Goal: Communication & Community: Answer question/provide support

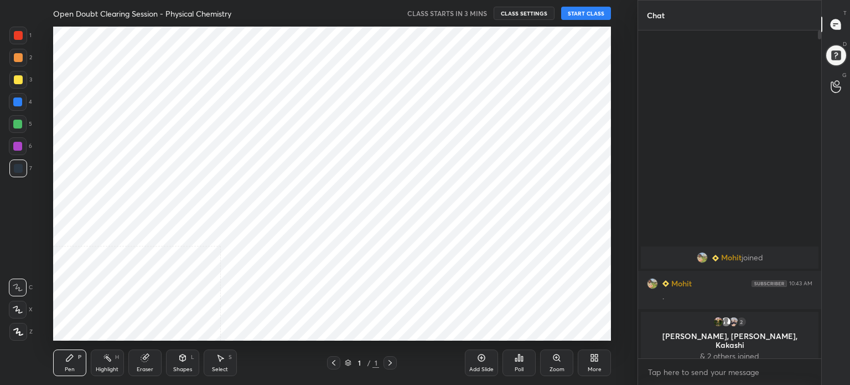
scroll to position [314, 617]
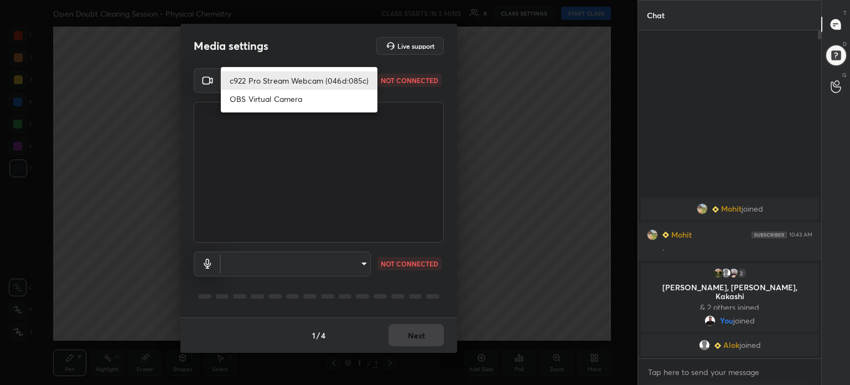
click at [293, 75] on body "1 2 3 4 5 6 7 C X Z C X Z E E Erase all H H Open Doubt Clearing Session - Physi…" at bounding box center [425, 192] width 850 height 385
click at [293, 75] on li "c922 Pro Stream Webcam (046d:085c)" at bounding box center [299, 80] width 157 height 18
type input "1705e0e731400098a1168d234bfe6bec97d4a5b51ff7c0d657c240ecd81c6ab6"
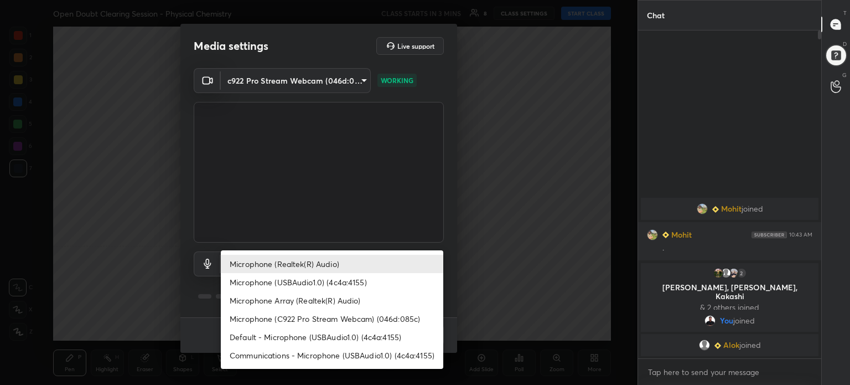
click at [293, 261] on body "1 2 3 4 5 6 7 C X Z C X Z E E Erase all H H Open Doubt Clearing Session - Physi…" at bounding box center [425, 192] width 850 height 385
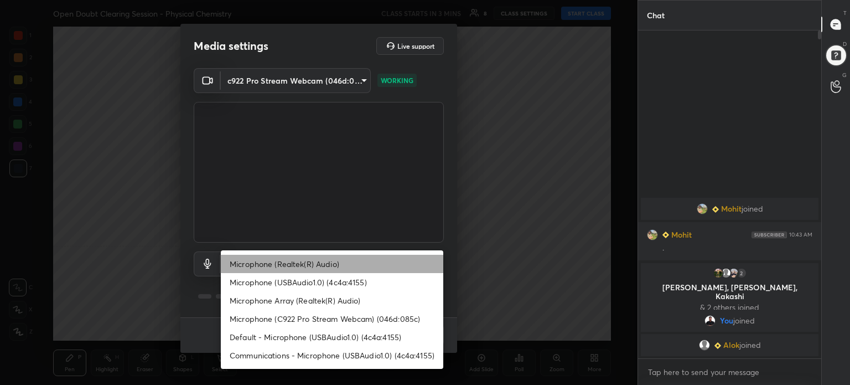
click at [293, 261] on li "Microphone (Realtek(R) Audio)" at bounding box center [332, 264] width 223 height 18
type input "1ea538ac39a3978537332314171dd96507aa04a57c0b057785db10e5edf040f7"
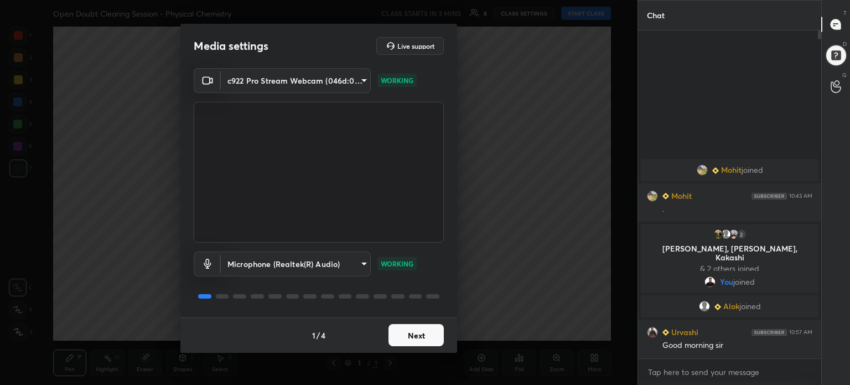
click at [418, 340] on button "Next" at bounding box center [416, 335] width 55 height 22
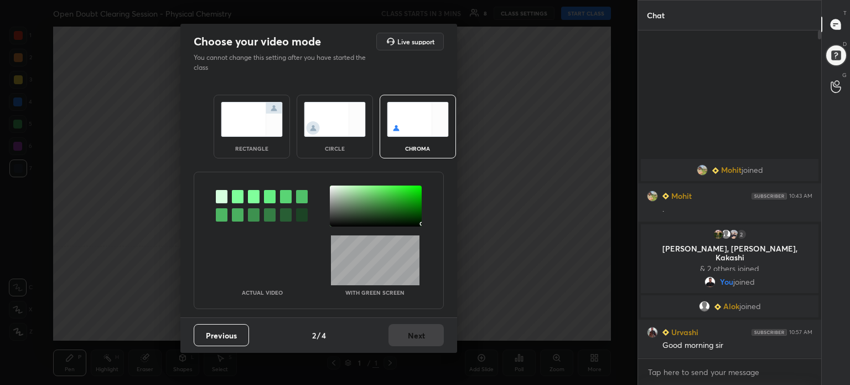
click at [421, 223] on div at bounding box center [376, 205] width 92 height 41
click at [406, 334] on button "Next" at bounding box center [416, 335] width 55 height 22
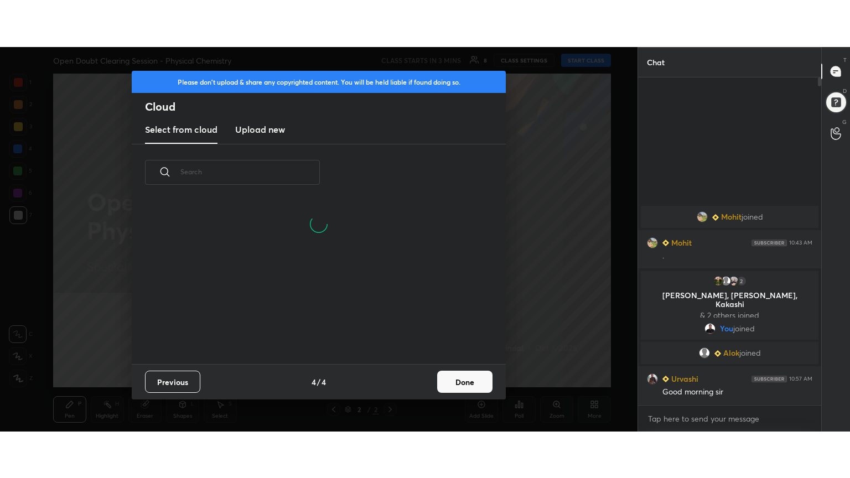
scroll to position [164, 355]
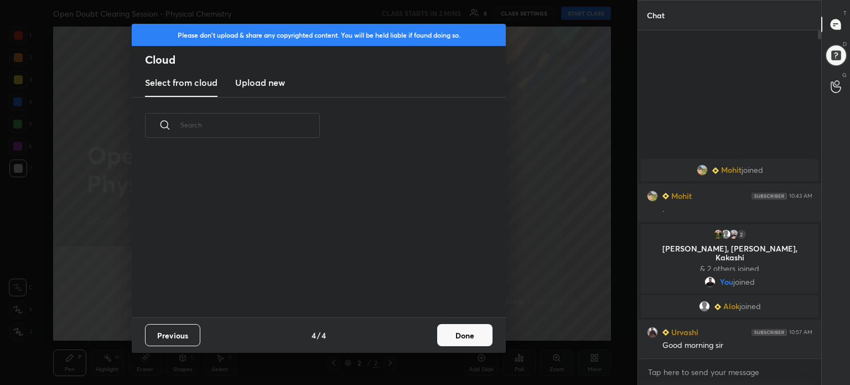
click at [461, 338] on button "Done" at bounding box center [464, 335] width 55 height 22
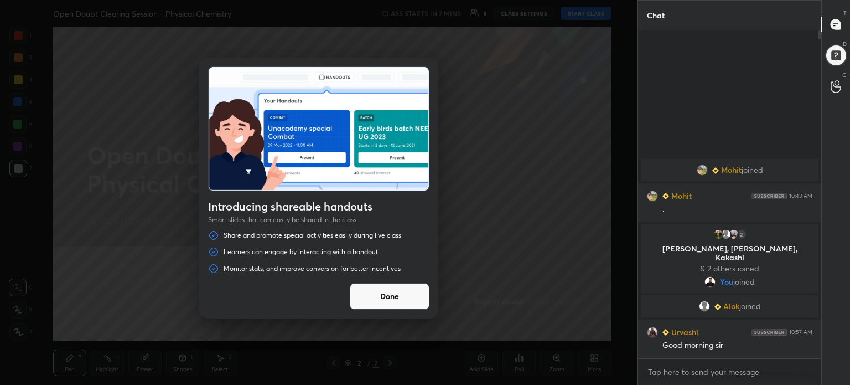
click at [405, 306] on button "Done" at bounding box center [390, 296] width 80 height 27
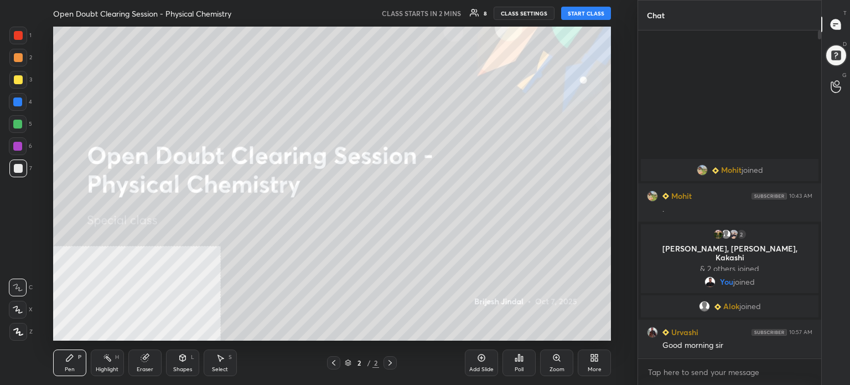
click at [602, 364] on div "More" at bounding box center [594, 362] width 33 height 27
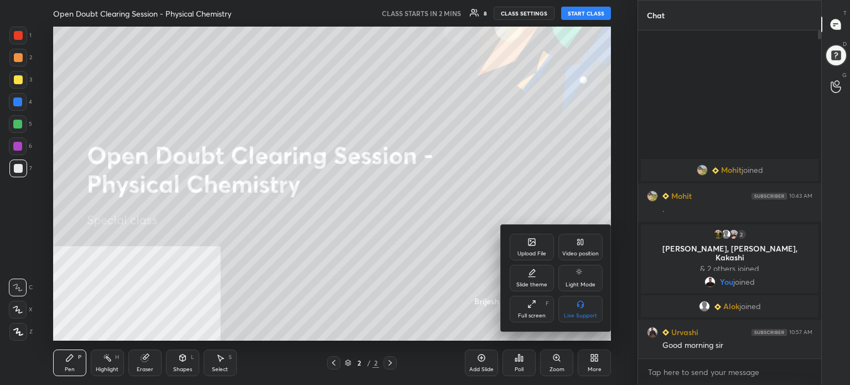
click at [526, 311] on div "Full screen F" at bounding box center [532, 309] width 44 height 27
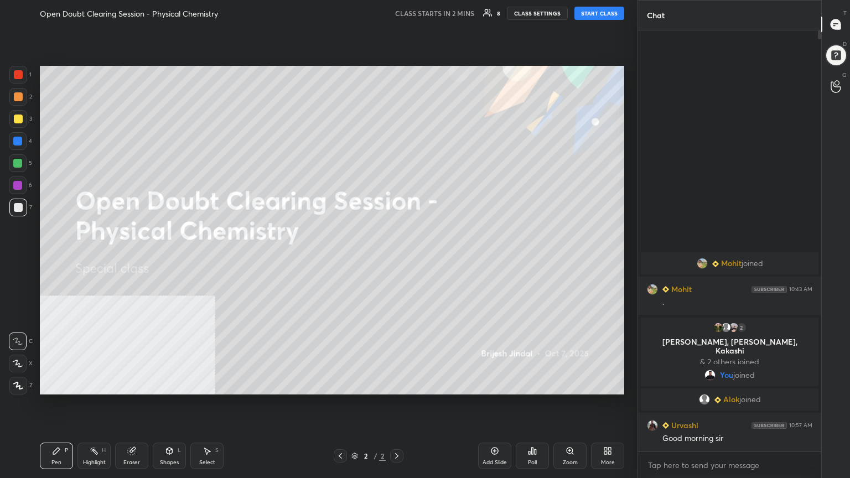
scroll to position [326, 180]
click at [12, 120] on div at bounding box center [18, 119] width 18 height 18
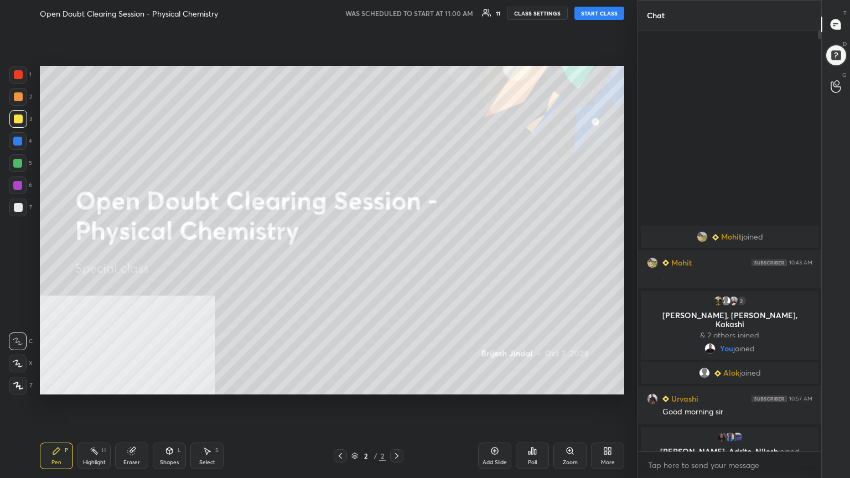
click at [578, 13] on button "START CLASS" at bounding box center [600, 13] width 50 height 13
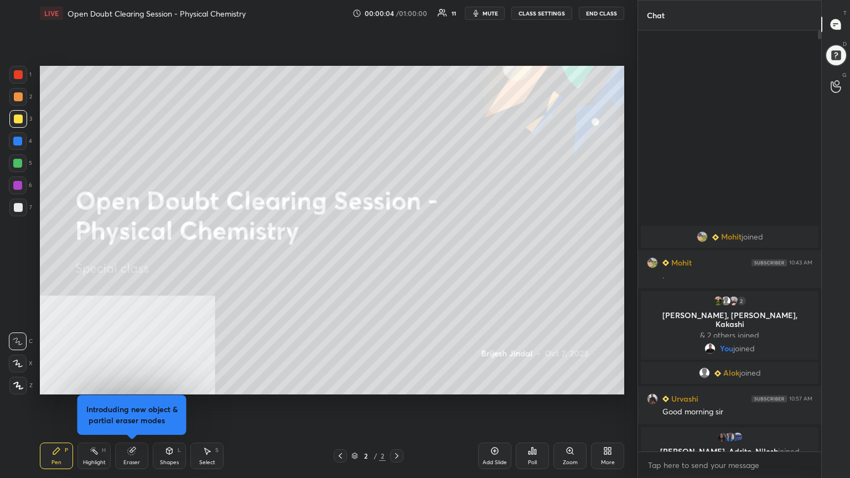
click at [532, 14] on button "CLASS SETTINGS" at bounding box center [542, 13] width 61 height 13
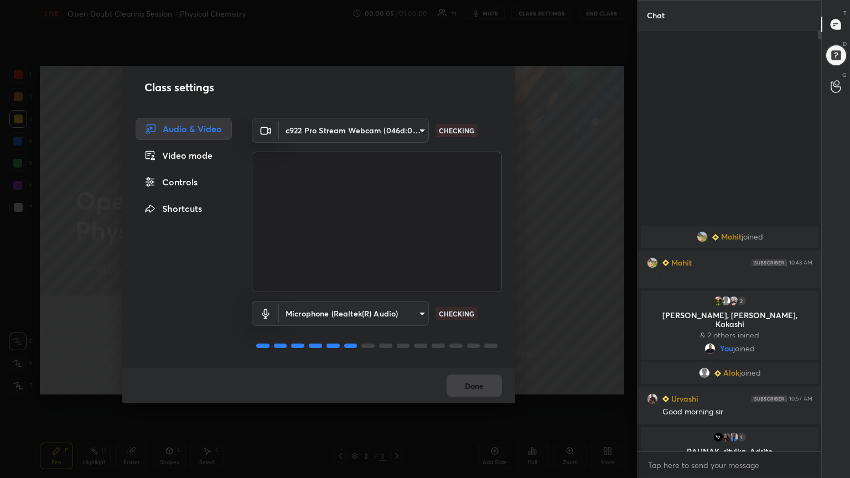
click at [189, 185] on div "Controls" at bounding box center [184, 182] width 96 height 22
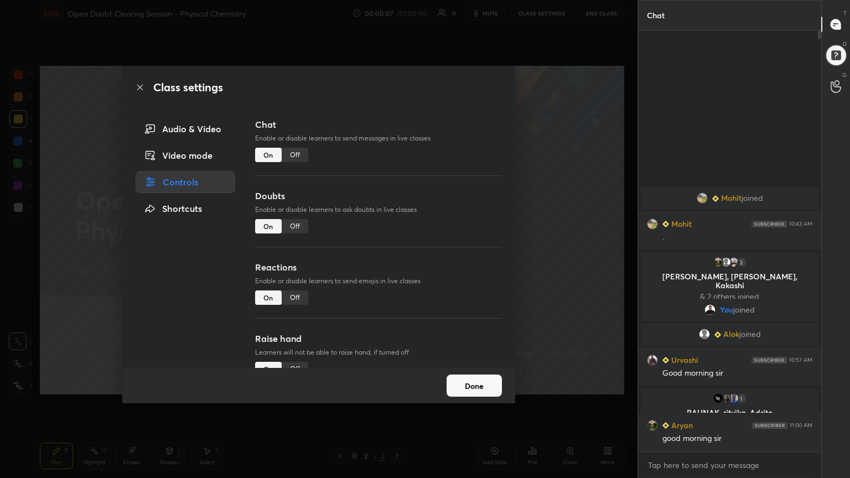
click at [300, 297] on div "Off" at bounding box center [295, 298] width 27 height 14
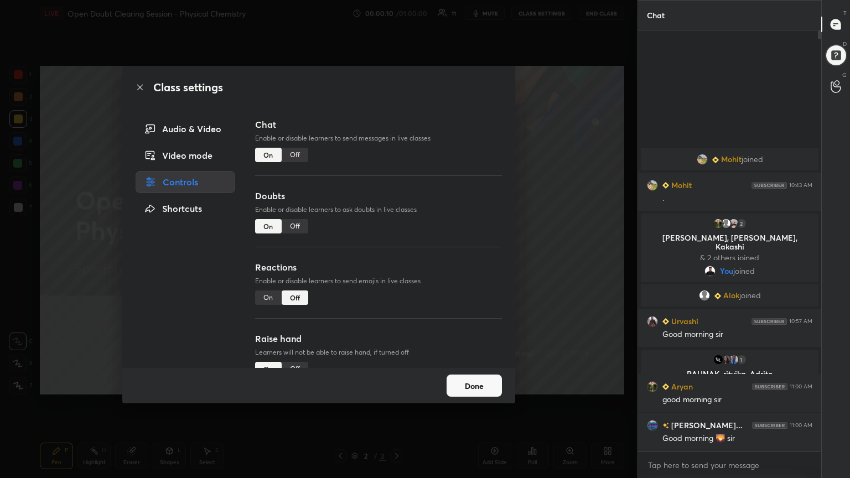
click at [268, 299] on div "On" at bounding box center [268, 298] width 27 height 14
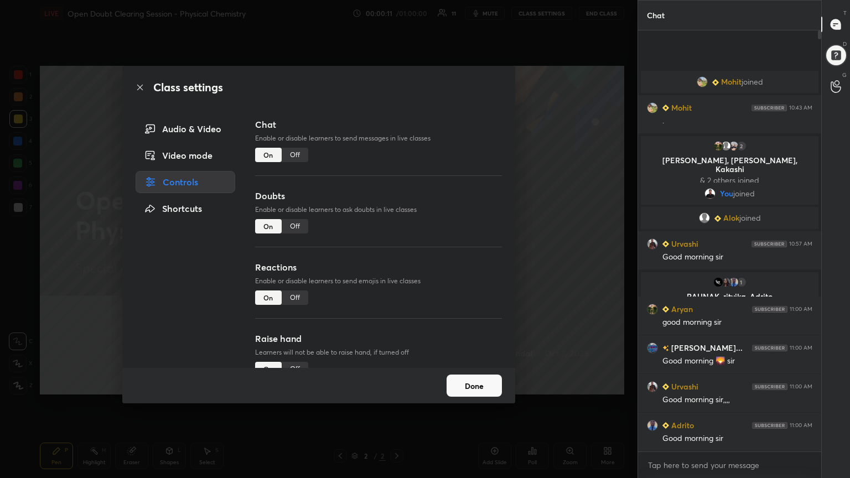
click at [468, 384] on button "Done" at bounding box center [474, 386] width 55 height 22
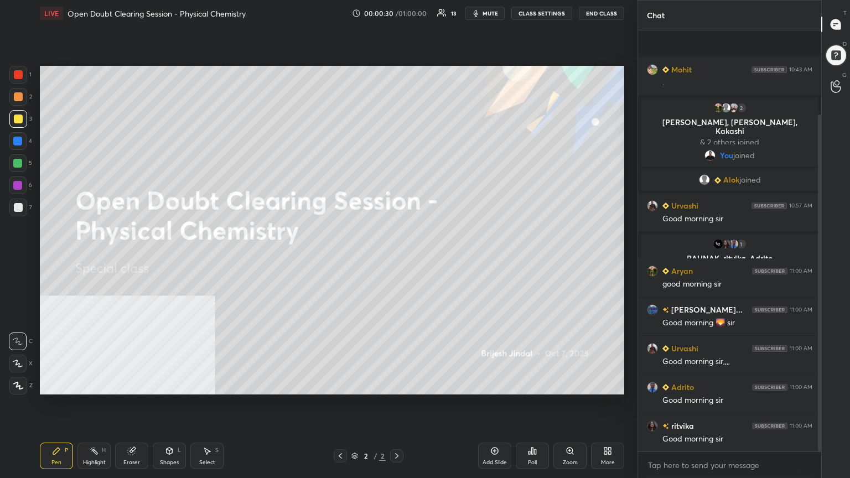
scroll to position [105, 0]
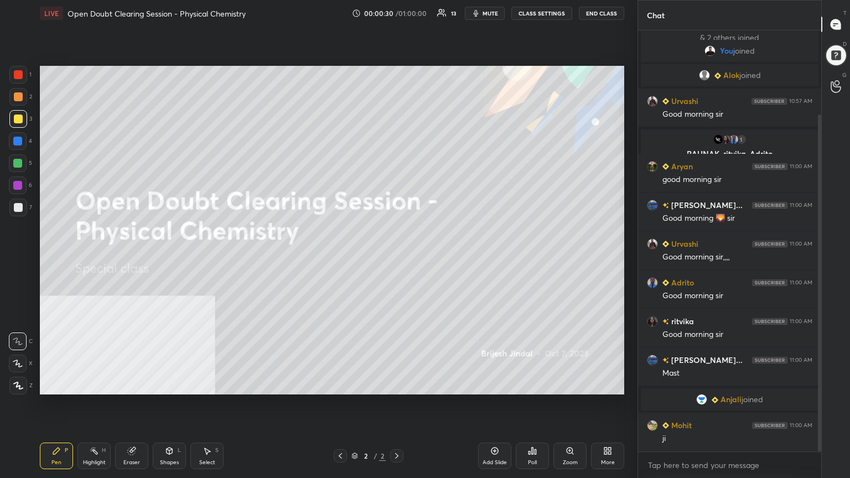
drag, startPoint x: 819, startPoint y: 350, endPoint x: 813, endPoint y: 460, distance: 109.8
click at [813, 384] on div "Mohit 10:43 AM . 2 [PERSON_NAME], [PERSON_NAME], Kakashi & 2 others joined You …" at bounding box center [729, 254] width 183 height 448
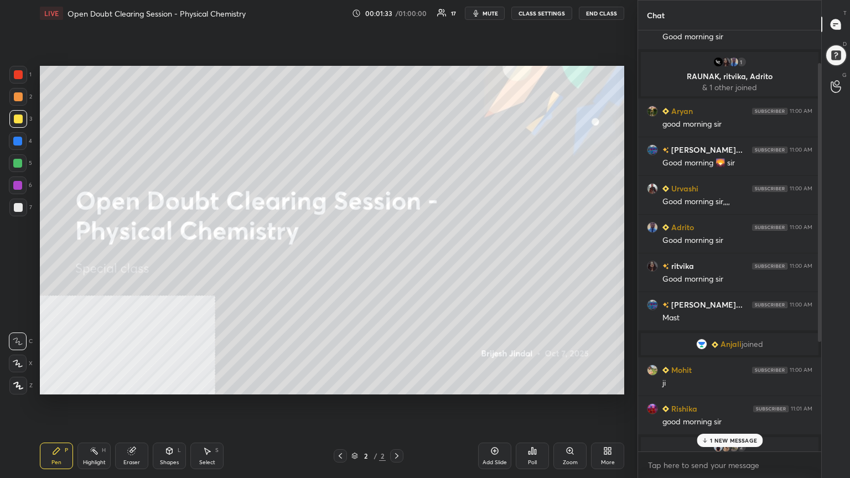
scroll to position [214, 0]
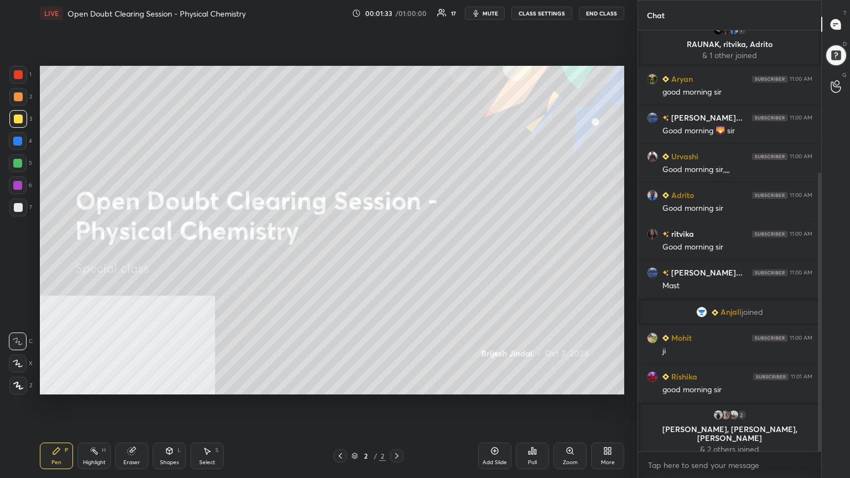
drag, startPoint x: 820, startPoint y: 224, endPoint x: 817, endPoint y: 399, distance: 175.0
click at [817, 384] on div at bounding box center [818, 240] width 7 height 421
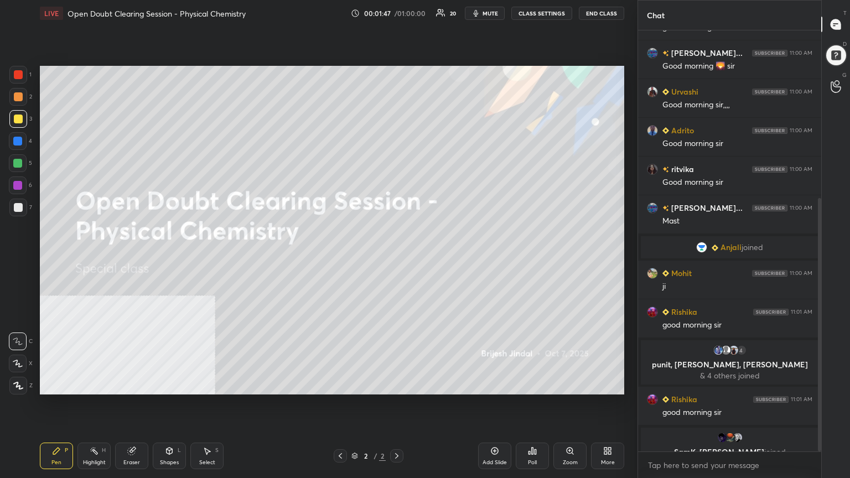
scroll to position [301, 0]
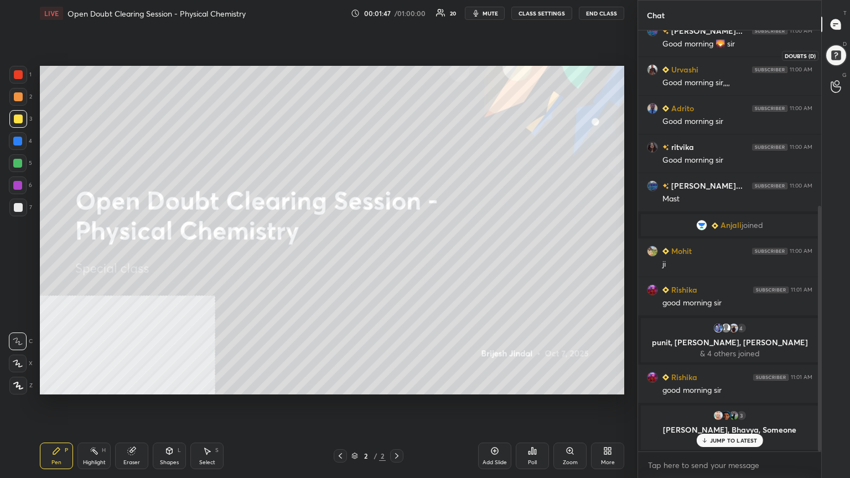
click at [841, 63] on div at bounding box center [836, 55] width 23 height 23
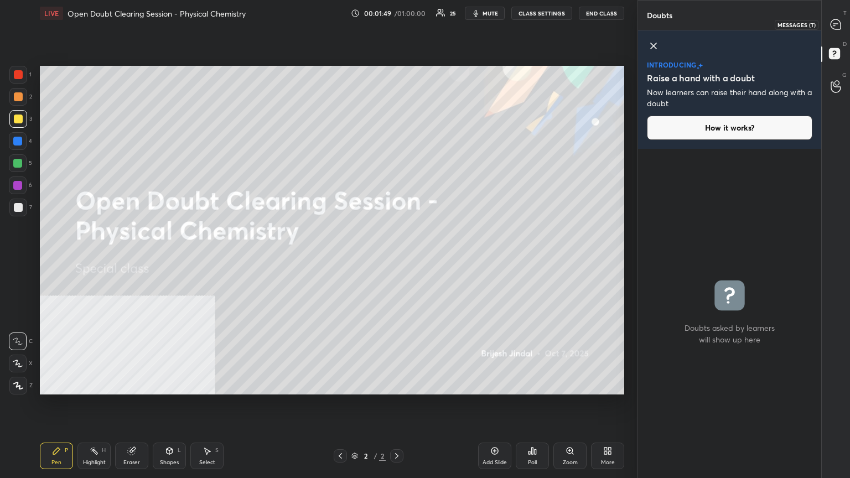
click at [836, 24] on icon at bounding box center [836, 24] width 10 height 10
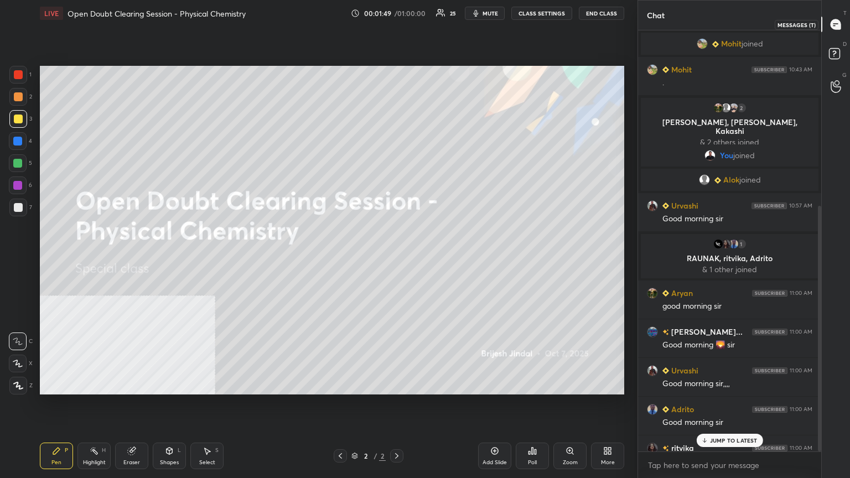
scroll to position [418, 180]
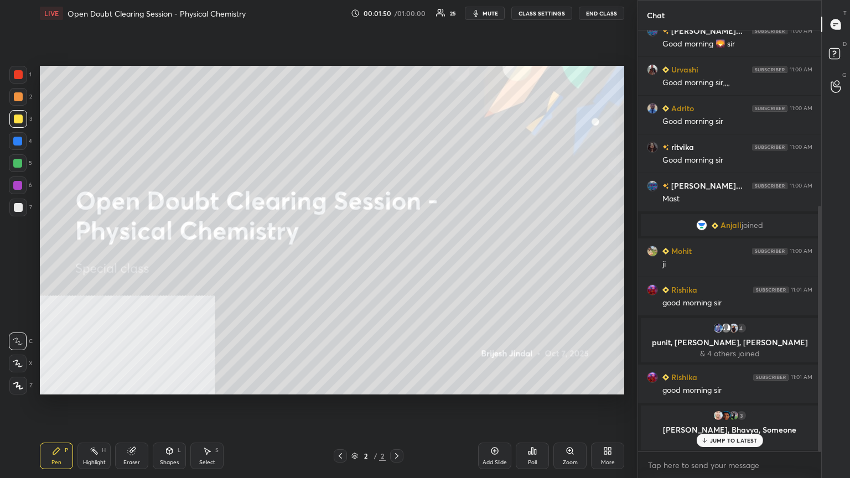
click at [742, 384] on p "JUMP TO LATEST" at bounding box center [734, 440] width 48 height 7
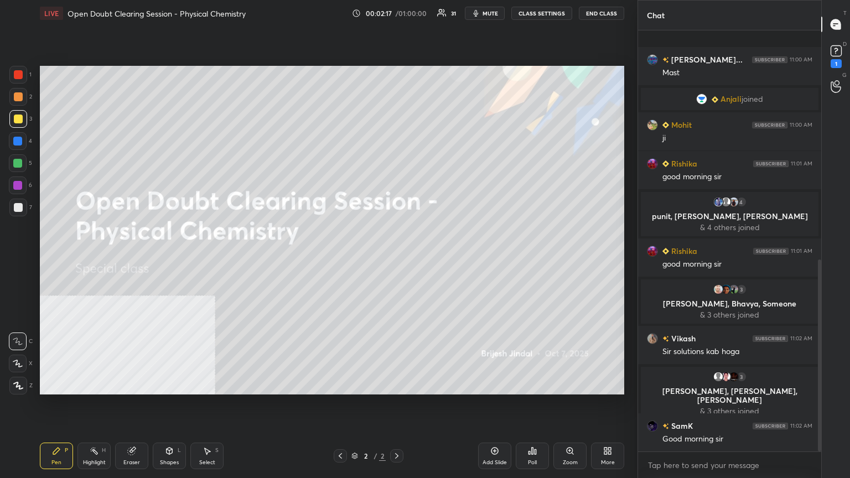
scroll to position [502, 0]
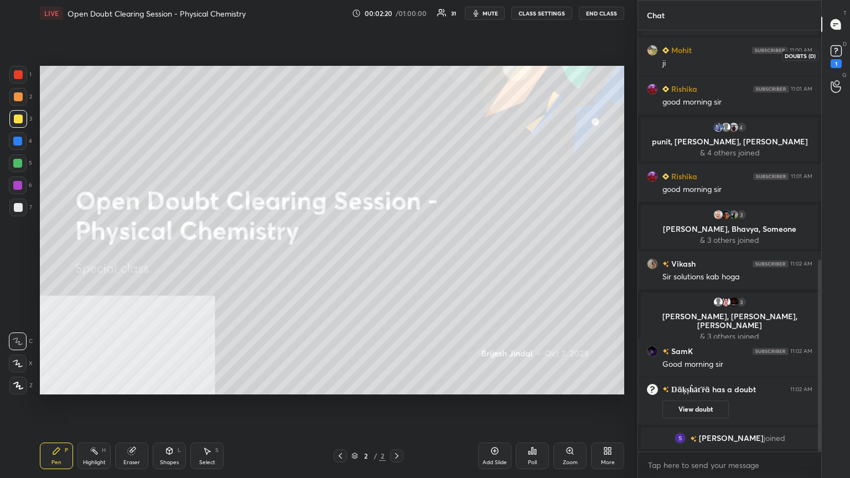
click at [834, 48] on rect at bounding box center [836, 51] width 11 height 11
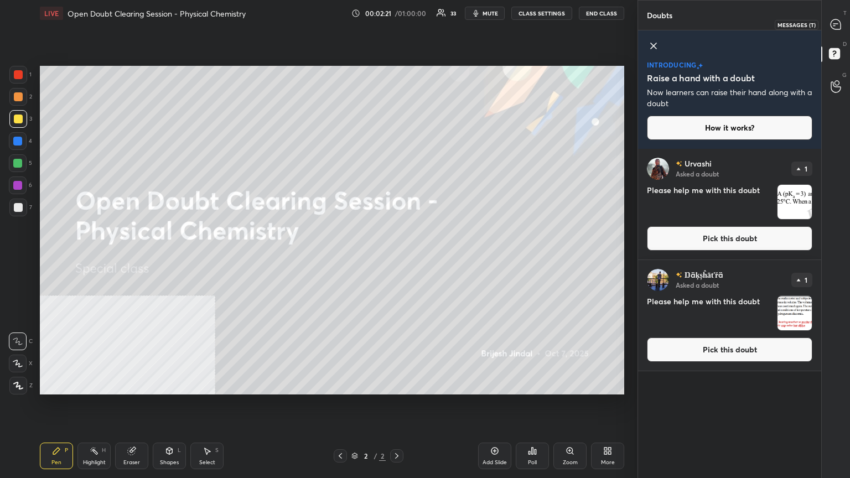
click at [839, 19] on icon at bounding box center [836, 25] width 12 height 12
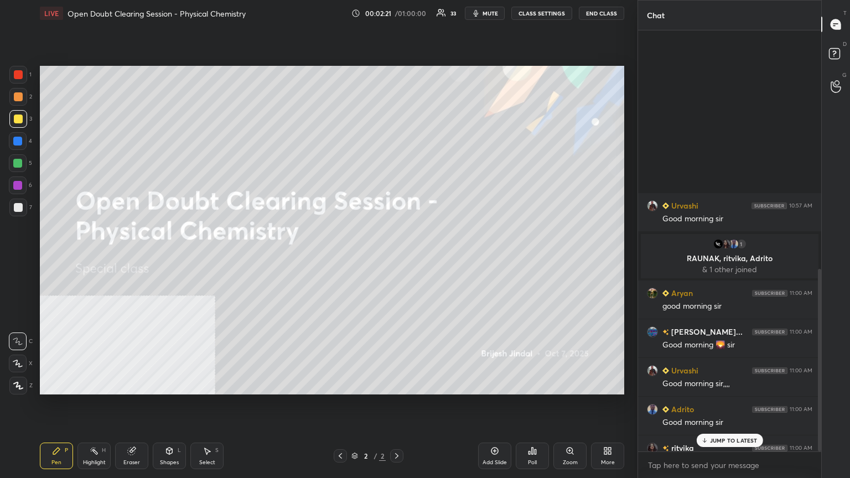
scroll to position [418, 180]
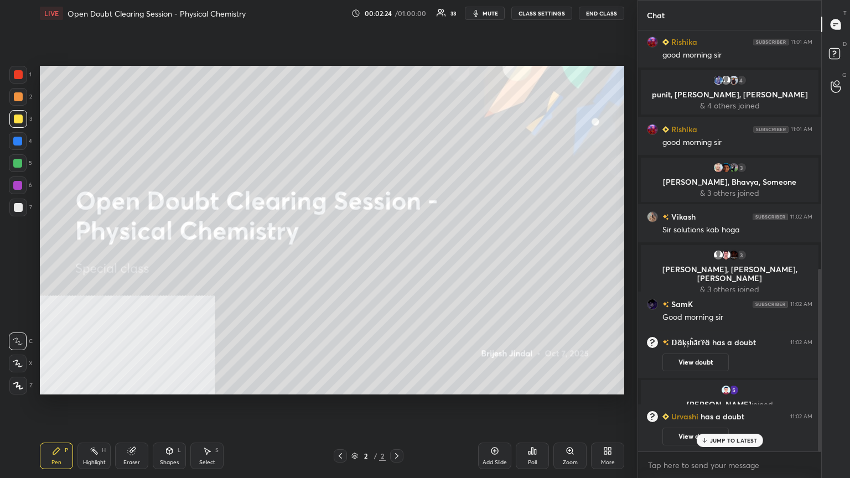
click at [723, 384] on p "JUMP TO LATEST" at bounding box center [734, 440] width 48 height 7
click at [839, 59] on icon at bounding box center [837, 55] width 20 height 20
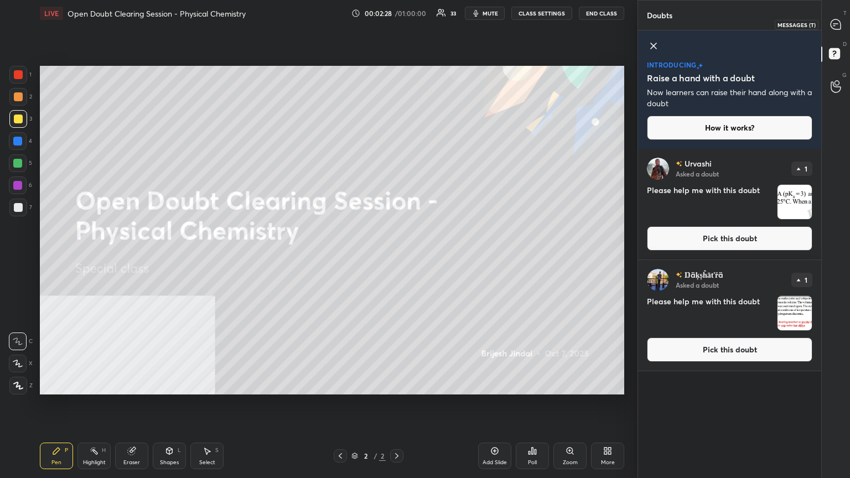
click at [835, 27] on icon at bounding box center [836, 24] width 10 height 10
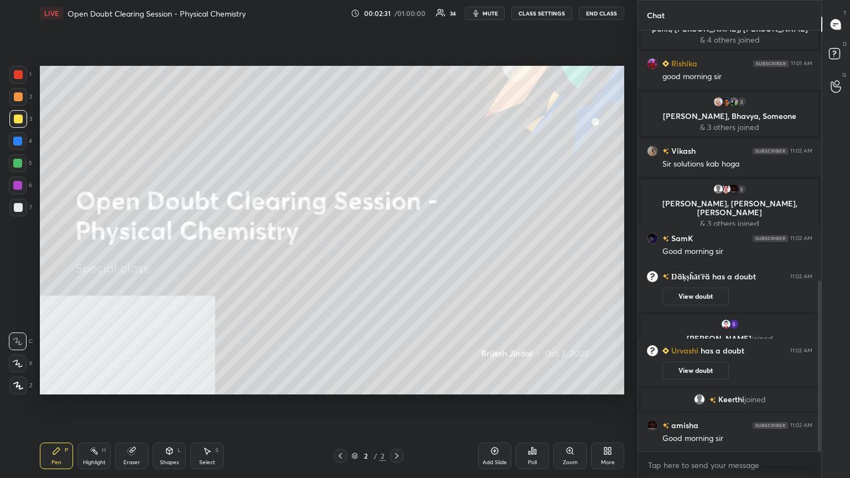
scroll to position [635, 0]
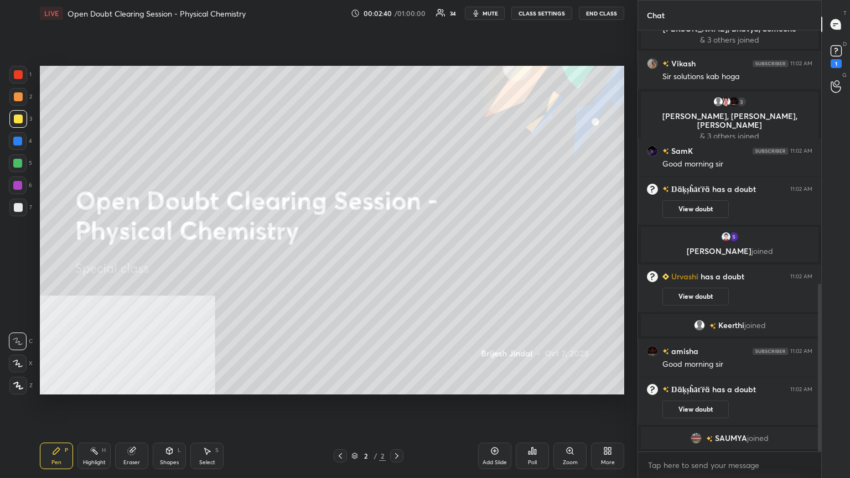
drag, startPoint x: 820, startPoint y: 443, endPoint x: 819, endPoint y: 450, distance: 6.7
click at [819, 384] on div at bounding box center [819, 368] width 3 height 168
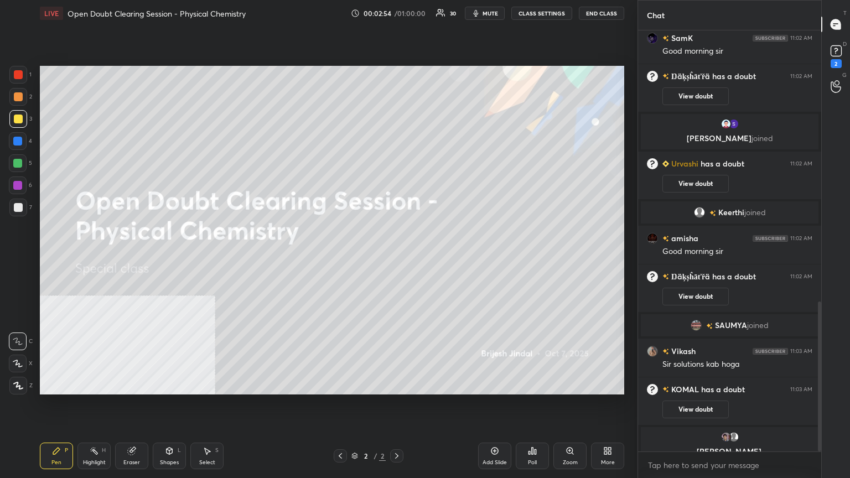
scroll to position [761, 0]
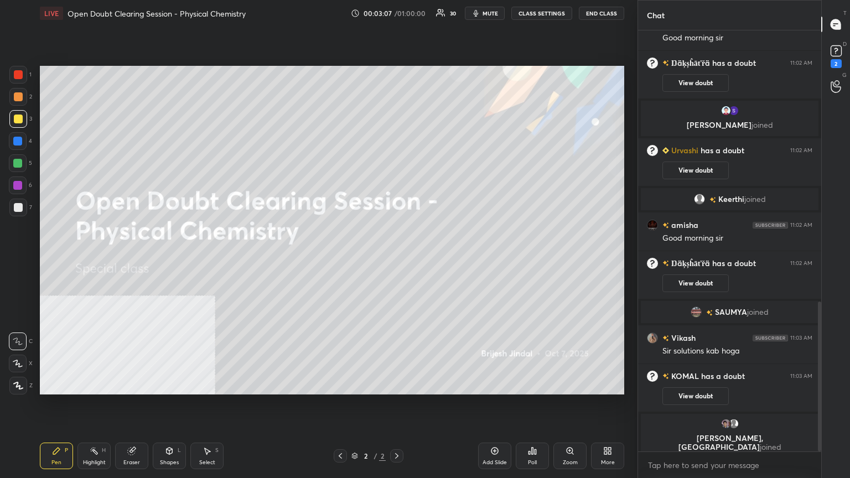
click at [826, 384] on div "Chat 3 [PERSON_NAME], [PERSON_NAME], [PERSON_NAME] & 3 others joined SamK 11:02…" at bounding box center [744, 239] width 213 height 478
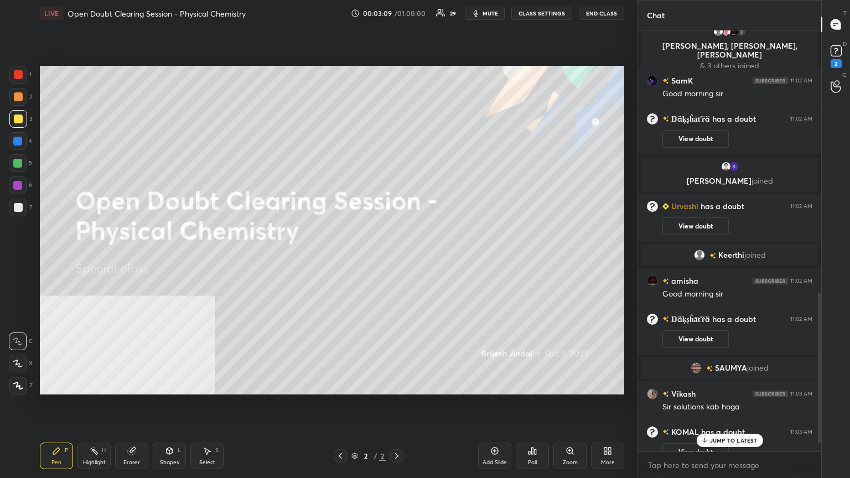
drag, startPoint x: 821, startPoint y: 435, endPoint x: 825, endPoint y: 415, distance: 20.8
click at [825, 384] on div "Chat Adrito 11:00 AM Good morning [PERSON_NAME] 11:00 AM Good morning [PERSON_N…" at bounding box center [744, 239] width 213 height 478
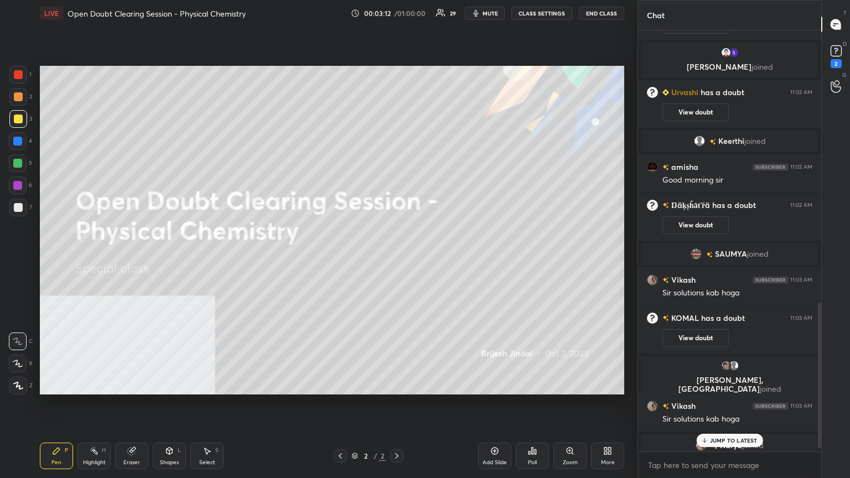
scroll to position [804, 0]
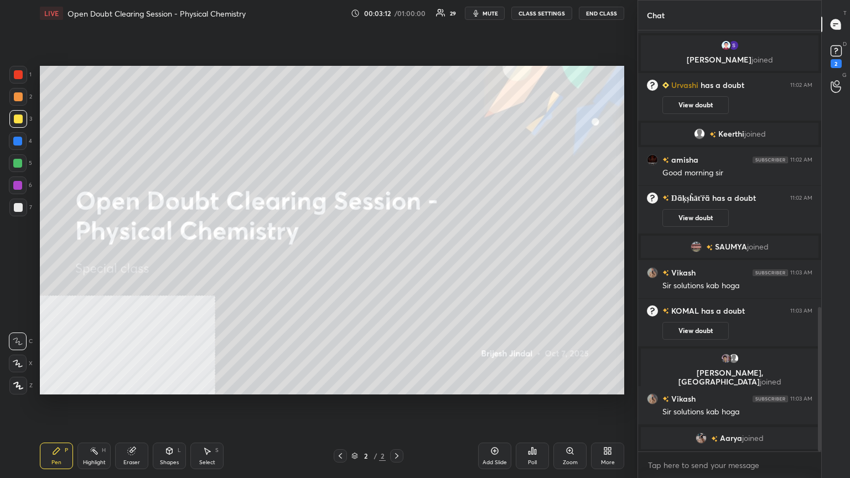
drag, startPoint x: 820, startPoint y: 410, endPoint x: 823, endPoint y: 460, distance: 49.9
click at [823, 384] on div "Chat SamK 11:02 AM Good morning [PERSON_NAME] has a doubt 11:02 AM View doubt […" at bounding box center [744, 239] width 213 height 478
click at [833, 51] on rect at bounding box center [836, 51] width 11 height 11
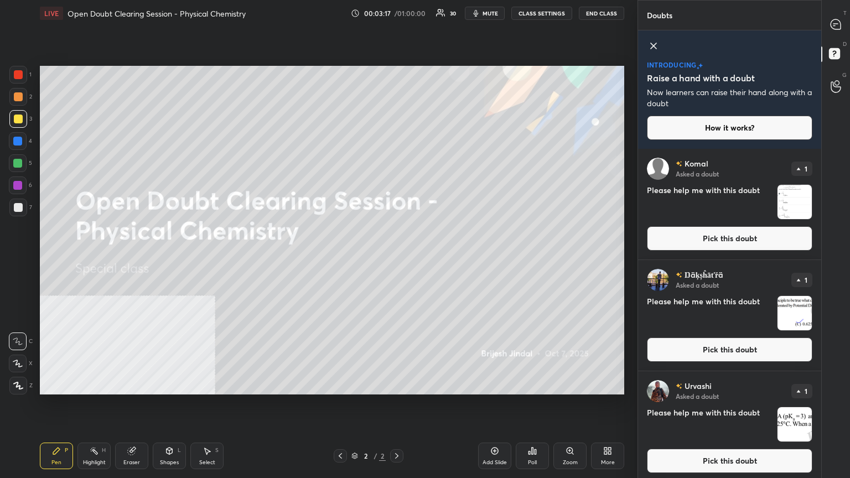
click at [653, 48] on icon at bounding box center [653, 45] width 13 height 13
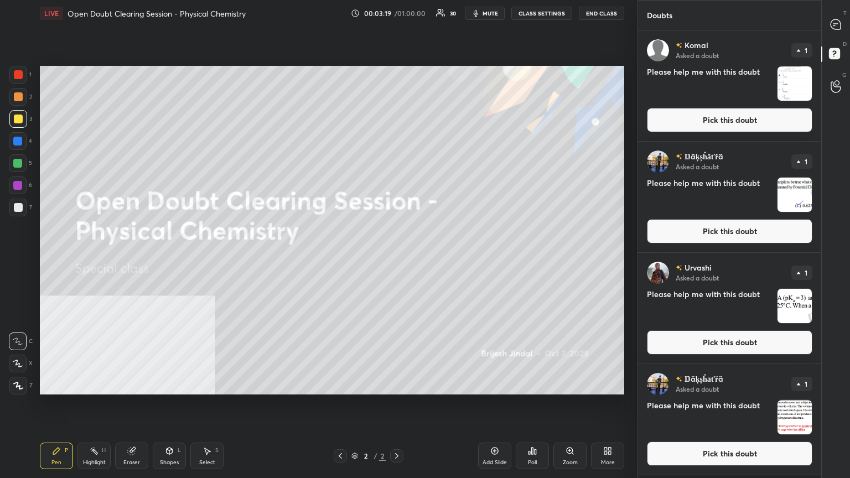
click at [711, 122] on button "Pick this doubt" at bounding box center [730, 120] width 166 height 24
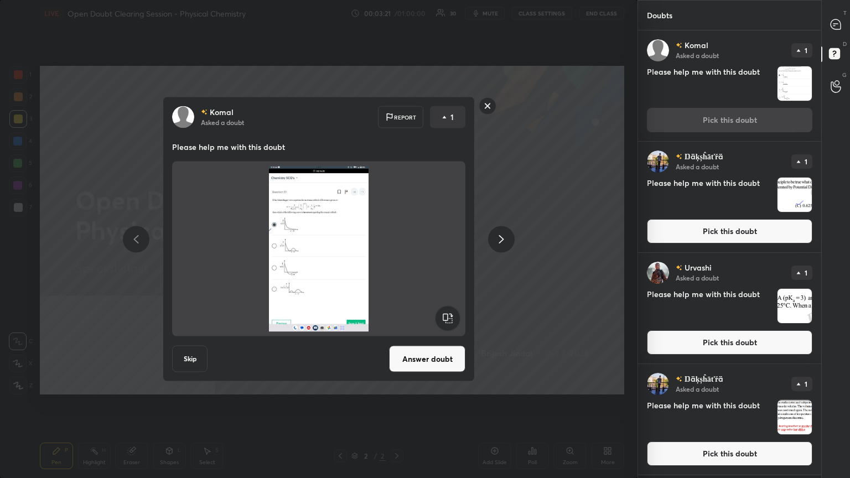
click at [413, 364] on button "Answer doubt" at bounding box center [427, 359] width 76 height 27
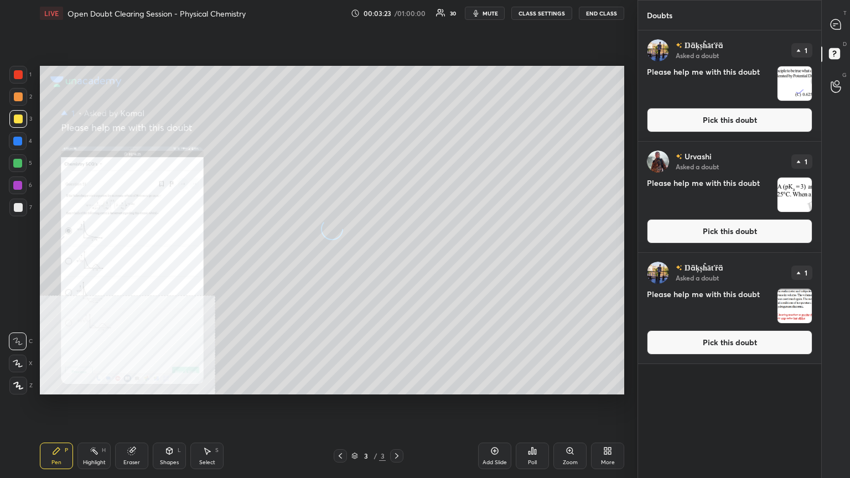
click at [686, 120] on button "Pick this doubt" at bounding box center [730, 120] width 166 height 24
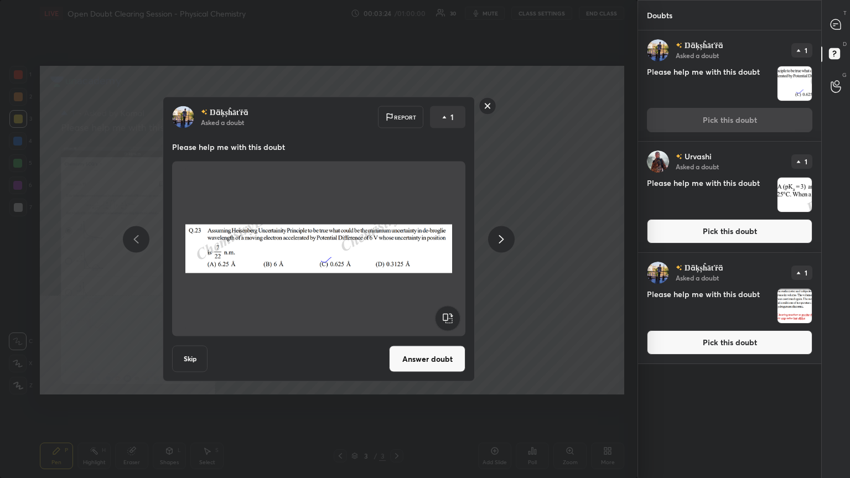
click at [433, 362] on button "Answer doubt" at bounding box center [427, 359] width 76 height 27
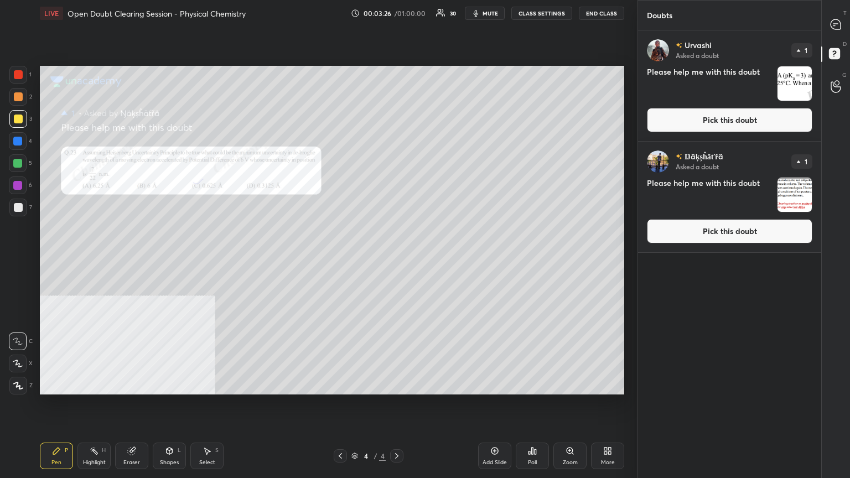
click at [744, 112] on button "Pick this doubt" at bounding box center [730, 120] width 166 height 24
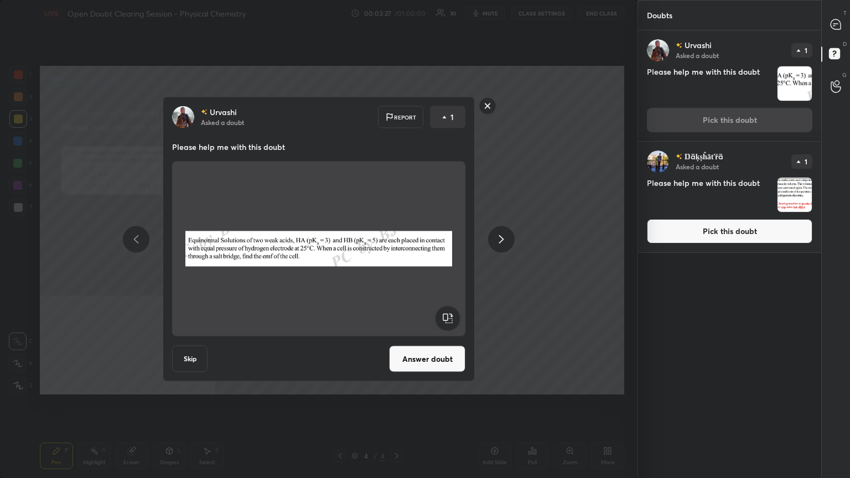
click at [440, 357] on button "Answer doubt" at bounding box center [427, 359] width 76 height 27
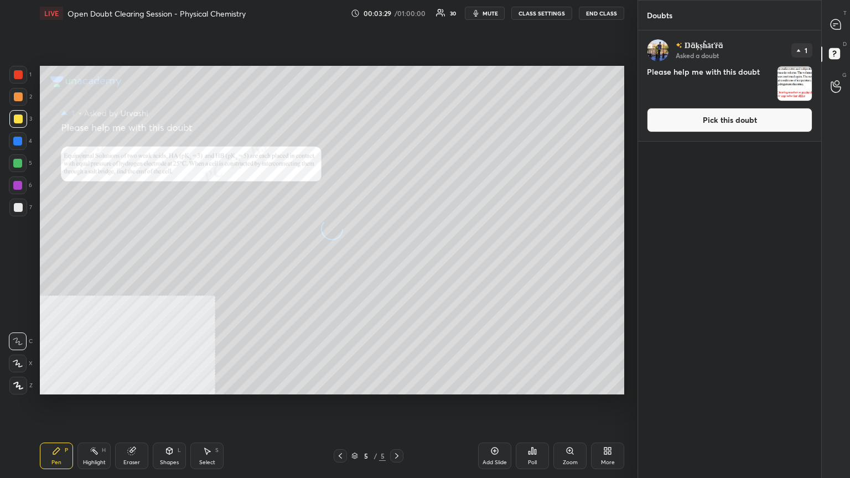
click at [760, 114] on button "Pick this doubt" at bounding box center [730, 120] width 166 height 24
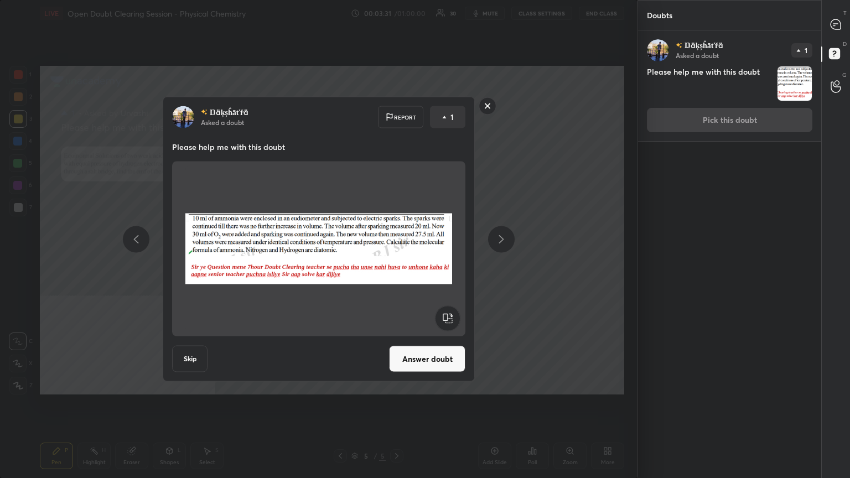
click at [448, 352] on button "Answer doubt" at bounding box center [427, 359] width 76 height 27
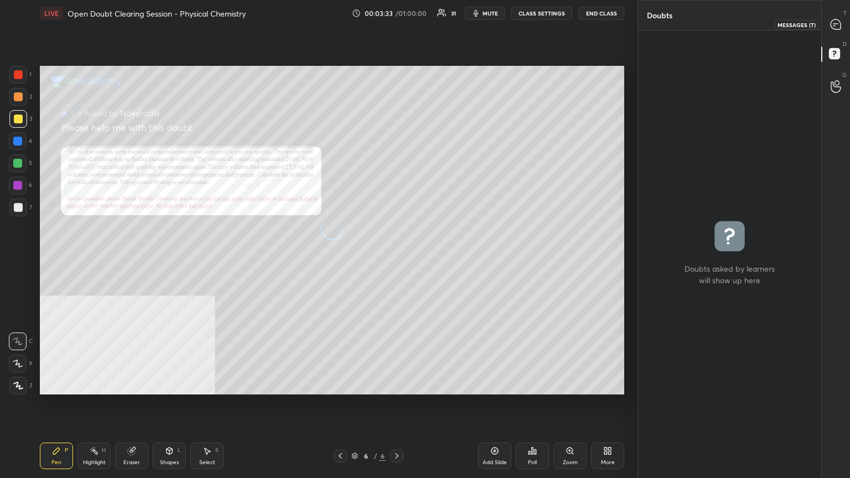
click at [839, 25] on icon at bounding box center [836, 24] width 10 height 10
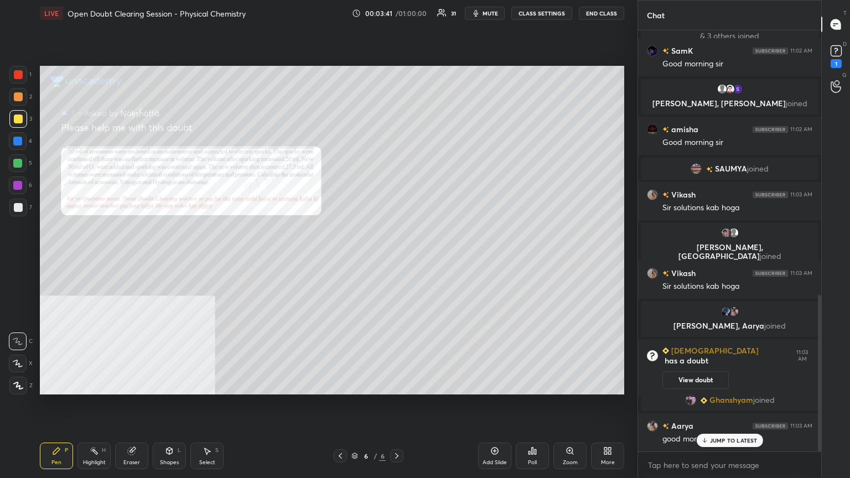
scroll to position [724, 0]
click at [568, 384] on div "Zoom" at bounding box center [570, 456] width 33 height 27
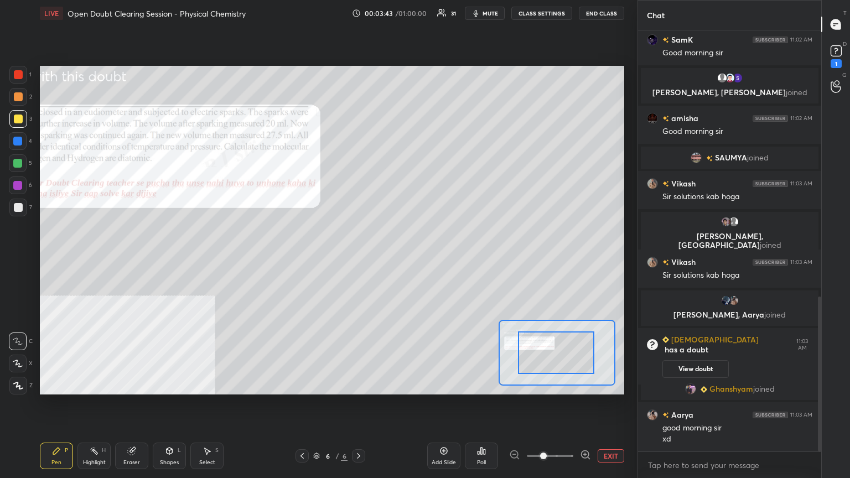
click at [572, 362] on div at bounding box center [556, 353] width 76 height 43
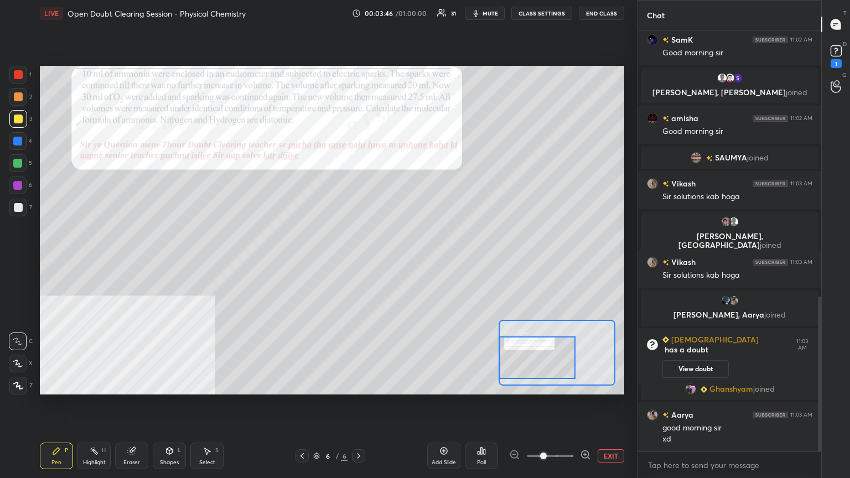
drag, startPoint x: 572, startPoint y: 364, endPoint x: 557, endPoint y: 365, distance: 14.4
click at [563, 365] on div at bounding box center [537, 358] width 76 height 43
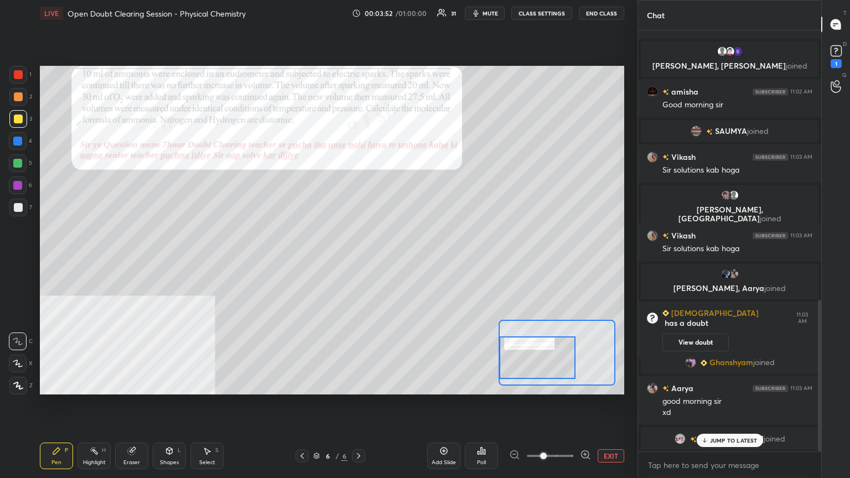
scroll to position [740, 0]
click at [561, 374] on div at bounding box center [539, 358] width 76 height 43
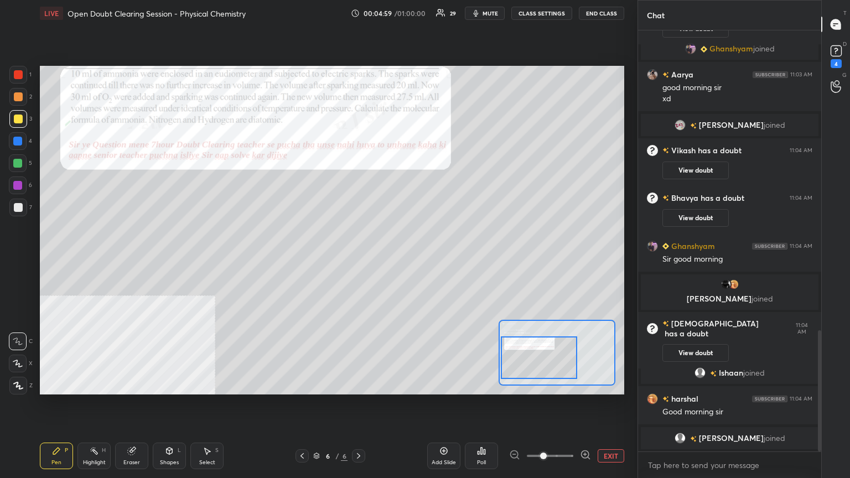
scroll to position [1056, 0]
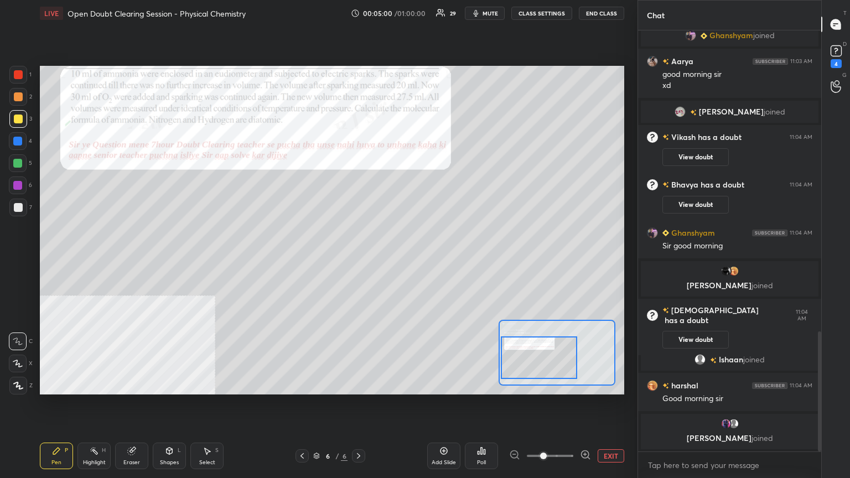
click at [556, 366] on div at bounding box center [539, 358] width 76 height 43
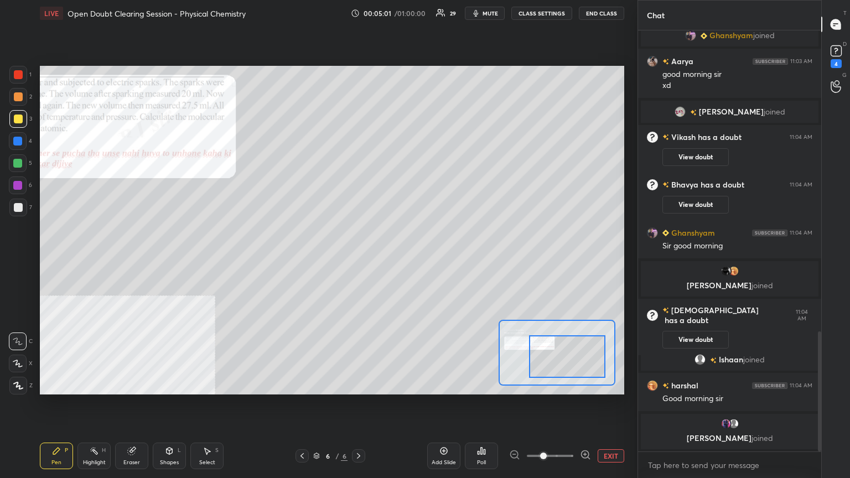
drag, startPoint x: 556, startPoint y: 366, endPoint x: 581, endPoint y: 365, distance: 25.5
click at [584, 365] on div at bounding box center [567, 356] width 76 height 43
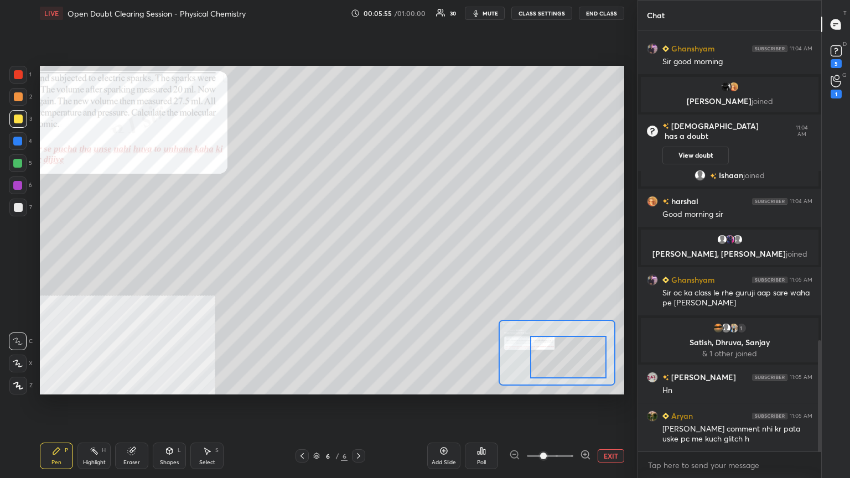
scroll to position [1171, 0]
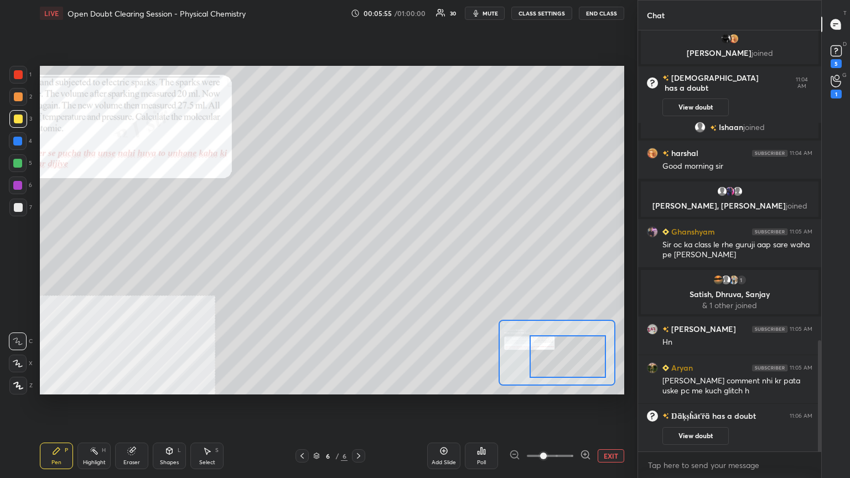
click at [567, 361] on div at bounding box center [568, 356] width 76 height 43
click at [20, 163] on div at bounding box center [17, 163] width 9 height 9
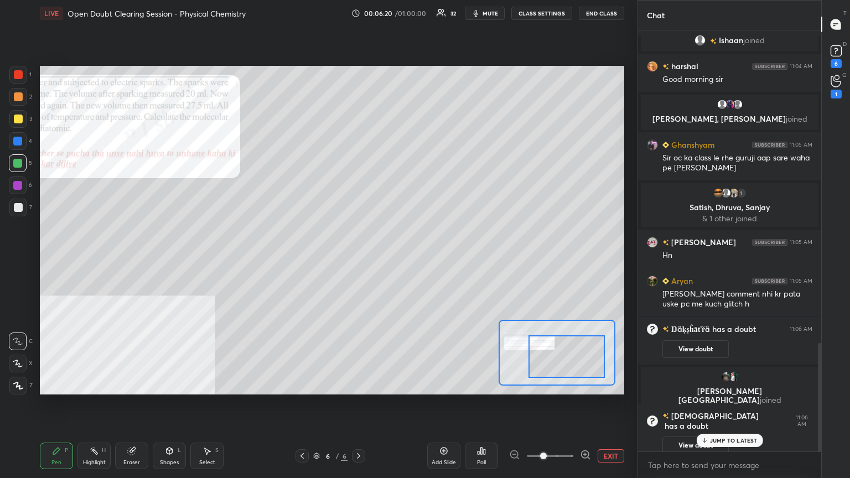
scroll to position [1240, 0]
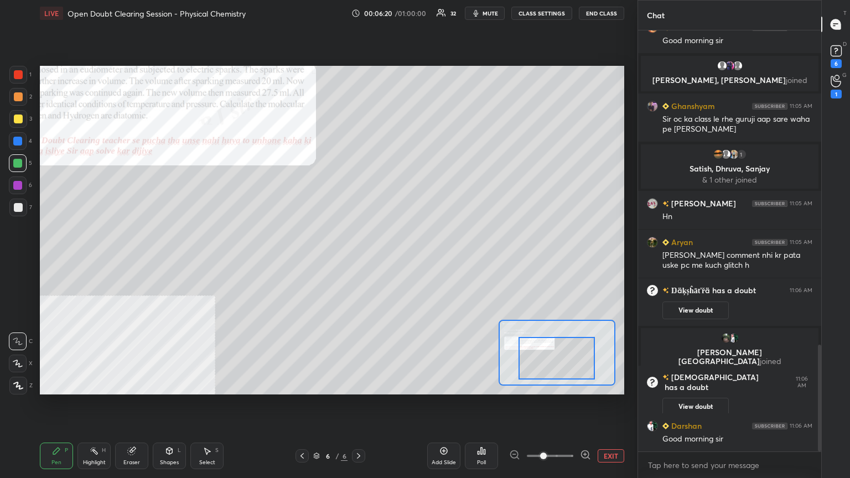
drag, startPoint x: 555, startPoint y: 362, endPoint x: 548, endPoint y: 364, distance: 8.1
click at [548, 364] on div at bounding box center [557, 358] width 76 height 43
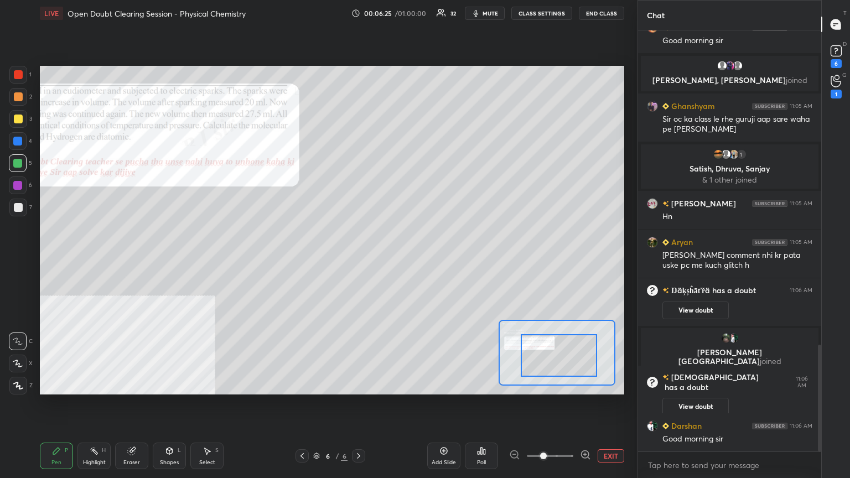
click at [549, 354] on div at bounding box center [559, 355] width 76 height 43
drag, startPoint x: 18, startPoint y: 96, endPoint x: 33, endPoint y: 99, distance: 15.7
click at [19, 97] on div at bounding box center [18, 96] width 9 height 9
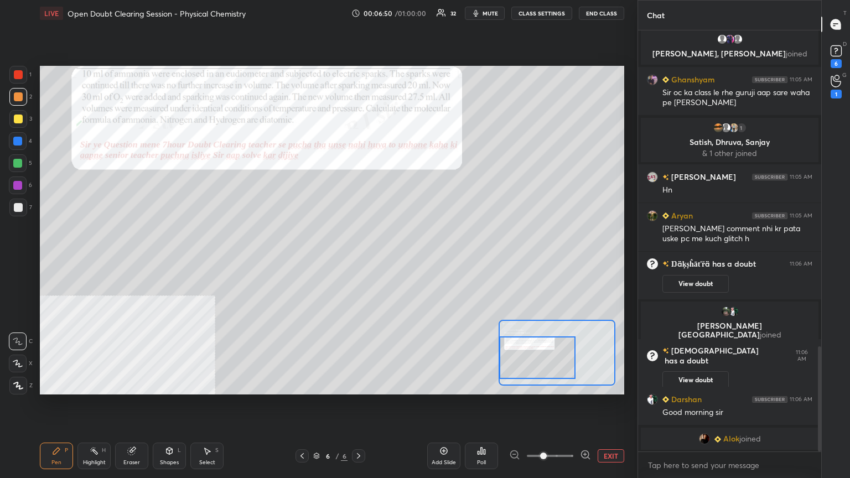
drag, startPoint x: 548, startPoint y: 369, endPoint x: 536, endPoint y: 371, distance: 11.7
click at [536, 371] on div at bounding box center [537, 358] width 76 height 43
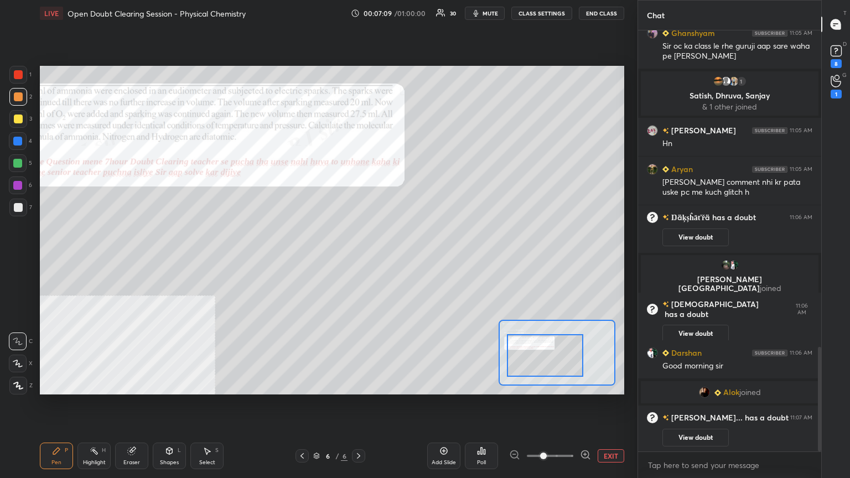
scroll to position [1273, 0]
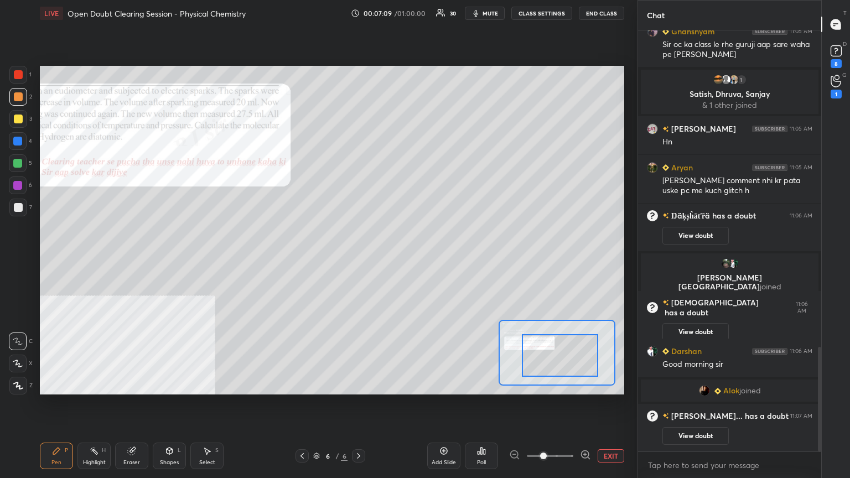
drag, startPoint x: 556, startPoint y: 368, endPoint x: 582, endPoint y: 365, distance: 26.1
click at [579, 366] on div at bounding box center [560, 355] width 76 height 43
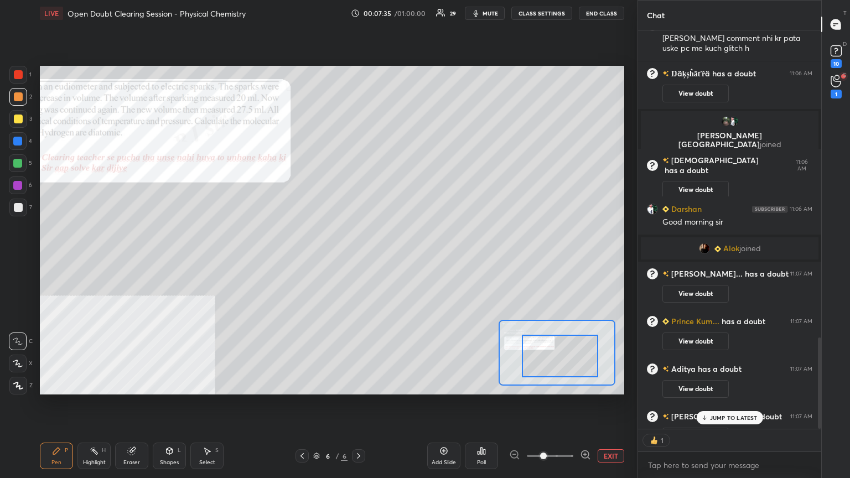
scroll to position [1424, 0]
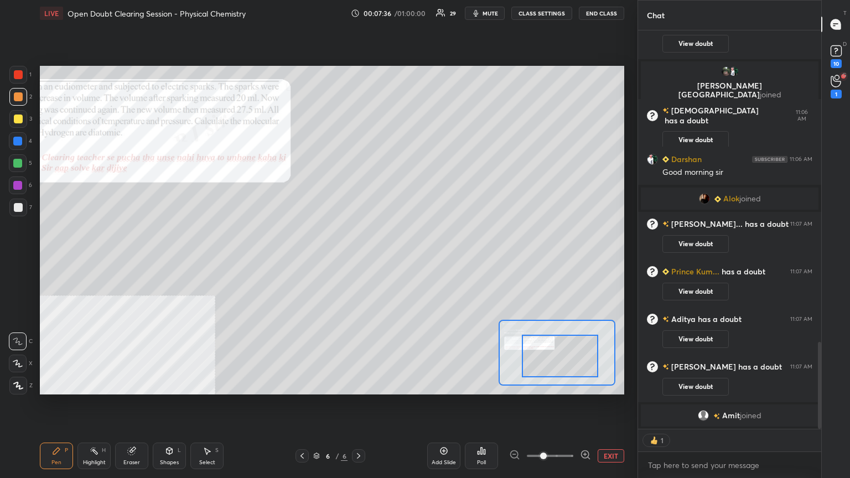
click at [729, 384] on span "Amit" at bounding box center [731, 415] width 18 height 9
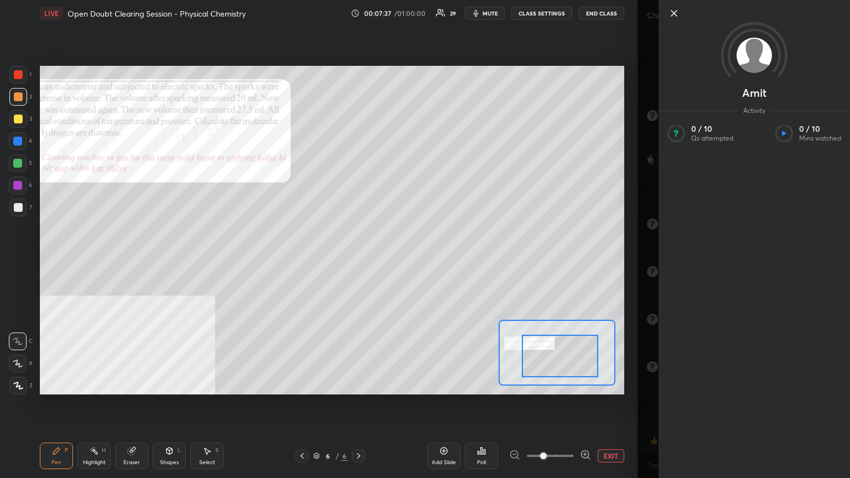
click at [678, 16] on icon at bounding box center [674, 13] width 13 height 13
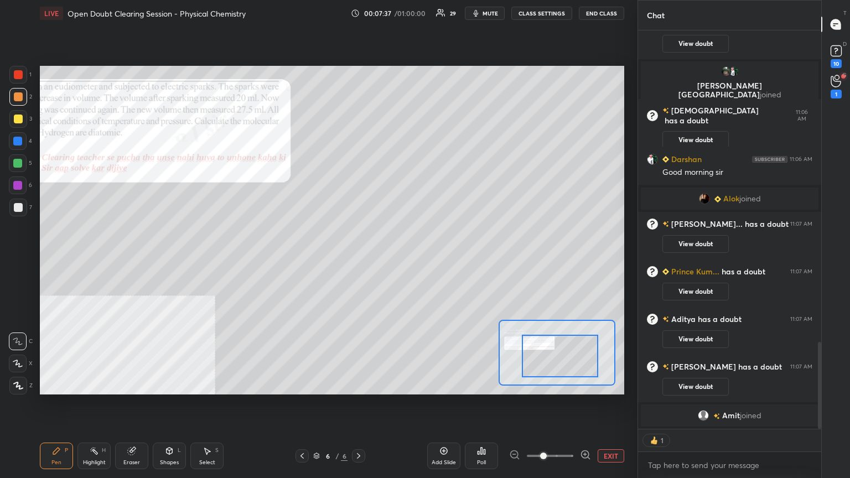
click at [674, 13] on div "Amit Activity 0 / 10 Qs attempted 0 / 10 Mins watched" at bounding box center [744, 239] width 213 height 478
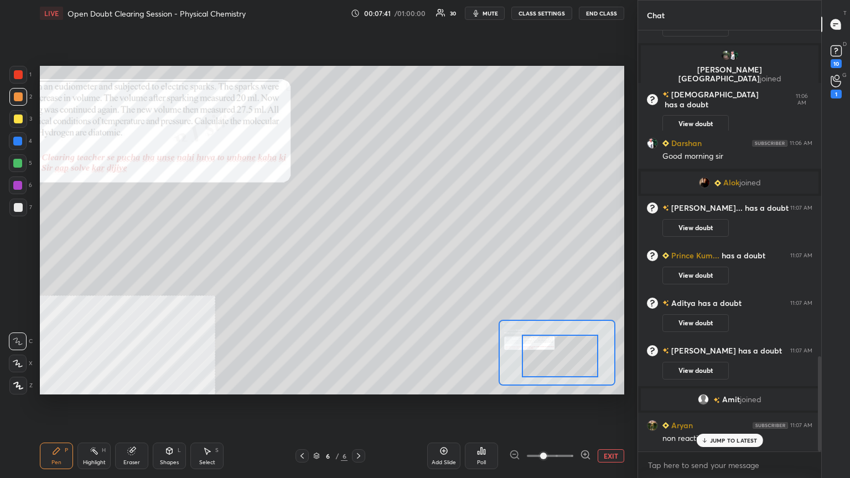
scroll to position [1439, 0]
click at [607, 384] on button "EXIT" at bounding box center [611, 456] width 27 height 13
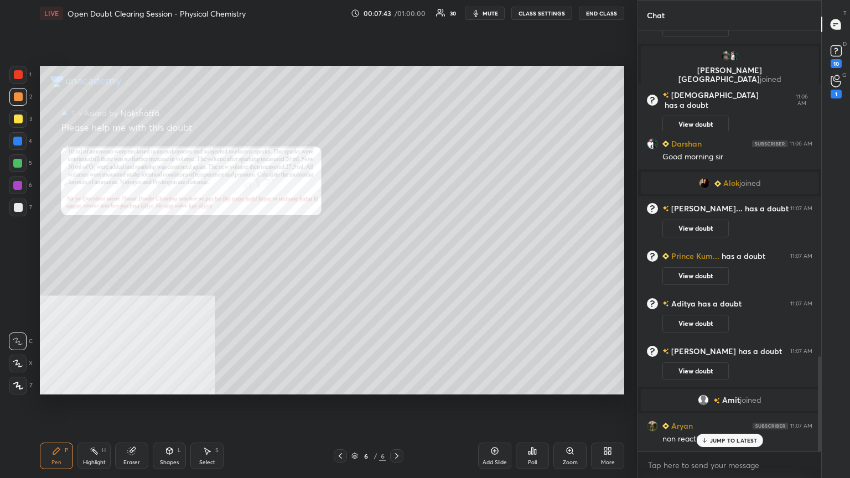
click at [16, 116] on div at bounding box center [18, 119] width 9 height 9
click at [565, 384] on div "Zoom" at bounding box center [570, 463] width 15 height 6
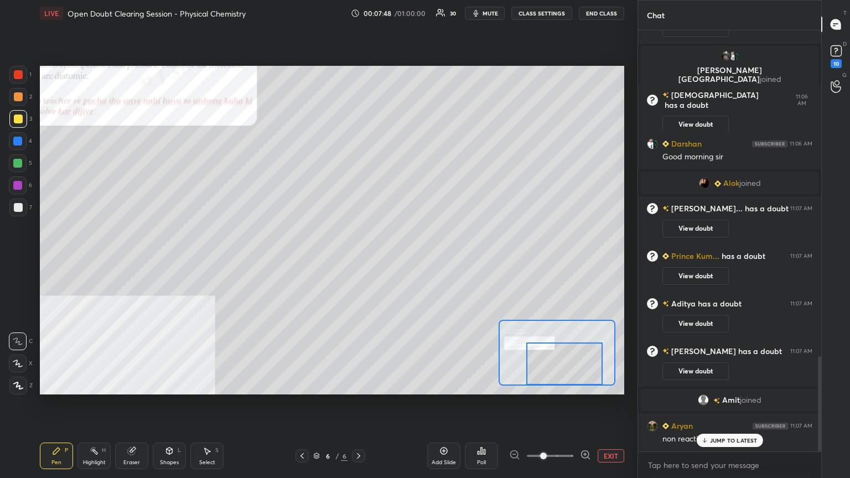
drag, startPoint x: 556, startPoint y: 352, endPoint x: 564, endPoint y: 363, distance: 13.8
click at [564, 363] on div at bounding box center [564, 364] width 76 height 43
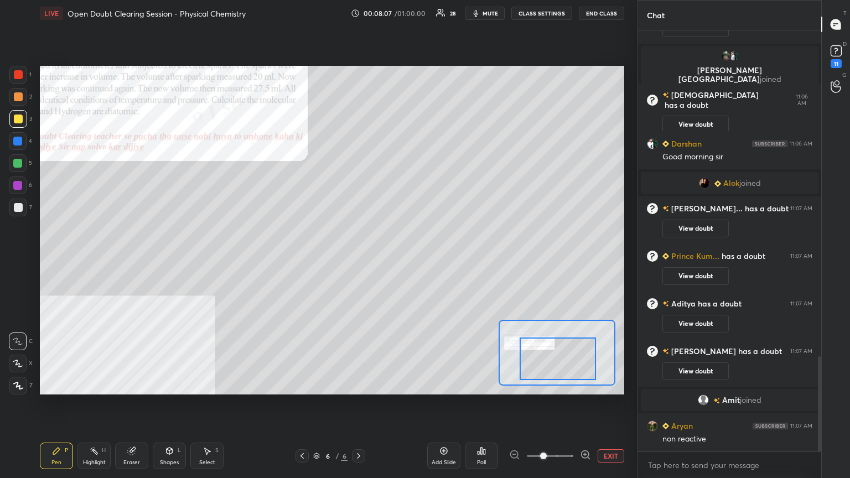
drag, startPoint x: 580, startPoint y: 370, endPoint x: 569, endPoint y: 363, distance: 13.2
click at [574, 365] on div at bounding box center [558, 359] width 76 height 43
drag, startPoint x: 554, startPoint y: 362, endPoint x: 561, endPoint y: 362, distance: 7.2
click at [561, 362] on div at bounding box center [559, 359] width 76 height 43
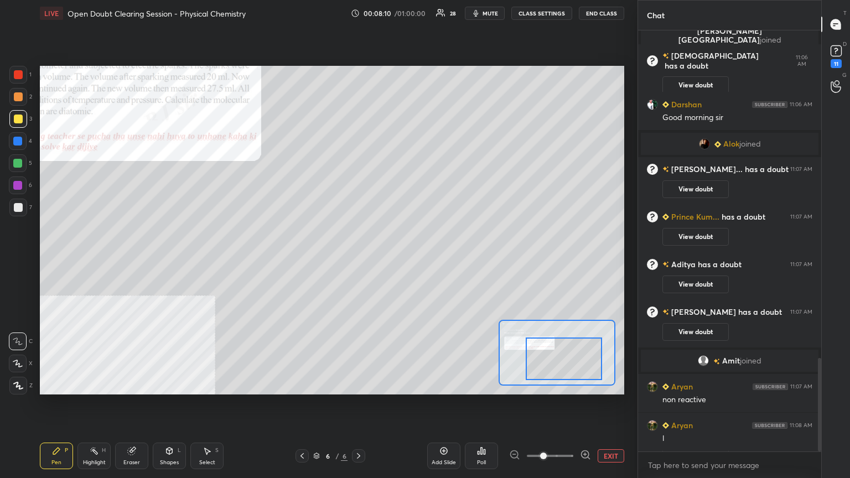
scroll to position [1517, 0]
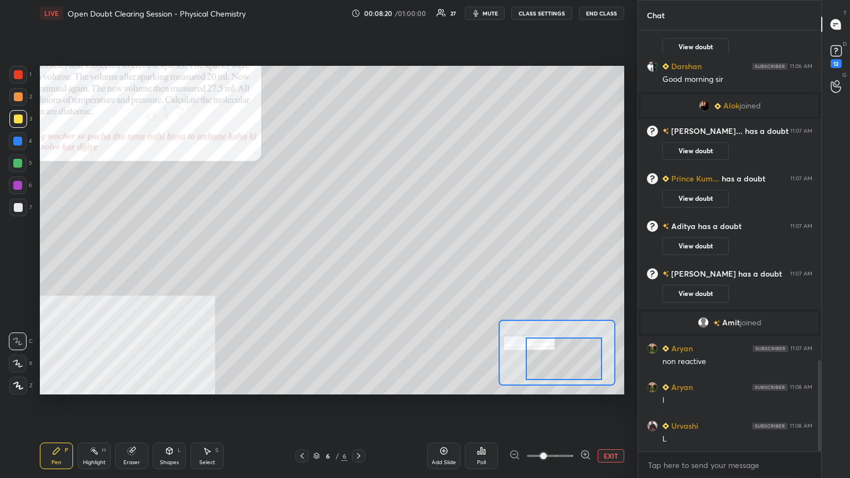
drag, startPoint x: 16, startPoint y: 164, endPoint x: 37, endPoint y: 171, distance: 22.1
click at [17, 164] on div at bounding box center [17, 163] width 9 height 9
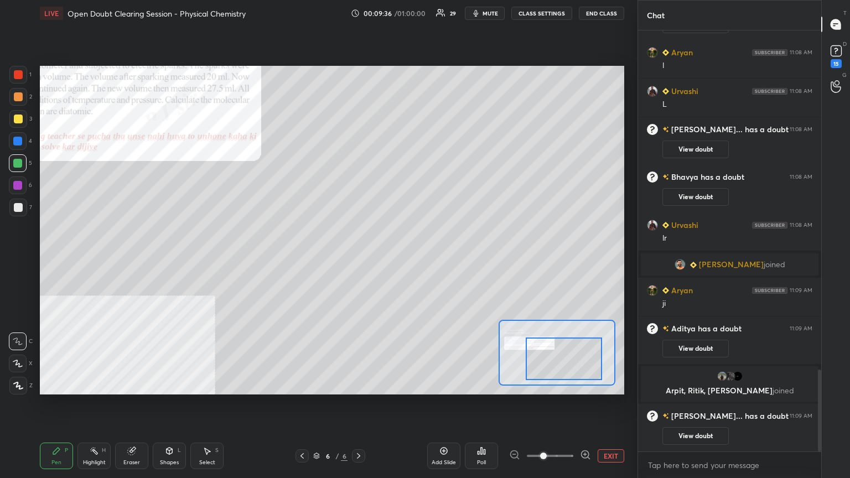
scroll to position [1787, 0]
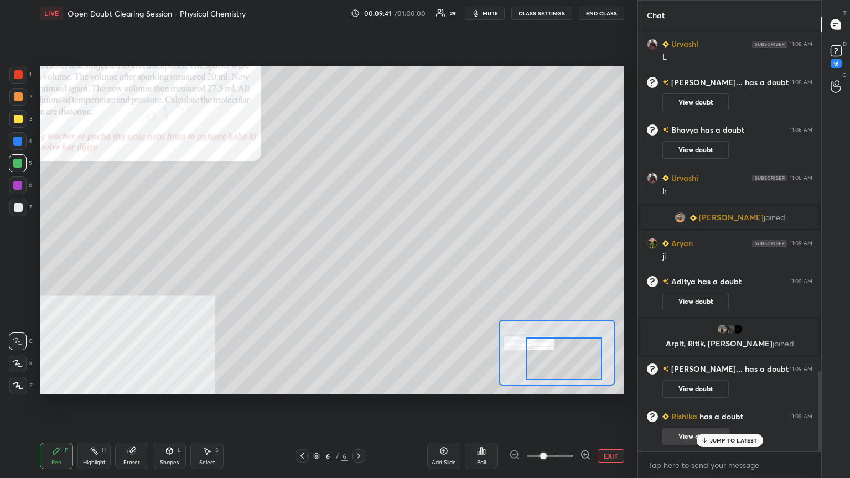
drag, startPoint x: 731, startPoint y: 442, endPoint x: 725, endPoint y: 438, distance: 6.9
click at [730, 384] on p "JUMP TO LATEST" at bounding box center [734, 440] width 48 height 7
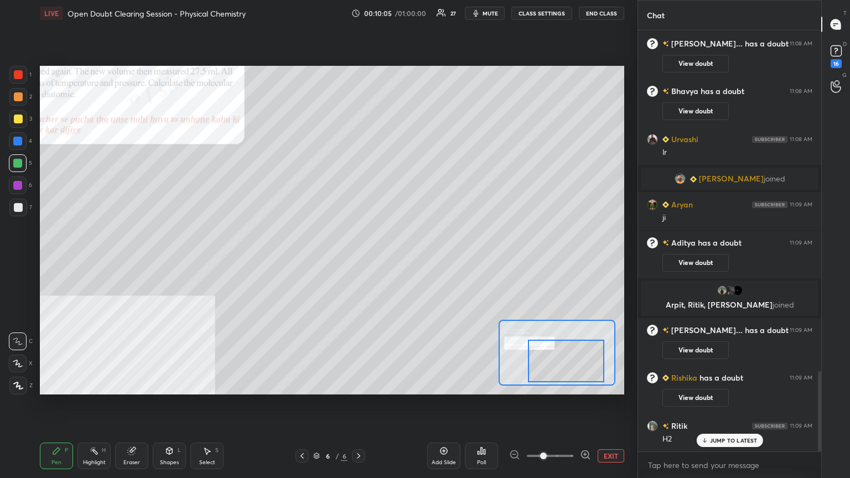
click at [577, 377] on div at bounding box center [566, 361] width 76 height 43
drag, startPoint x: 0, startPoint y: 130, endPoint x: 18, endPoint y: 121, distance: 20.1
click at [11, 125] on div "1 2 3 4 5 6 7 C X Z C X Z E E Erase all H H" at bounding box center [17, 230] width 35 height 329
click at [16, 97] on div at bounding box center [18, 96] width 9 height 9
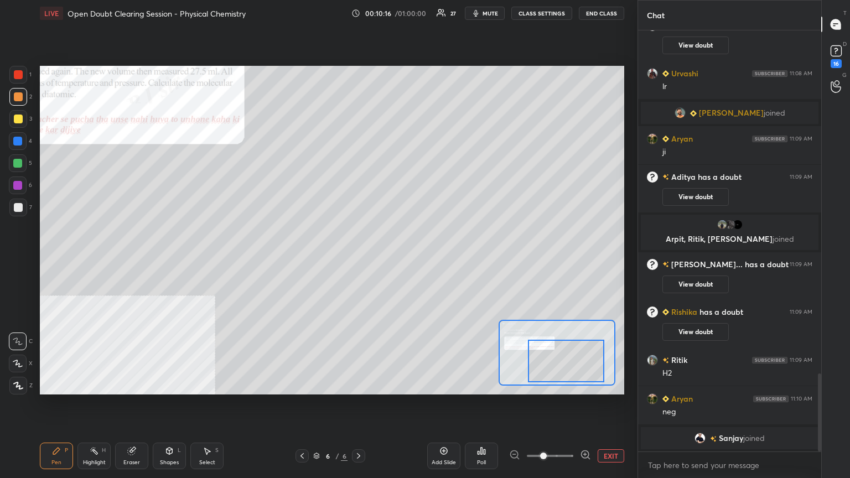
scroll to position [1873, 0]
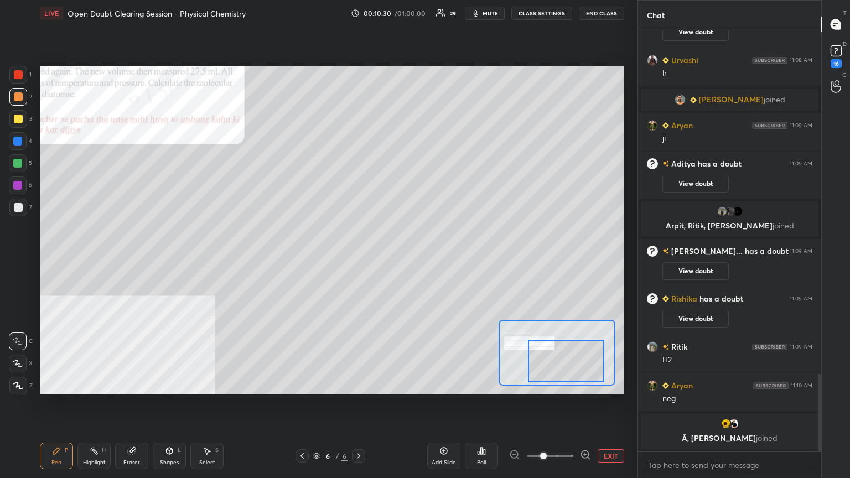
click at [616, 384] on button "EXIT" at bounding box center [611, 456] width 27 height 13
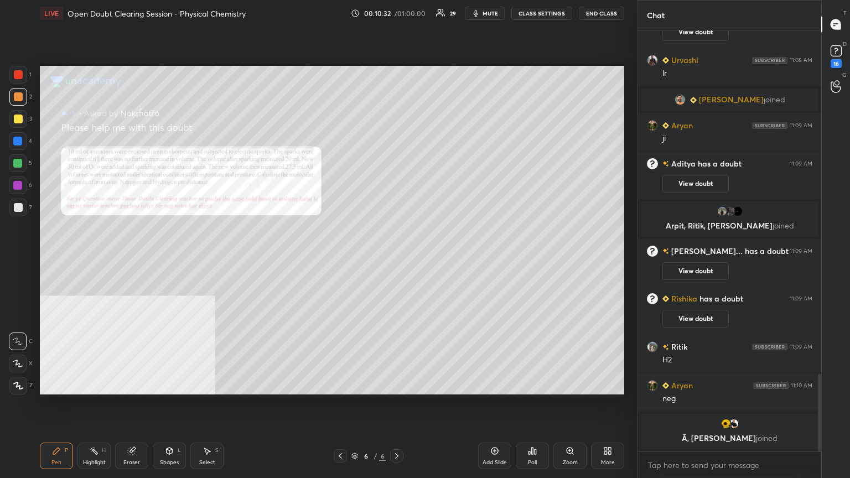
drag, startPoint x: 14, startPoint y: 209, endPoint x: 39, endPoint y: 220, distance: 27.5
click at [14, 210] on div at bounding box center [18, 207] width 9 height 9
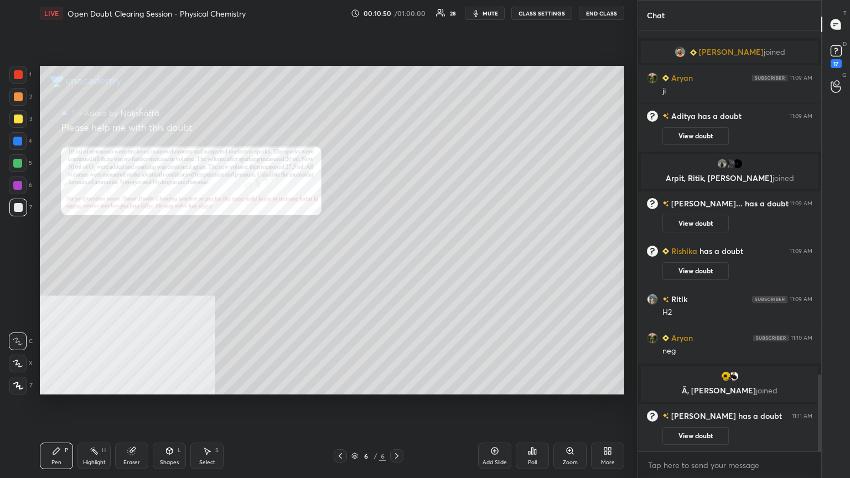
click at [341, 384] on icon at bounding box center [340, 456] width 9 height 9
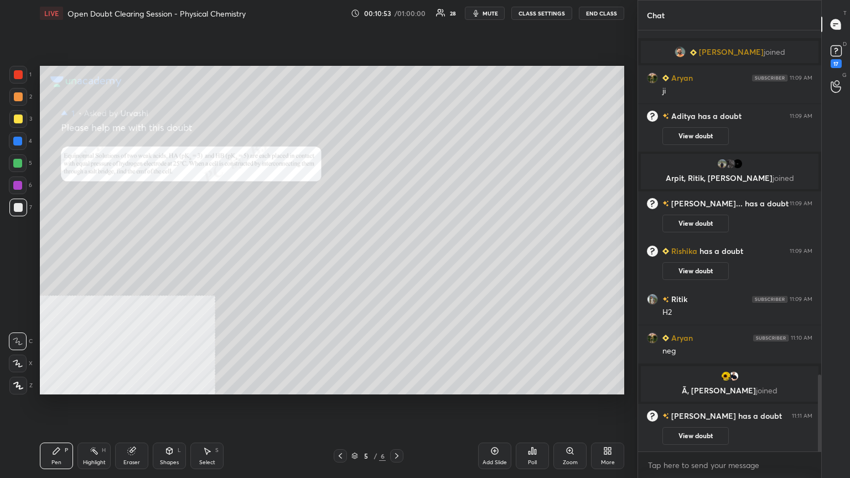
drag, startPoint x: 570, startPoint y: 456, endPoint x: 567, endPoint y: 447, distance: 10.0
click at [570, 384] on div "Zoom" at bounding box center [570, 456] width 33 height 27
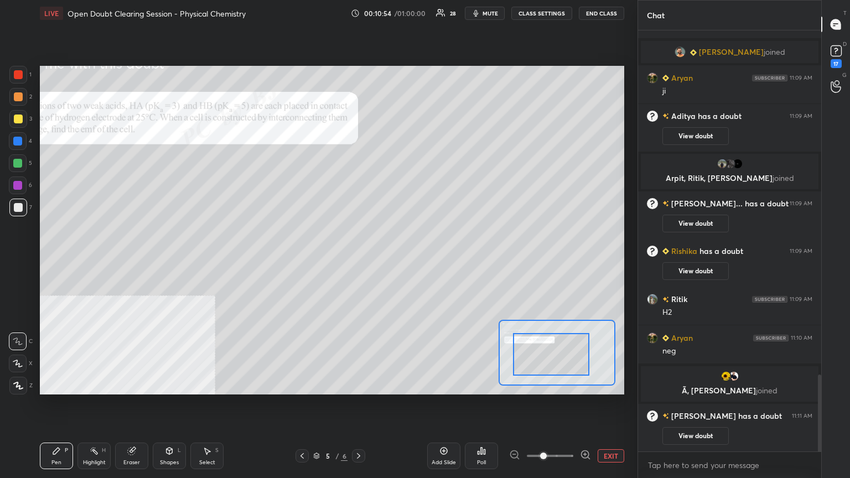
click at [556, 367] on div at bounding box center [551, 354] width 76 height 43
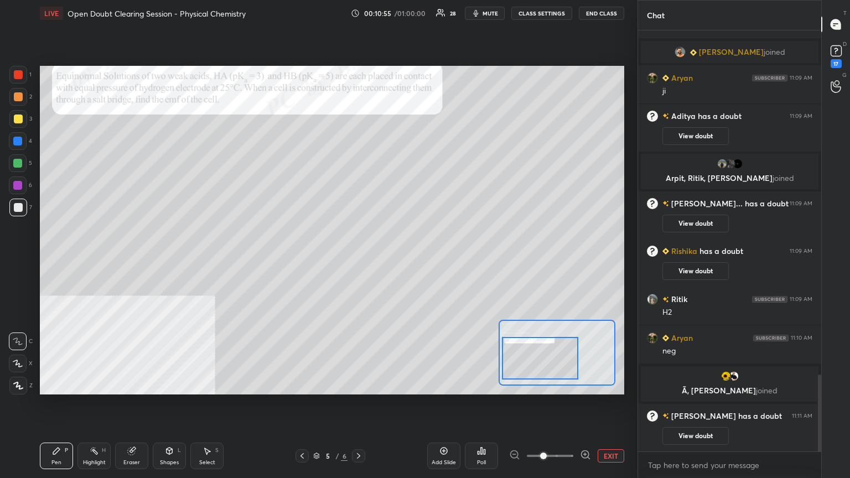
drag, startPoint x: 555, startPoint y: 368, endPoint x: 545, endPoint y: 371, distance: 10.5
click at [545, 371] on div at bounding box center [540, 358] width 76 height 43
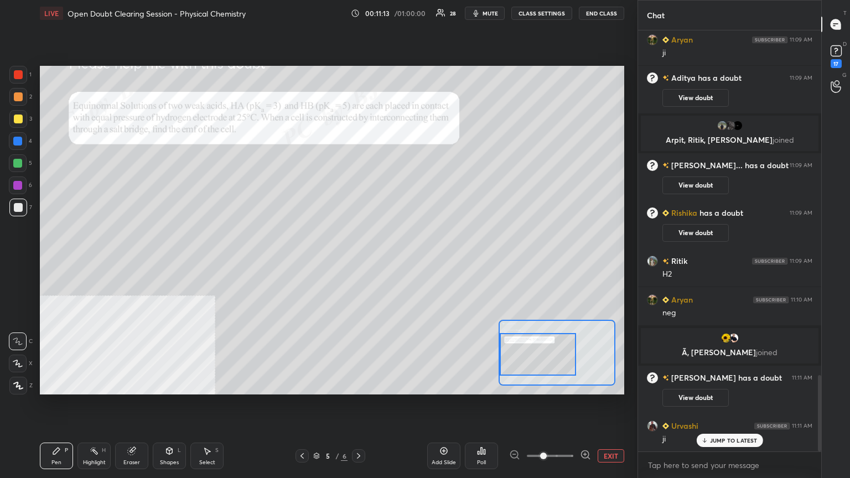
click at [544, 366] on div at bounding box center [538, 354] width 76 height 43
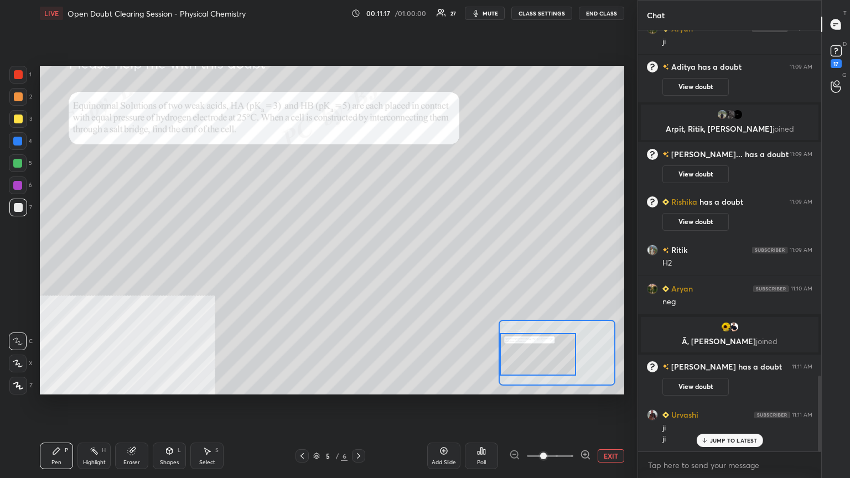
click at [18, 97] on div at bounding box center [18, 96] width 9 height 9
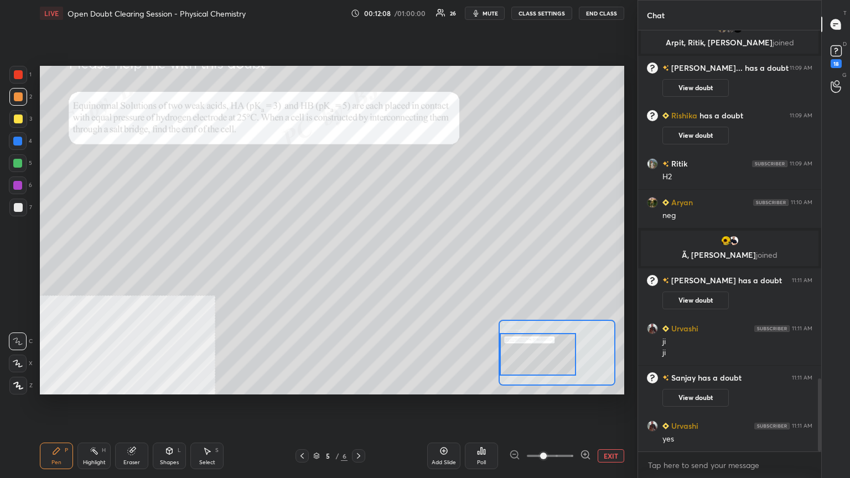
click at [16, 120] on div at bounding box center [18, 119] width 9 height 9
click at [16, 94] on div at bounding box center [18, 96] width 9 height 9
drag, startPoint x: 18, startPoint y: 163, endPoint x: 27, endPoint y: 163, distance: 8.9
click at [19, 163] on div at bounding box center [17, 163] width 9 height 9
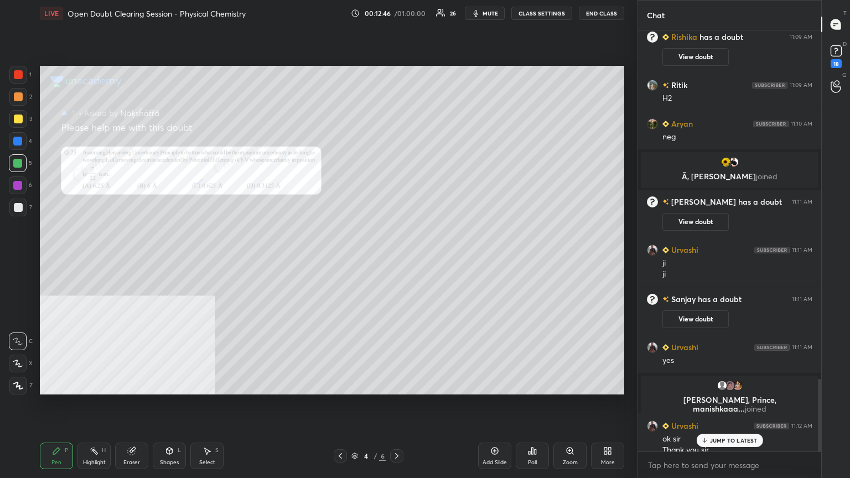
scroll to position [2026, 0]
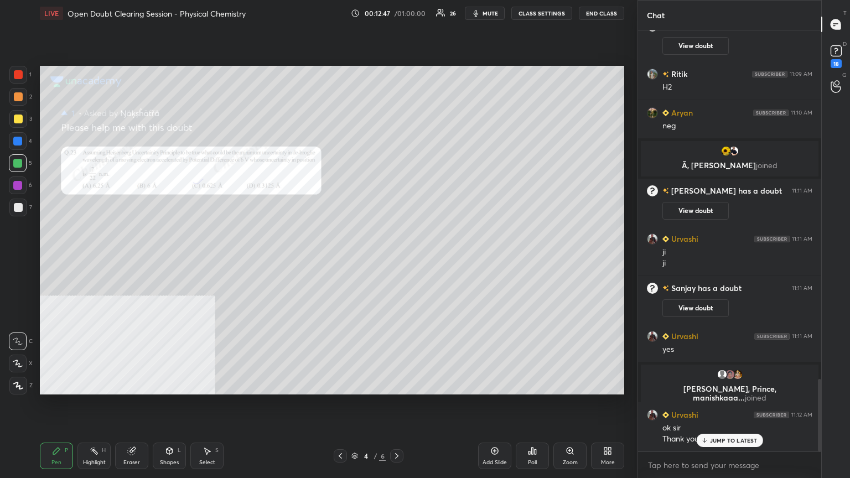
click at [577, 384] on div "Zoom" at bounding box center [570, 463] width 15 height 6
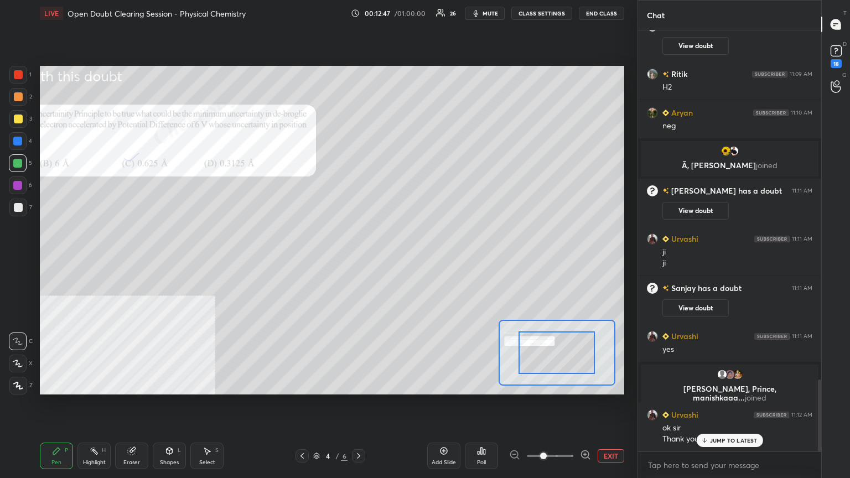
scroll to position [2053, 0]
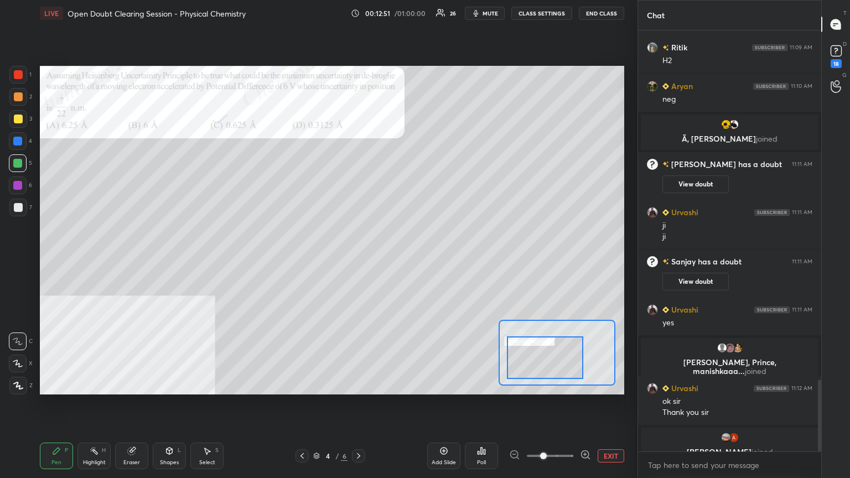
drag, startPoint x: 560, startPoint y: 364, endPoint x: 553, endPoint y: 368, distance: 8.2
click at [553, 368] on div at bounding box center [545, 358] width 76 height 43
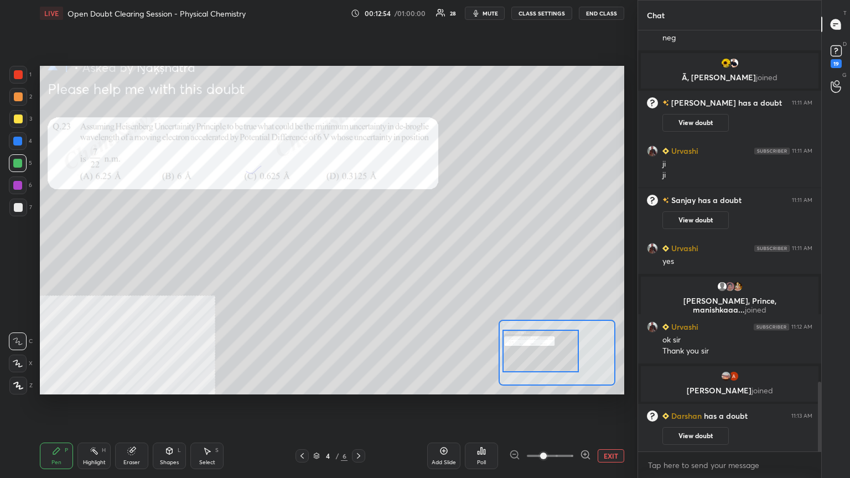
drag, startPoint x: 533, startPoint y: 358, endPoint x: 524, endPoint y: 340, distance: 19.8
click at [528, 350] on div at bounding box center [541, 351] width 76 height 43
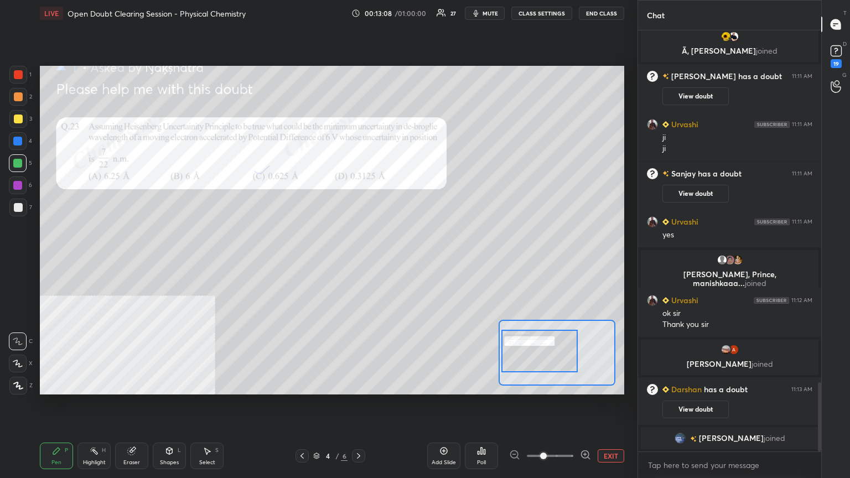
click at [16, 117] on div at bounding box center [18, 119] width 9 height 9
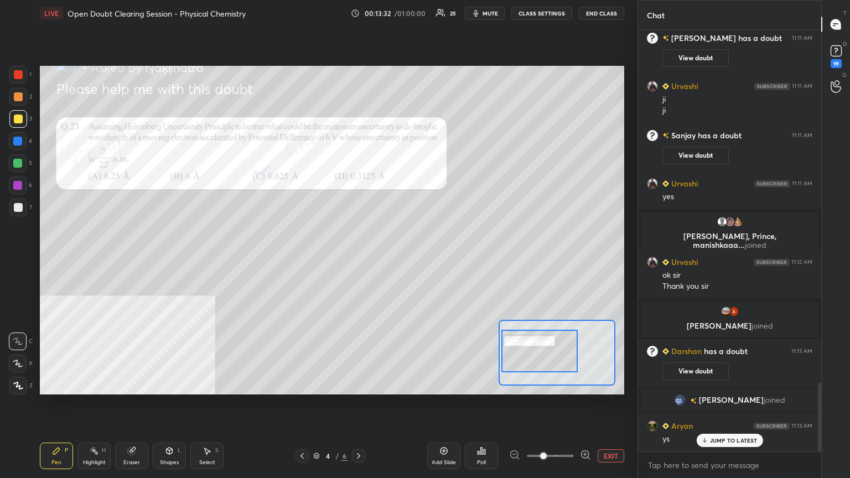
click at [20, 162] on div at bounding box center [17, 163] width 9 height 9
click at [20, 208] on div at bounding box center [18, 207] width 9 height 9
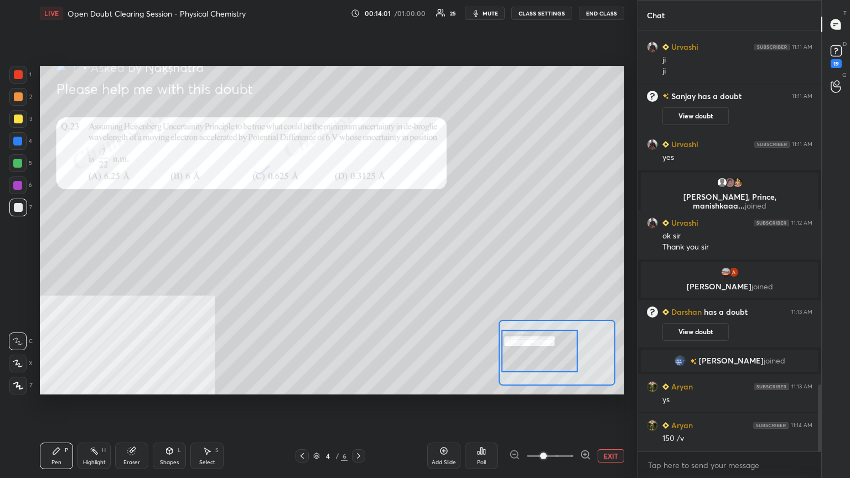
scroll to position [2225, 0]
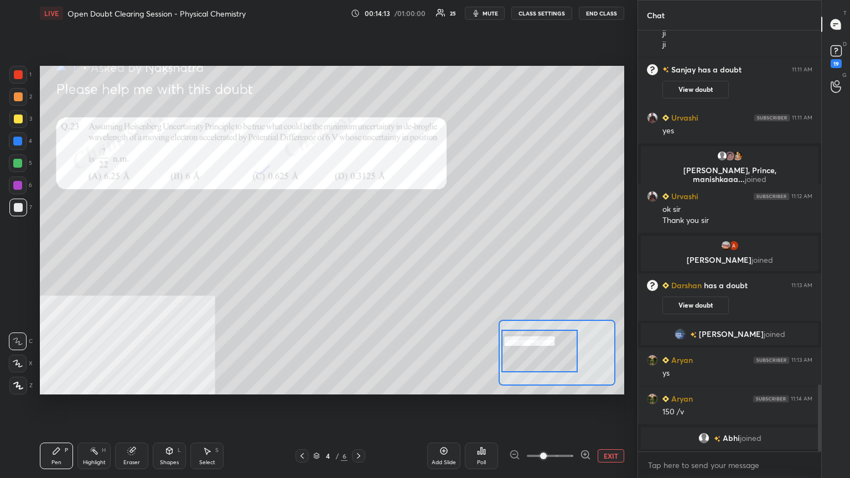
click at [18, 117] on div at bounding box center [18, 119] width 9 height 9
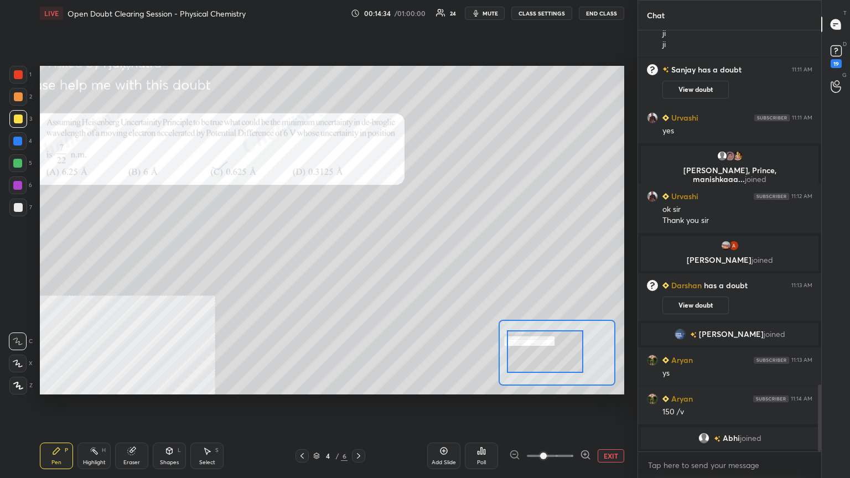
drag, startPoint x: 555, startPoint y: 357, endPoint x: 549, endPoint y: 356, distance: 5.6
click at [559, 358] on div at bounding box center [545, 352] width 76 height 43
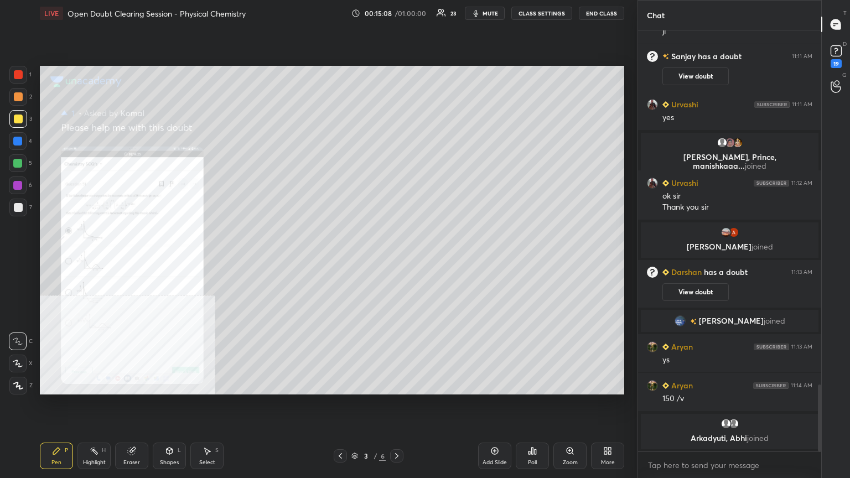
scroll to position [2245, 0]
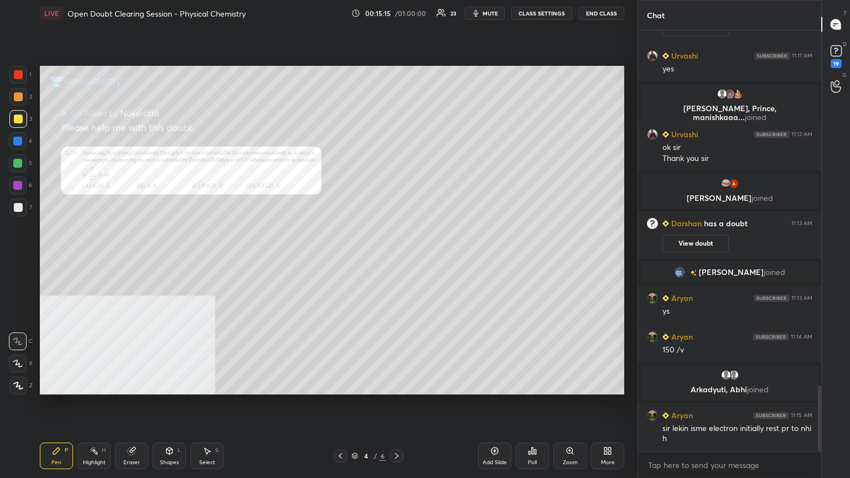
click at [575, 384] on div "Zoom" at bounding box center [570, 463] width 15 height 6
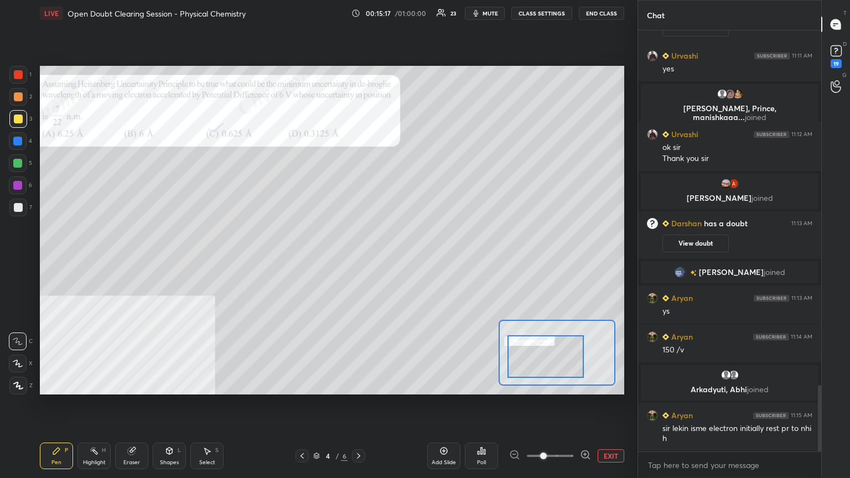
drag, startPoint x: 576, startPoint y: 352, endPoint x: 566, endPoint y: 357, distance: 11.4
click at [566, 357] on div at bounding box center [546, 356] width 76 height 43
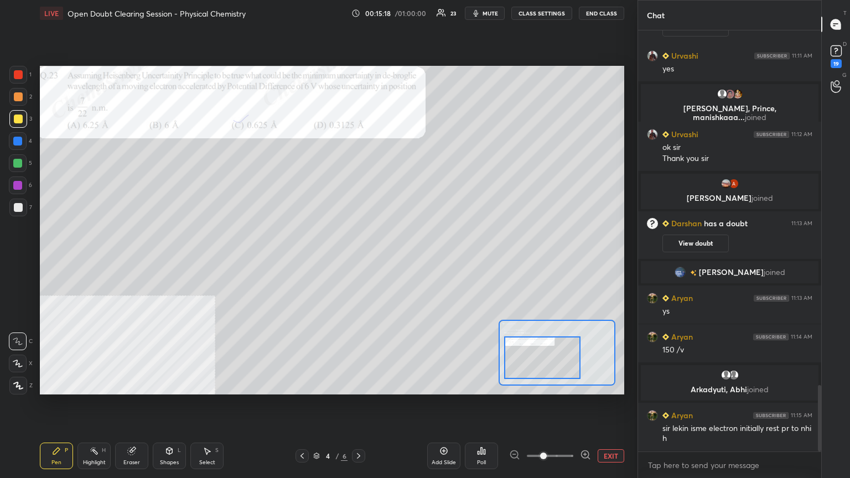
click at [568, 357] on div at bounding box center [542, 358] width 76 height 43
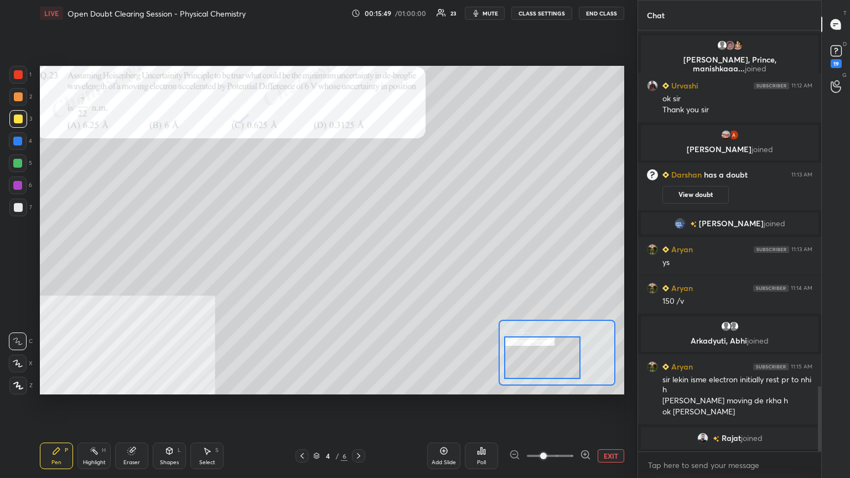
scroll to position [2307, 0]
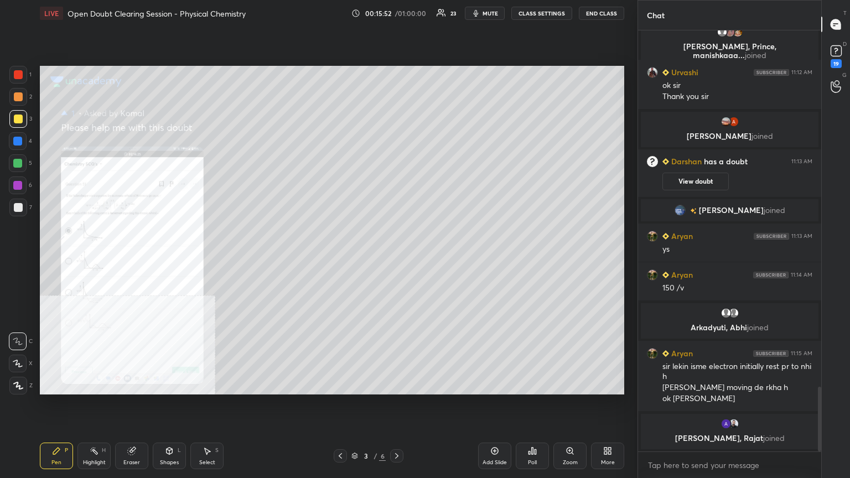
click at [577, 384] on div "Zoom" at bounding box center [570, 456] width 33 height 27
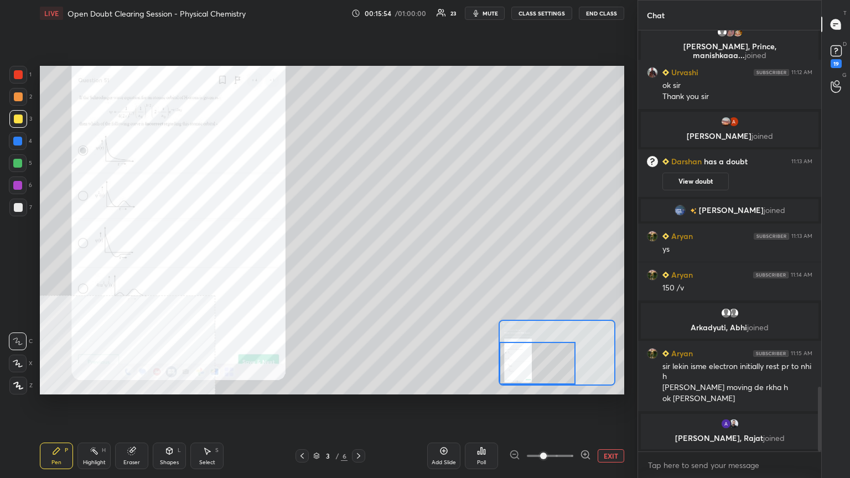
drag, startPoint x: 571, startPoint y: 364, endPoint x: 560, endPoint y: 380, distance: 19.2
click at [556, 374] on div at bounding box center [537, 363] width 76 height 43
click at [587, 384] on icon at bounding box center [585, 455] width 11 height 11
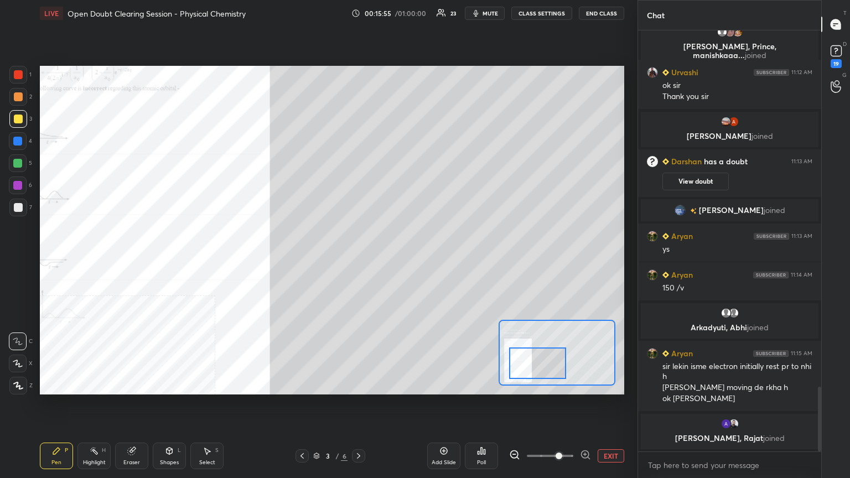
click at [587, 384] on icon at bounding box center [585, 455] width 11 height 11
click at [587, 384] on div at bounding box center [550, 456] width 82 height 13
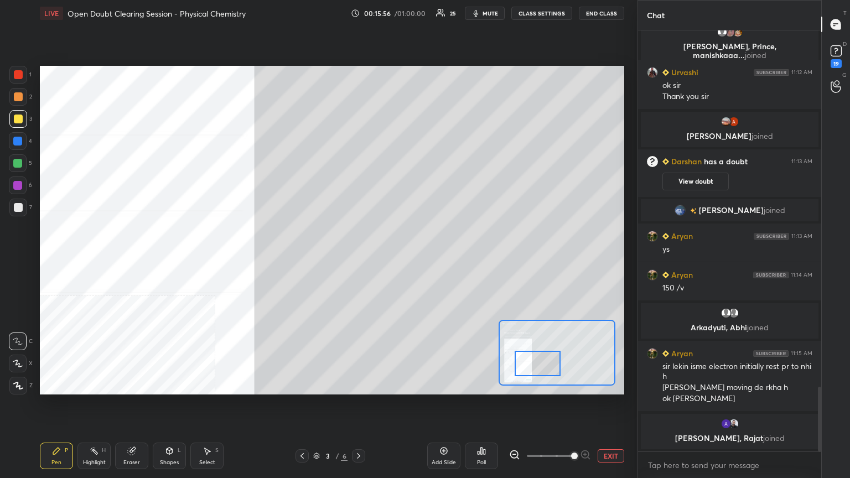
click at [538, 370] on div at bounding box center [538, 363] width 46 height 25
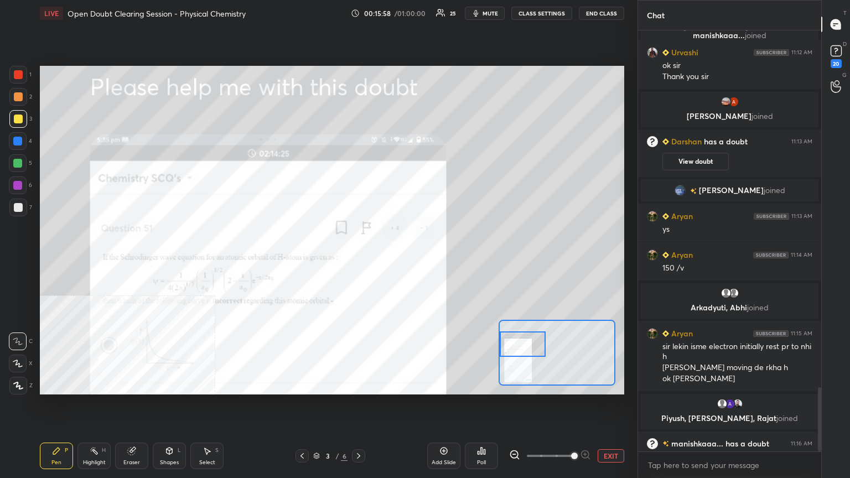
scroll to position [2334, 0]
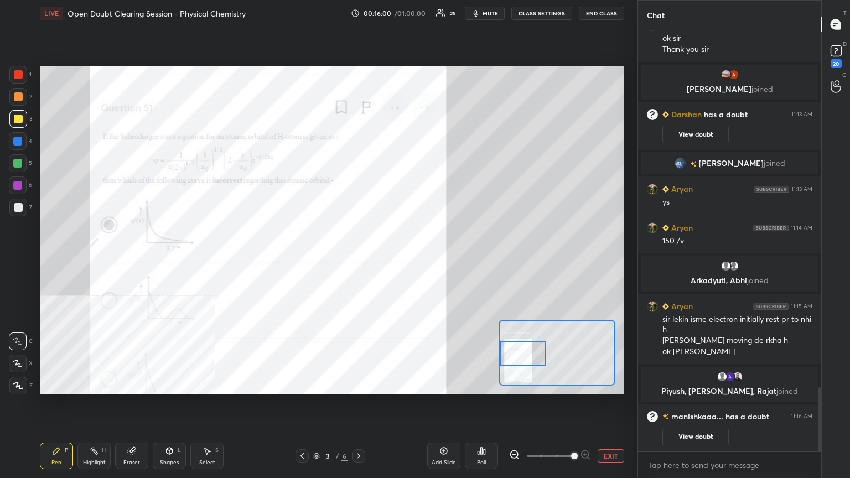
drag, startPoint x: 536, startPoint y: 368, endPoint x: 516, endPoint y: 345, distance: 30.2
click at [516, 354] on div at bounding box center [523, 353] width 46 height 25
click at [18, 76] on div at bounding box center [18, 74] width 9 height 9
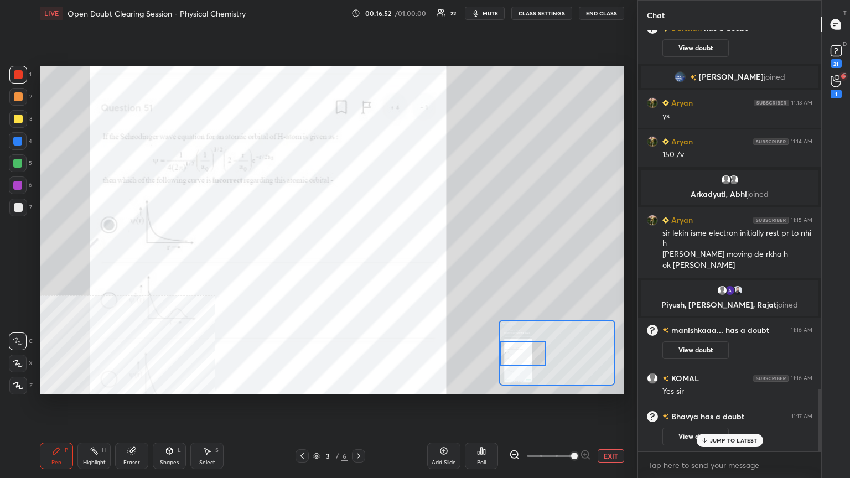
scroll to position [2367, 0]
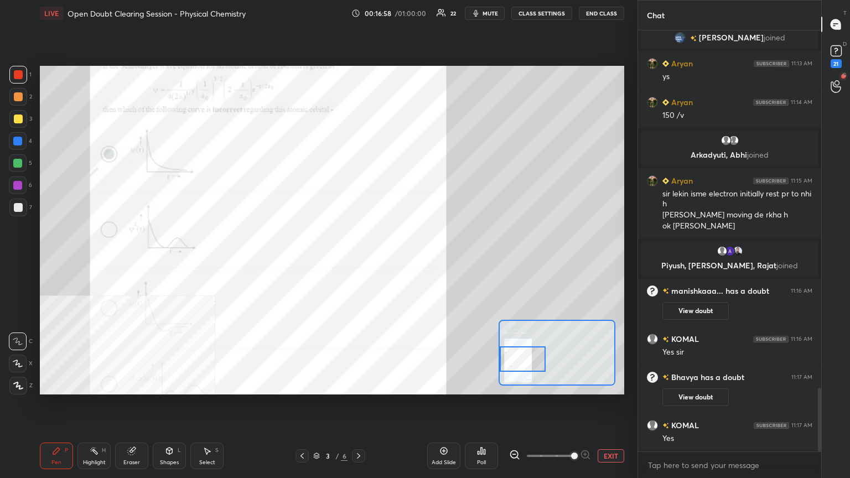
drag, startPoint x: 512, startPoint y: 356, endPoint x: 510, endPoint y: 362, distance: 5.8
click at [510, 362] on div at bounding box center [523, 359] width 46 height 25
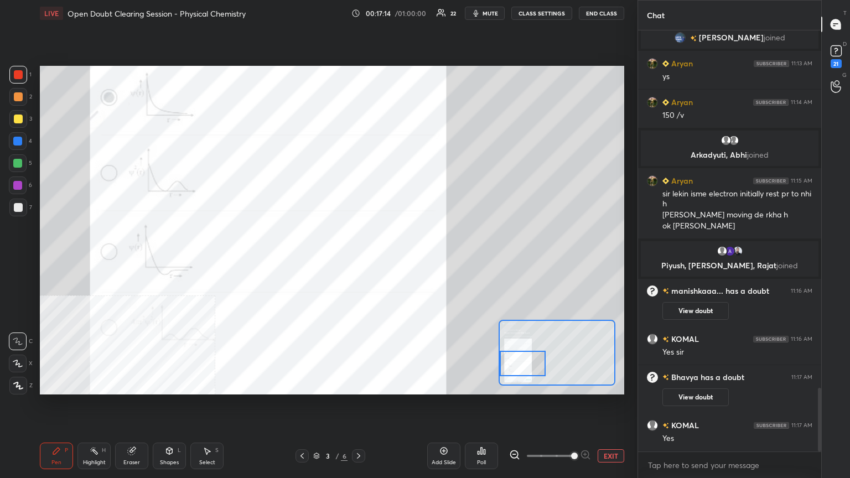
drag, startPoint x: 531, startPoint y: 364, endPoint x: 529, endPoint y: 369, distance: 5.7
click at [529, 369] on div at bounding box center [523, 363] width 46 height 25
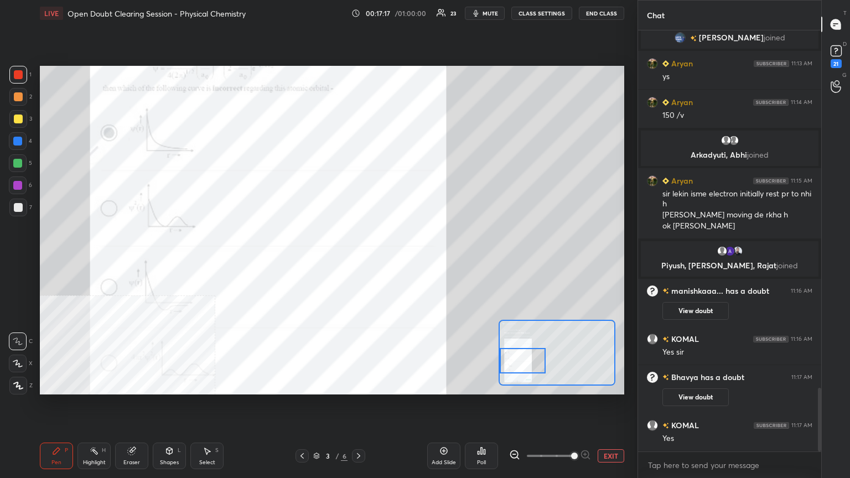
drag, startPoint x: 523, startPoint y: 361, endPoint x: 513, endPoint y: 357, distance: 10.4
click at [517, 359] on div at bounding box center [523, 360] width 46 height 25
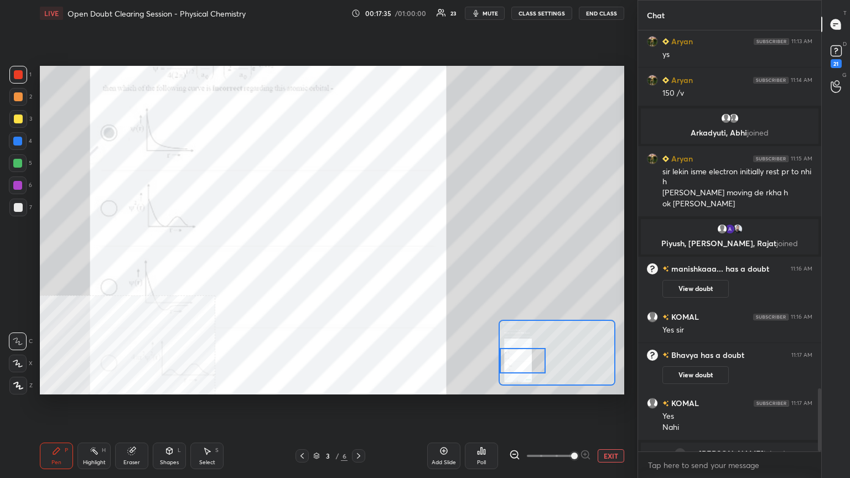
scroll to position [2393, 0]
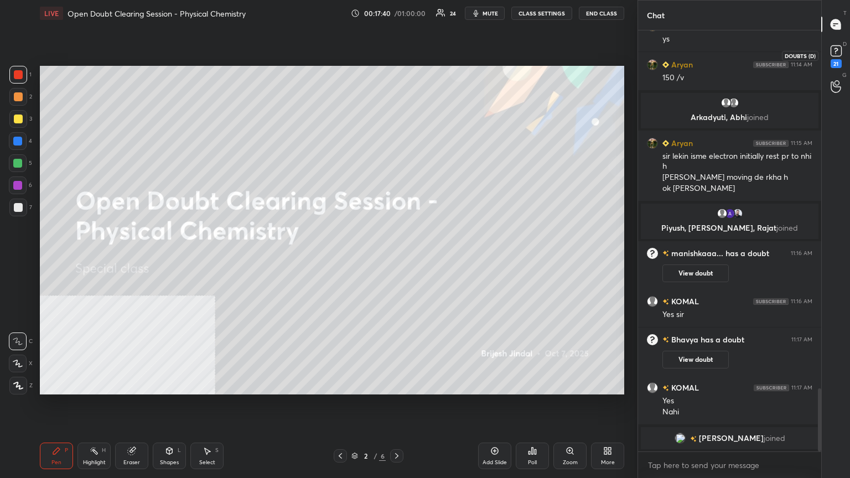
click at [840, 50] on rect at bounding box center [836, 51] width 11 height 11
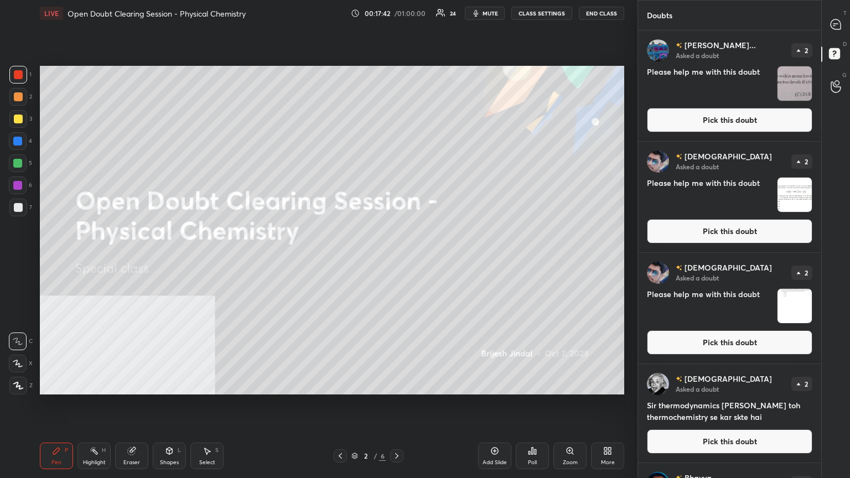
click at [741, 111] on button "Pick this doubt" at bounding box center [730, 120] width 166 height 24
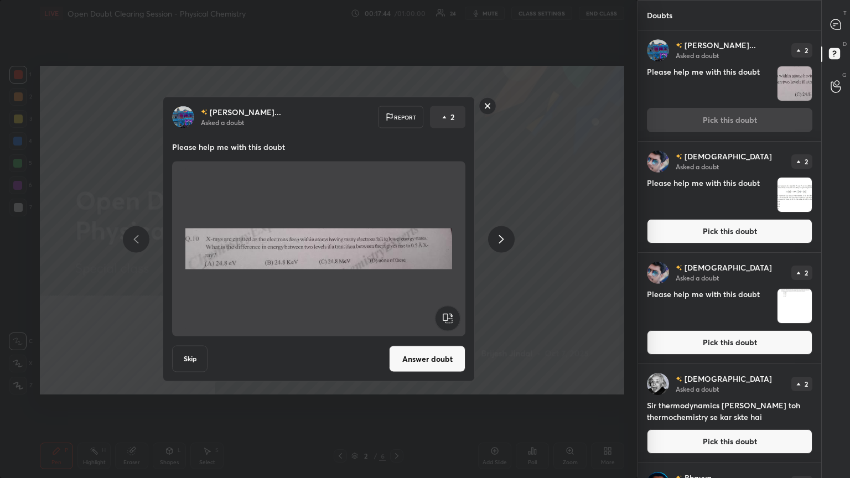
click at [424, 353] on button "Answer doubt" at bounding box center [427, 359] width 76 height 27
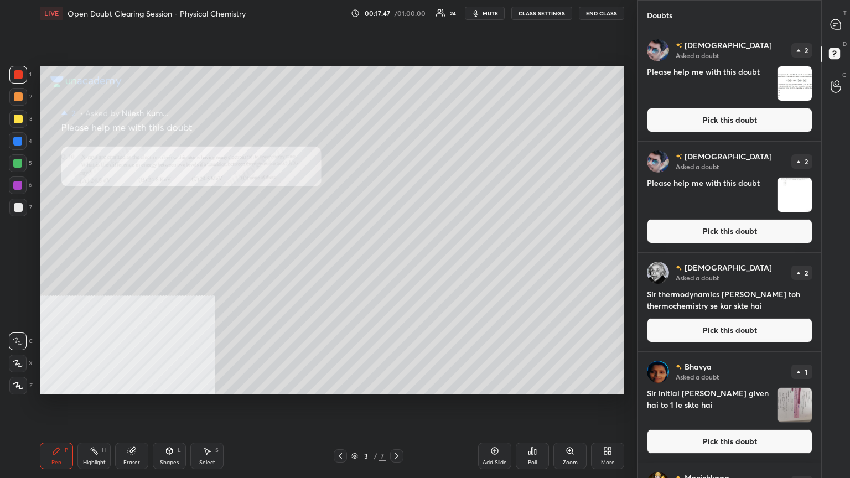
click at [715, 116] on button "Pick this doubt" at bounding box center [730, 120] width 166 height 24
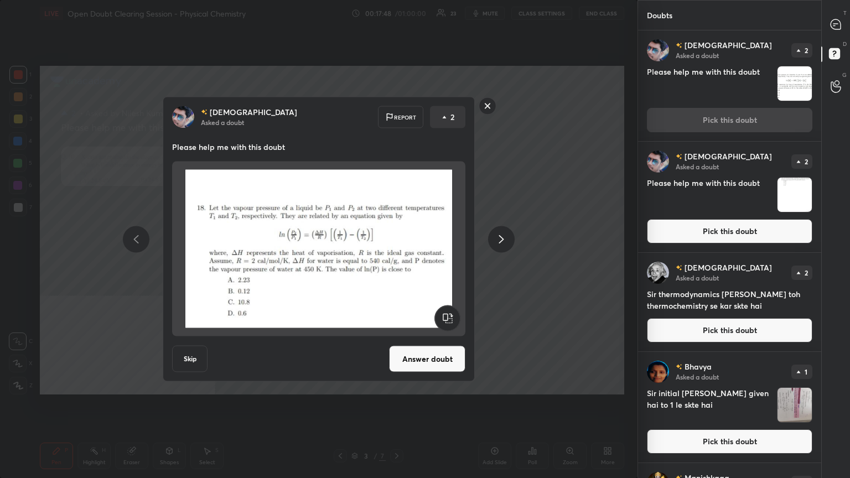
click at [443, 360] on button "Answer doubt" at bounding box center [427, 359] width 76 height 27
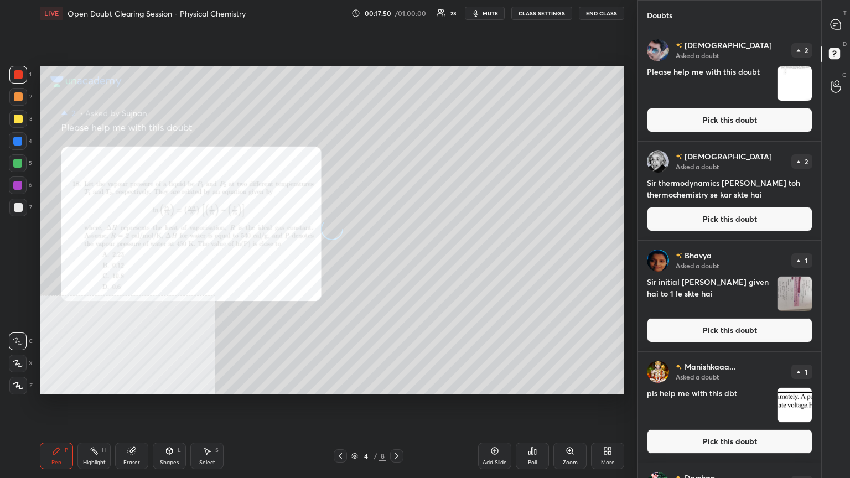
click at [761, 115] on button "Pick this doubt" at bounding box center [730, 120] width 166 height 24
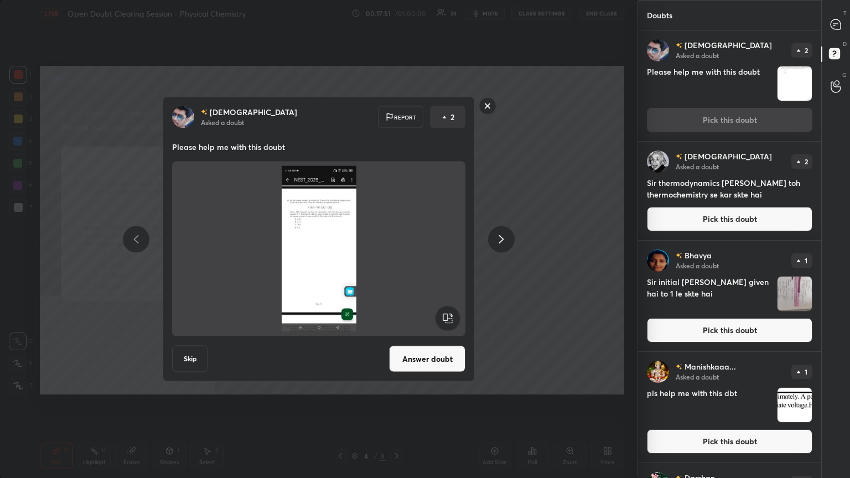
click at [454, 355] on button "Answer doubt" at bounding box center [427, 359] width 76 height 27
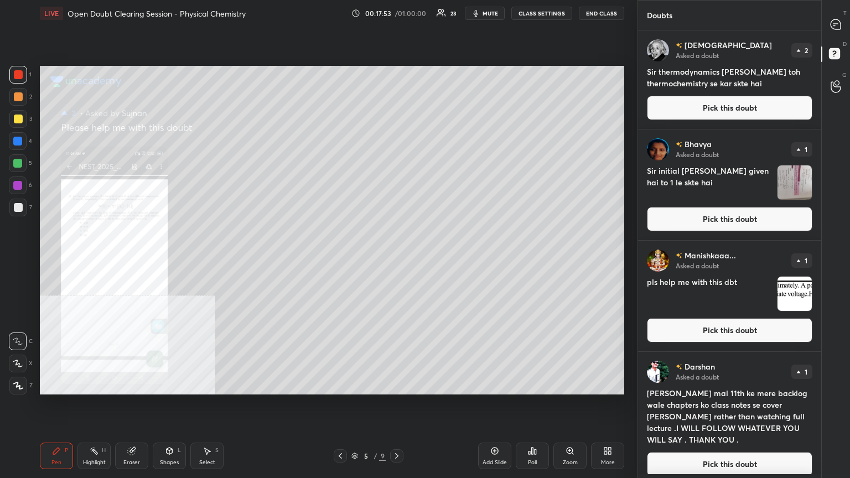
click at [730, 115] on button "Pick this doubt" at bounding box center [730, 108] width 166 height 24
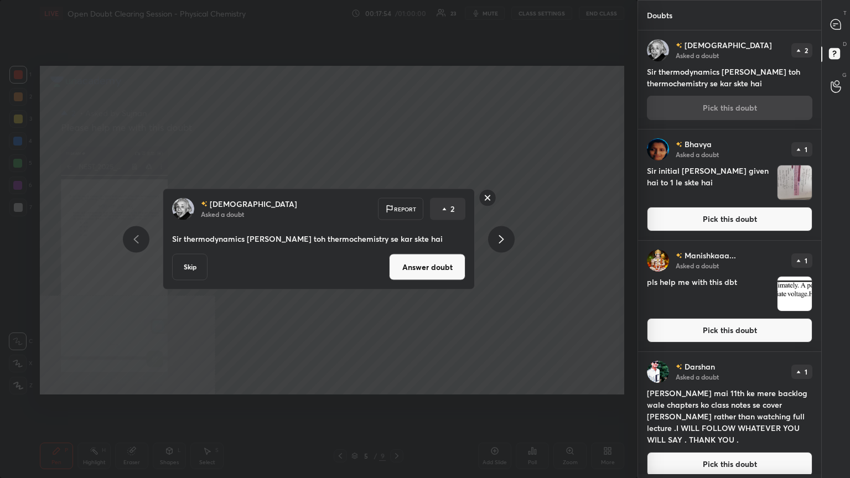
click at [419, 266] on button "Answer doubt" at bounding box center [427, 267] width 76 height 27
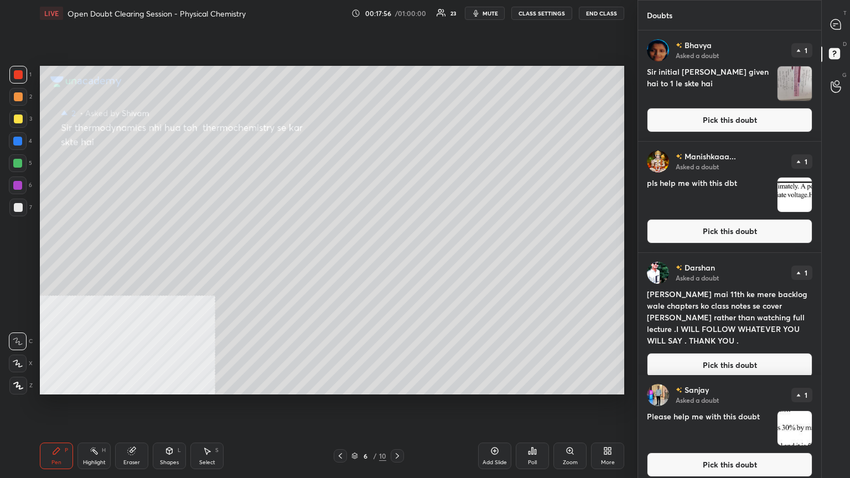
click at [713, 111] on button "Pick this doubt" at bounding box center [730, 120] width 166 height 24
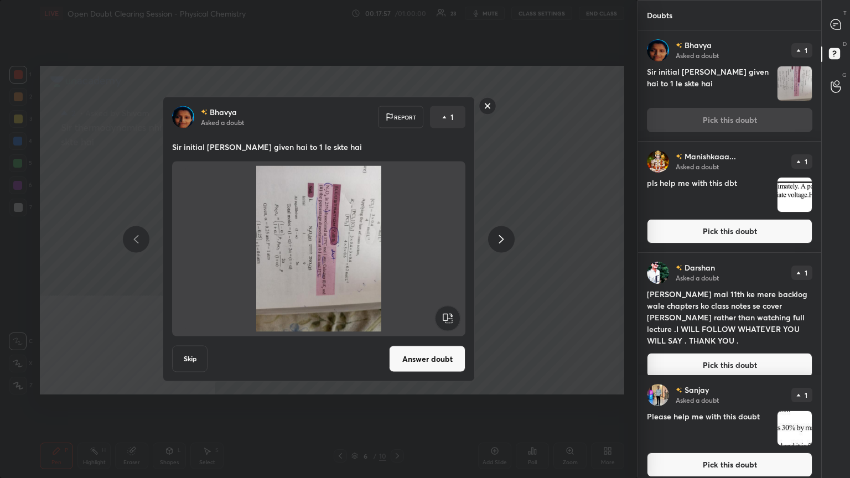
click at [446, 320] on rect at bounding box center [447, 318] width 25 height 25
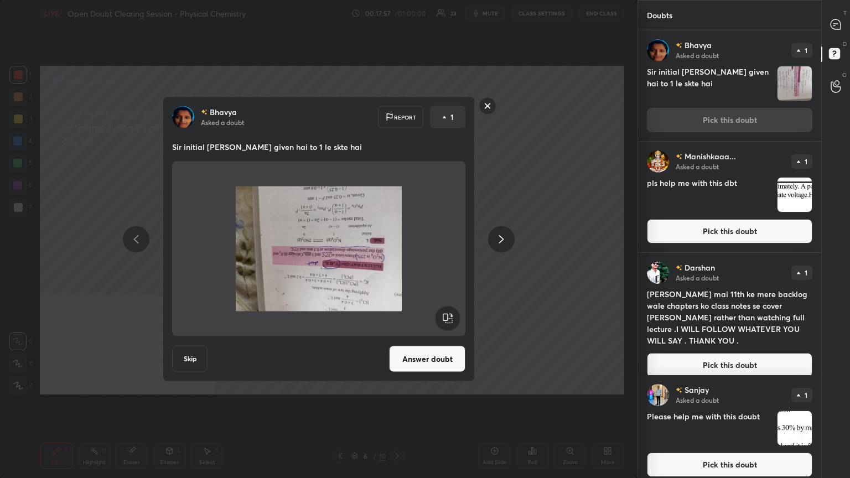
click at [446, 320] on rect at bounding box center [447, 318] width 25 height 25
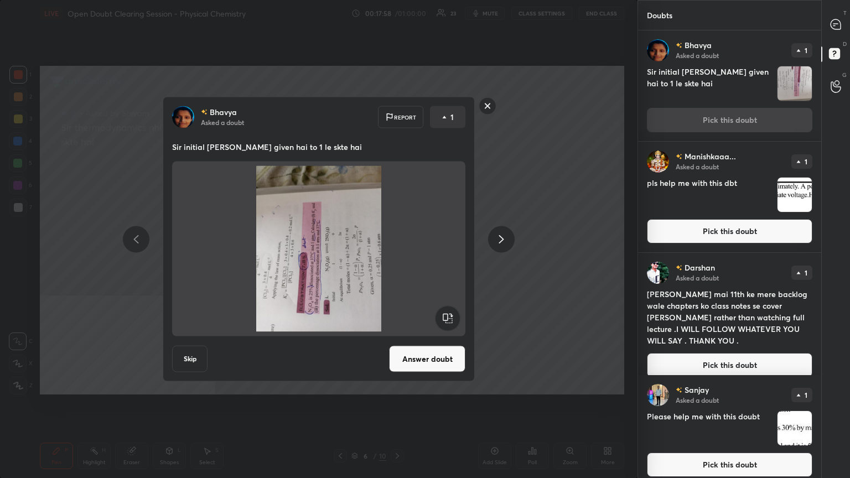
click at [446, 320] on rect at bounding box center [447, 318] width 25 height 25
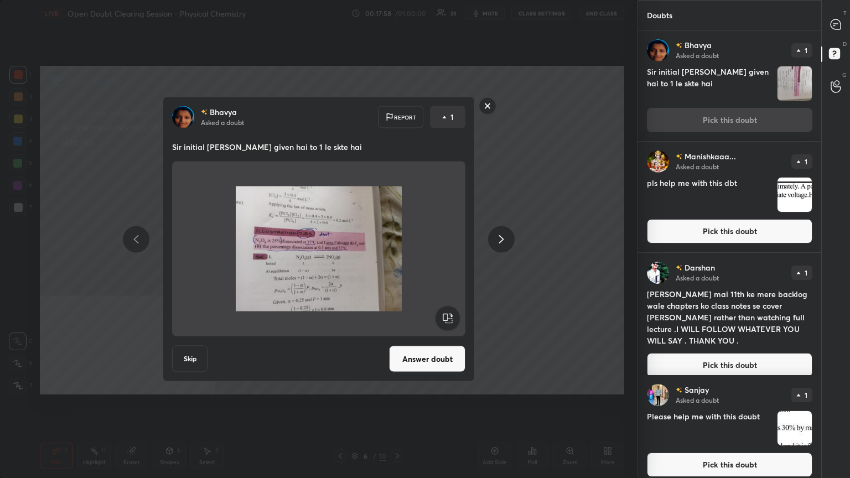
click at [431, 365] on button "Answer doubt" at bounding box center [427, 359] width 76 height 27
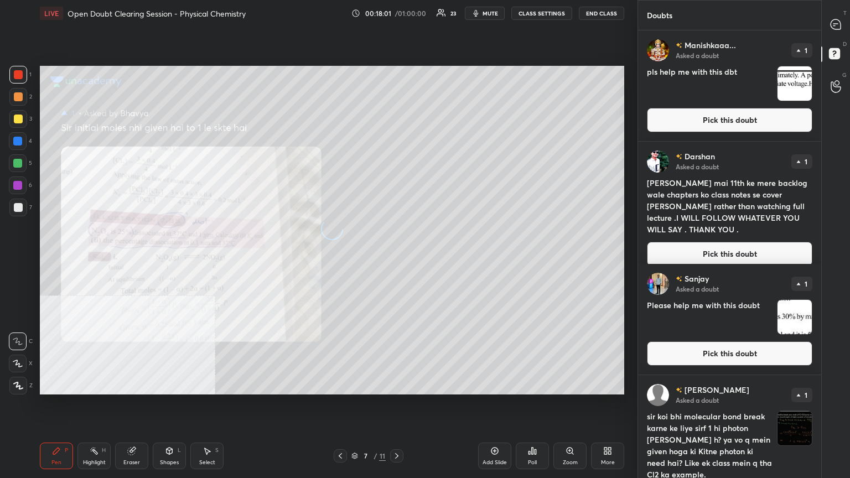
click at [742, 122] on button "Pick this doubt" at bounding box center [730, 120] width 166 height 24
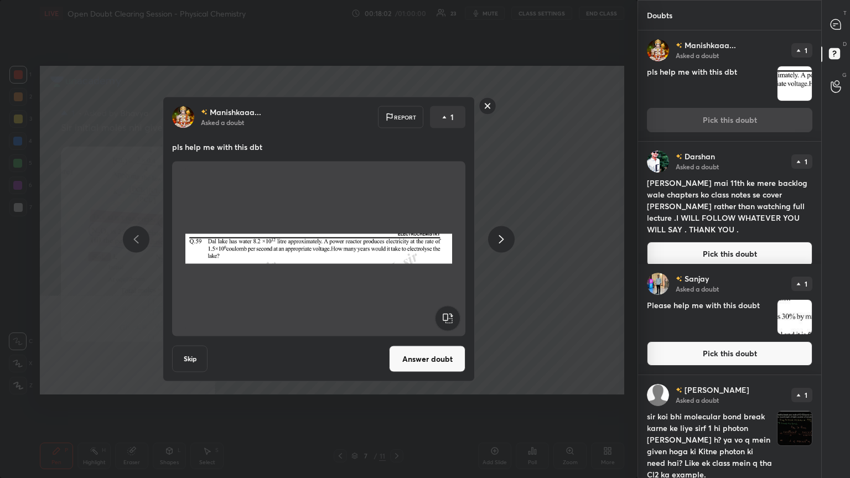
click at [433, 356] on button "Answer doubt" at bounding box center [427, 359] width 76 height 27
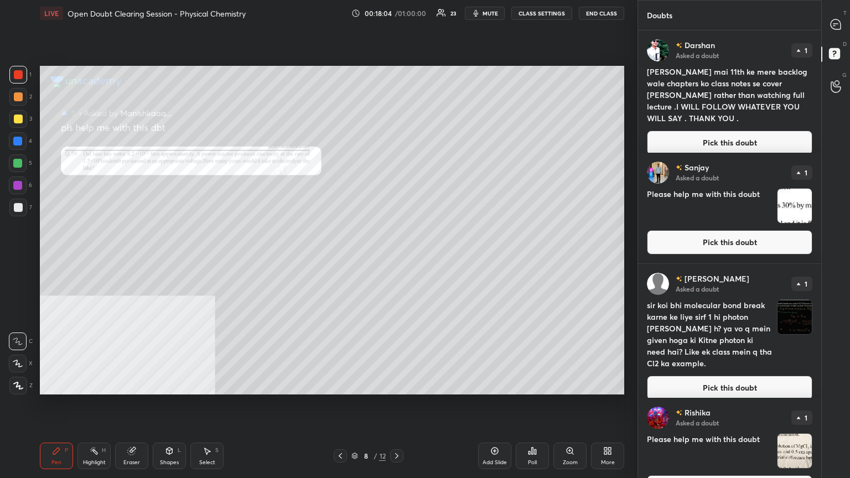
click at [679, 131] on button "Pick this doubt" at bounding box center [730, 143] width 166 height 24
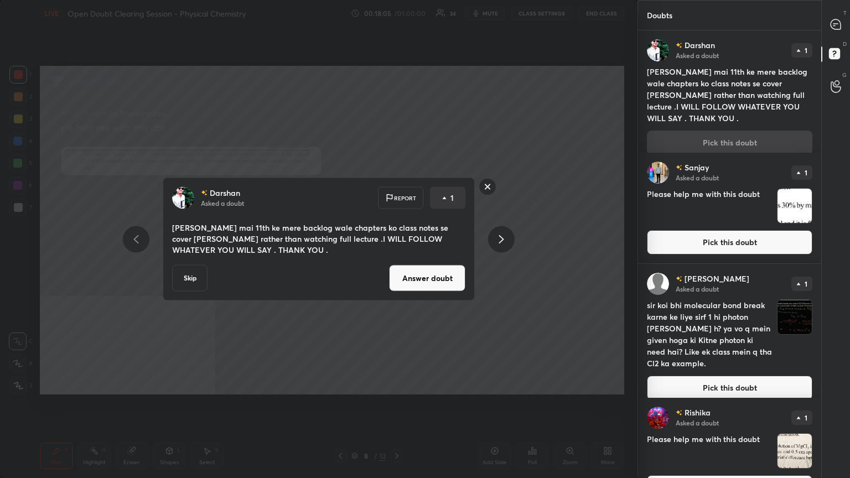
click at [427, 278] on button "Answer doubt" at bounding box center [427, 278] width 76 height 27
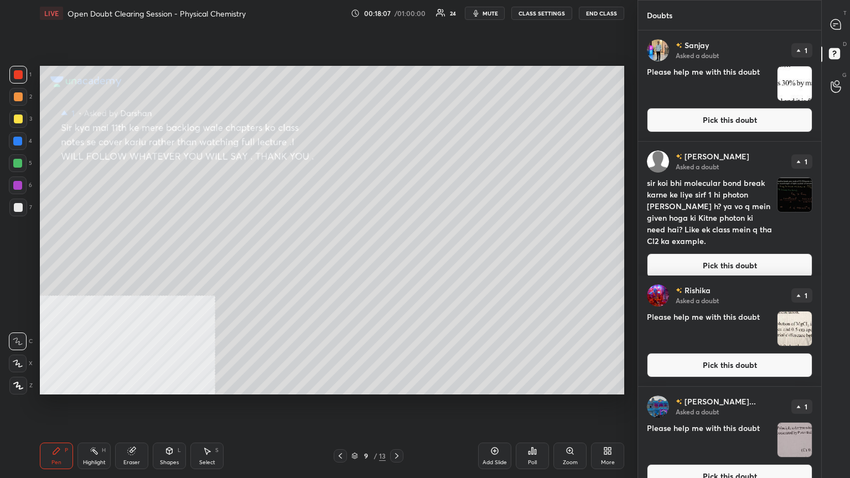
click at [681, 132] on button "Pick this doubt" at bounding box center [730, 120] width 166 height 24
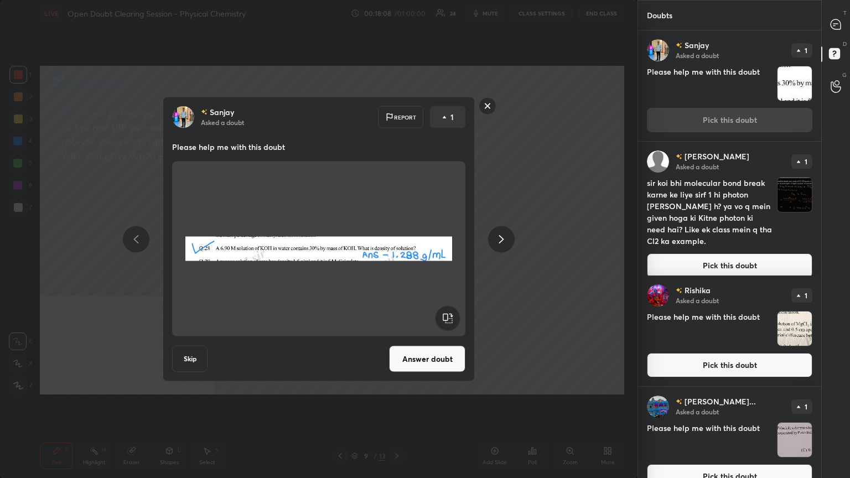
click at [450, 364] on button "Answer doubt" at bounding box center [427, 359] width 76 height 27
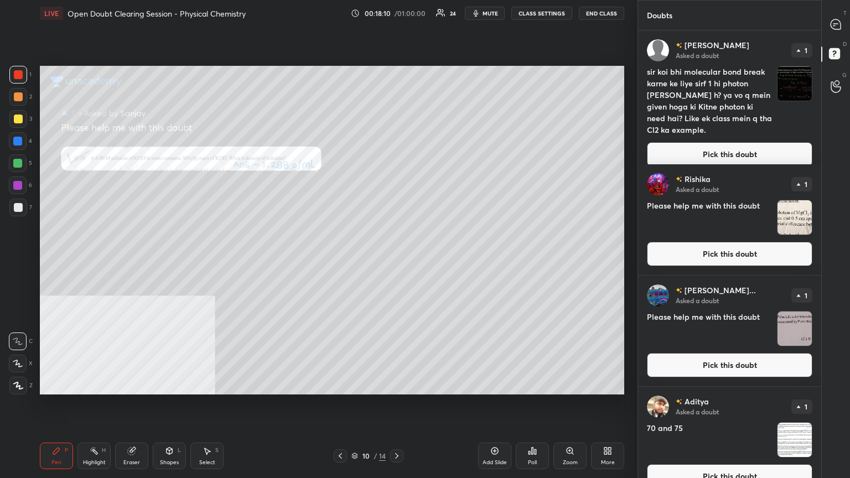
click at [677, 142] on button "Pick this doubt" at bounding box center [730, 154] width 166 height 24
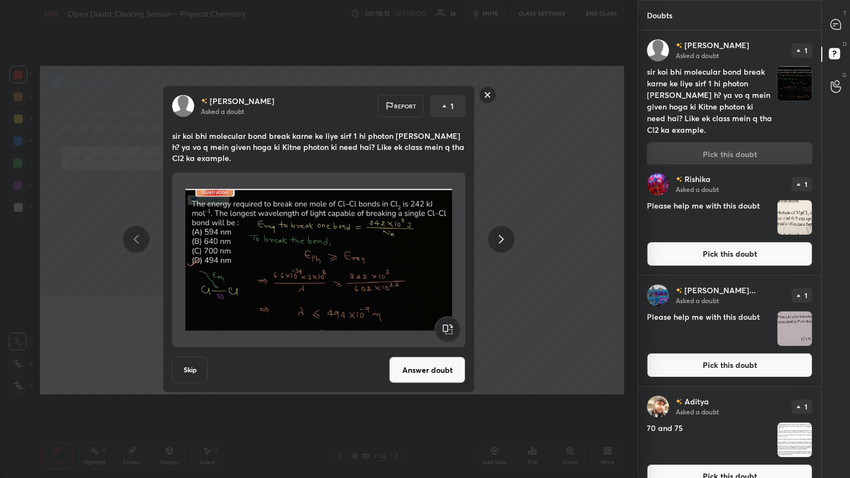
click at [434, 364] on button "Answer doubt" at bounding box center [427, 370] width 76 height 27
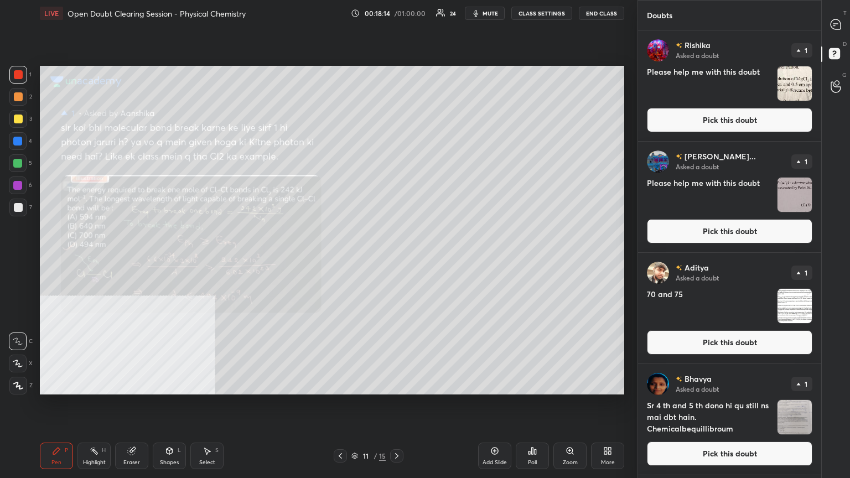
click at [685, 117] on button "Pick this doubt" at bounding box center [730, 120] width 166 height 24
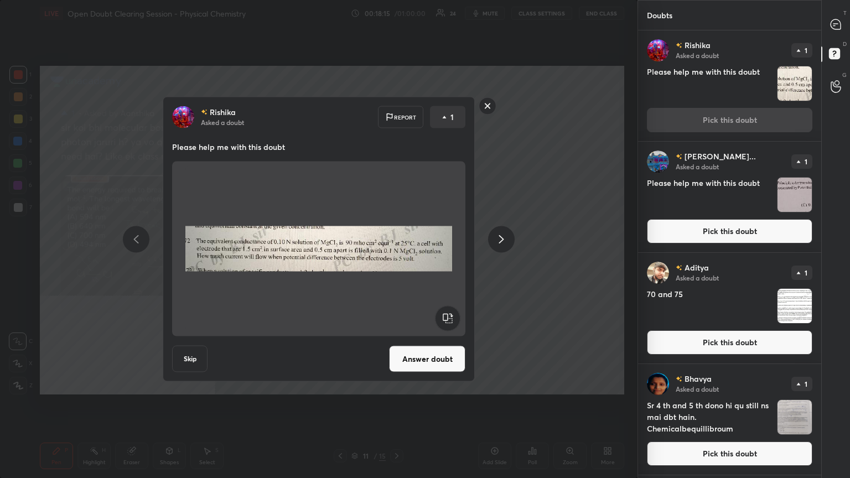
click at [407, 354] on button "Answer doubt" at bounding box center [427, 359] width 76 height 27
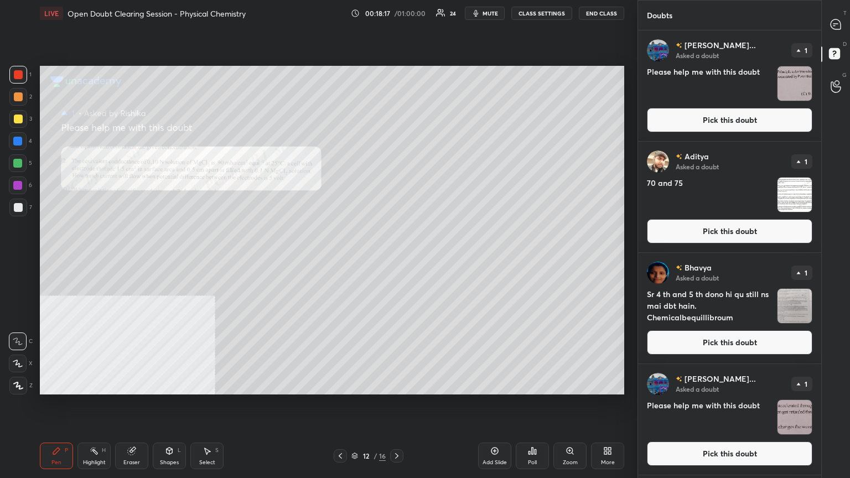
click at [709, 111] on button "Pick this doubt" at bounding box center [730, 120] width 166 height 24
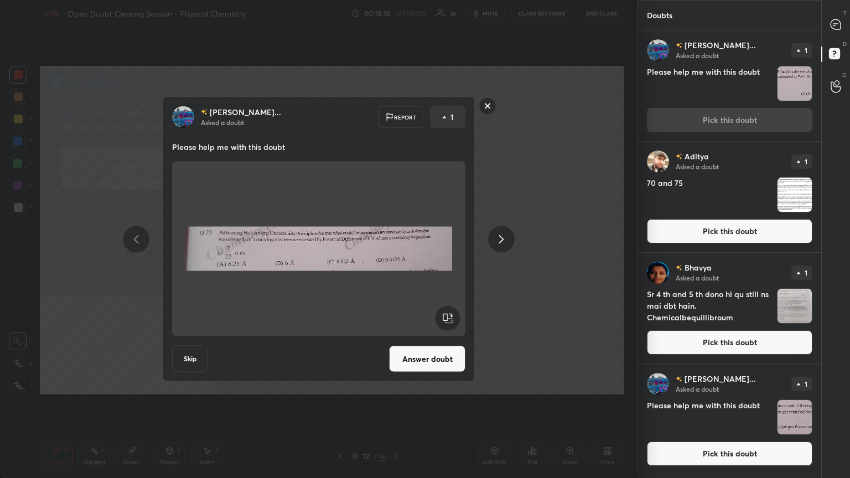
click at [453, 362] on button "Answer doubt" at bounding box center [427, 359] width 76 height 27
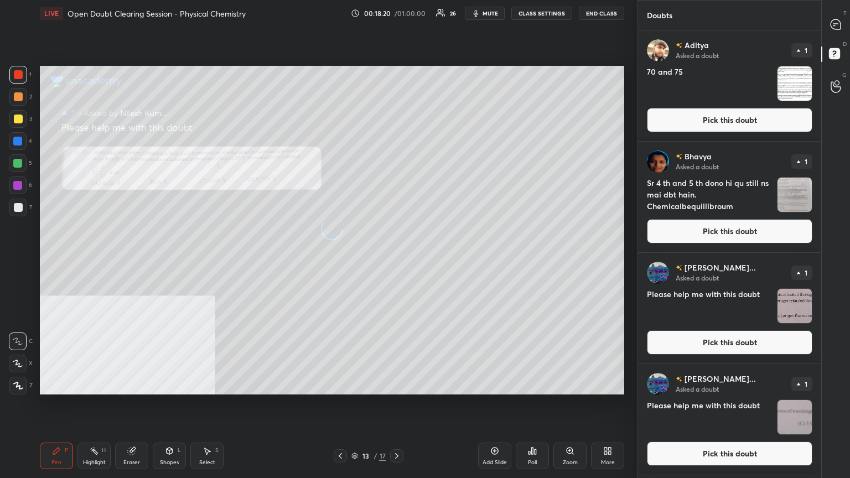
click at [706, 121] on button "Pick this doubt" at bounding box center [730, 120] width 166 height 24
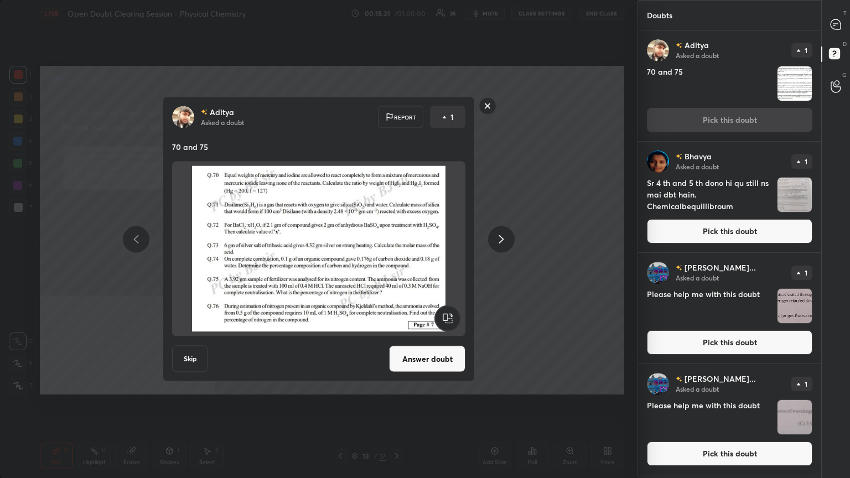
click at [194, 359] on button "Skip" at bounding box center [189, 359] width 35 height 27
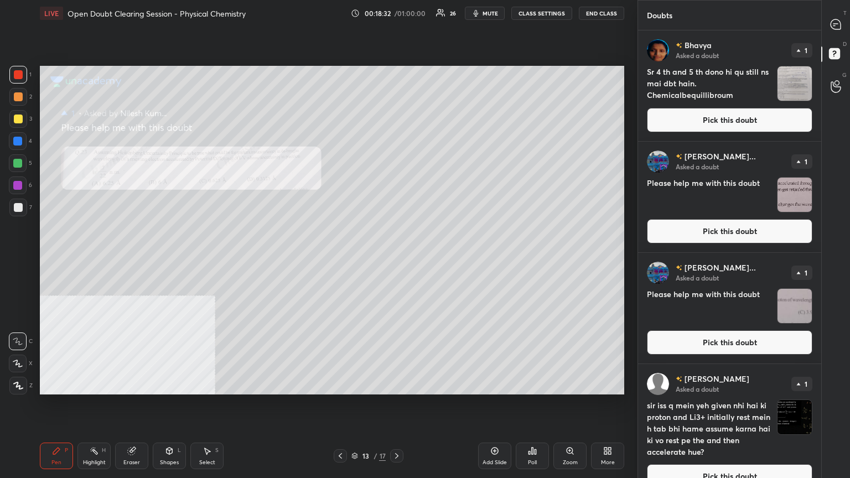
click at [758, 120] on button "Pick this doubt" at bounding box center [730, 120] width 166 height 24
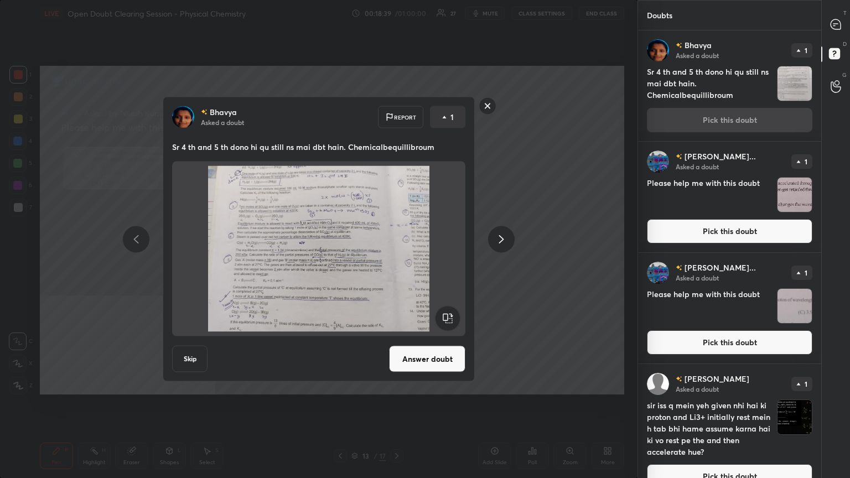
click at [187, 362] on button "Skip" at bounding box center [189, 359] width 35 height 27
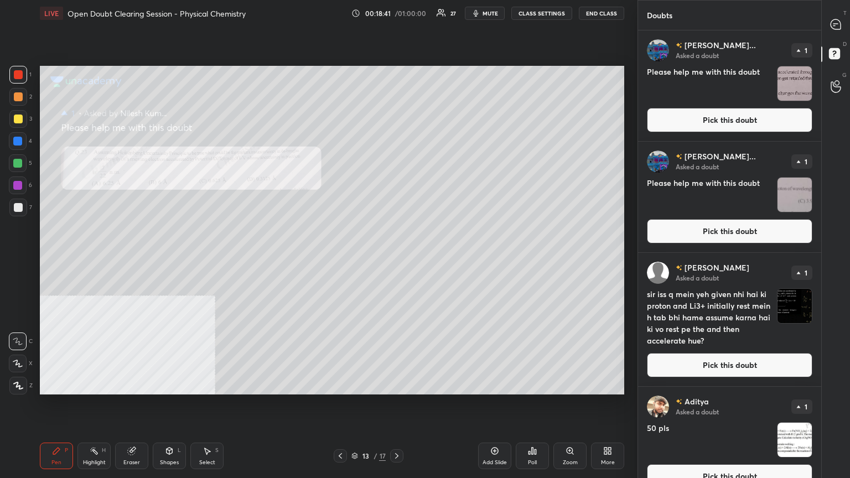
click at [764, 116] on button "Pick this doubt" at bounding box center [730, 120] width 166 height 24
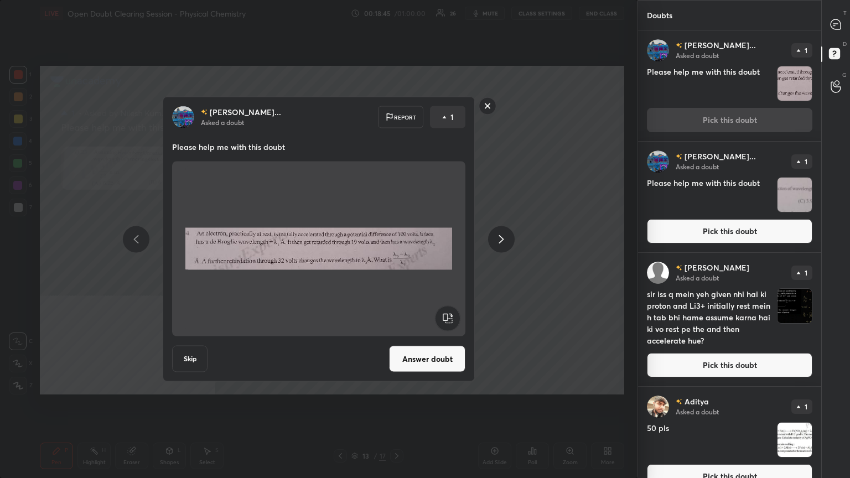
click at [428, 363] on button "Answer doubt" at bounding box center [427, 359] width 76 height 27
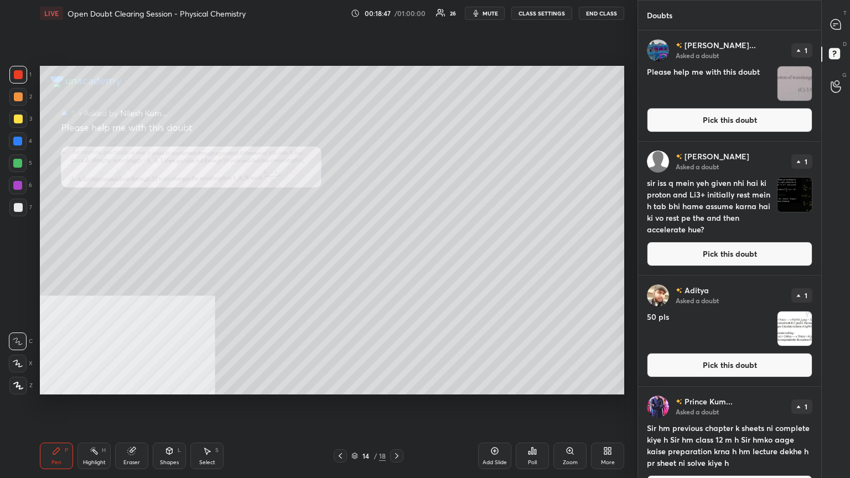
click at [725, 117] on button "Pick this doubt" at bounding box center [730, 120] width 166 height 24
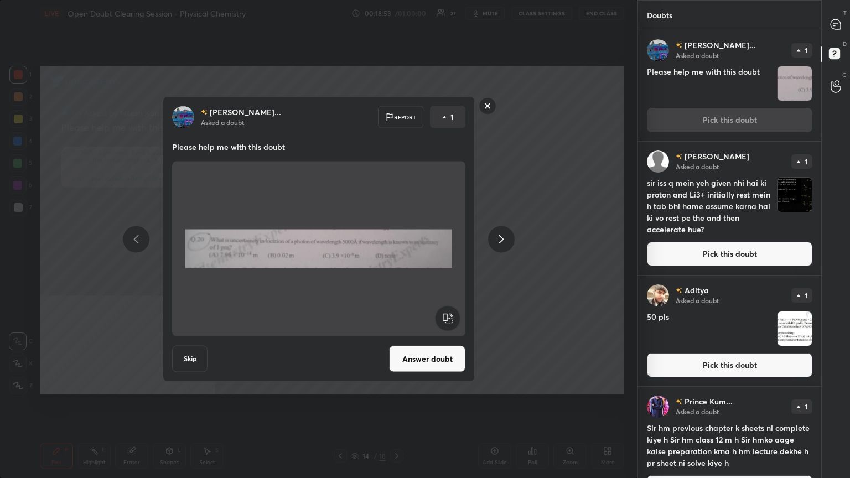
click at [415, 364] on button "Answer doubt" at bounding box center [427, 359] width 76 height 27
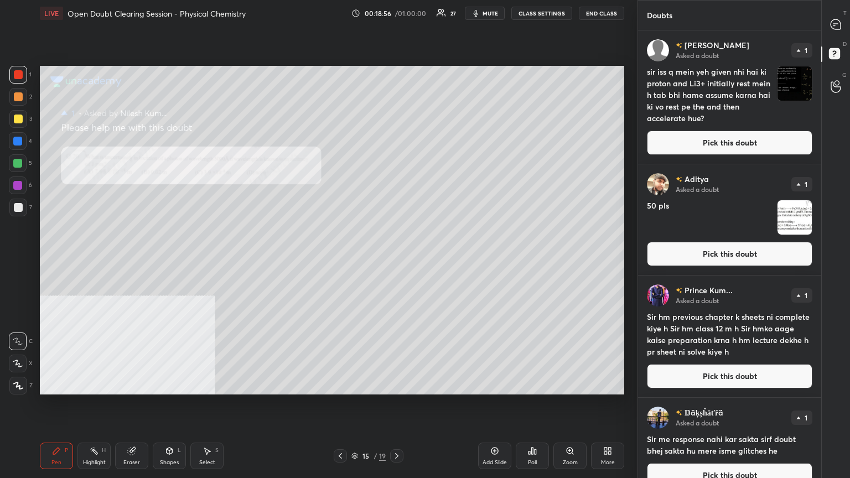
click at [754, 142] on button "Pick this doubt" at bounding box center [730, 143] width 166 height 24
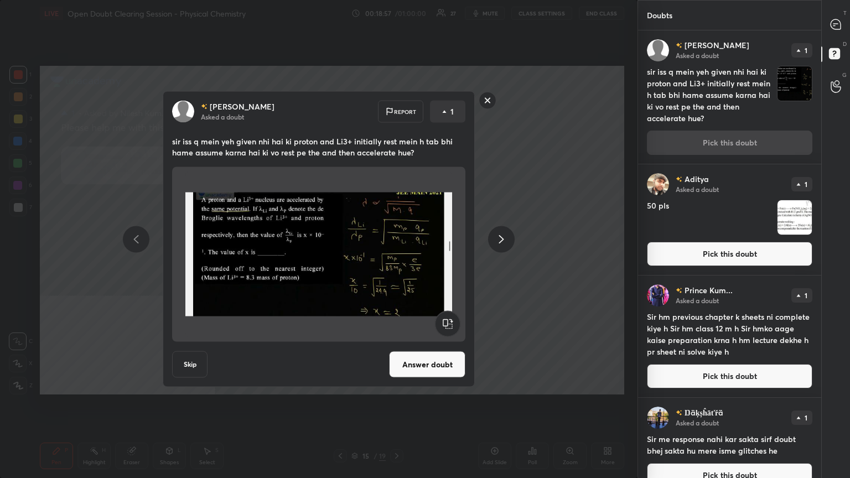
click at [432, 365] on button "Answer doubt" at bounding box center [427, 365] width 76 height 27
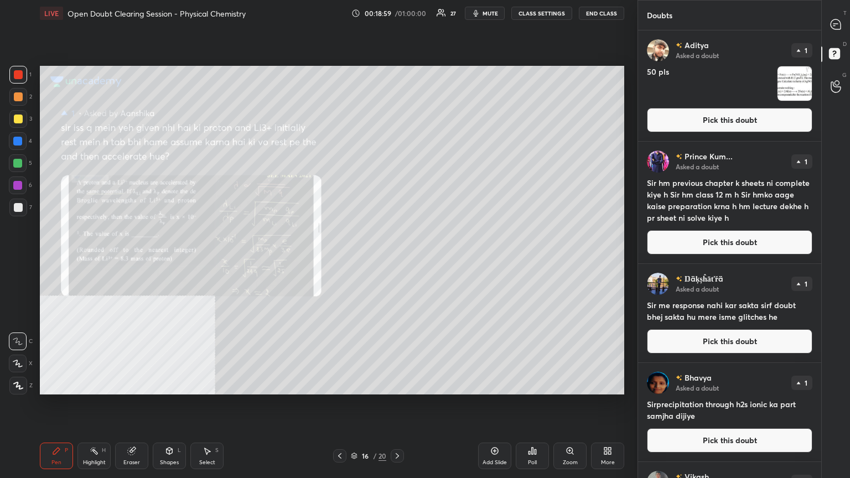
click at [689, 123] on button "Pick this doubt" at bounding box center [730, 120] width 166 height 24
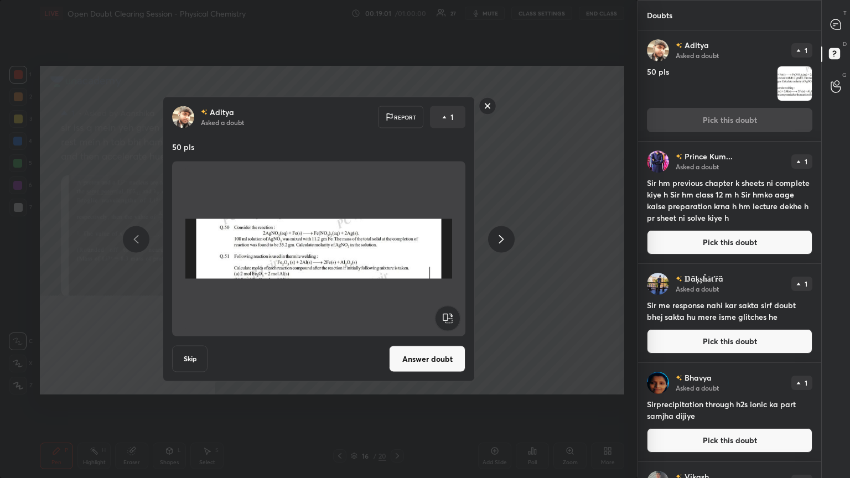
click at [424, 356] on button "Answer doubt" at bounding box center [427, 359] width 76 height 27
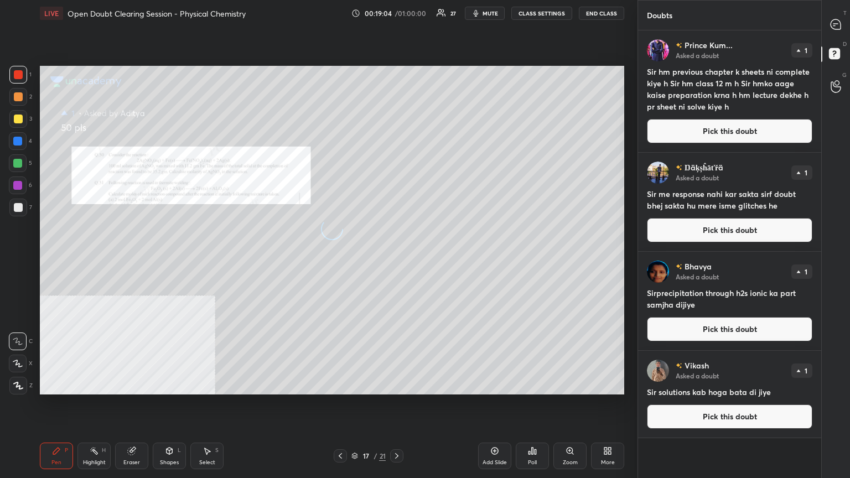
click at [748, 120] on button "Pick this doubt" at bounding box center [730, 131] width 166 height 24
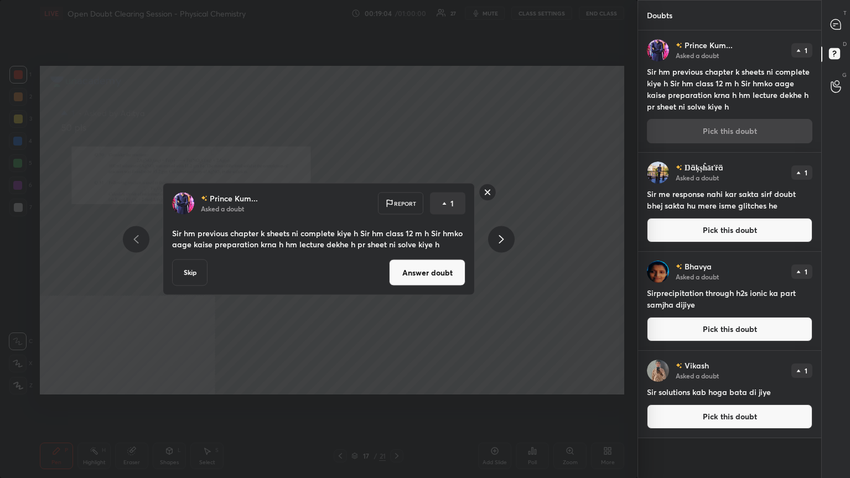
click at [416, 270] on button "Answer doubt" at bounding box center [427, 273] width 76 height 27
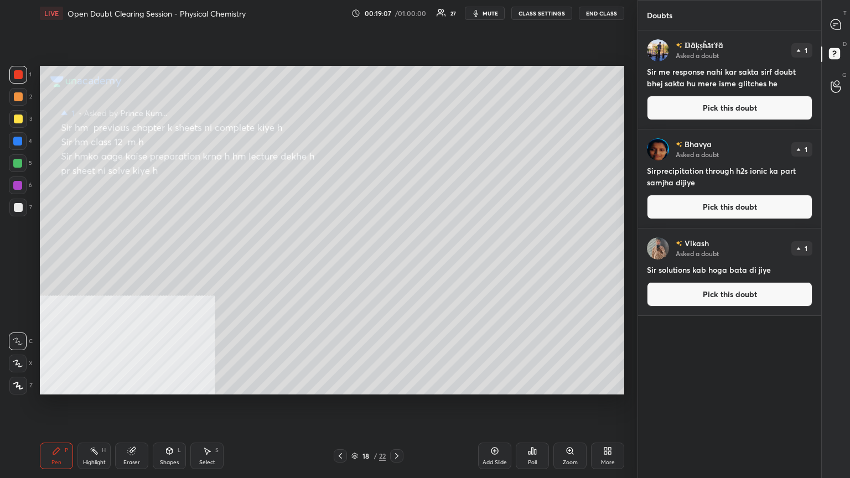
drag, startPoint x: 758, startPoint y: 115, endPoint x: 732, endPoint y: 126, distance: 28.3
click at [758, 115] on button "Pick this doubt" at bounding box center [730, 108] width 166 height 24
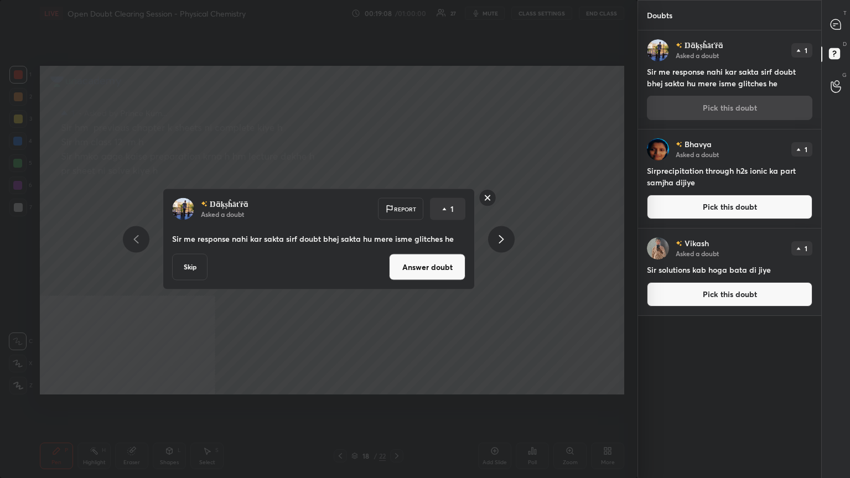
click at [446, 266] on button "Answer doubt" at bounding box center [427, 267] width 76 height 27
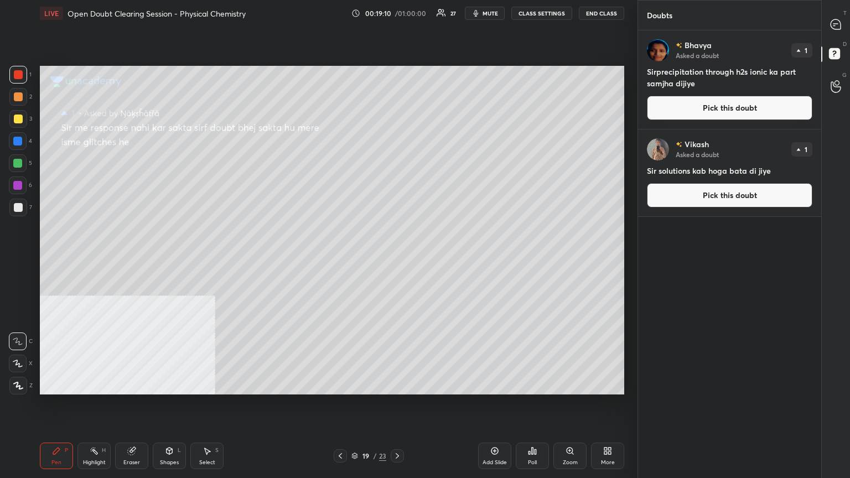
click at [744, 103] on button "Pick this doubt" at bounding box center [730, 108] width 166 height 24
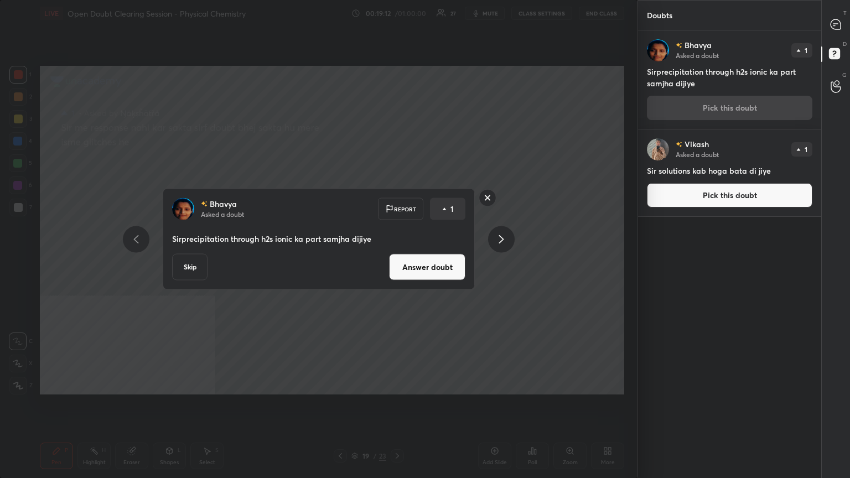
click at [423, 266] on button "Answer doubt" at bounding box center [427, 267] width 76 height 27
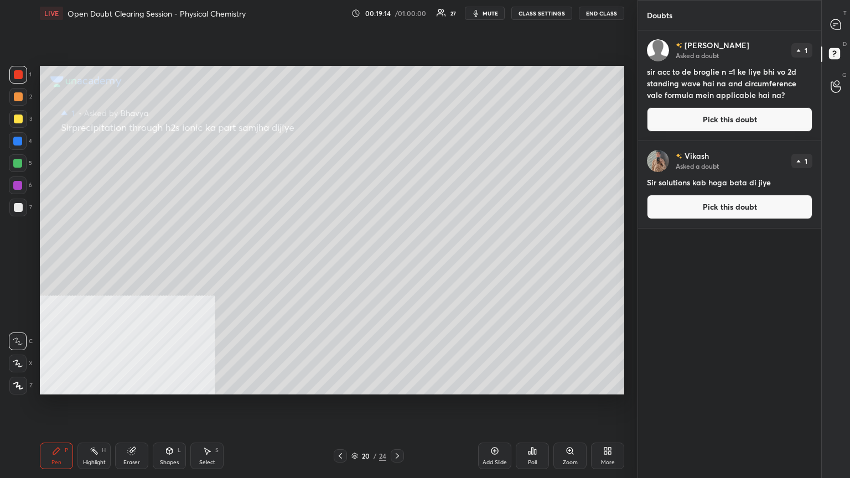
click at [705, 207] on button "Pick this doubt" at bounding box center [730, 207] width 166 height 24
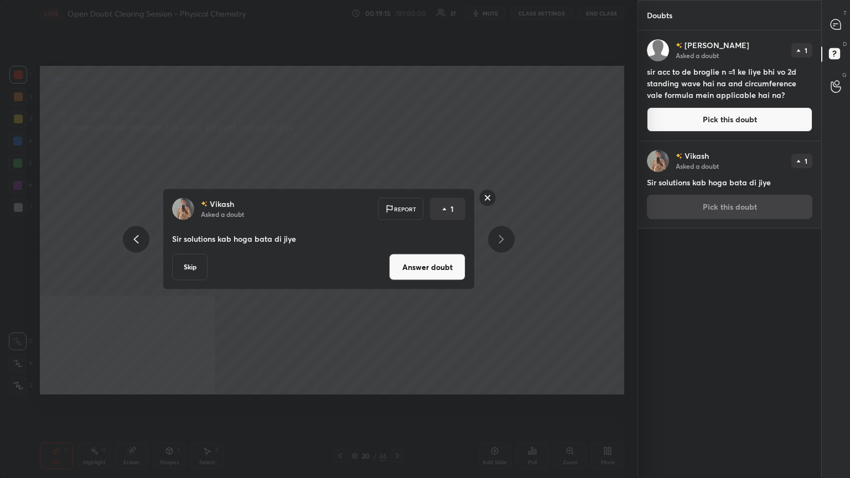
click at [438, 266] on button "Answer doubt" at bounding box center [427, 267] width 76 height 27
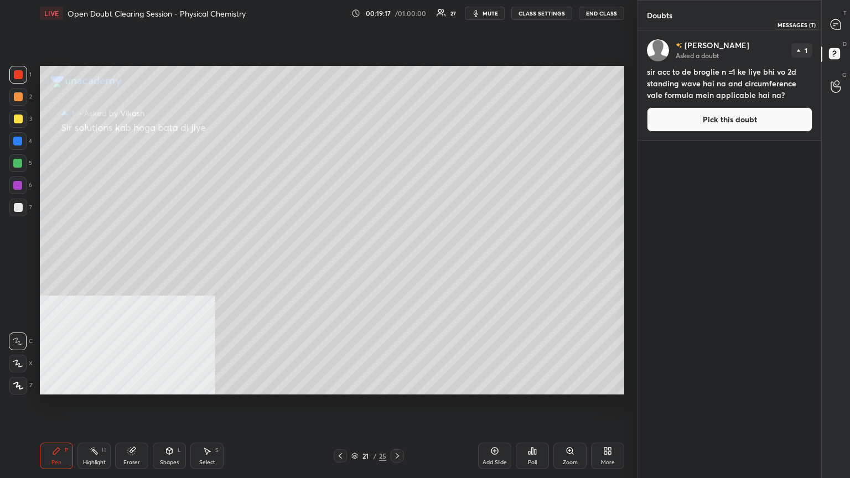
click at [839, 25] on icon at bounding box center [836, 24] width 10 height 10
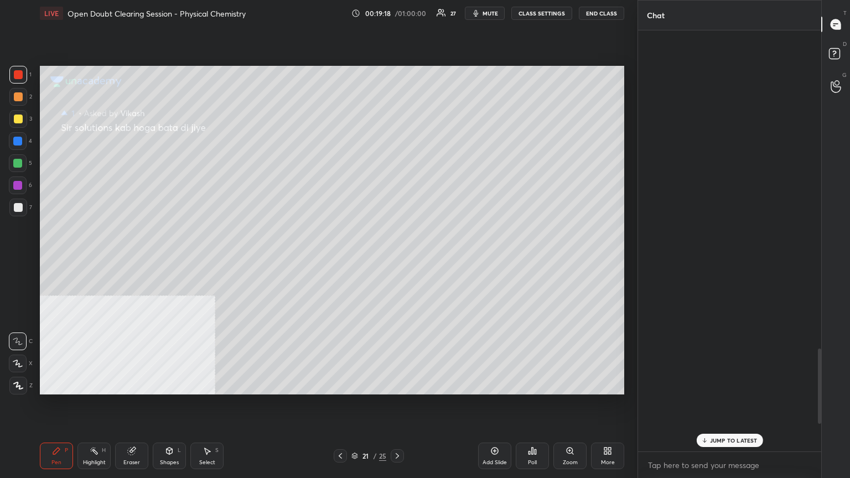
scroll to position [418, 180]
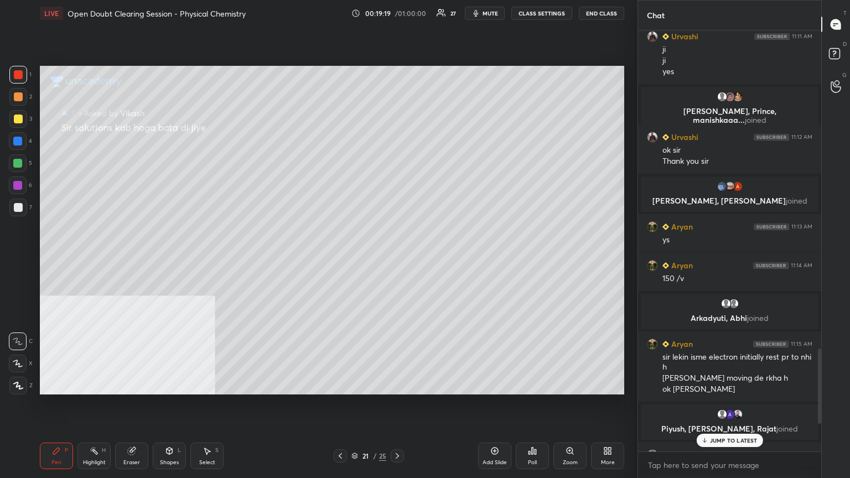
click at [722, 384] on p "JUMP TO LATEST" at bounding box center [734, 440] width 48 height 7
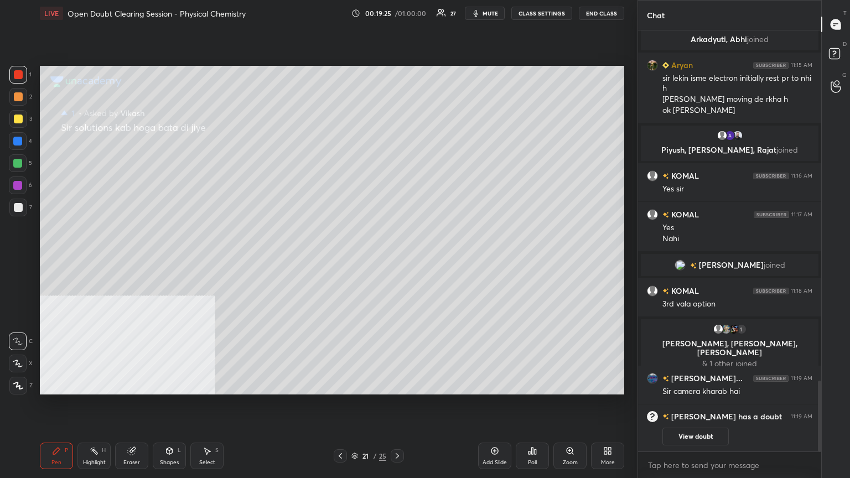
click at [17, 117] on div at bounding box center [18, 119] width 9 height 9
click at [339, 384] on icon at bounding box center [340, 456] width 3 height 6
click at [339, 384] on icon at bounding box center [340, 456] width 9 height 9
click at [341, 384] on icon at bounding box center [340, 456] width 9 height 9
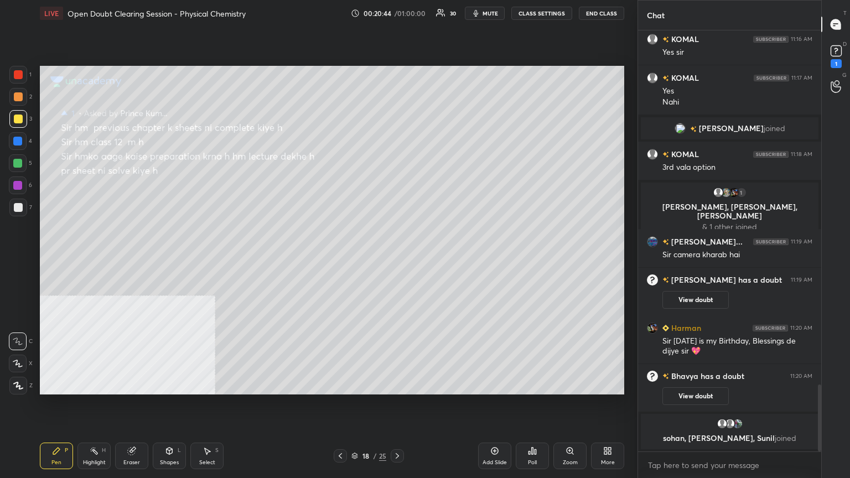
scroll to position [2229, 0]
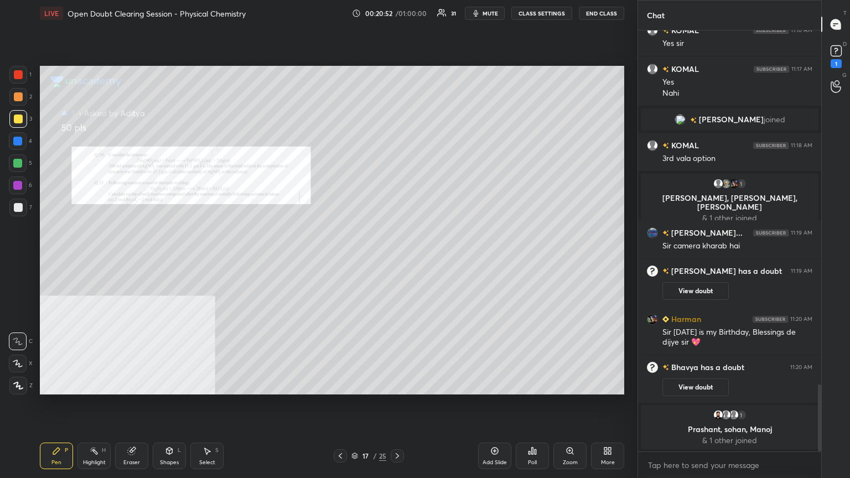
click at [570, 384] on div "Zoom" at bounding box center [570, 463] width 15 height 6
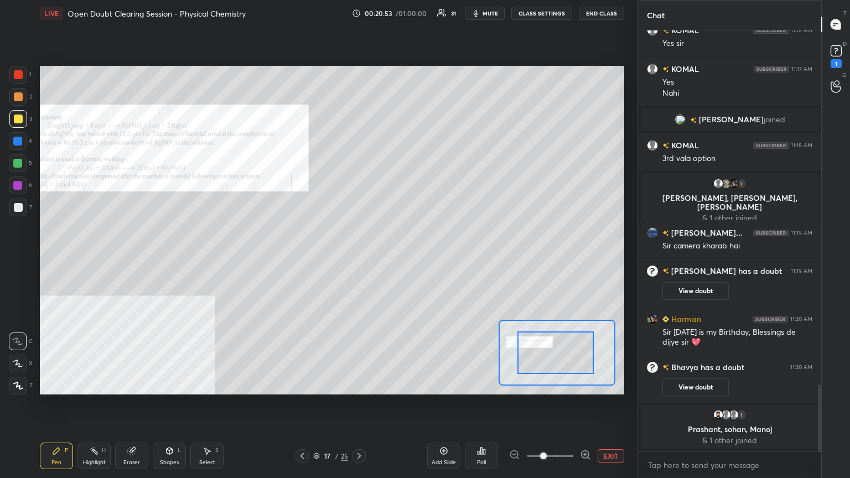
drag, startPoint x: 575, startPoint y: 350, endPoint x: 562, endPoint y: 350, distance: 12.7
click at [565, 350] on div at bounding box center [556, 353] width 76 height 43
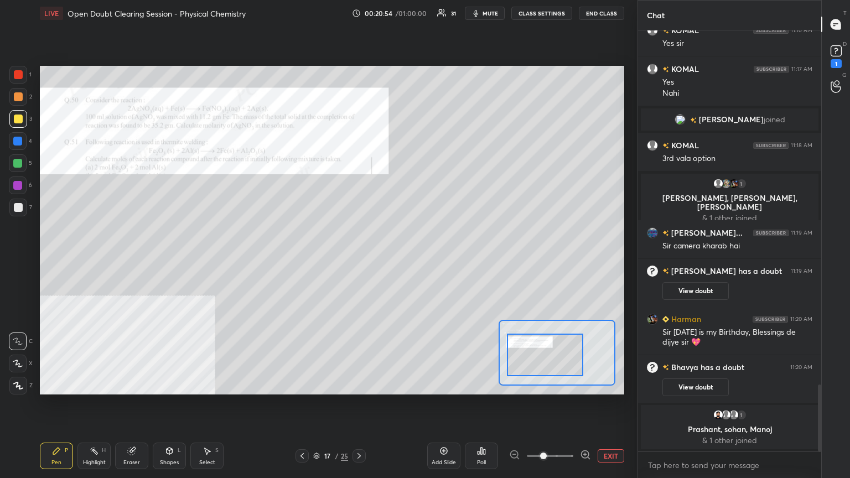
click at [561, 352] on div at bounding box center [545, 355] width 76 height 43
drag, startPoint x: 588, startPoint y: 458, endPoint x: 584, endPoint y: 400, distance: 58.9
click at [587, 384] on icon at bounding box center [585, 455] width 11 height 11
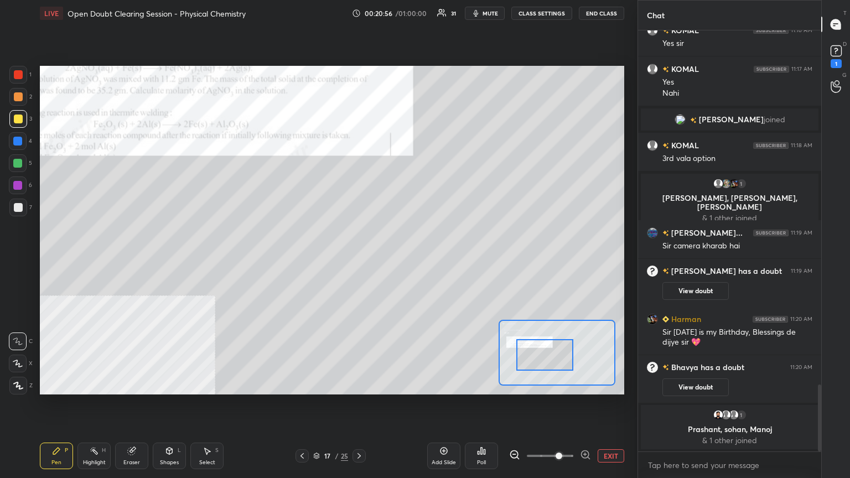
click at [554, 359] on div at bounding box center [546, 355] width 58 height 32
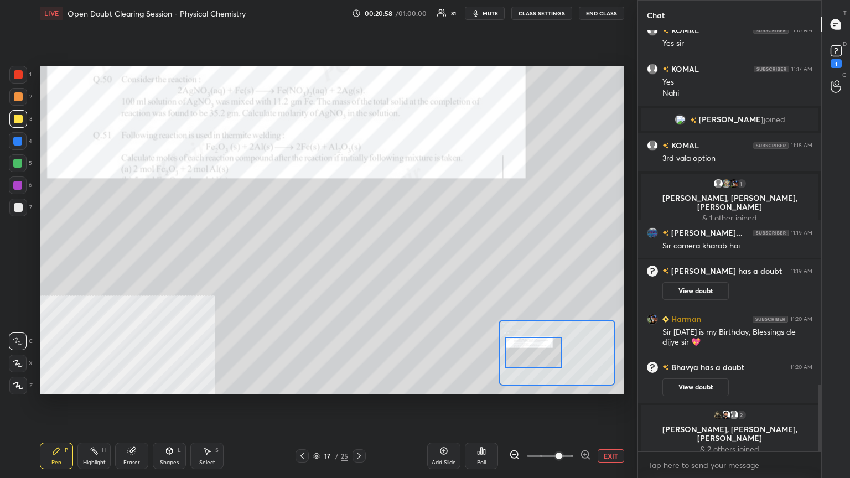
drag, startPoint x: 552, startPoint y: 357, endPoint x: 543, endPoint y: 352, distance: 10.2
click at [543, 353] on div at bounding box center [534, 353] width 58 height 32
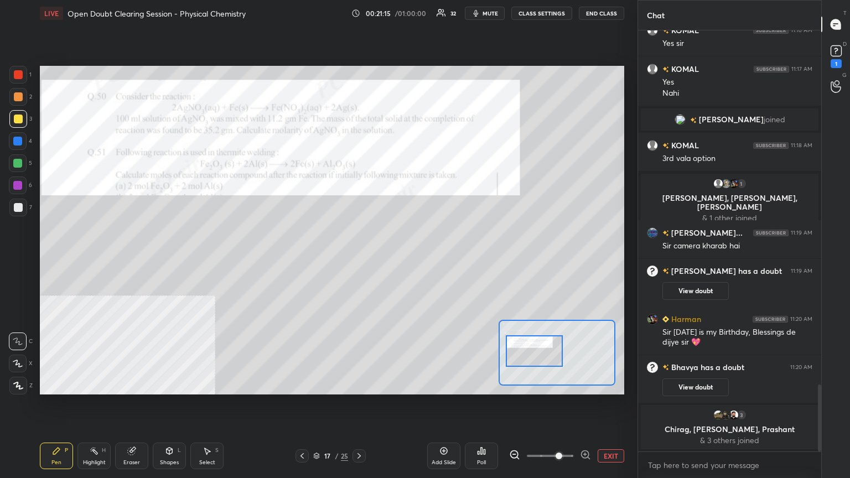
scroll to position [1949, 0]
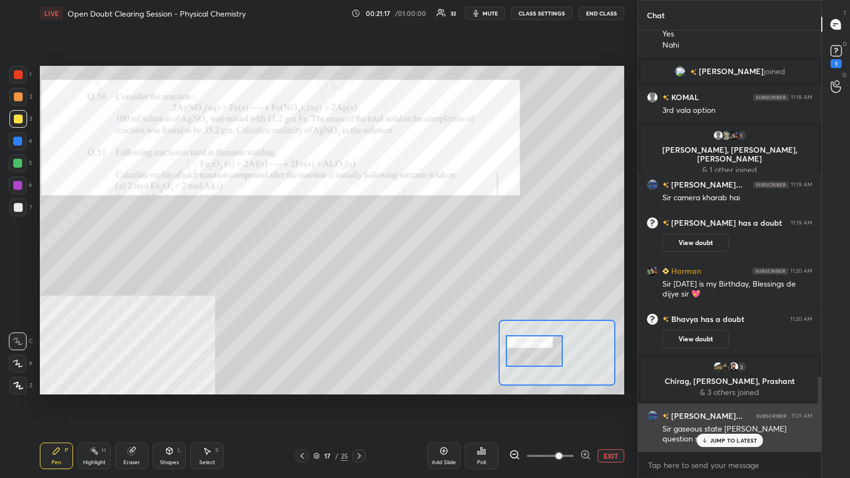
click at [726, 384] on p "JUMP TO LATEST" at bounding box center [734, 440] width 48 height 7
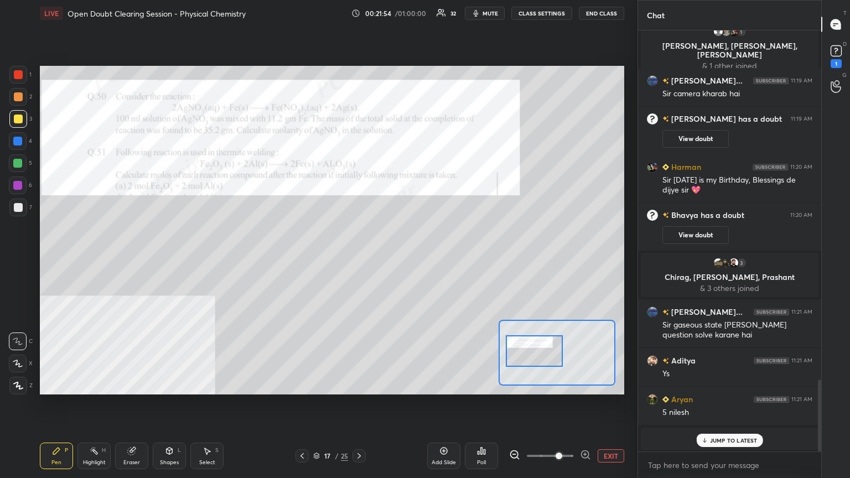
scroll to position [2092, 0]
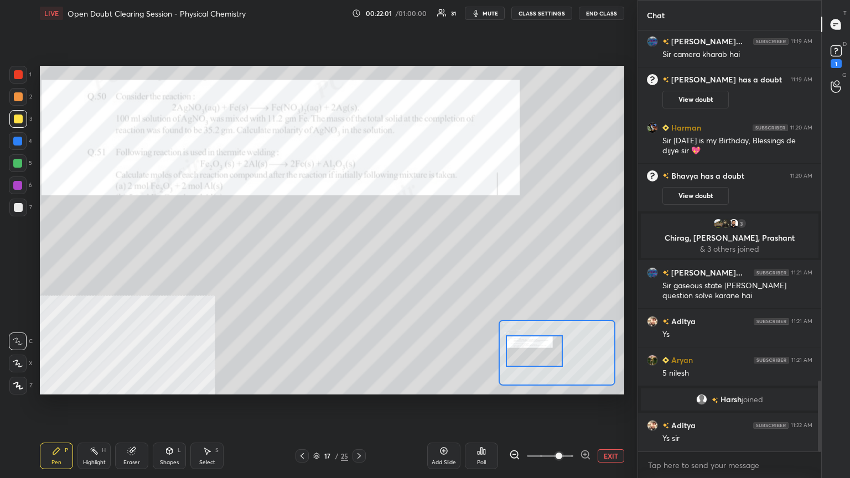
click at [15, 75] on div at bounding box center [18, 74] width 9 height 9
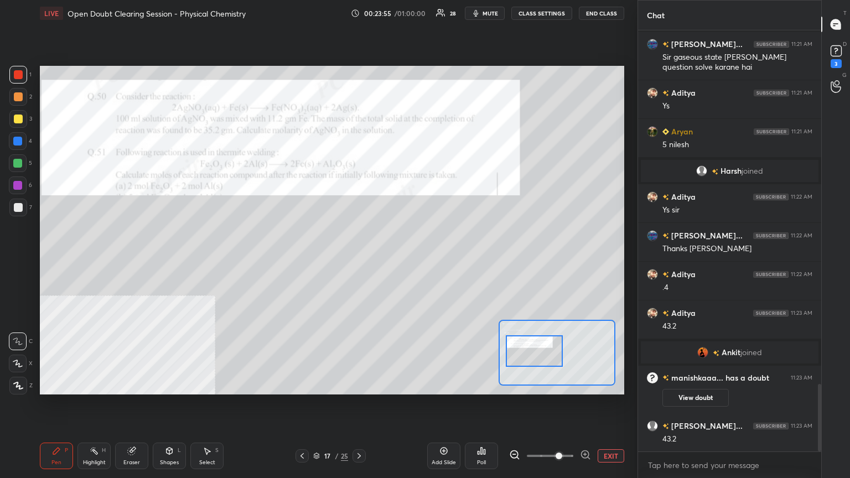
scroll to position [2212, 0]
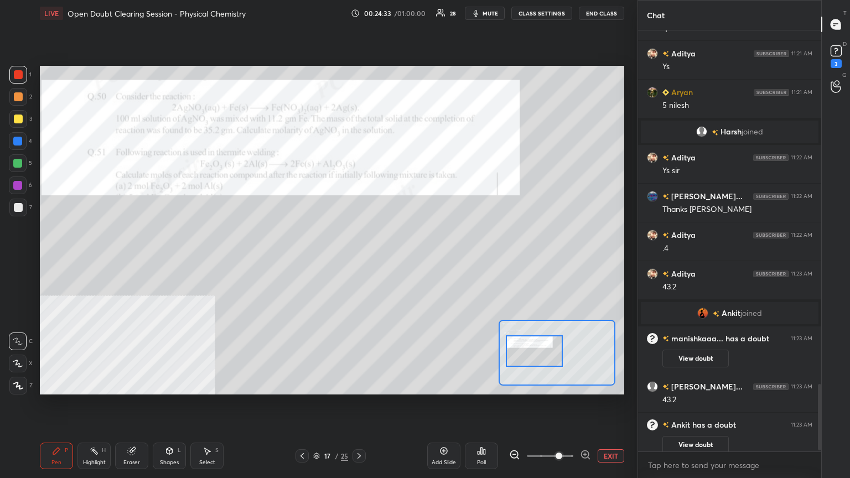
click at [16, 118] on div at bounding box center [18, 119] width 9 height 9
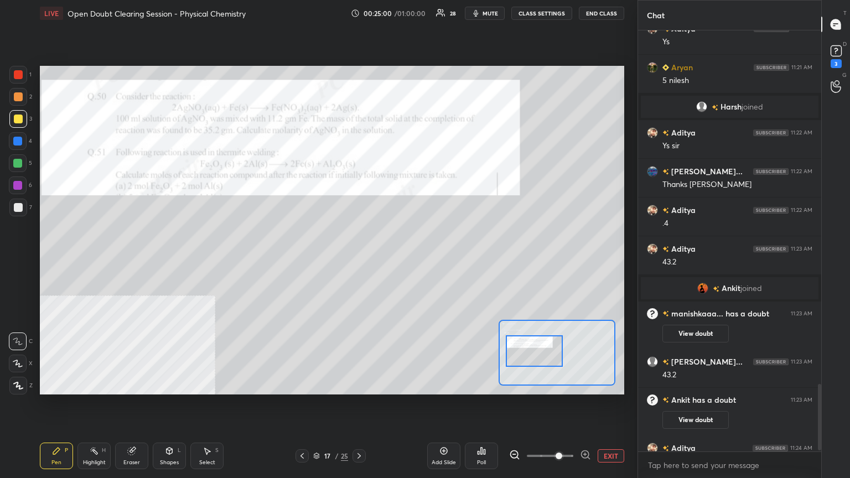
scroll to position [2259, 0]
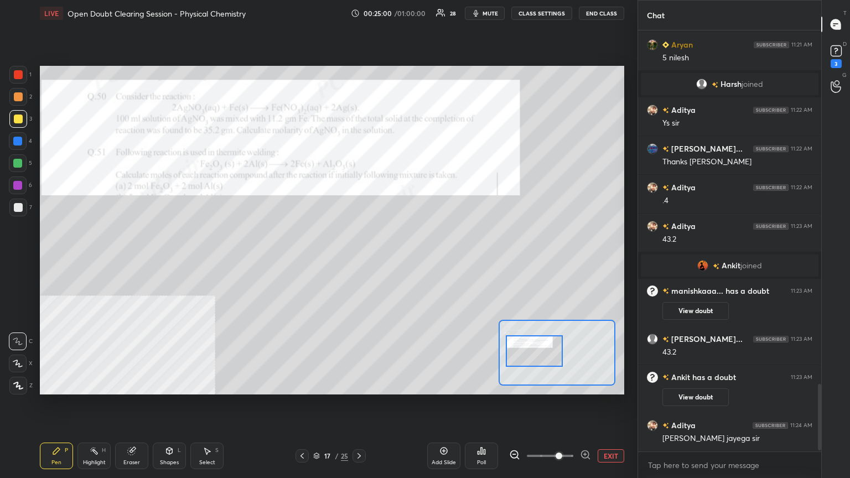
click at [822, 384] on div "Chat 3 Chirag, [PERSON_NAME], [PERSON_NAME] & 3 others joined [PERSON_NAME]... …" at bounding box center [744, 239] width 213 height 478
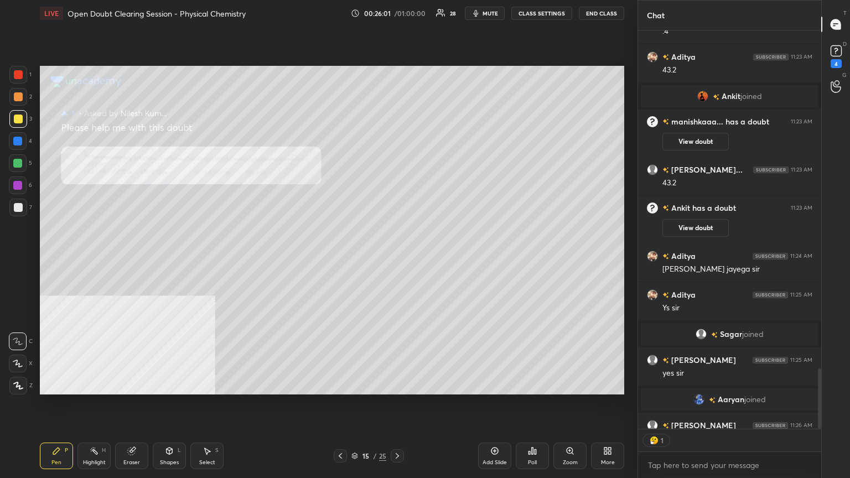
scroll to position [3, 3]
click at [573, 384] on div "Zoom" at bounding box center [570, 456] width 33 height 27
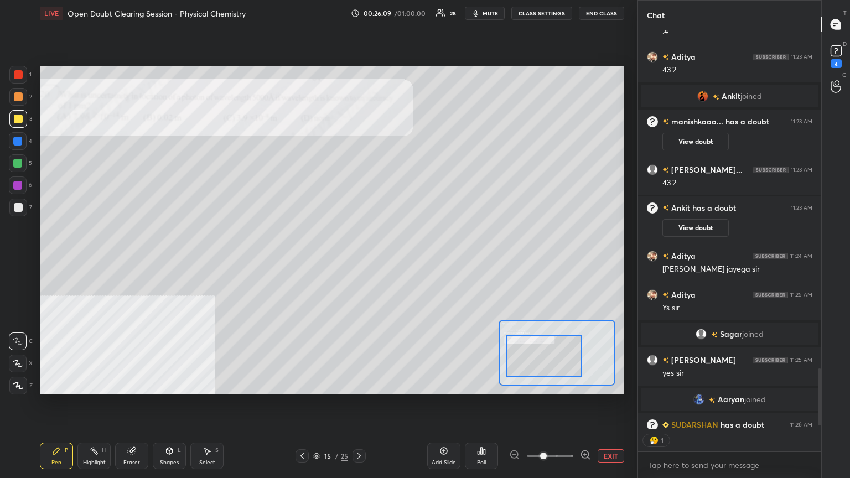
drag, startPoint x: 568, startPoint y: 357, endPoint x: 554, endPoint y: 352, distance: 15.1
click at [558, 359] on div at bounding box center [544, 356] width 76 height 43
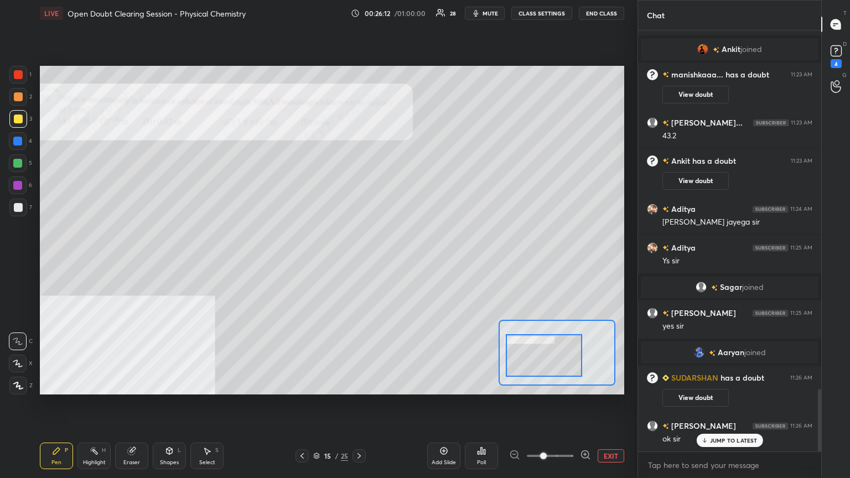
scroll to position [2341, 0]
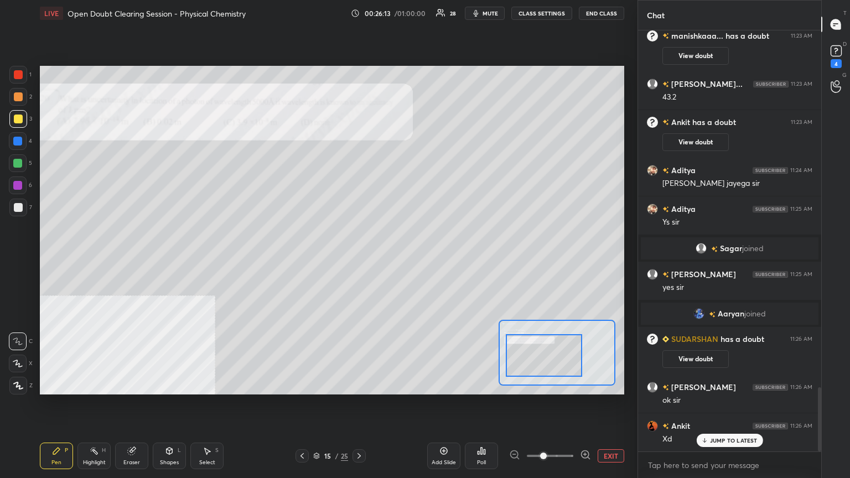
click at [717, 384] on p "JUMP TO LATEST" at bounding box center [734, 440] width 48 height 7
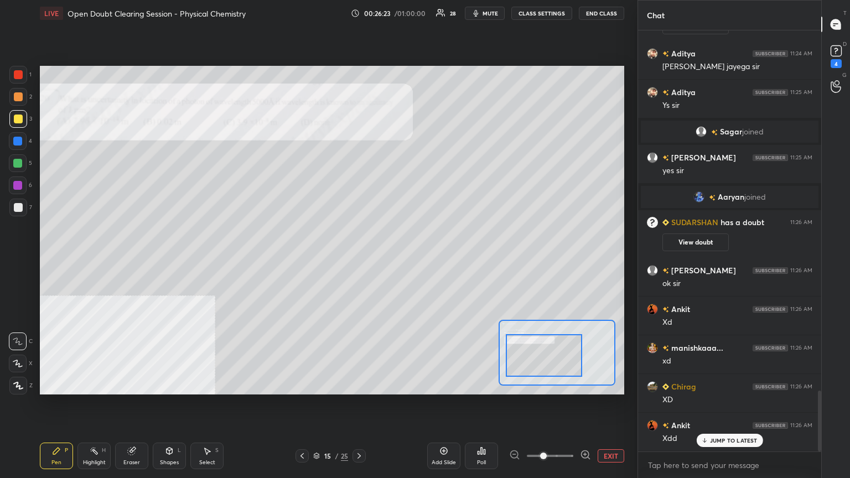
scroll to position [2496, 0]
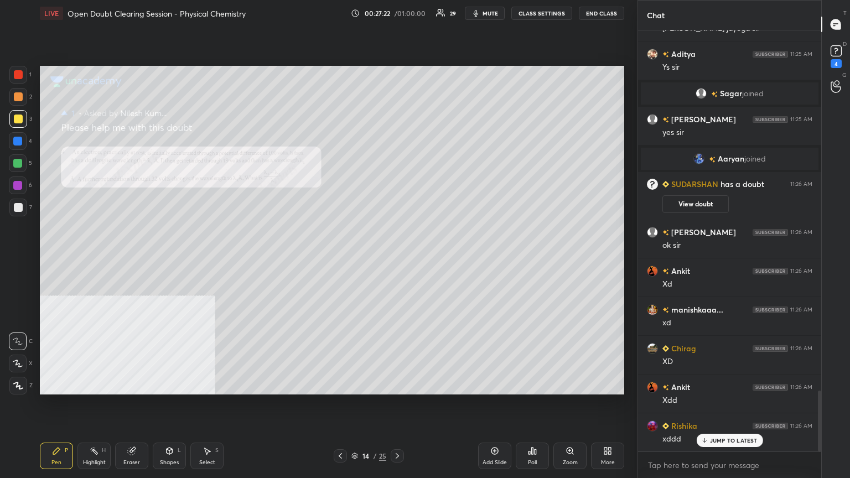
click at [577, 384] on div "Zoom" at bounding box center [570, 456] width 33 height 27
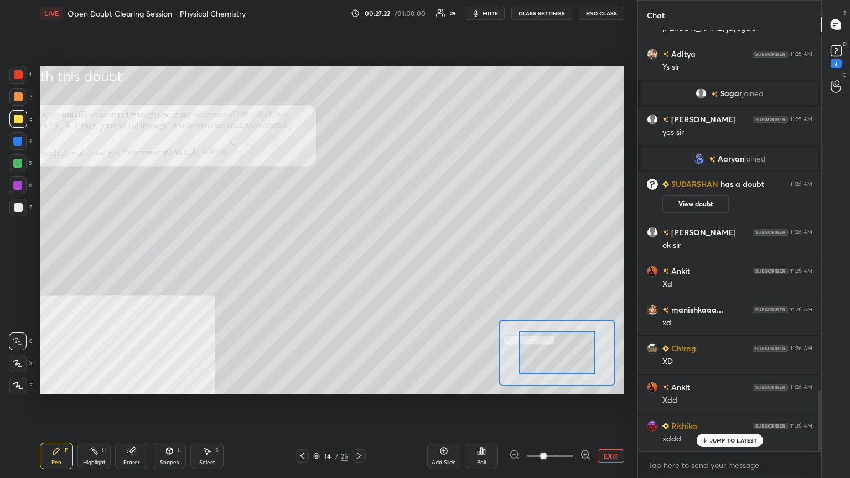
click at [571, 361] on div at bounding box center [557, 353] width 76 height 43
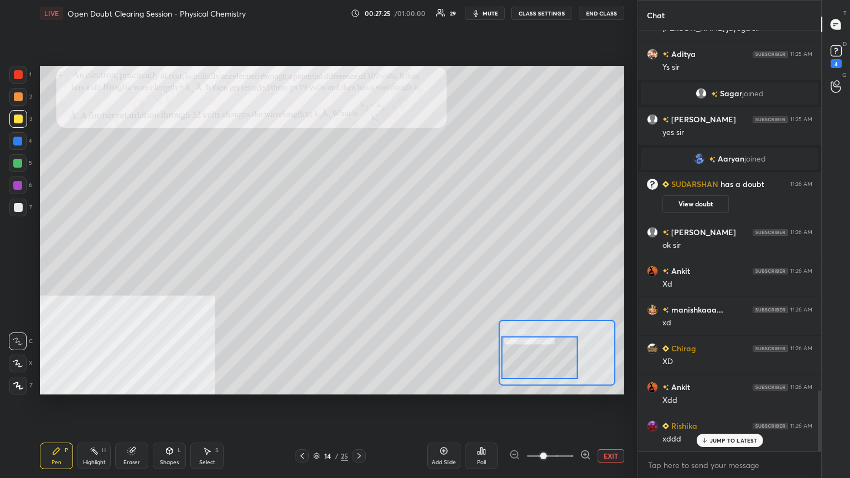
drag, startPoint x: 572, startPoint y: 358, endPoint x: 556, endPoint y: 361, distance: 15.7
click at [558, 365] on div at bounding box center [540, 358] width 76 height 43
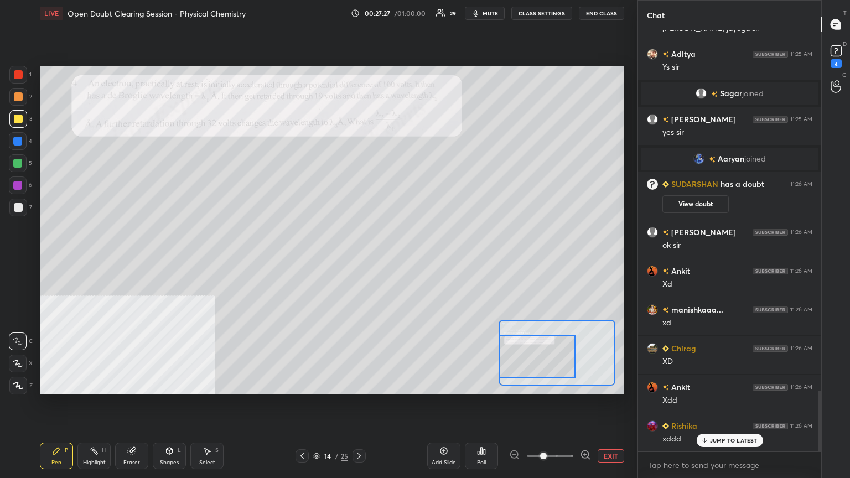
click at [553, 365] on div at bounding box center [537, 356] width 76 height 43
click at [18, 97] on div at bounding box center [18, 96] width 9 height 9
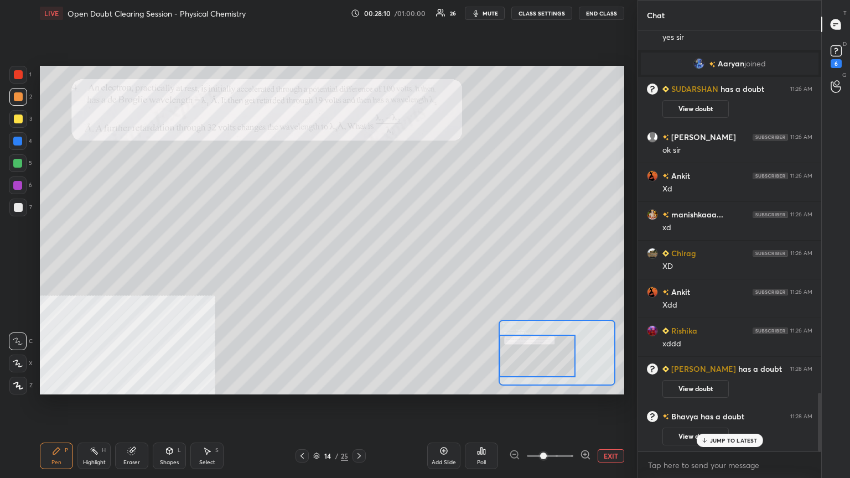
click at [547, 352] on div at bounding box center [537, 356] width 76 height 43
click at [737, 384] on p "JUMP TO LATEST" at bounding box center [734, 440] width 48 height 7
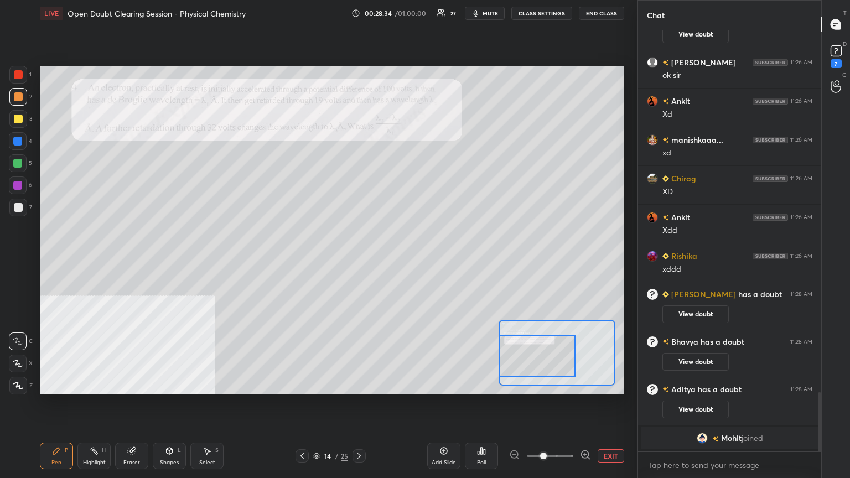
scroll to position [2609, 0]
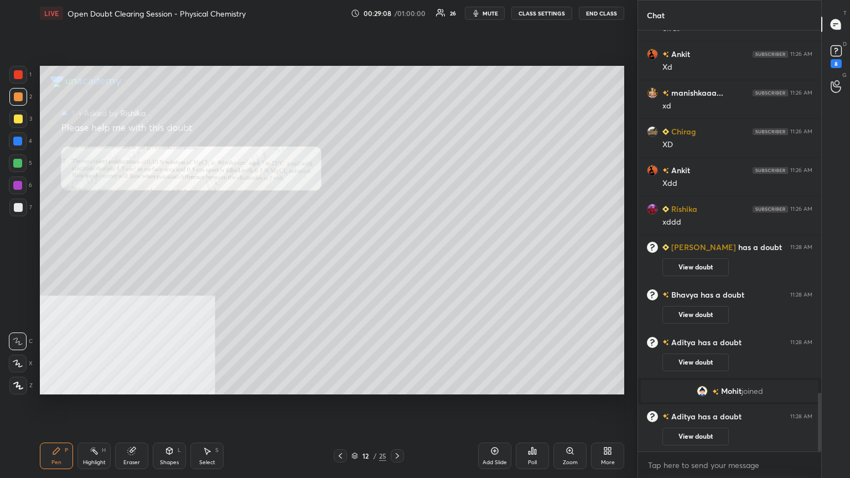
click at [574, 384] on div "Zoom" at bounding box center [570, 463] width 15 height 6
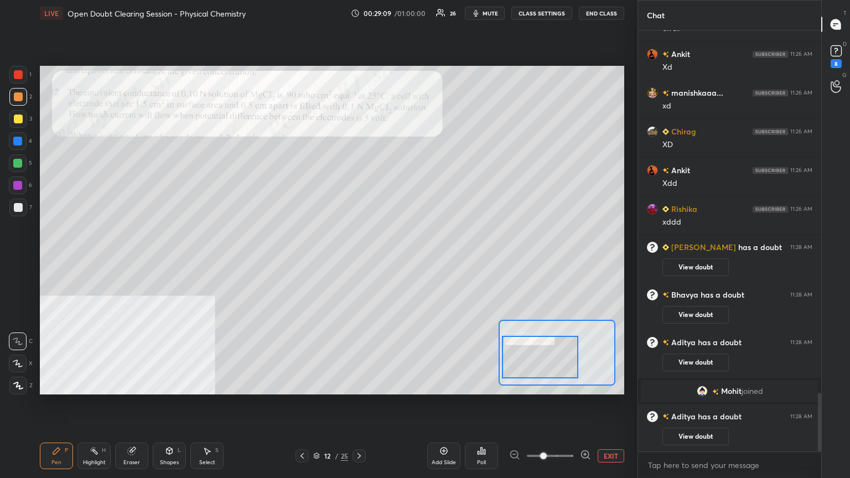
drag, startPoint x: 549, startPoint y: 363, endPoint x: 538, endPoint y: 365, distance: 11.3
click at [539, 368] on div at bounding box center [540, 357] width 76 height 43
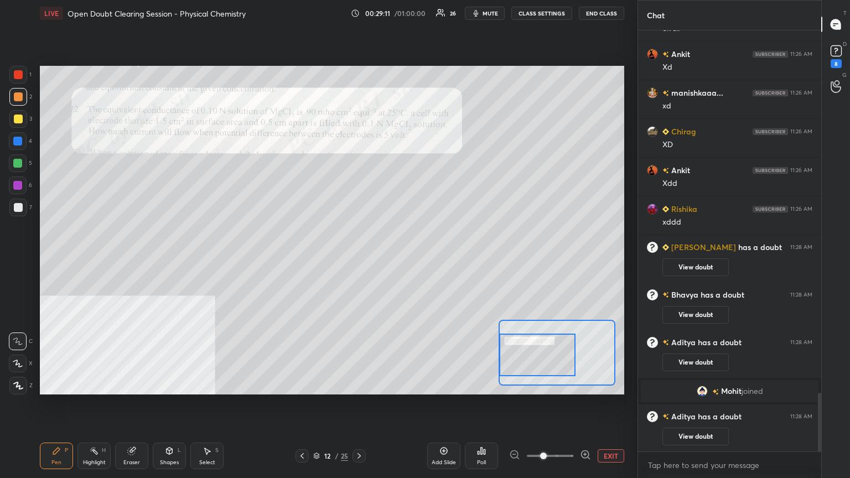
drag, startPoint x: 527, startPoint y: 362, endPoint x: 498, endPoint y: 337, distance: 38.1
click at [523, 359] on div at bounding box center [537, 355] width 76 height 43
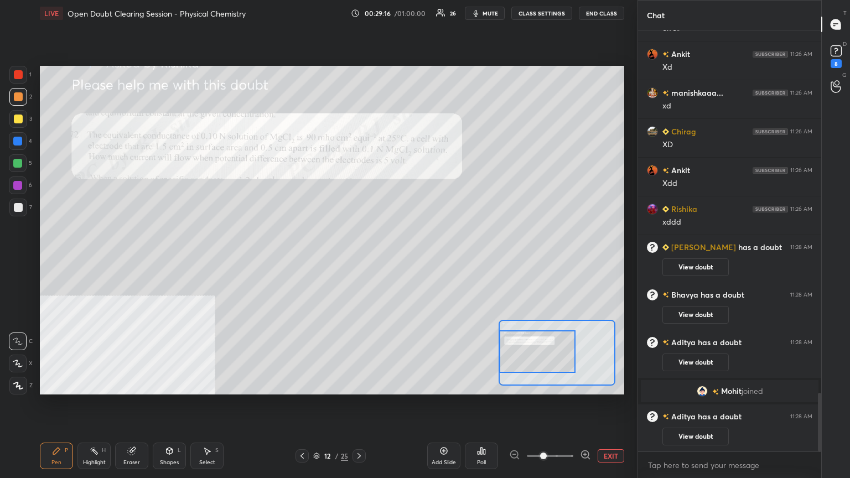
drag, startPoint x: 518, startPoint y: 358, endPoint x: 511, endPoint y: 341, distance: 18.4
click at [515, 354] on div at bounding box center [537, 352] width 76 height 43
drag, startPoint x: 13, startPoint y: 73, endPoint x: 24, endPoint y: 73, distance: 11.1
click at [13, 73] on div at bounding box center [18, 75] width 18 height 18
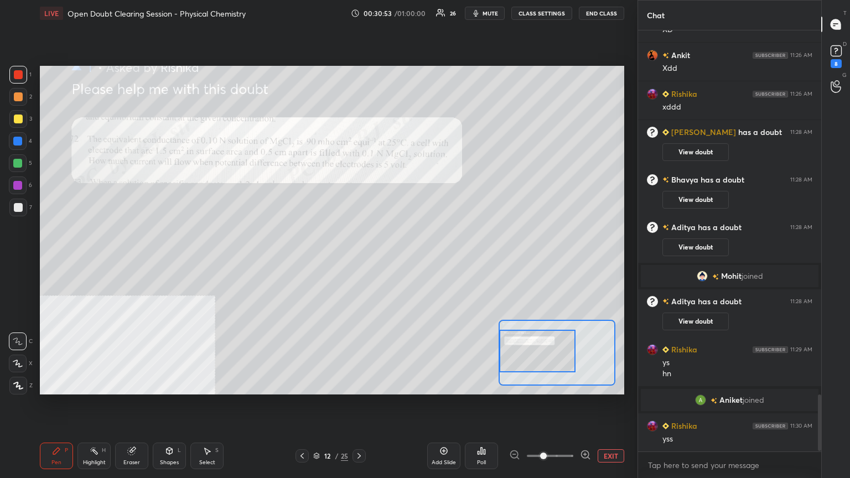
scroll to position [2719, 0]
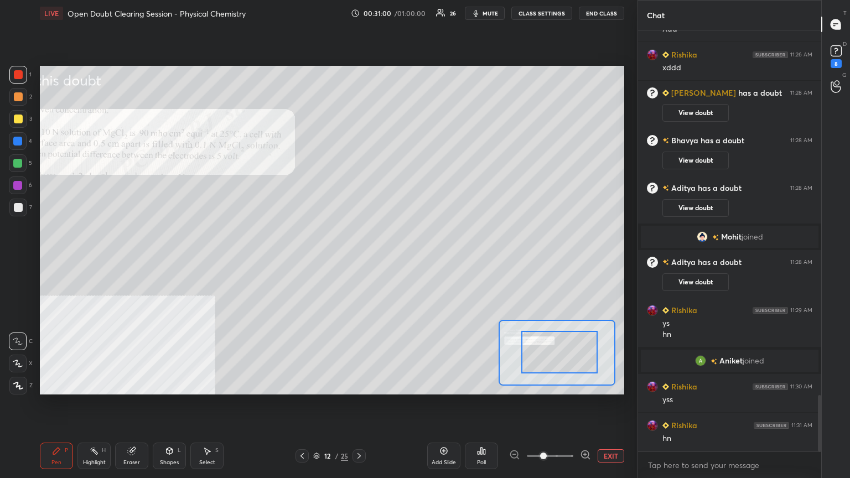
drag, startPoint x: 554, startPoint y: 361, endPoint x: 576, endPoint y: 362, distance: 22.7
click at [576, 362] on div at bounding box center [560, 352] width 76 height 43
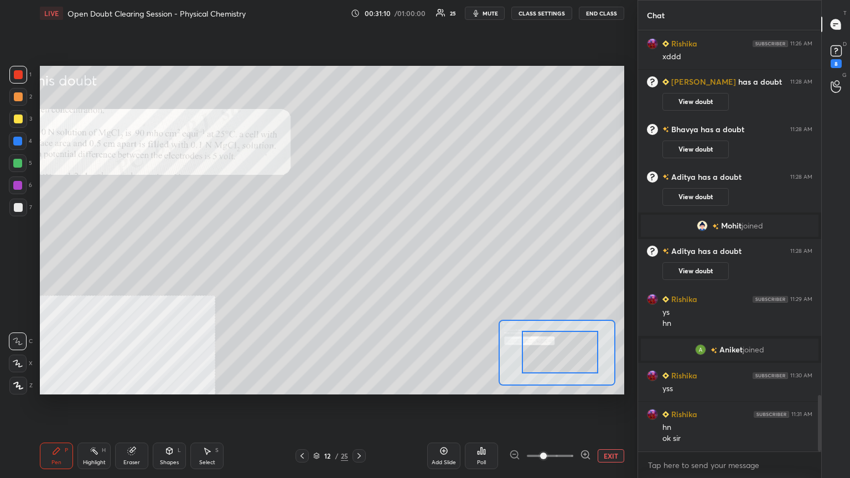
click at [301, 384] on icon at bounding box center [302, 456] width 9 height 9
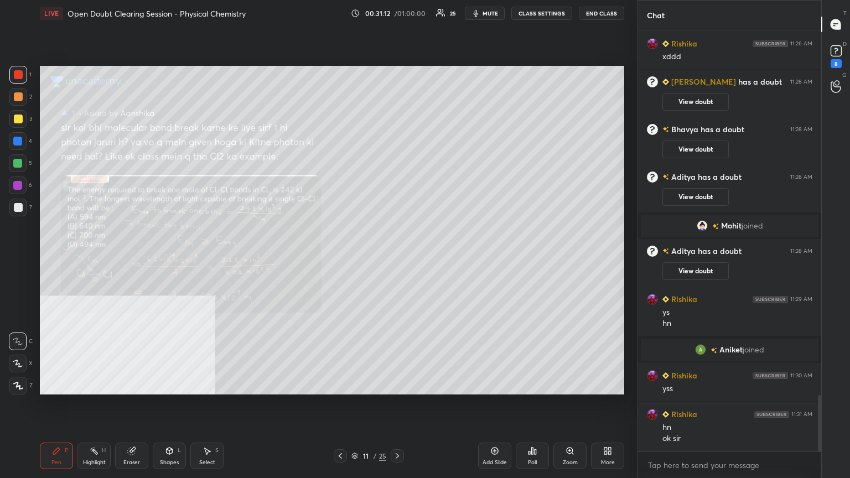
click at [14, 117] on div at bounding box center [18, 119] width 9 height 9
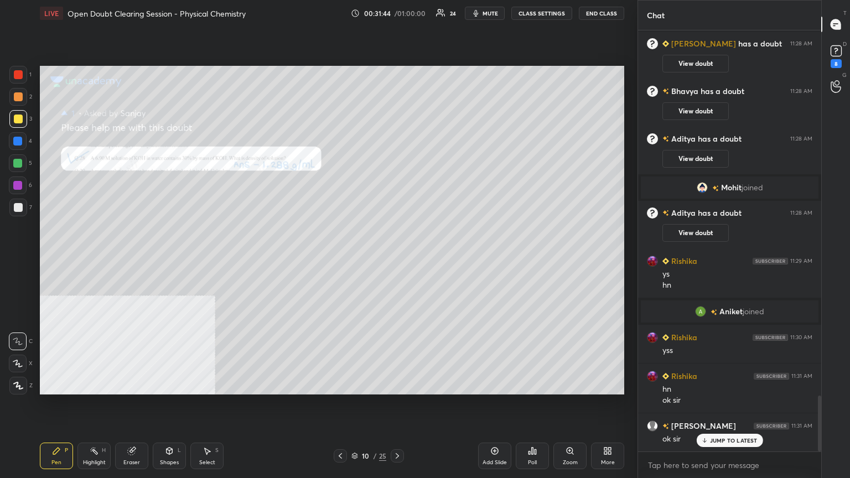
drag, startPoint x: 577, startPoint y: 463, endPoint x: 569, endPoint y: 410, distance: 53.2
click at [576, 384] on div "Zoom" at bounding box center [570, 463] width 15 height 6
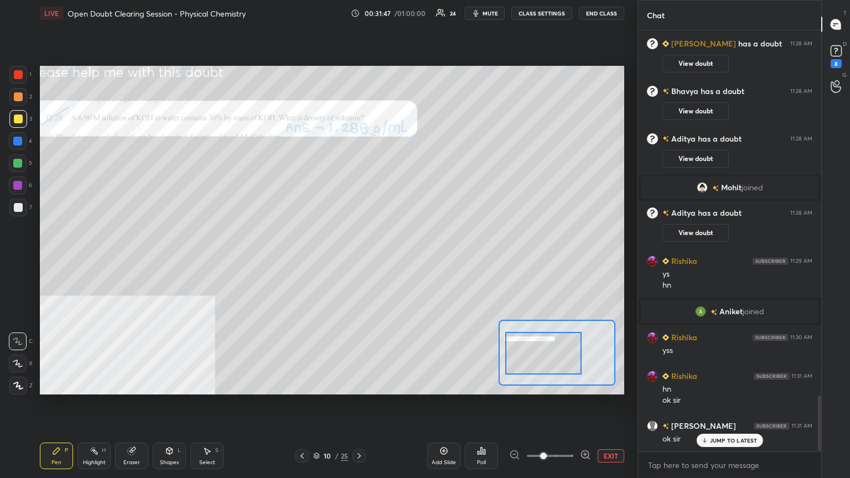
drag, startPoint x: 562, startPoint y: 373, endPoint x: 554, endPoint y: 366, distance: 10.6
click at [554, 370] on div at bounding box center [543, 353] width 76 height 43
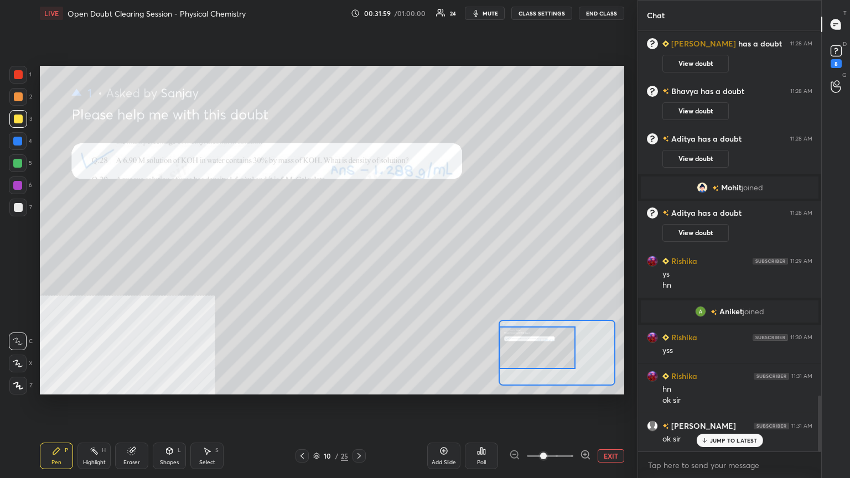
drag, startPoint x: 574, startPoint y: 363, endPoint x: 560, endPoint y: 357, distance: 14.6
click at [560, 357] on div at bounding box center [537, 348] width 76 height 43
click at [18, 74] on div at bounding box center [18, 74] width 9 height 9
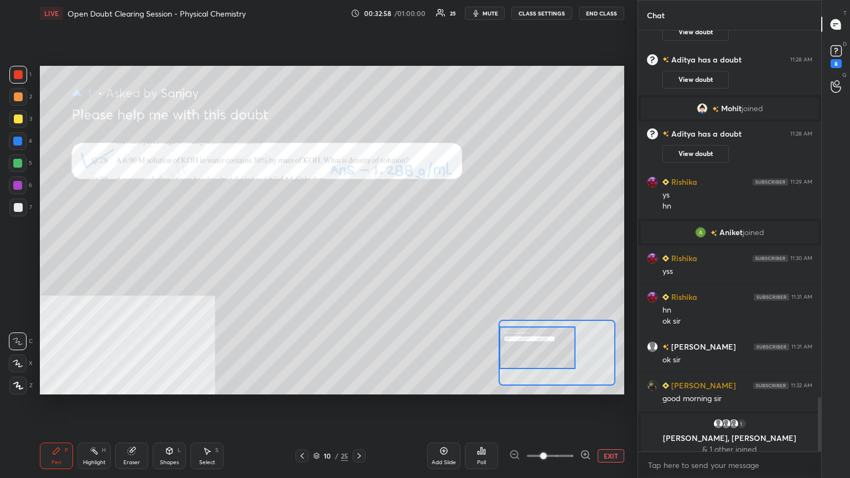
scroll to position [2856, 0]
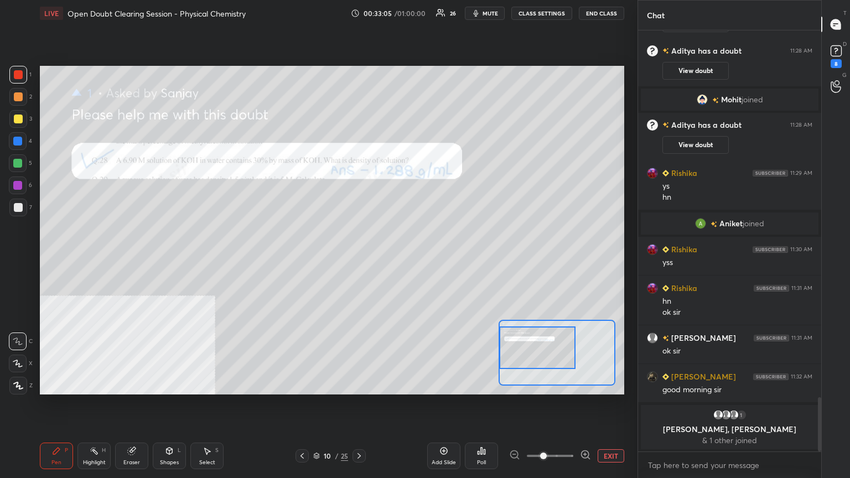
click at [16, 118] on div at bounding box center [18, 119] width 9 height 9
click at [445, 384] on div "Add Slide" at bounding box center [444, 463] width 24 height 6
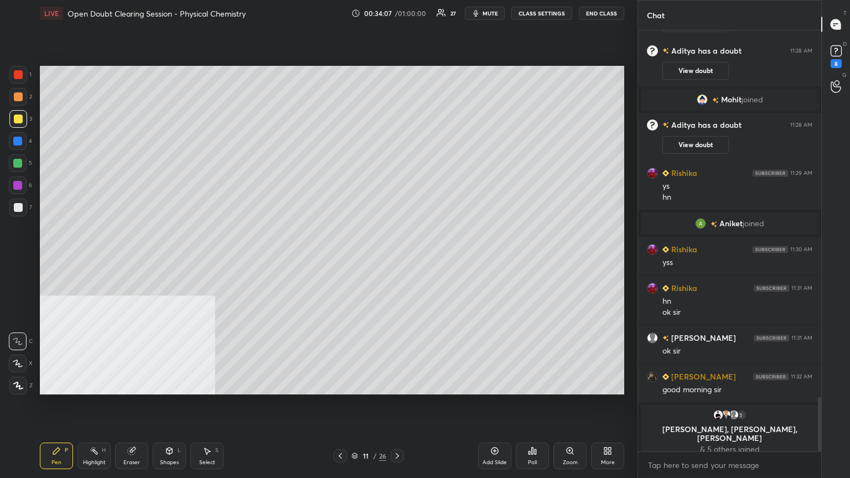
click at [17, 94] on div at bounding box center [18, 96] width 9 height 9
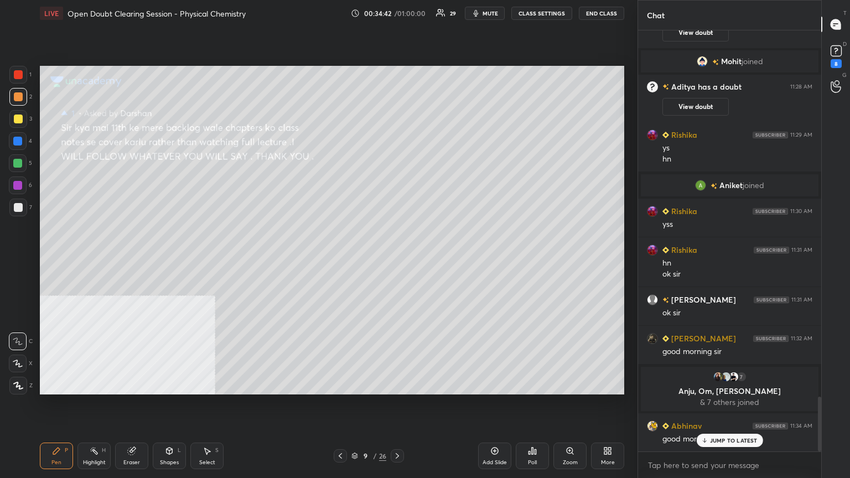
click at [726, 384] on p "Anju, Om, [PERSON_NAME]" at bounding box center [730, 391] width 164 height 9
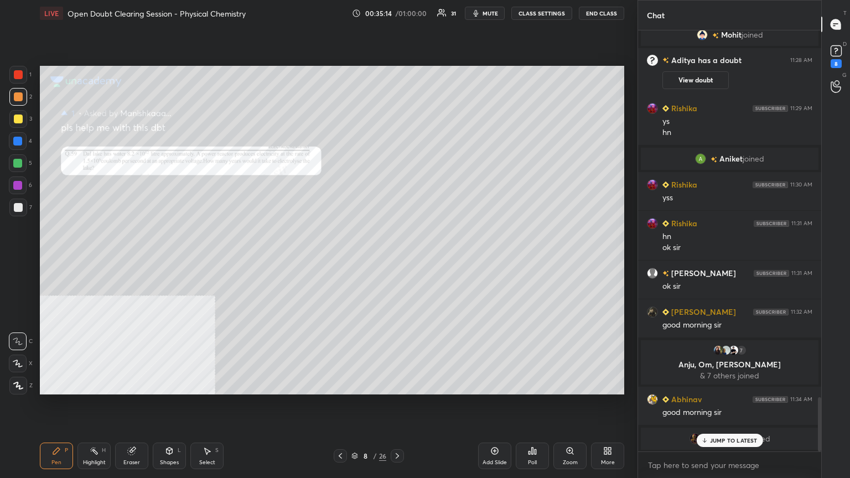
drag, startPoint x: 572, startPoint y: 458, endPoint x: 570, endPoint y: 446, distance: 12.4
click at [571, 384] on div "Zoom" at bounding box center [570, 456] width 33 height 27
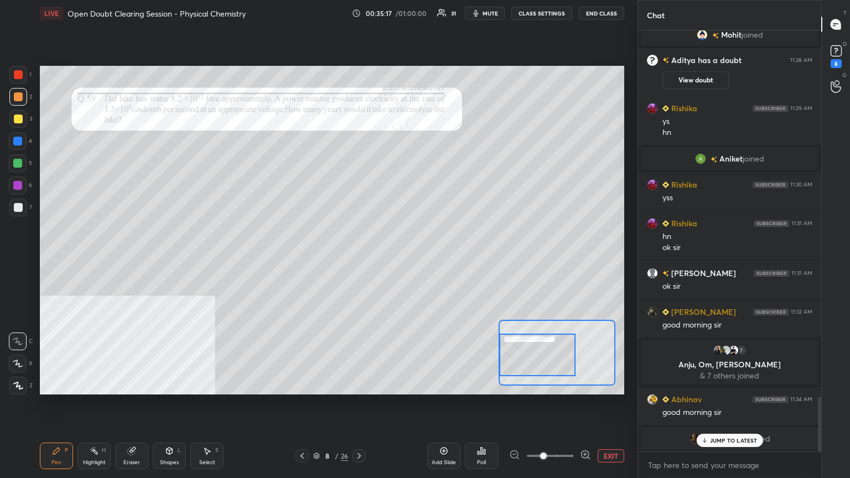
drag, startPoint x: 551, startPoint y: 366, endPoint x: 528, endPoint y: 365, distance: 23.3
click at [533, 370] on div at bounding box center [537, 355] width 76 height 43
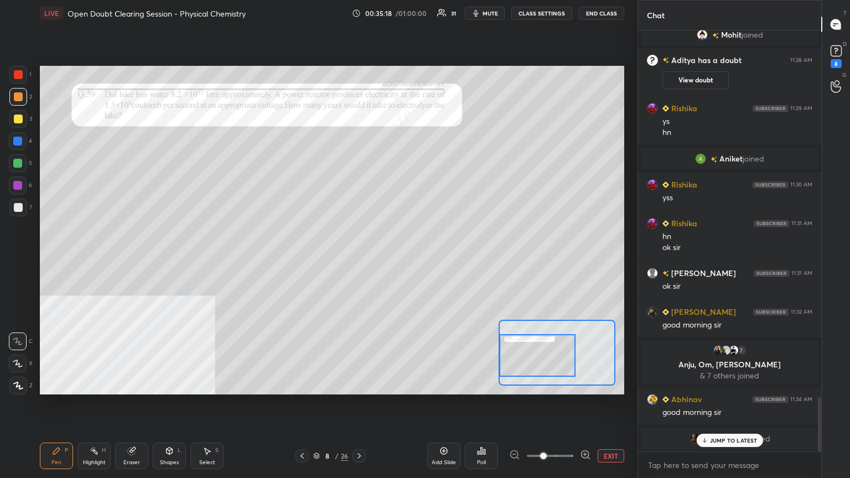
click at [12, 122] on div at bounding box center [18, 119] width 18 height 18
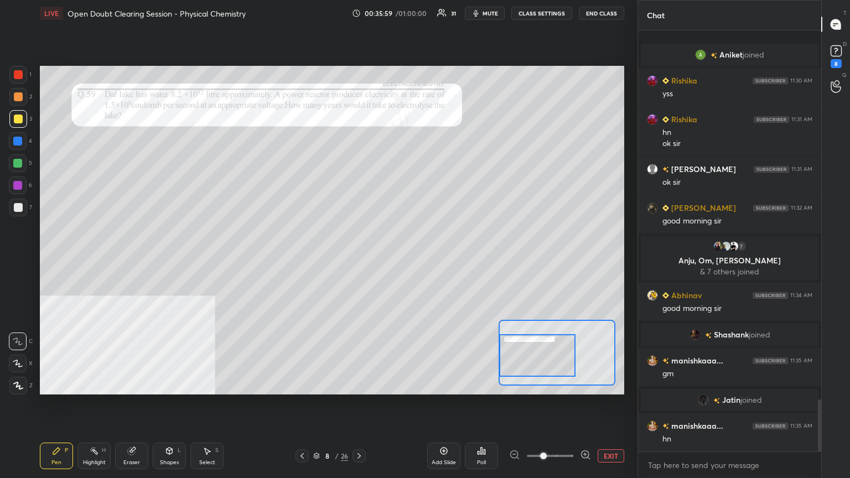
scroll to position [2982, 0]
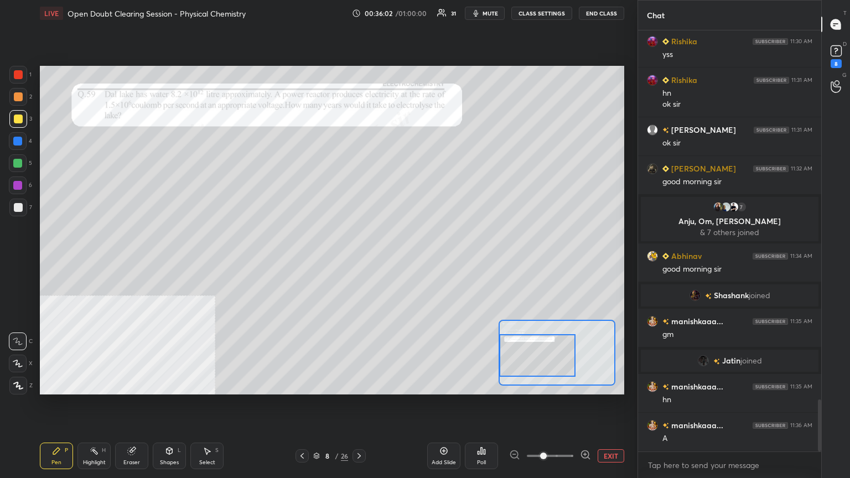
click at [18, 79] on div at bounding box center [18, 75] width 18 height 18
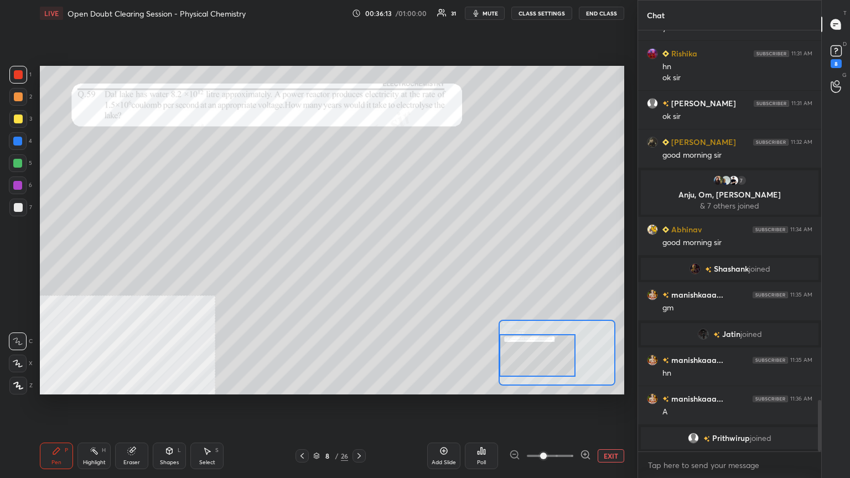
click at [18, 120] on div at bounding box center [18, 119] width 9 height 9
click at [14, 97] on div at bounding box center [18, 96] width 9 height 9
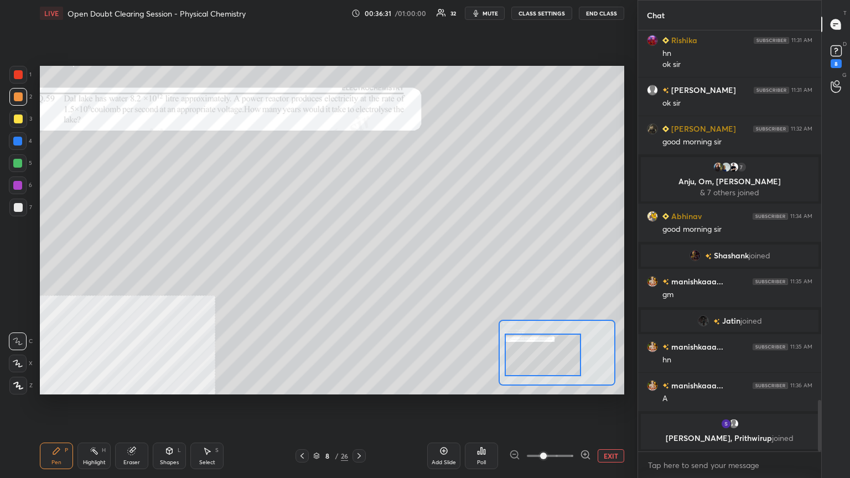
click at [559, 368] on div at bounding box center [543, 355] width 76 height 43
drag, startPoint x: 18, startPoint y: 163, endPoint x: 38, endPoint y: 164, distance: 20.6
click at [20, 163] on div at bounding box center [17, 163] width 9 height 9
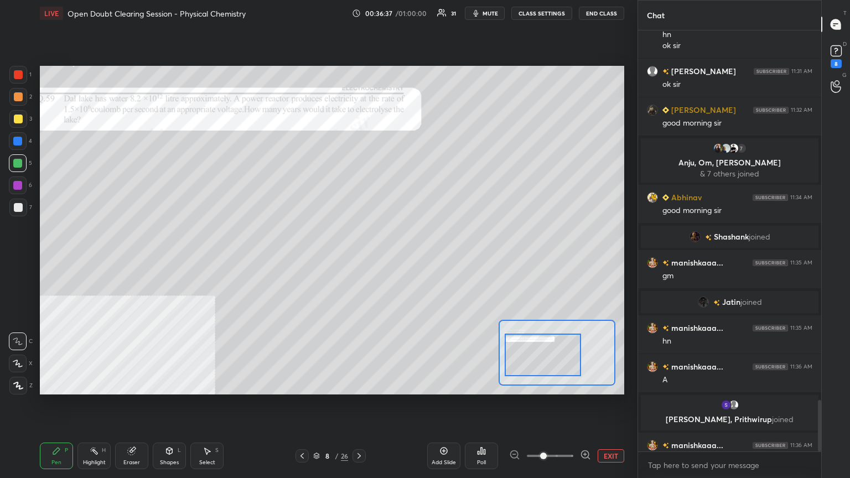
scroll to position [3042, 0]
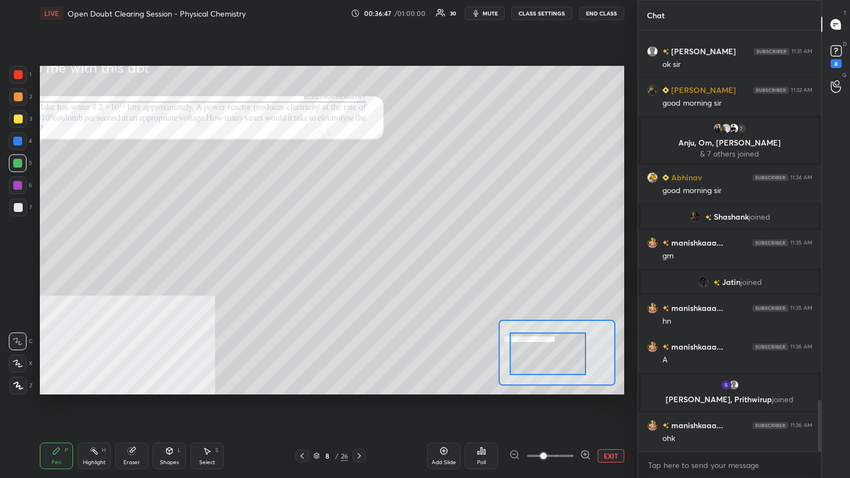
click at [569, 364] on div at bounding box center [548, 354] width 76 height 43
click at [552, 370] on div at bounding box center [550, 354] width 76 height 43
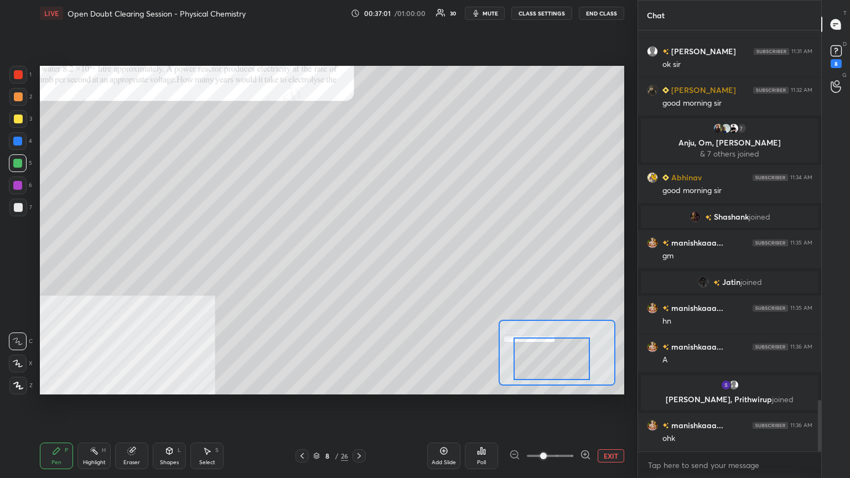
drag, startPoint x: 546, startPoint y: 355, endPoint x: 539, endPoint y: 345, distance: 11.5
click at [549, 358] on div at bounding box center [552, 359] width 76 height 43
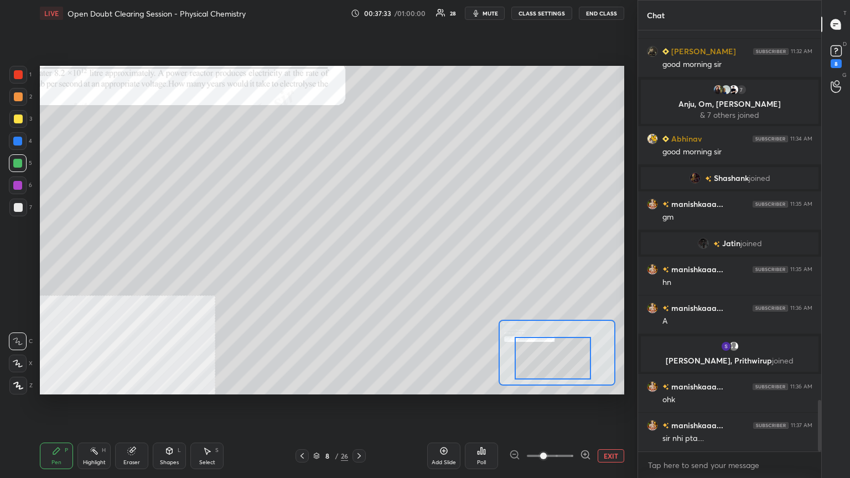
scroll to position [3036, 0]
click at [14, 94] on div at bounding box center [18, 96] width 9 height 9
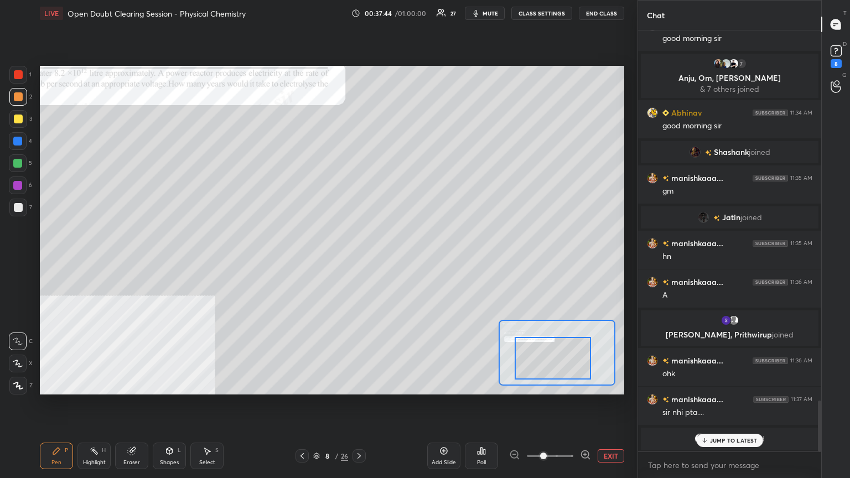
click at [12, 115] on div at bounding box center [18, 119] width 18 height 18
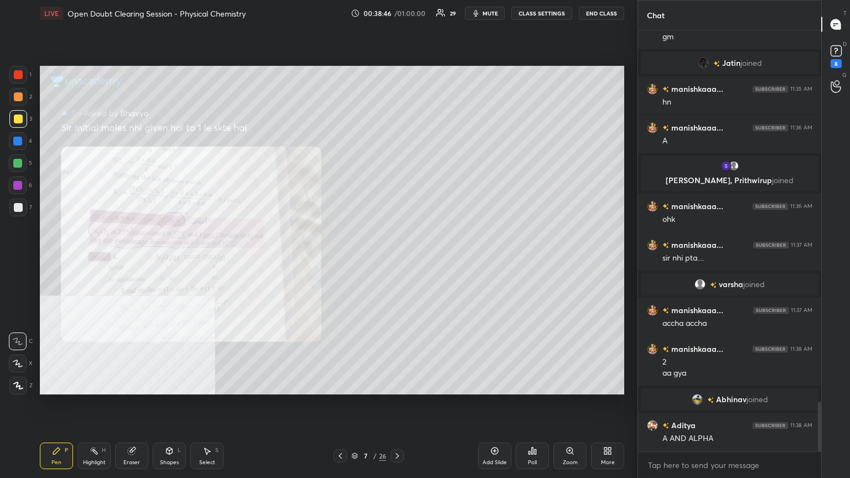
scroll to position [3173, 0]
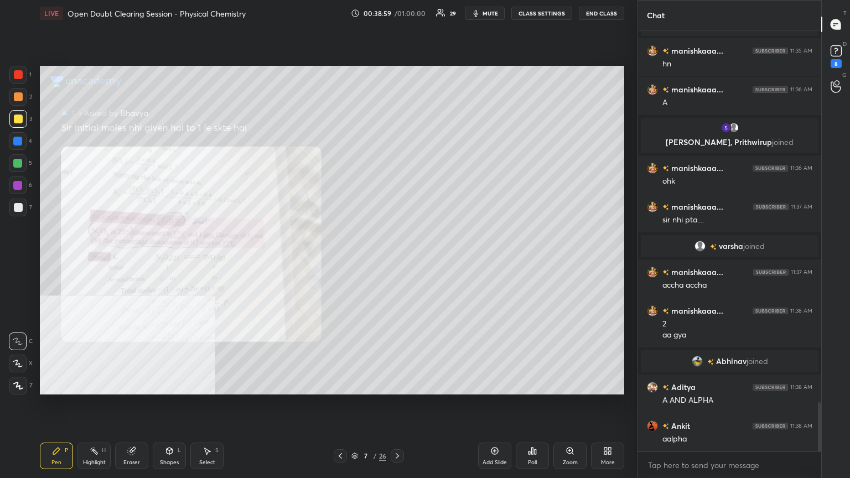
drag, startPoint x: 20, startPoint y: 95, endPoint x: 36, endPoint y: 90, distance: 16.8
click at [20, 95] on div at bounding box center [18, 96] width 9 height 9
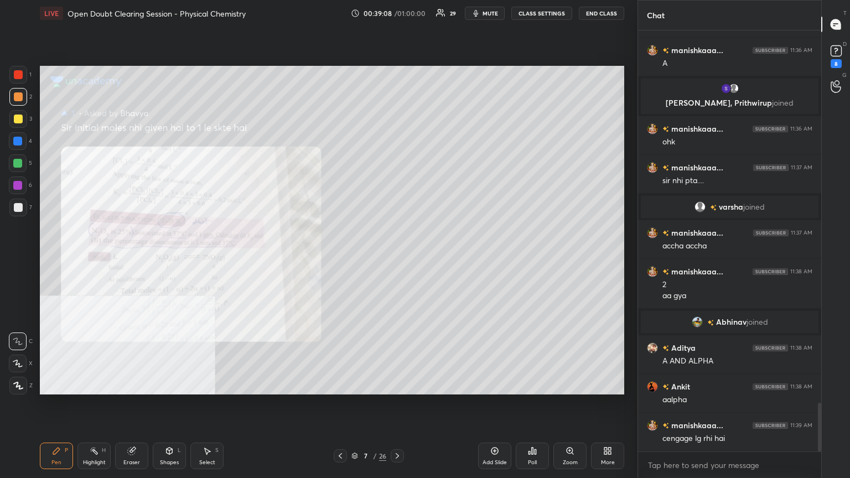
scroll to position [3251, 0]
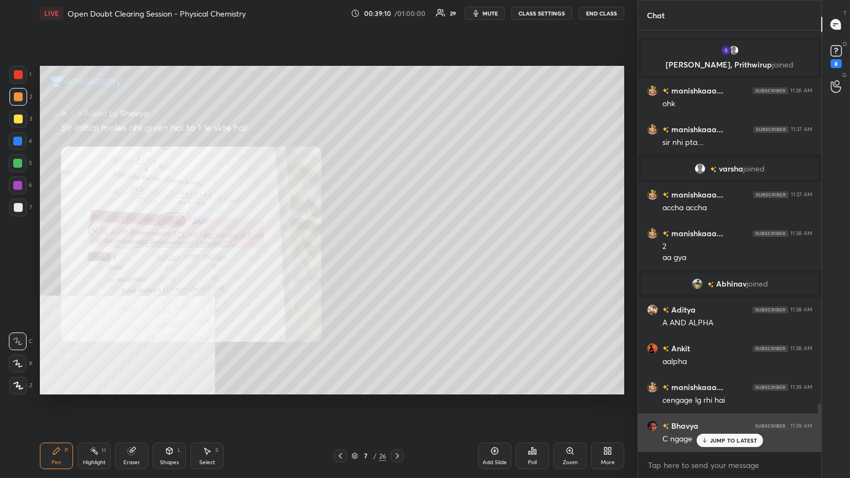
click at [744, 384] on p "JUMP TO LATEST" at bounding box center [734, 440] width 48 height 7
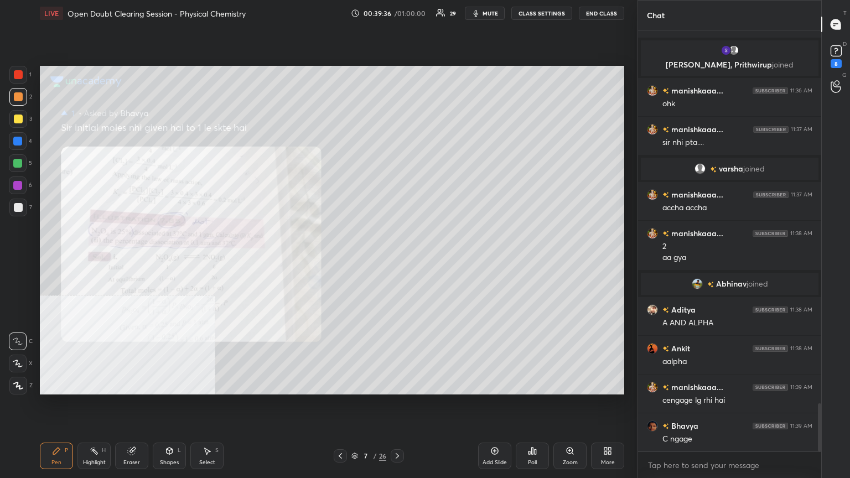
scroll to position [3262, 0]
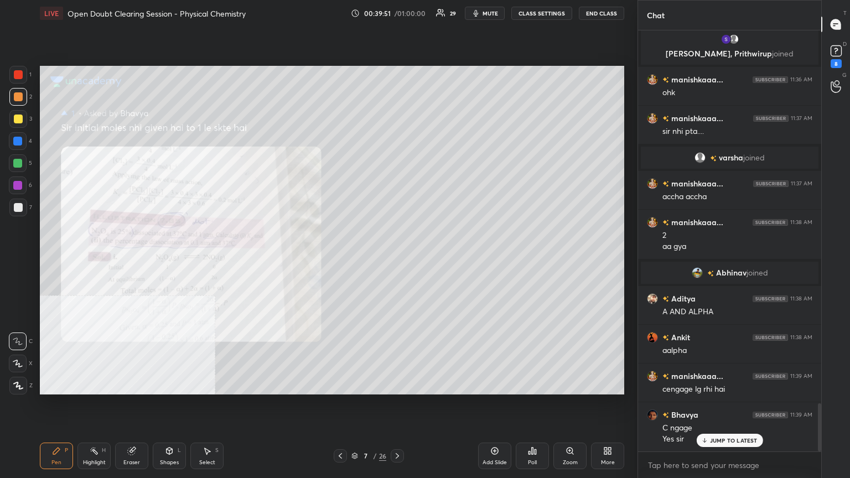
click at [18, 157] on div at bounding box center [18, 163] width 18 height 18
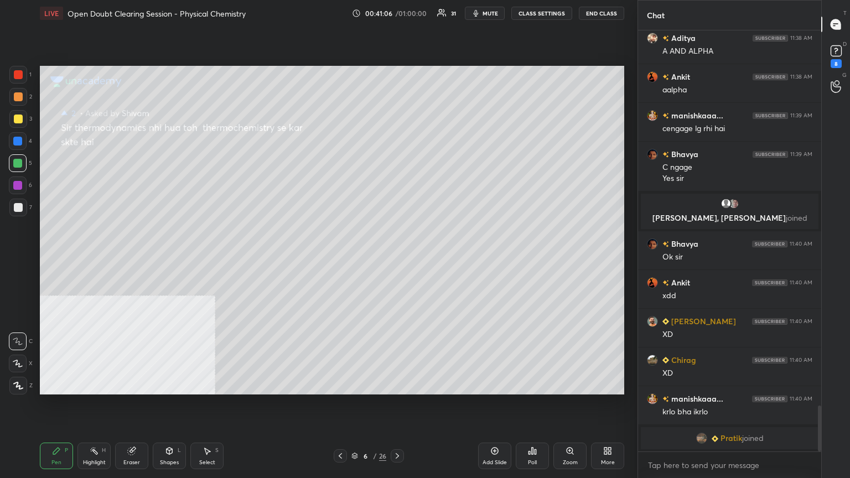
scroll to position [3463, 0]
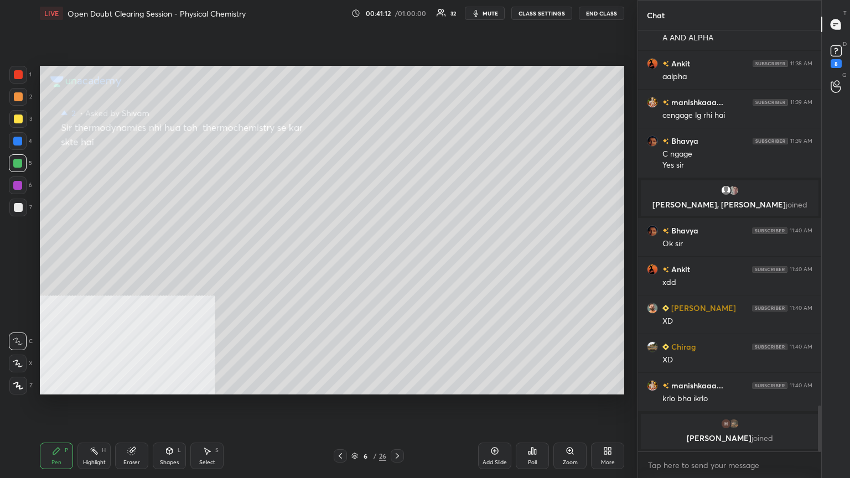
click at [546, 15] on button "CLASS SETTINGS" at bounding box center [542, 13] width 61 height 13
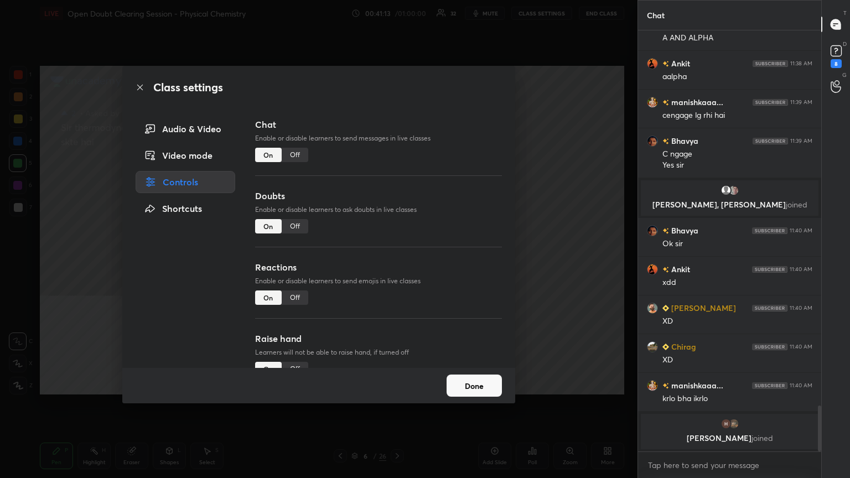
click at [296, 228] on div "Off" at bounding box center [295, 226] width 27 height 14
type textarea "x"
click at [482, 381] on button "Done" at bounding box center [474, 386] width 55 height 22
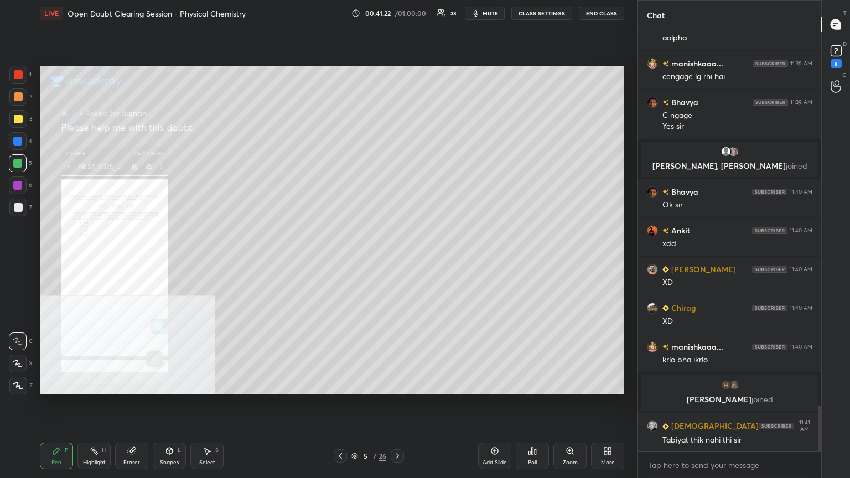
scroll to position [3447, 0]
drag, startPoint x: 570, startPoint y: 461, endPoint x: 569, endPoint y: 440, distance: 21.0
click at [570, 384] on div "Zoom" at bounding box center [570, 463] width 15 height 6
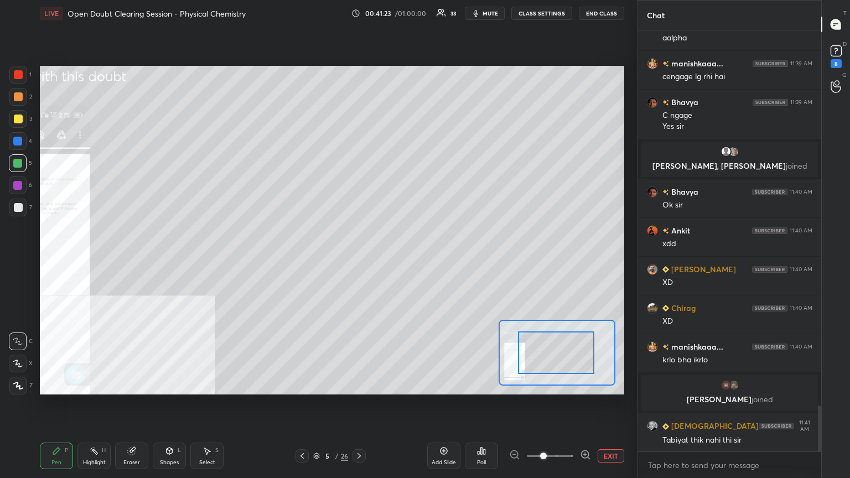
click at [564, 357] on div at bounding box center [556, 353] width 76 height 43
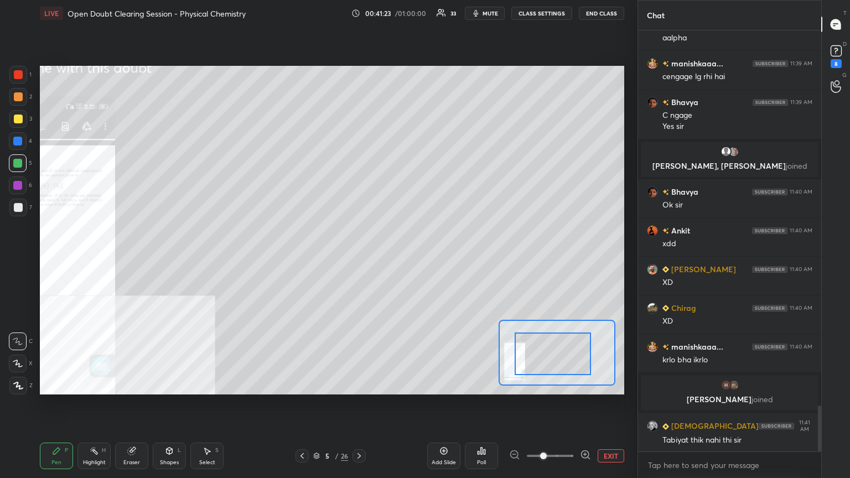
click at [562, 359] on div at bounding box center [553, 354] width 76 height 43
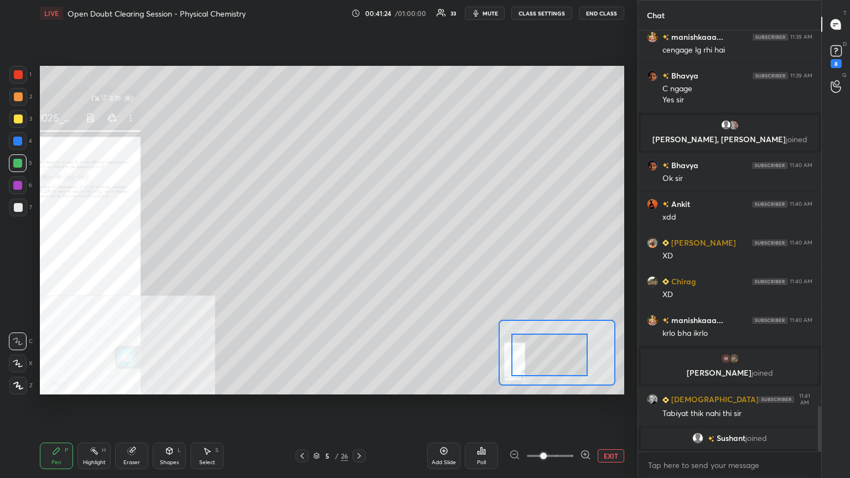
click at [557, 362] on div at bounding box center [550, 355] width 76 height 43
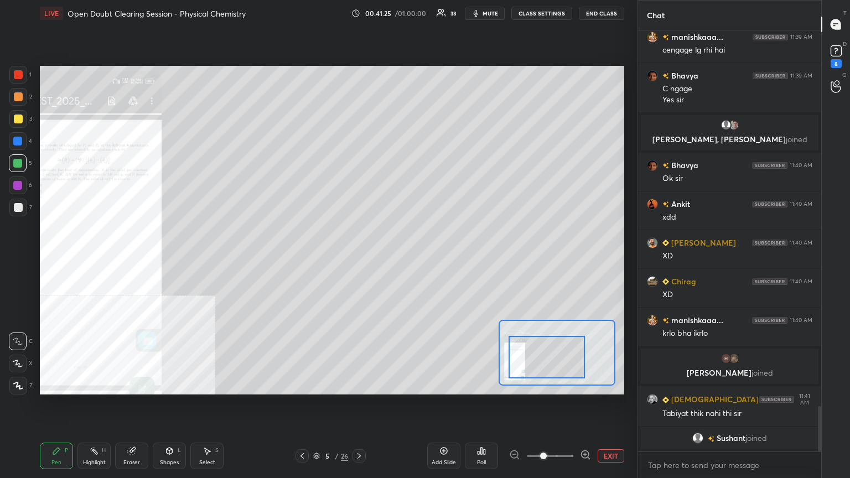
click at [546, 369] on div at bounding box center [547, 357] width 76 height 43
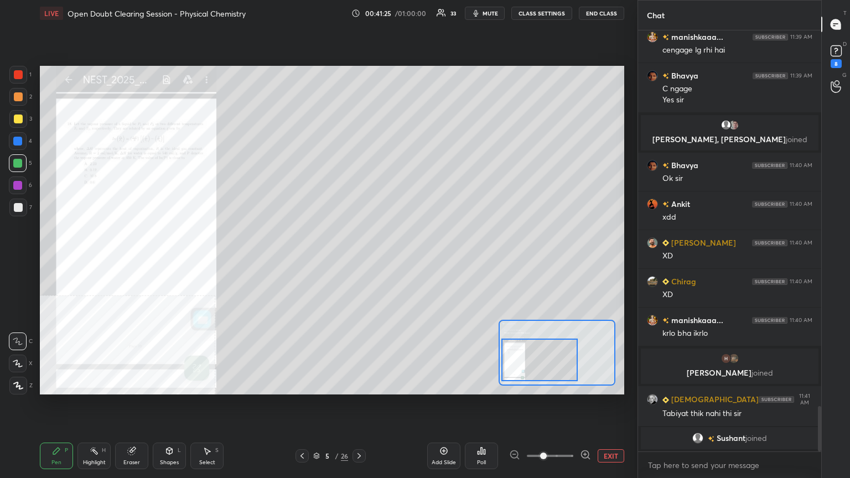
click at [547, 369] on div at bounding box center [540, 360] width 76 height 43
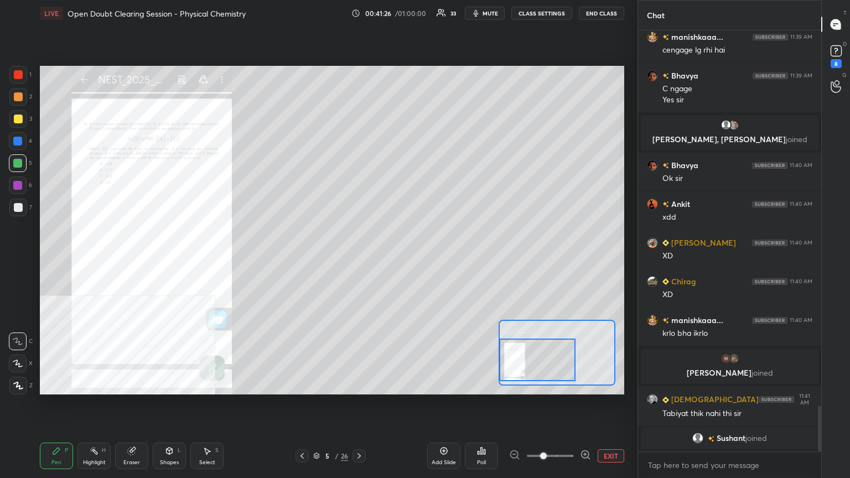
click at [587, 384] on icon at bounding box center [585, 455] width 11 height 11
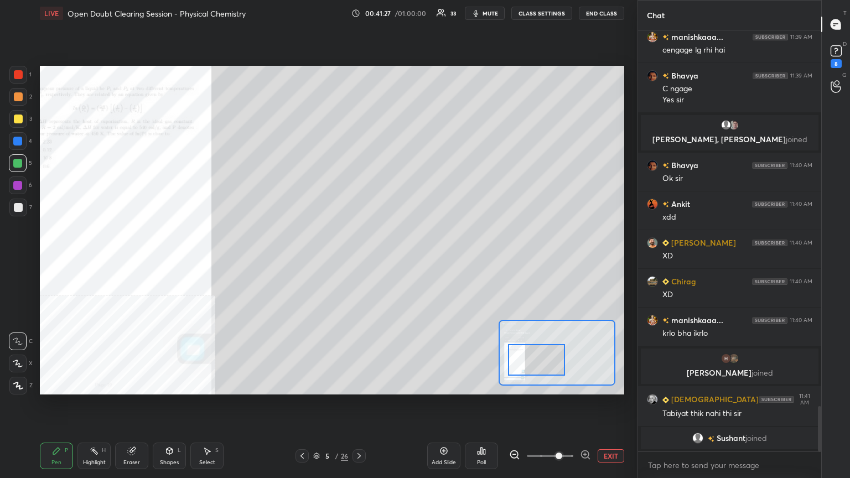
click at [554, 368] on div at bounding box center [537, 360] width 58 height 32
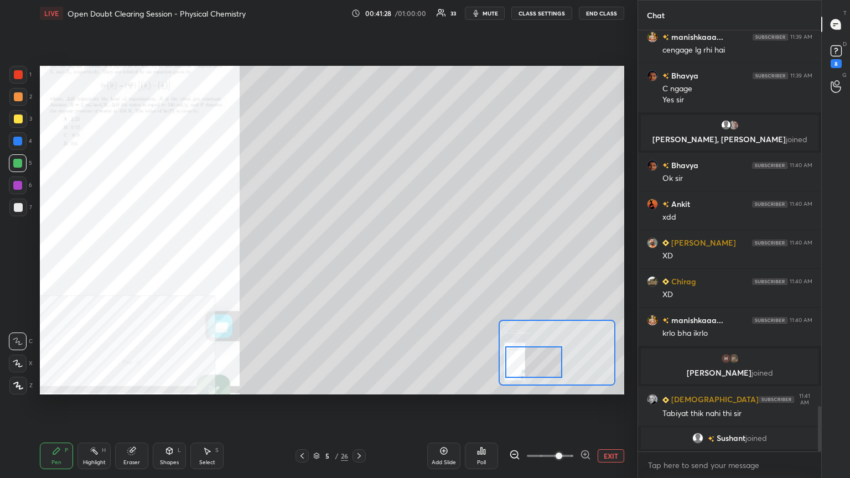
click at [555, 369] on div at bounding box center [534, 363] width 58 height 32
click at [585, 384] on icon at bounding box center [585, 454] width 0 height 3
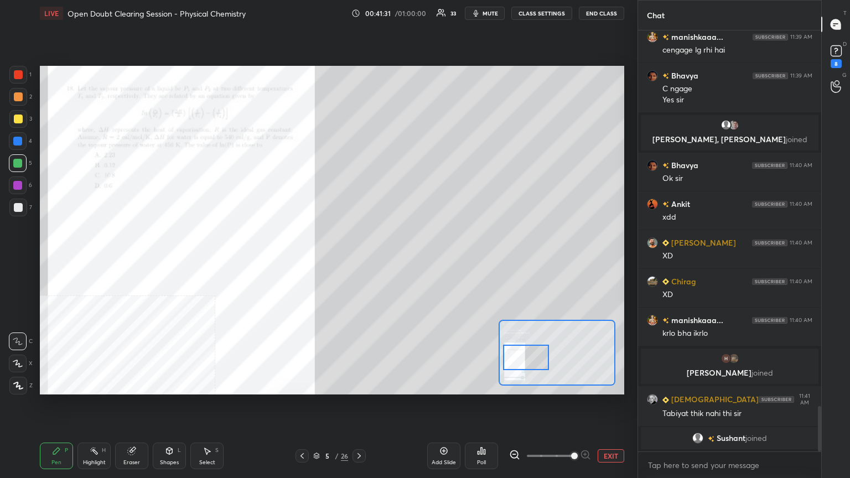
drag, startPoint x: 543, startPoint y: 363, endPoint x: 540, endPoint y: 348, distance: 15.1
click at [535, 357] on div at bounding box center [526, 357] width 46 height 25
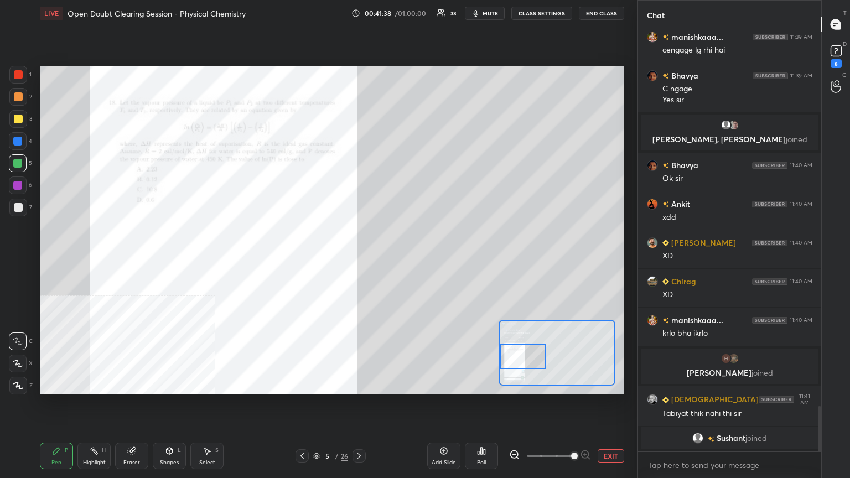
drag, startPoint x: 535, startPoint y: 359, endPoint x: 528, endPoint y: 359, distance: 7.2
click at [528, 359] on div at bounding box center [523, 356] width 46 height 25
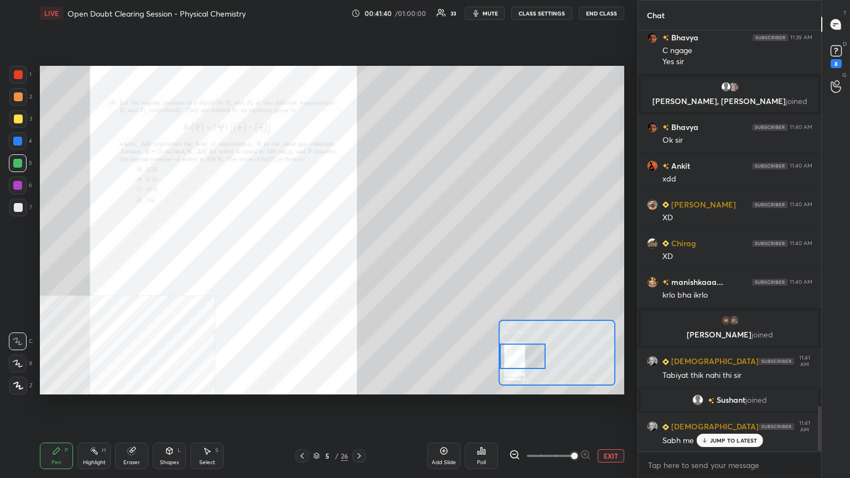
drag, startPoint x: 722, startPoint y: 437, endPoint x: 560, endPoint y: 428, distance: 162.5
click at [721, 384] on p "JUMP TO LATEST" at bounding box center [734, 440] width 48 height 7
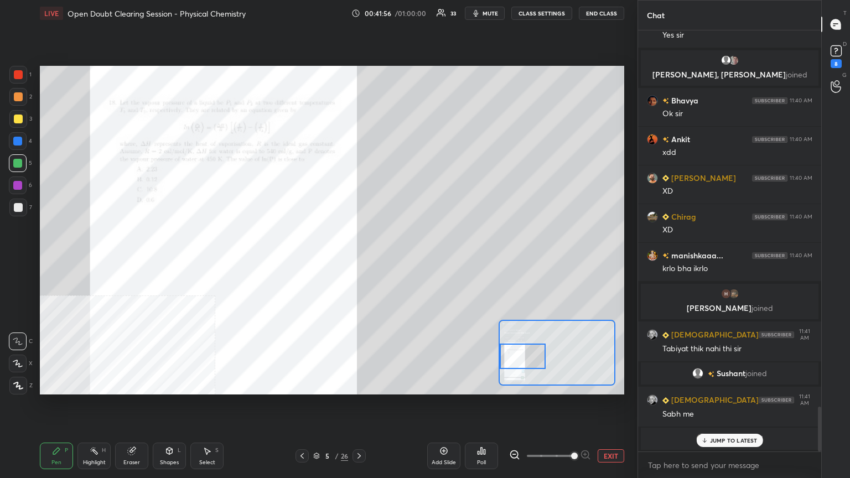
scroll to position [3547, 0]
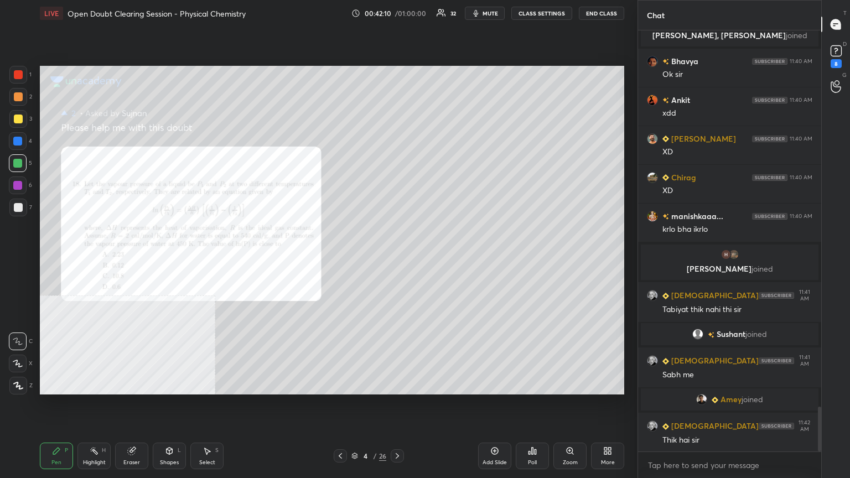
click at [579, 384] on div "Zoom" at bounding box center [570, 456] width 33 height 27
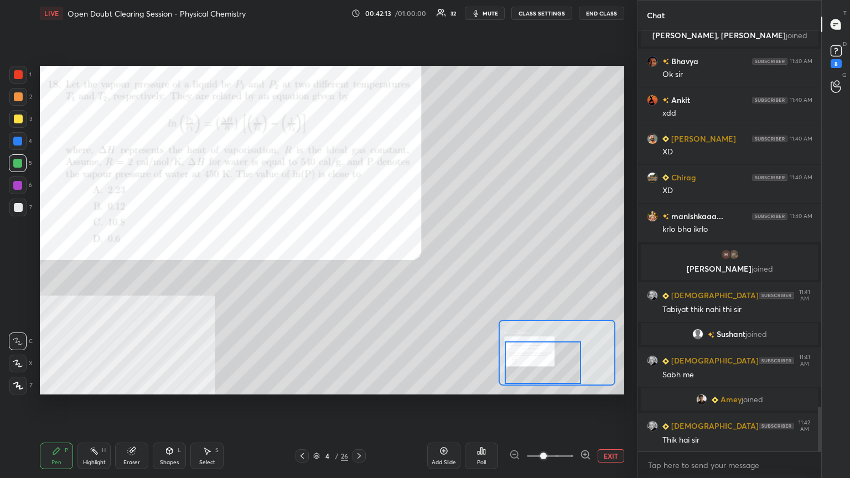
drag, startPoint x: 576, startPoint y: 365, endPoint x: 562, endPoint y: 371, distance: 15.4
click at [565, 374] on div at bounding box center [543, 363] width 76 height 43
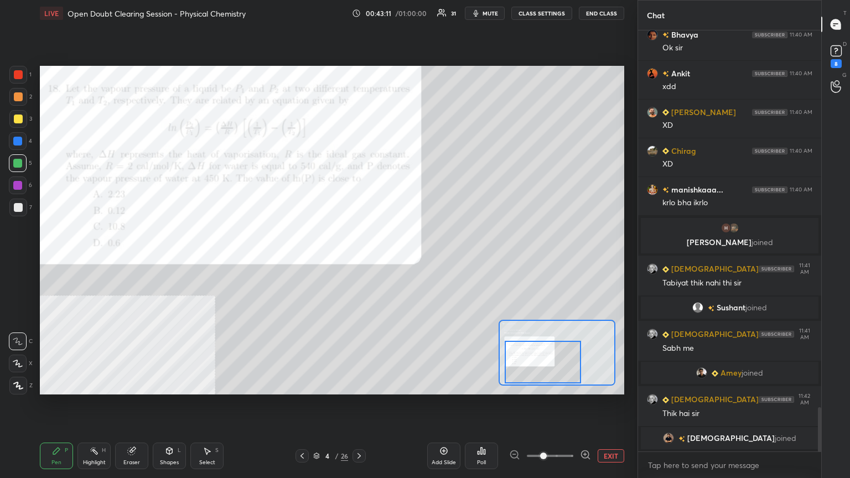
click at [730, 384] on span "[DEMOGRAPHIC_DATA]" at bounding box center [731, 438] width 87 height 9
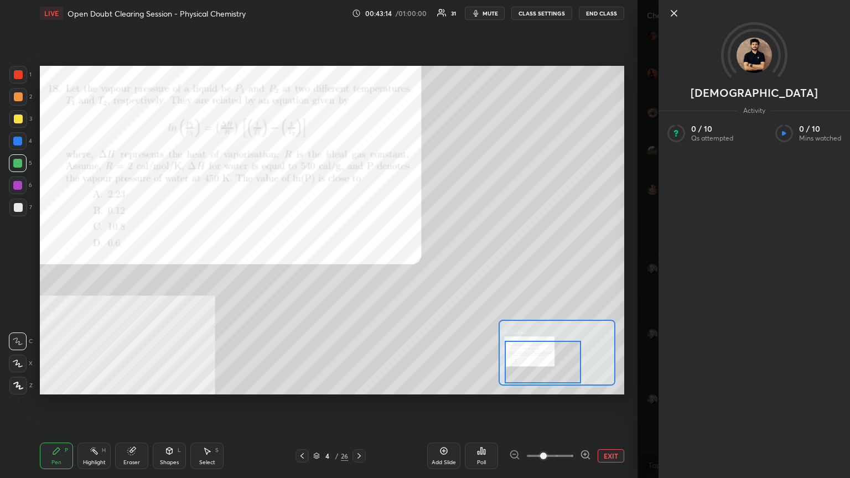
click at [680, 13] on icon at bounding box center [674, 13] width 13 height 13
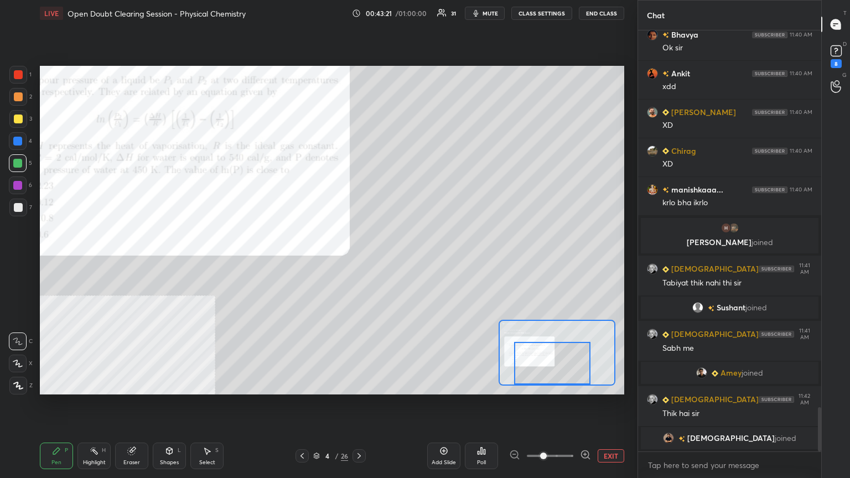
drag, startPoint x: 574, startPoint y: 363, endPoint x: 584, endPoint y: 365, distance: 10.1
click at [584, 365] on div at bounding box center [552, 363] width 76 height 43
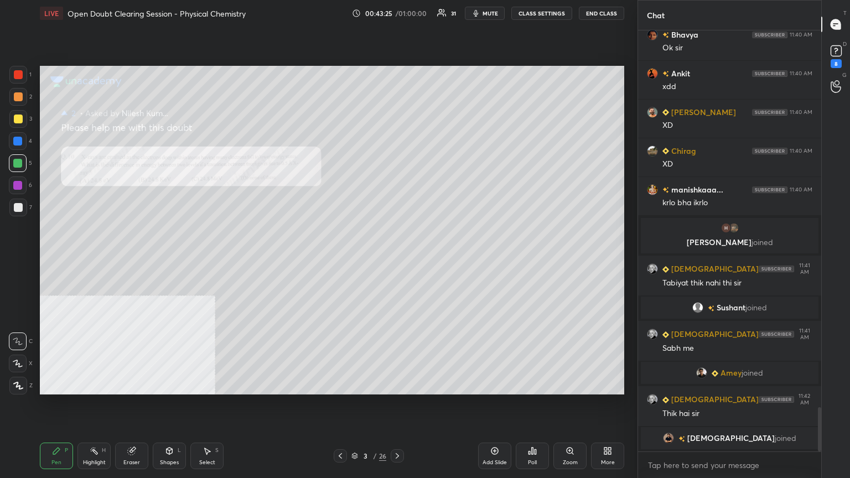
click at [574, 384] on div "Zoom" at bounding box center [570, 456] width 33 height 27
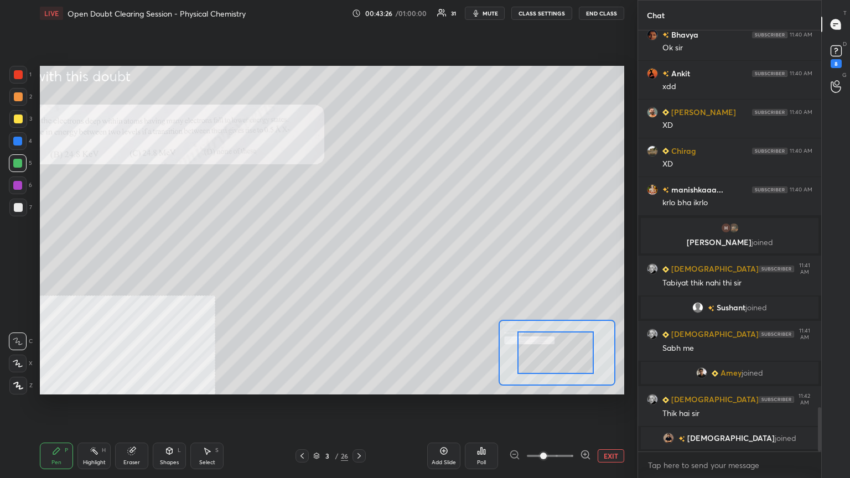
drag, startPoint x: 574, startPoint y: 359, endPoint x: 567, endPoint y: 359, distance: 6.6
click at [569, 363] on div at bounding box center [556, 353] width 76 height 43
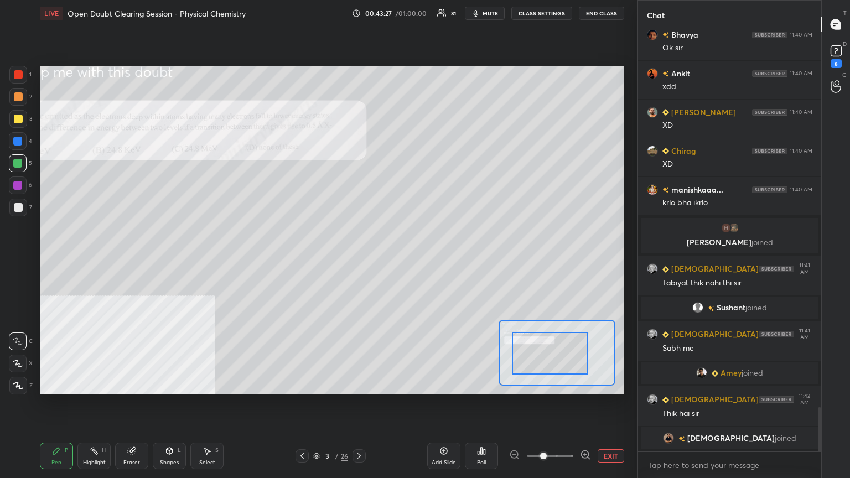
drag, startPoint x: 569, startPoint y: 363, endPoint x: 560, endPoint y: 364, distance: 8.3
click at [562, 364] on div at bounding box center [550, 353] width 76 height 43
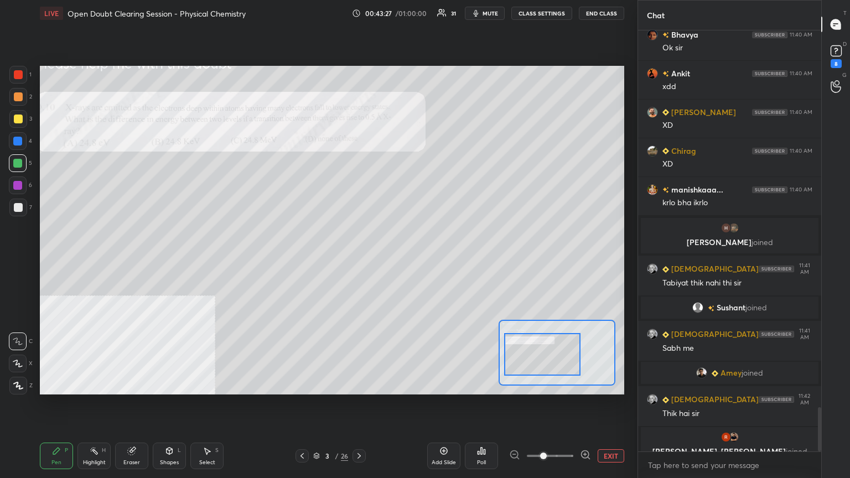
scroll to position [3598, 0]
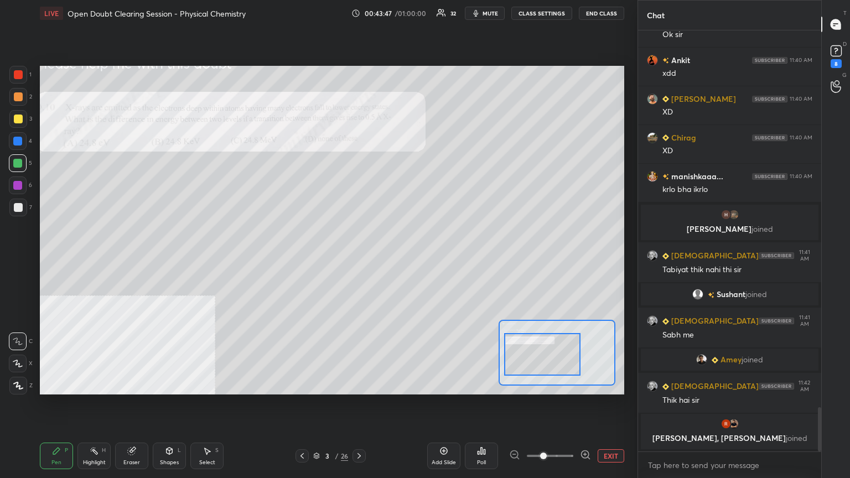
click at [16, 79] on div at bounding box center [18, 75] width 18 height 18
click at [19, 118] on div at bounding box center [18, 119] width 9 height 9
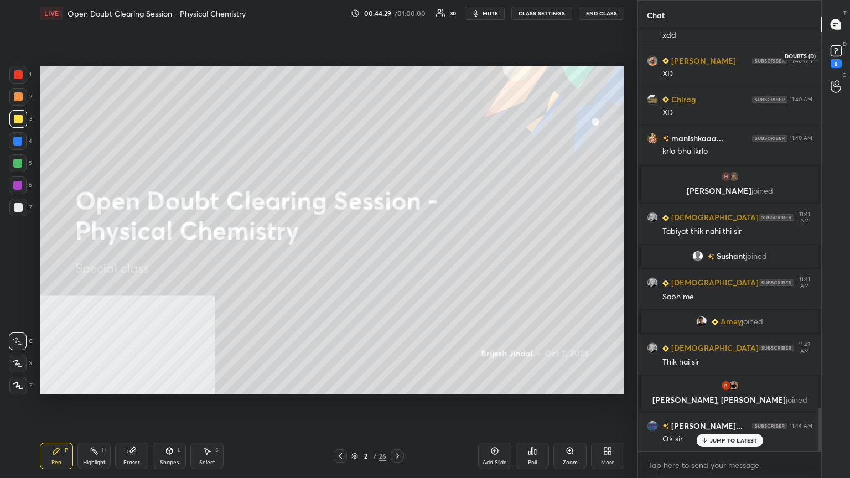
click at [841, 55] on icon at bounding box center [836, 51] width 17 height 17
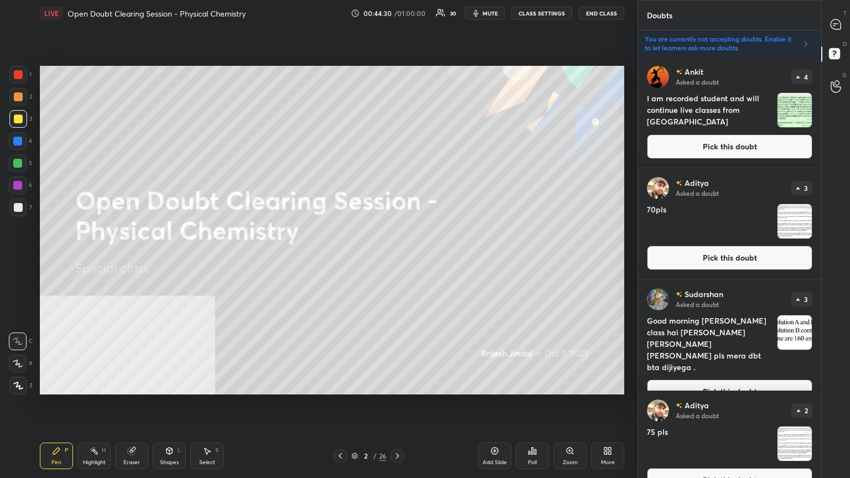
click at [738, 147] on button "Pick this doubt" at bounding box center [730, 147] width 166 height 24
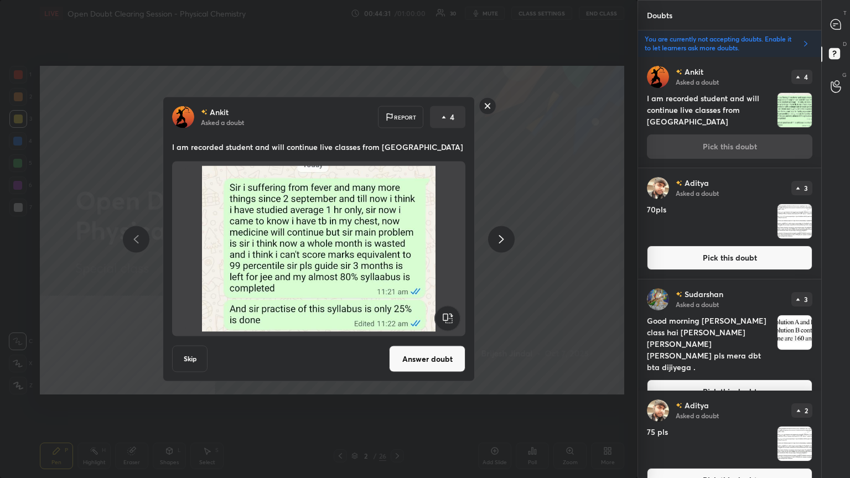
click at [438, 363] on button "Answer doubt" at bounding box center [427, 359] width 76 height 27
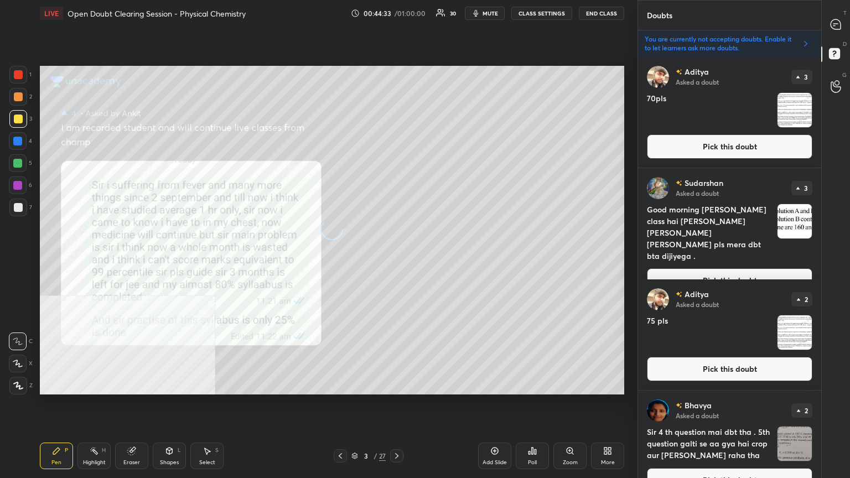
click at [686, 152] on button "Pick this doubt" at bounding box center [730, 147] width 166 height 24
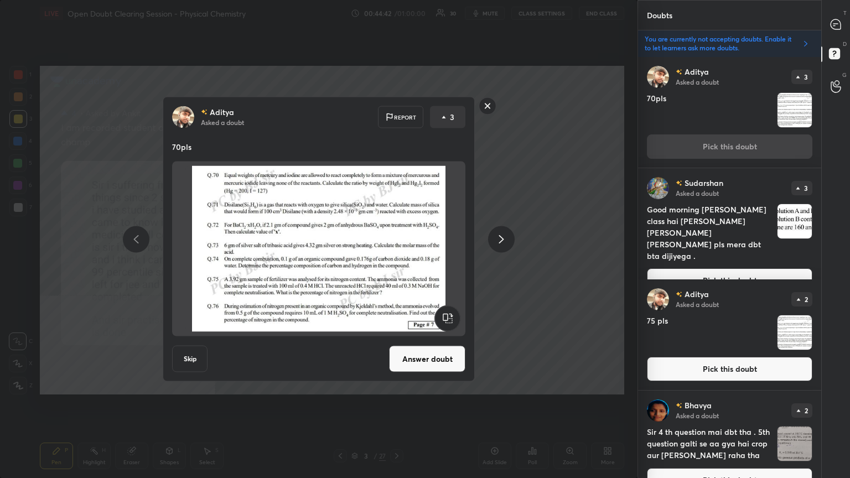
click at [421, 365] on button "Answer doubt" at bounding box center [427, 359] width 76 height 27
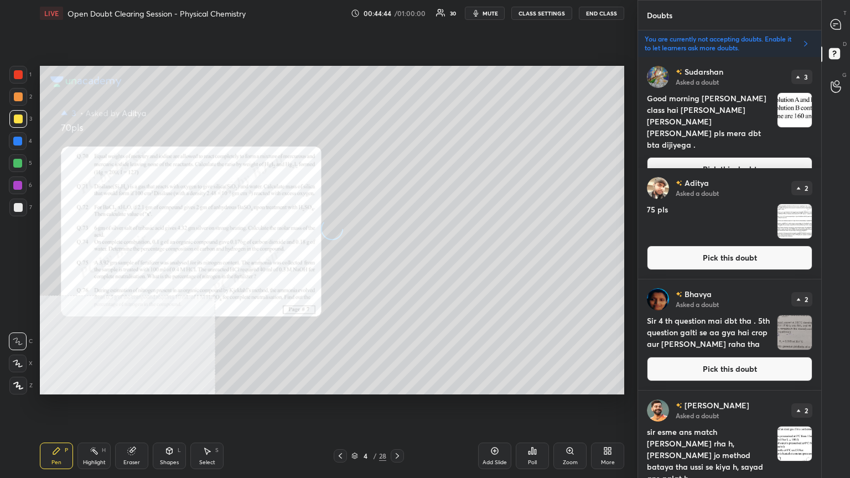
click at [786, 157] on button "Pick this doubt" at bounding box center [730, 169] width 166 height 24
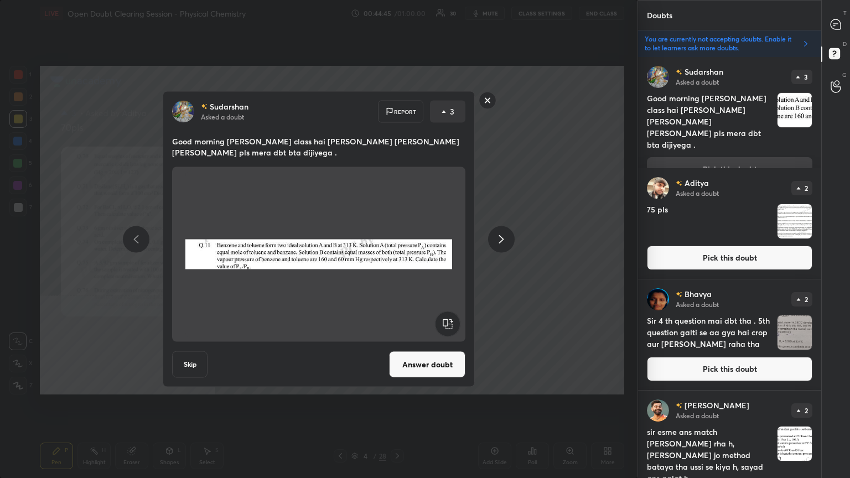
click at [448, 370] on button "Answer doubt" at bounding box center [427, 365] width 76 height 27
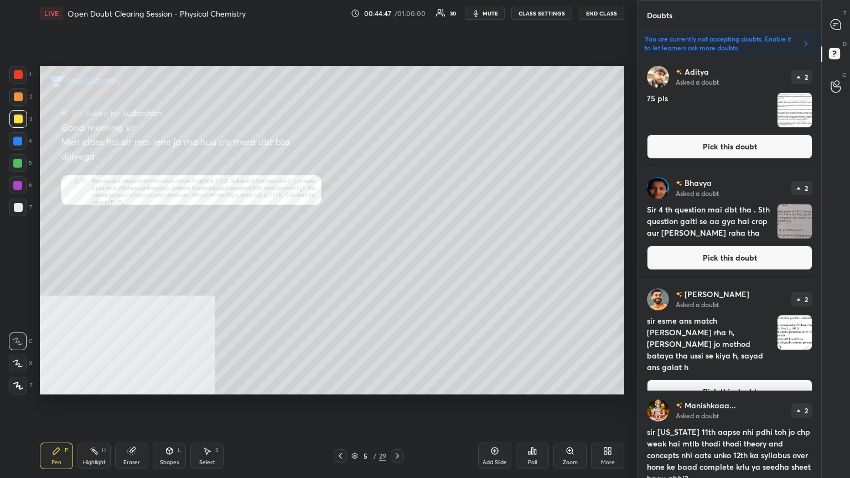
drag, startPoint x: 762, startPoint y: 145, endPoint x: 730, endPoint y: 152, distance: 32.2
click at [761, 145] on button "Pick this doubt" at bounding box center [730, 147] width 166 height 24
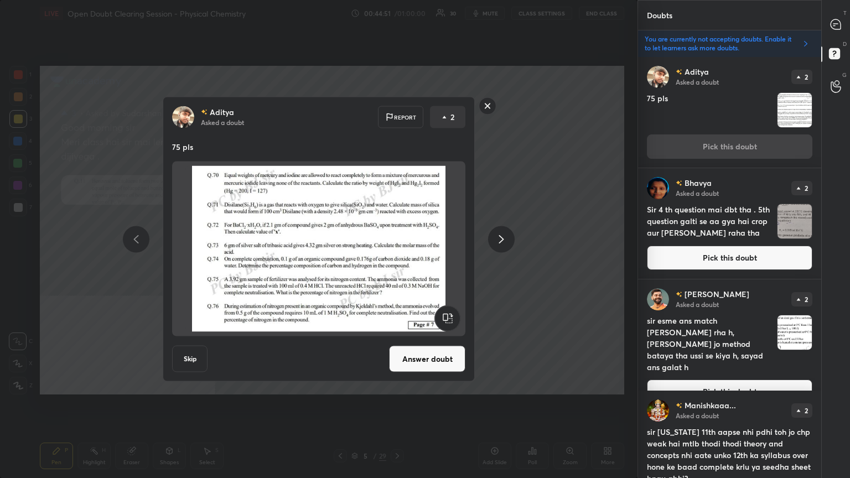
click at [437, 363] on button "Answer doubt" at bounding box center [427, 359] width 76 height 27
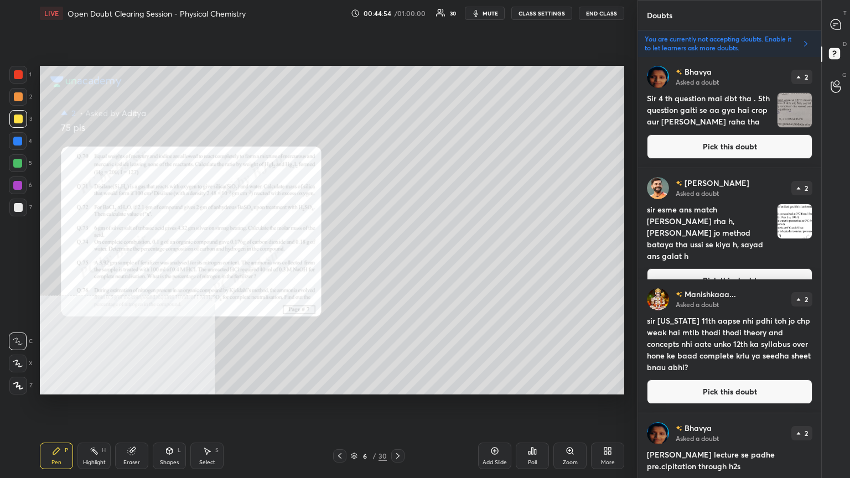
click at [729, 144] on button "Pick this doubt" at bounding box center [730, 147] width 166 height 24
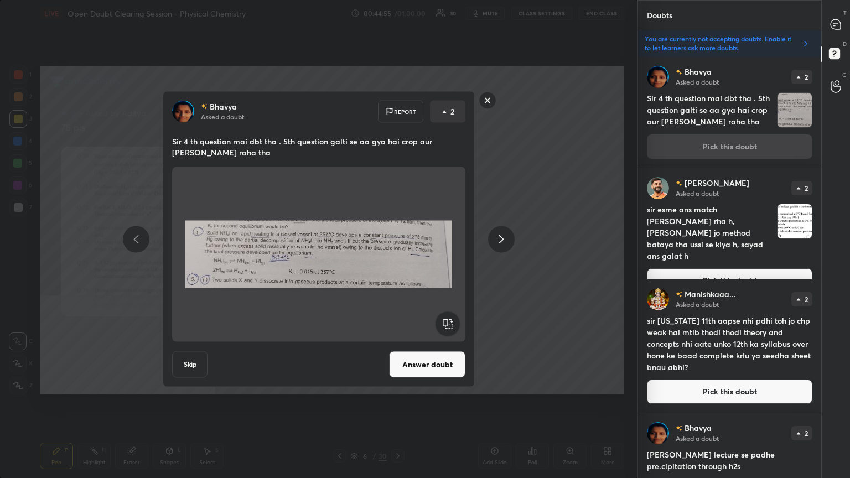
drag, startPoint x: 442, startPoint y: 354, endPoint x: 456, endPoint y: 339, distance: 20.4
click at [442, 355] on button "Answer doubt" at bounding box center [427, 365] width 76 height 27
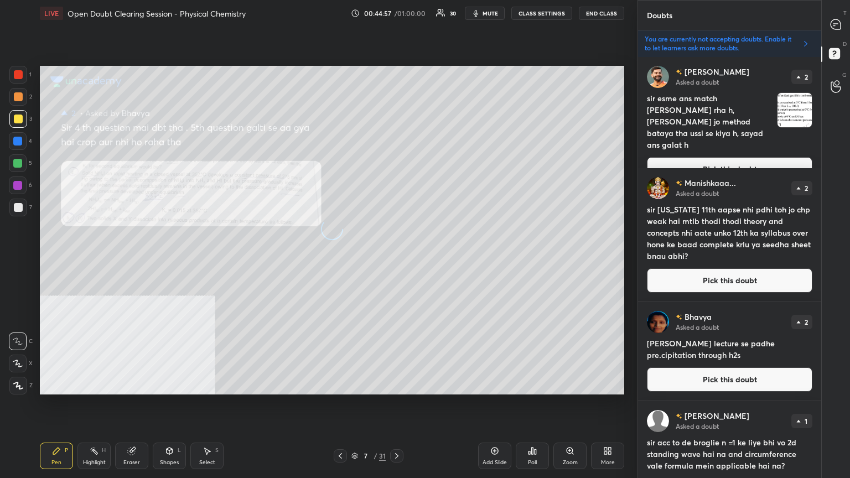
click at [762, 157] on button "Pick this doubt" at bounding box center [730, 169] width 166 height 24
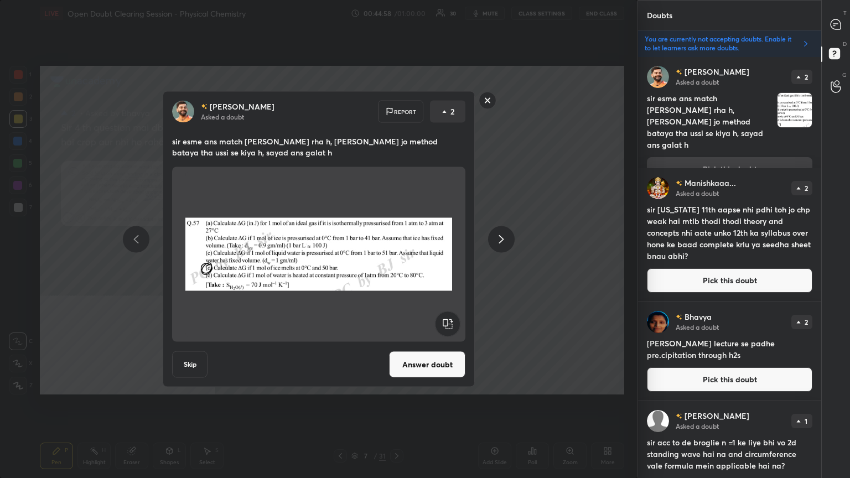
click at [437, 368] on button "Answer doubt" at bounding box center [427, 365] width 76 height 27
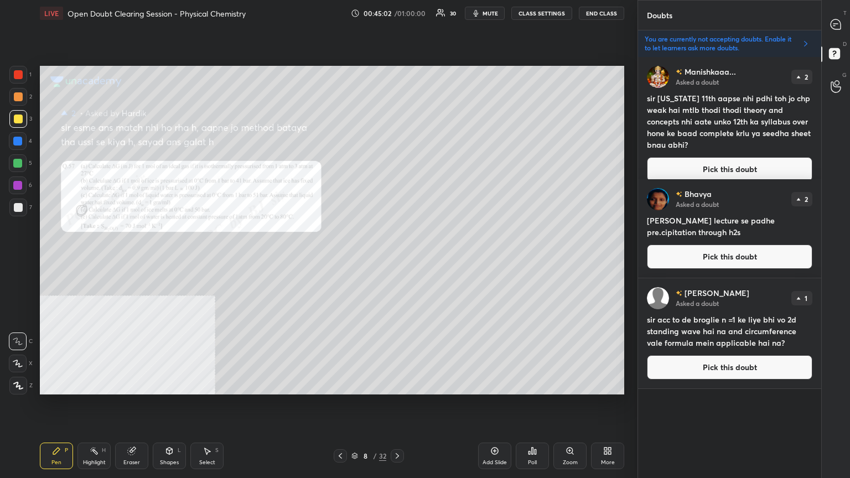
click at [709, 157] on button "Pick this doubt" at bounding box center [730, 169] width 166 height 24
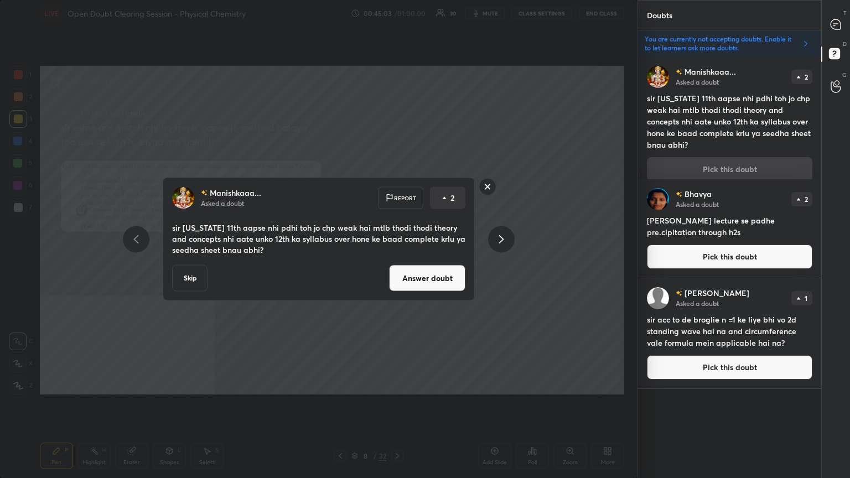
click at [420, 281] on button "Answer doubt" at bounding box center [427, 278] width 76 height 27
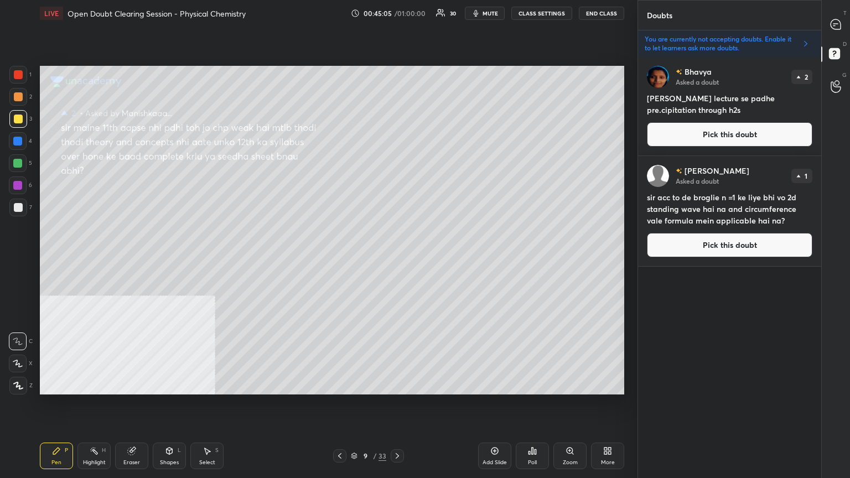
click at [757, 138] on button "Pick this doubt" at bounding box center [730, 134] width 166 height 24
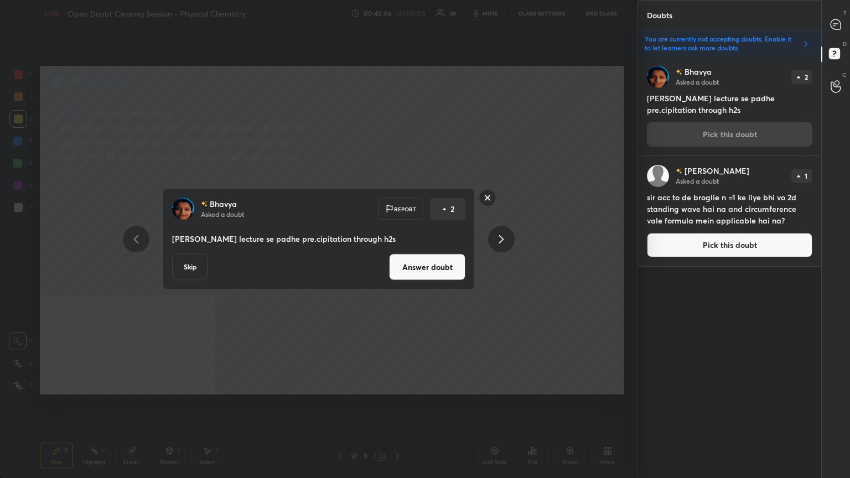
click at [411, 270] on button "Answer doubt" at bounding box center [427, 267] width 76 height 27
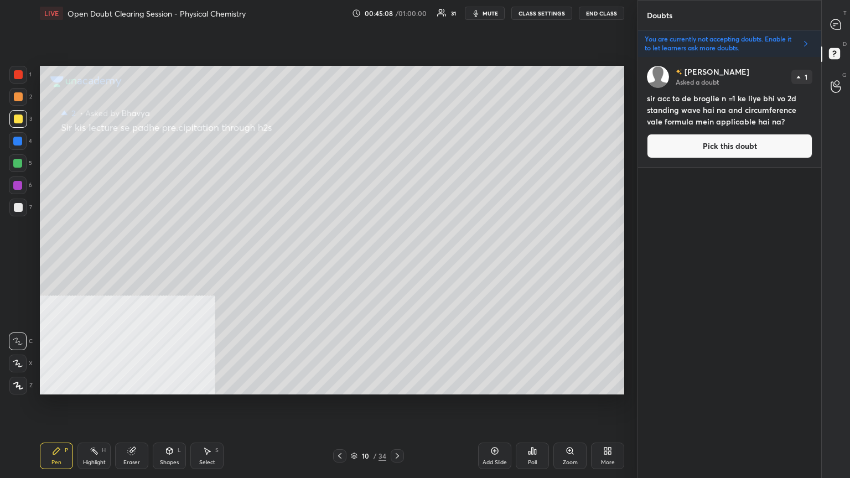
click at [713, 140] on button "Pick this doubt" at bounding box center [730, 146] width 166 height 24
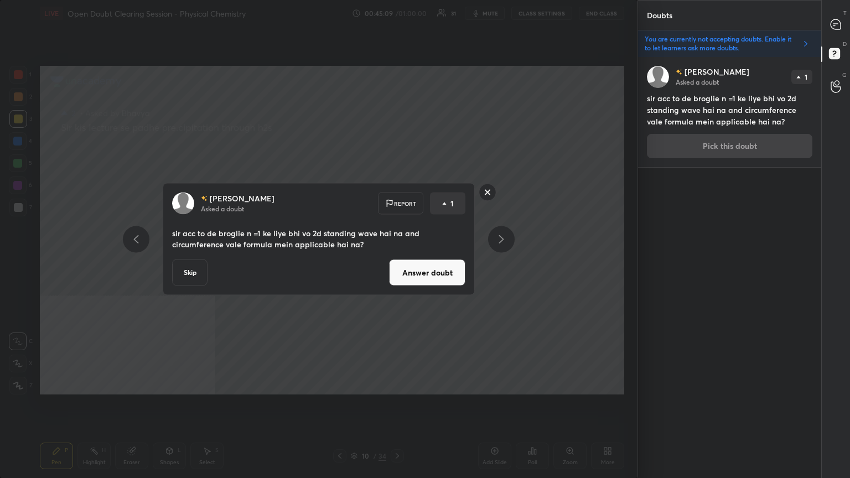
click at [415, 272] on button "Answer doubt" at bounding box center [427, 273] width 76 height 27
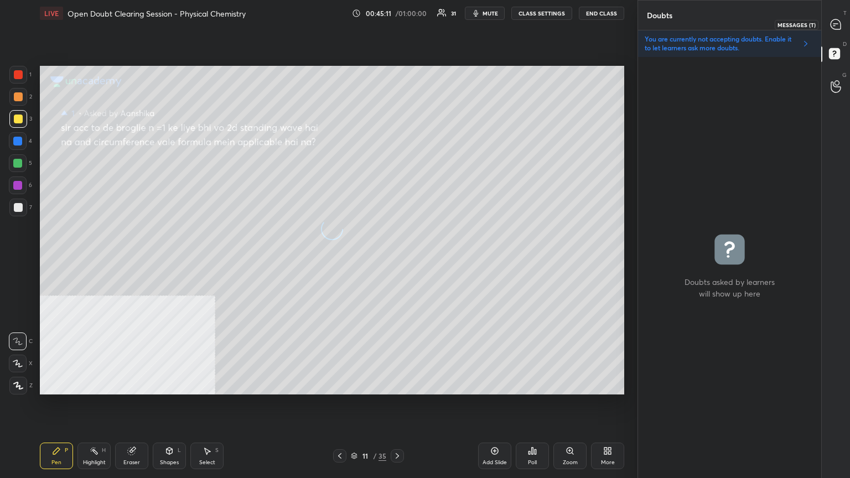
click at [841, 23] on icon at bounding box center [836, 24] width 10 height 10
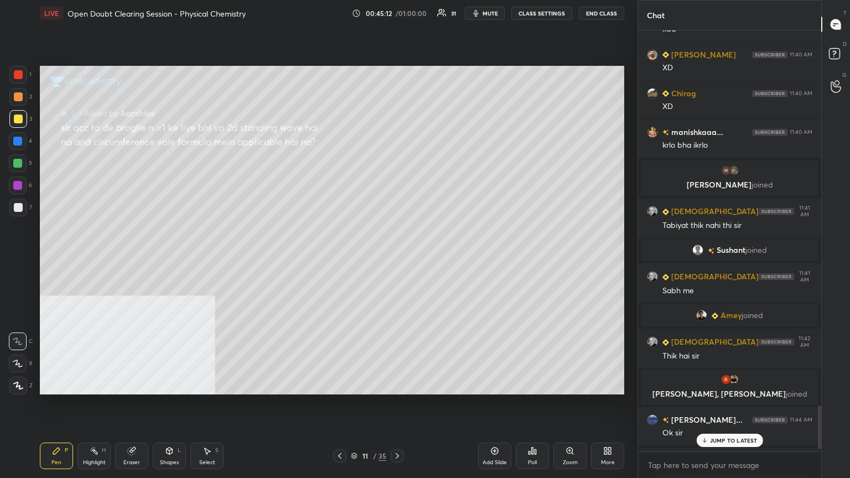
click at [728, 384] on p "JUMP TO LATEST" at bounding box center [734, 440] width 48 height 7
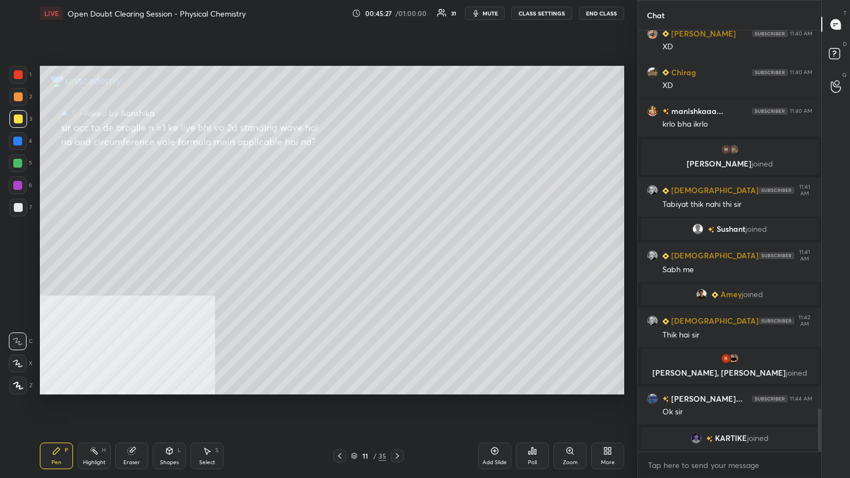
click at [173, 384] on div "Shapes L" at bounding box center [169, 456] width 33 height 27
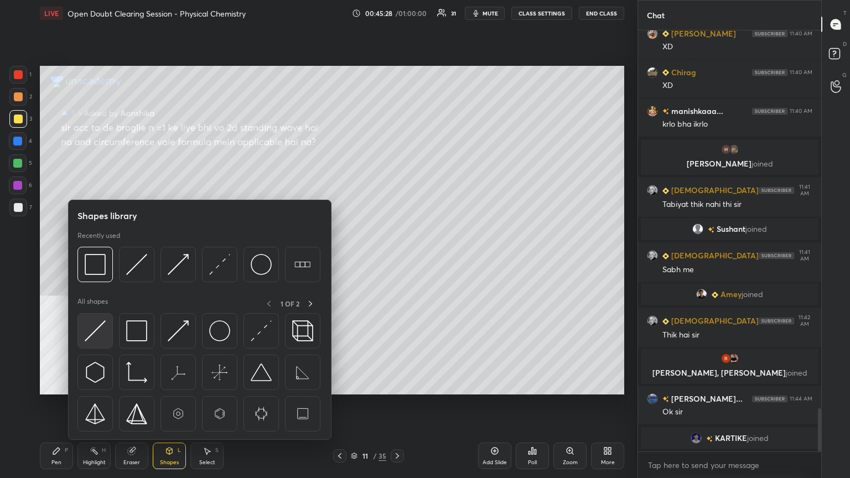
click at [99, 337] on img at bounding box center [95, 331] width 21 height 21
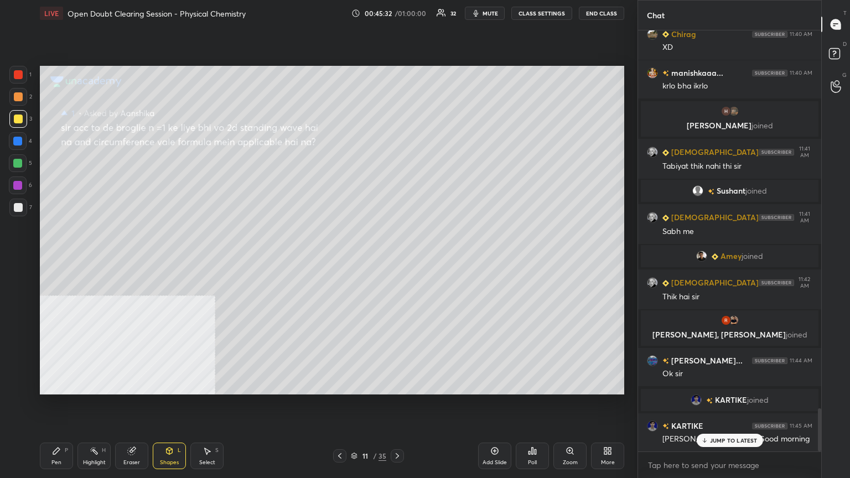
scroll to position [3729, 0]
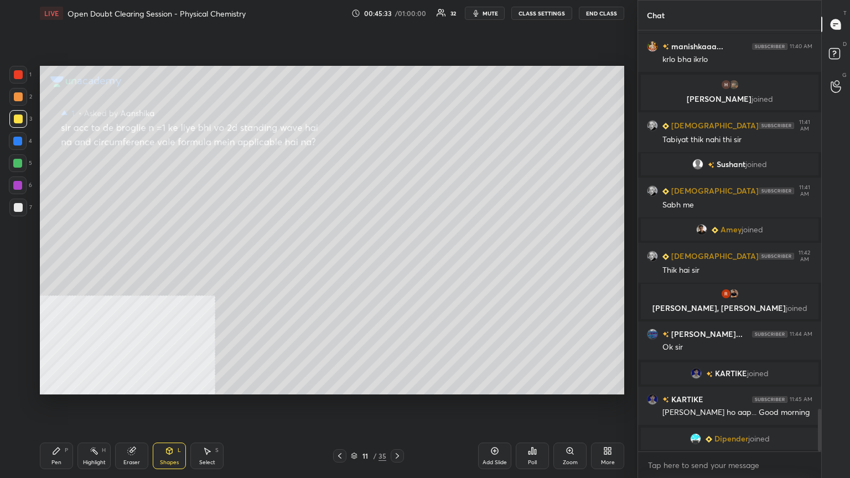
click at [719, 384] on div "[PERSON_NAME] 11:40 AM XD [PERSON_NAME] 11:40 AM XD manishkaaa... 11:40 AM krlo…" at bounding box center [729, 240] width 183 height 421
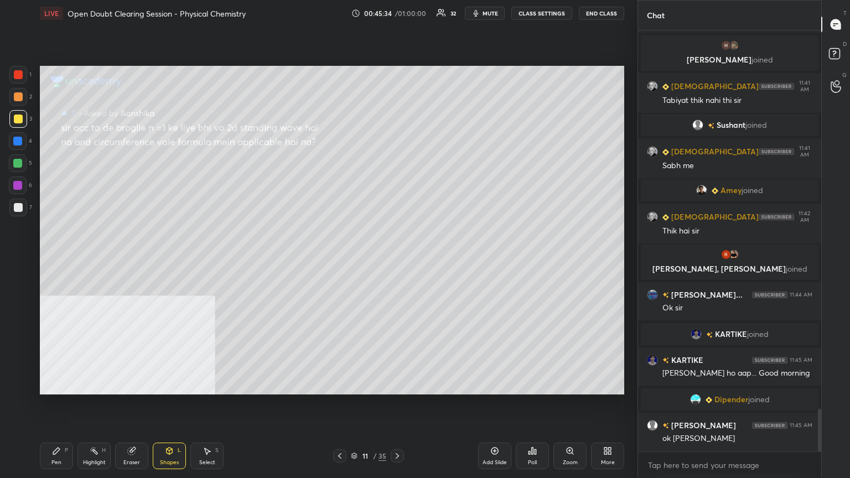
click at [56, 384] on div "Pen P" at bounding box center [56, 456] width 33 height 27
drag, startPoint x: 15, startPoint y: 164, endPoint x: 37, endPoint y: 164, distance: 21.6
click at [16, 164] on div at bounding box center [17, 163] width 9 height 9
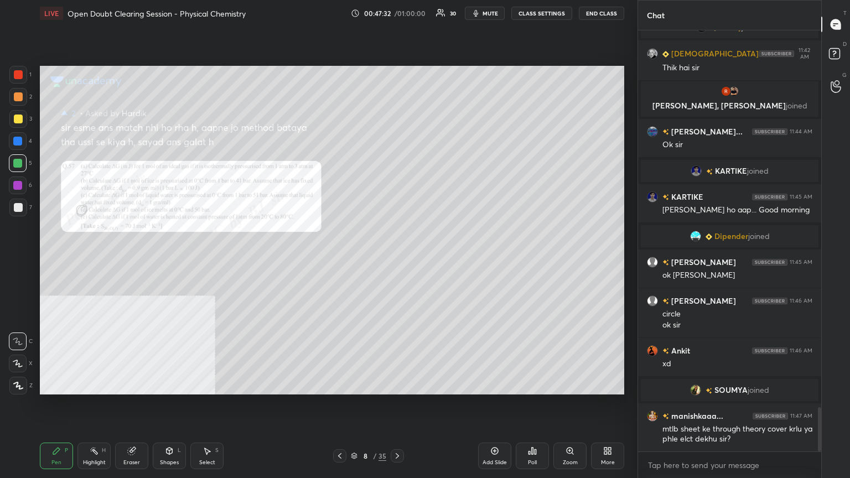
scroll to position [3616, 0]
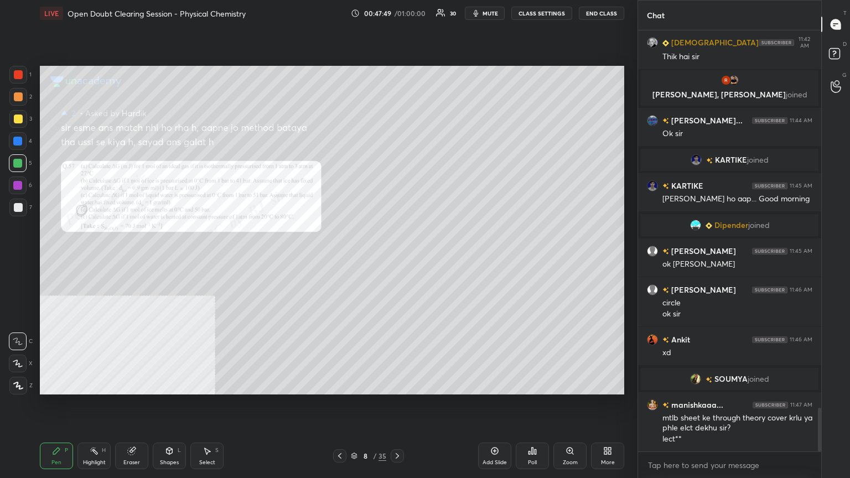
click at [19, 92] on div at bounding box center [18, 96] width 9 height 9
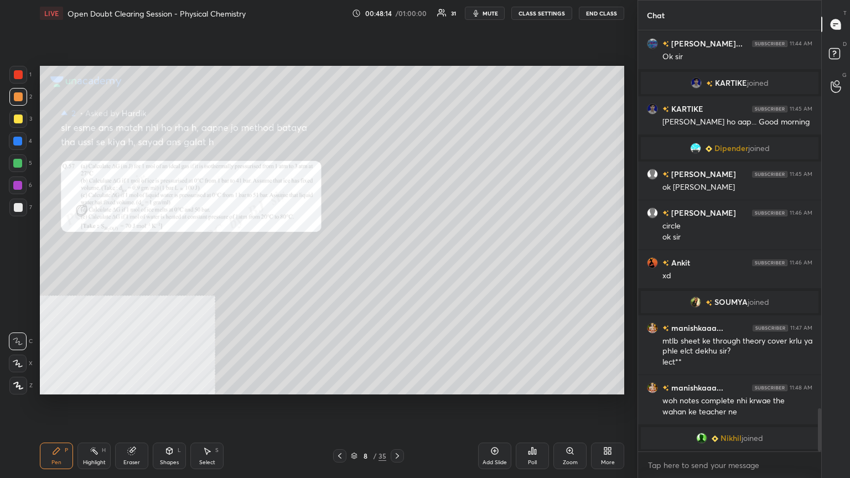
scroll to position [3664, 0]
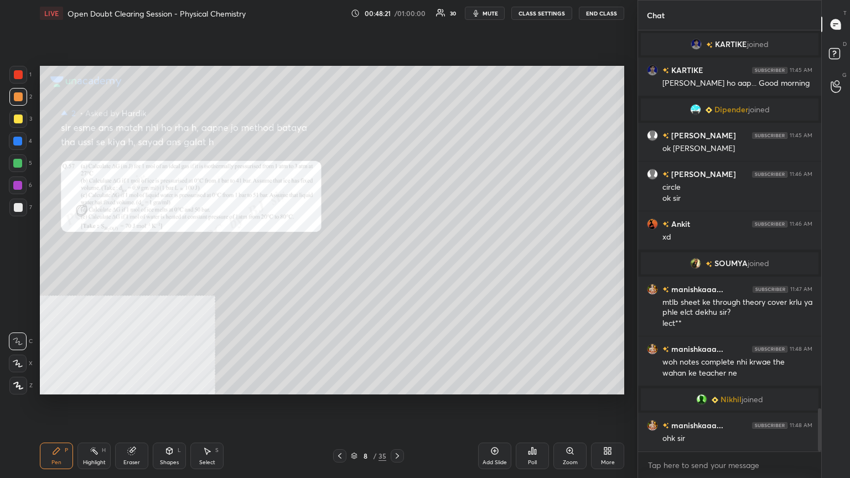
click at [17, 112] on div at bounding box center [18, 119] width 18 height 18
drag, startPoint x: 18, startPoint y: 101, endPoint x: 38, endPoint y: 100, distance: 19.4
click at [19, 101] on div at bounding box center [18, 97] width 18 height 18
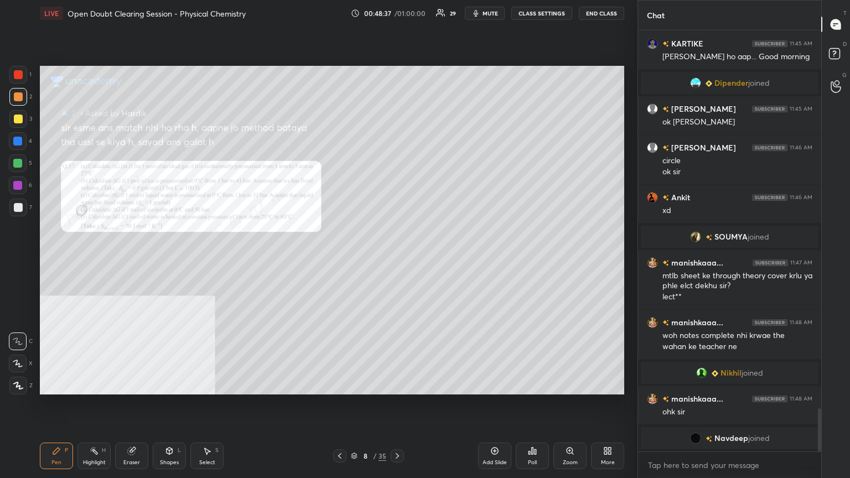
click at [17, 166] on div at bounding box center [17, 163] width 9 height 9
drag, startPoint x: 18, startPoint y: 95, endPoint x: 33, endPoint y: 95, distance: 14.9
click at [20, 94] on div at bounding box center [18, 96] width 9 height 9
click at [19, 164] on div at bounding box center [17, 163] width 9 height 9
drag, startPoint x: 17, startPoint y: 95, endPoint x: 35, endPoint y: 94, distance: 17.8
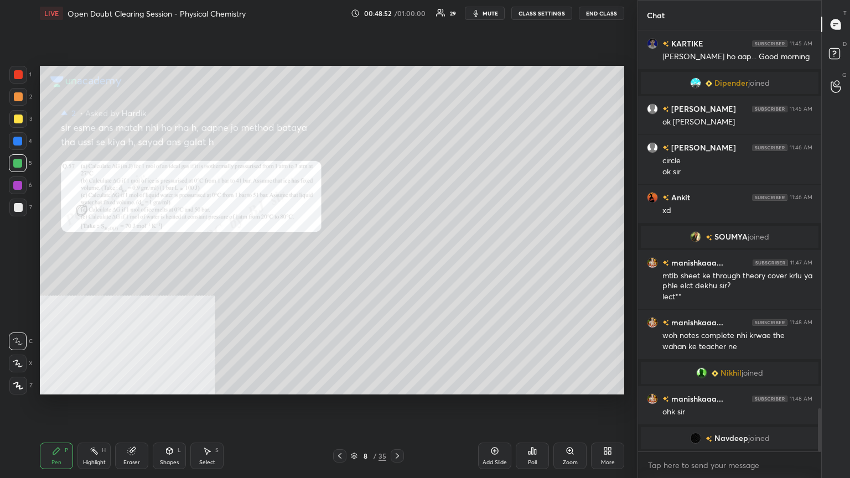
click at [18, 95] on div at bounding box center [18, 96] width 9 height 9
click at [18, 159] on div at bounding box center [17, 163] width 9 height 9
click at [19, 207] on div at bounding box center [18, 207] width 9 height 9
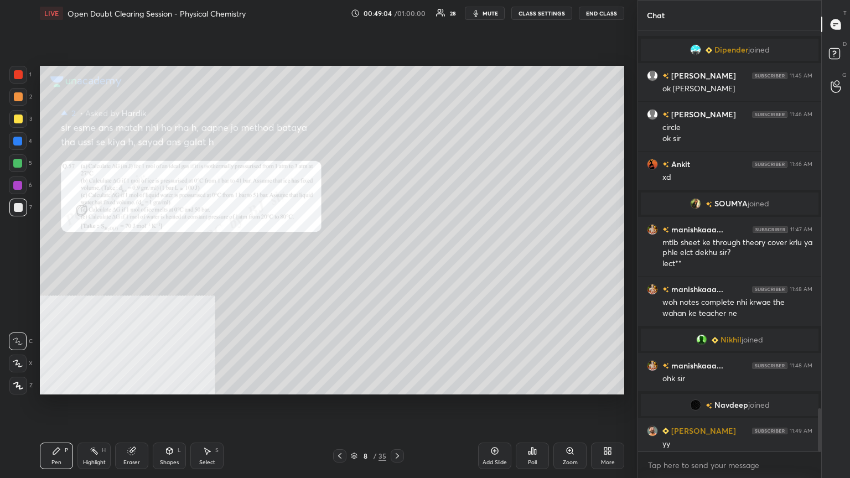
scroll to position [3696, 0]
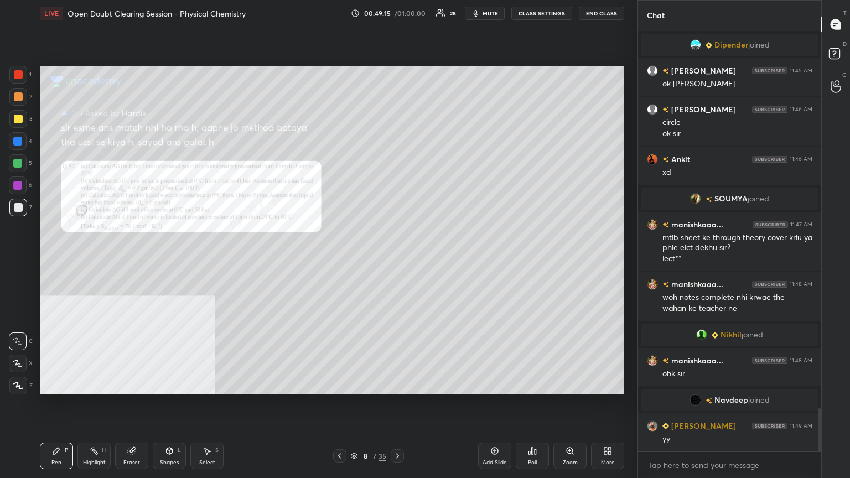
click at [17, 120] on div at bounding box center [18, 119] width 9 height 9
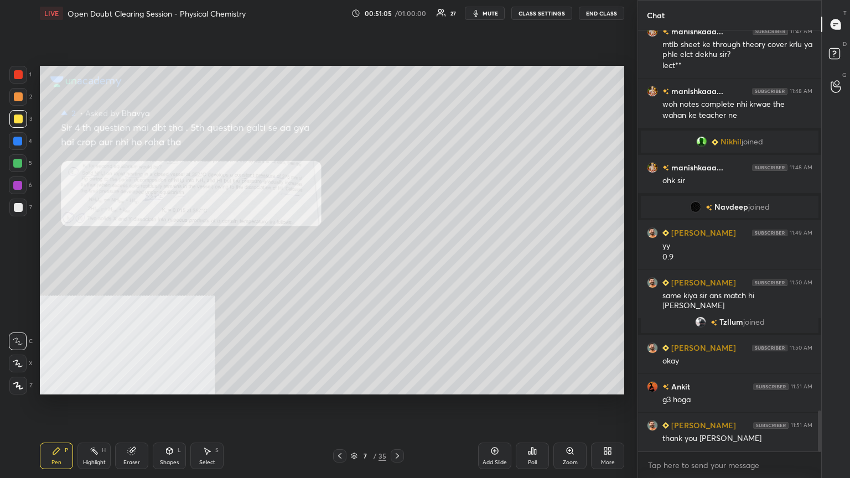
scroll to position [3881, 0]
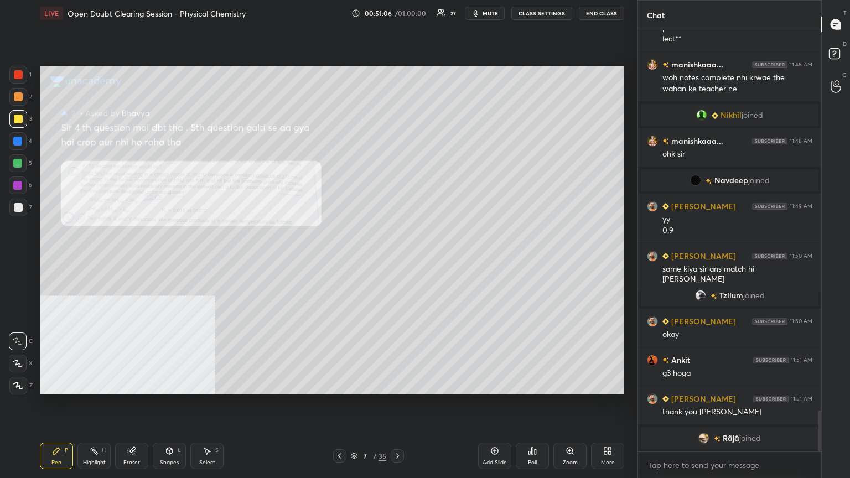
click at [575, 384] on div "Zoom" at bounding box center [570, 456] width 33 height 27
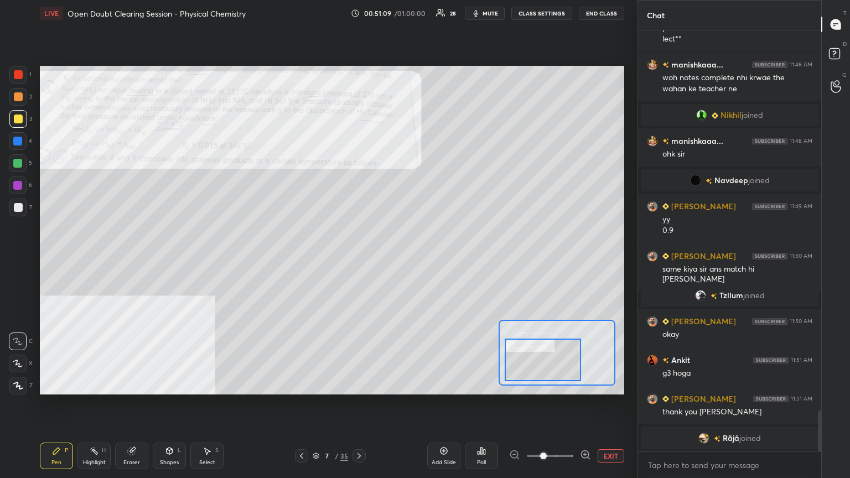
click at [562, 363] on div at bounding box center [543, 360] width 76 height 43
drag, startPoint x: 210, startPoint y: 454, endPoint x: 218, endPoint y: 432, distance: 22.9
click at [213, 384] on div "Select S" at bounding box center [206, 456] width 33 height 27
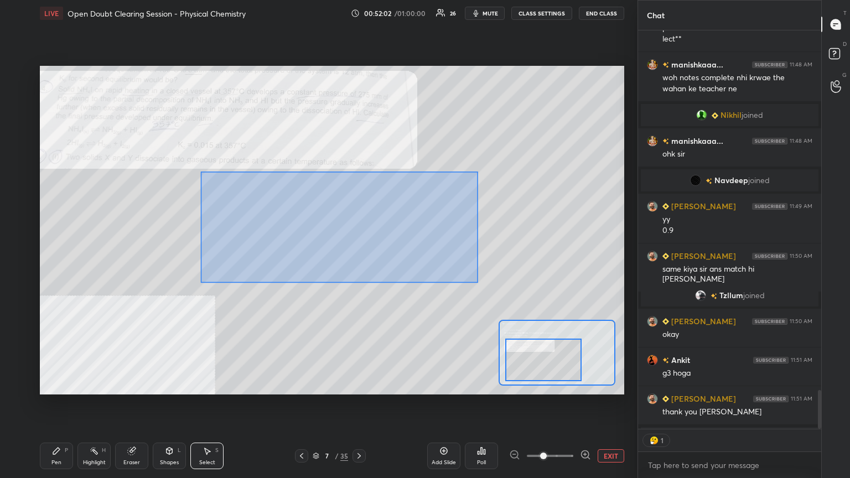
drag, startPoint x: 201, startPoint y: 171, endPoint x: 487, endPoint y: 286, distance: 308.3
click at [487, 287] on div "0 ° Undo Copy Duplicate Duplicate to new slide Delete" at bounding box center [433, 175] width 877 height 493
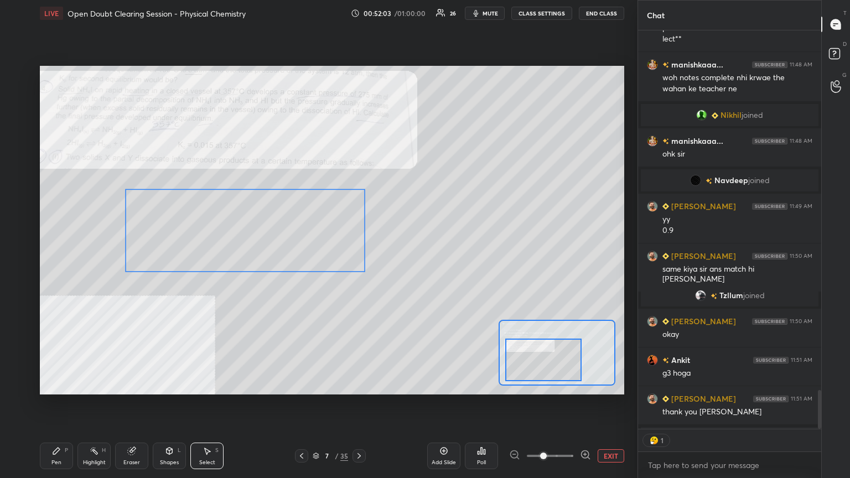
drag, startPoint x: 405, startPoint y: 233, endPoint x: 313, endPoint y: 242, distance: 93.0
click at [313, 242] on div "0 ° Undo Copy Duplicate Duplicate to new slide Delete" at bounding box center [433, 175] width 877 height 493
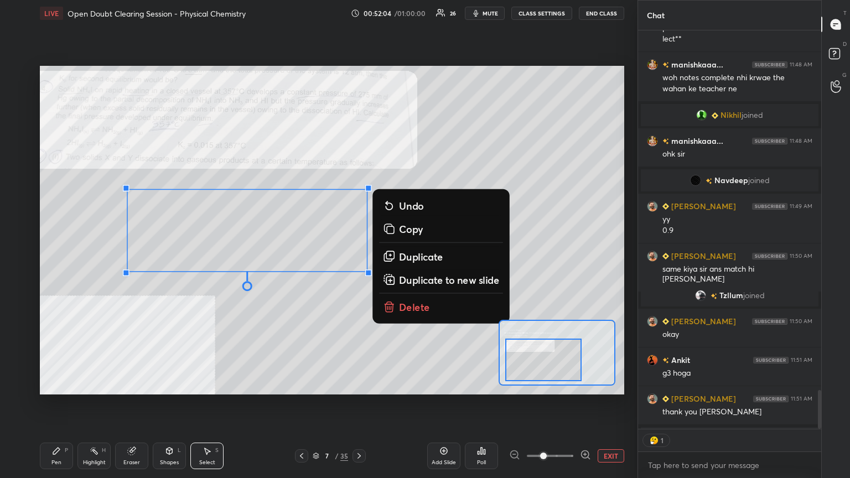
click at [58, 384] on div "Pen" at bounding box center [56, 463] width 10 height 6
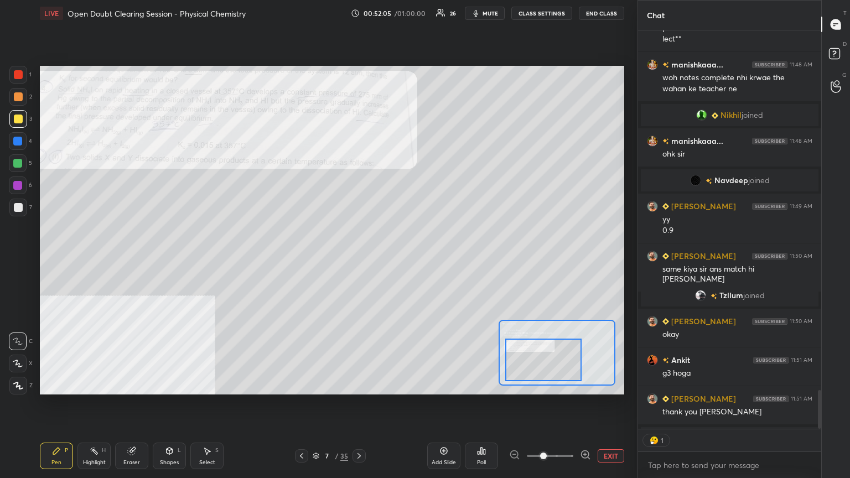
drag, startPoint x: 18, startPoint y: 169, endPoint x: 20, endPoint y: 163, distance: 6.2
click at [18, 170] on div at bounding box center [18, 163] width 18 height 18
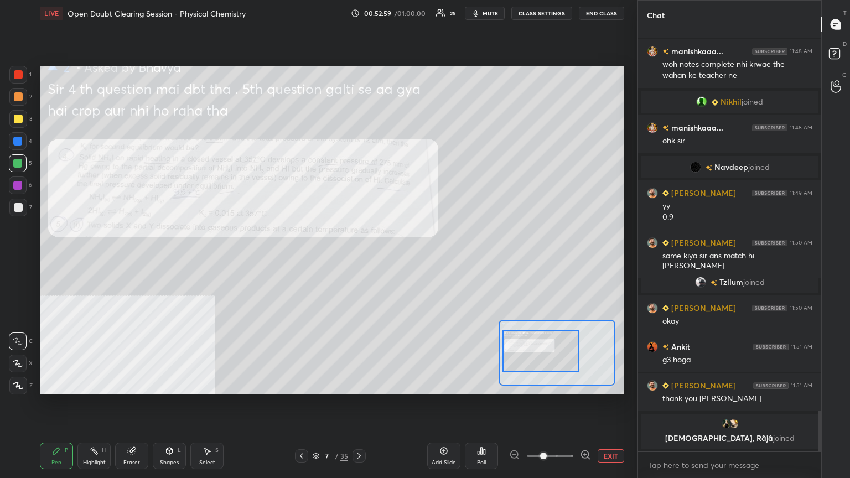
drag, startPoint x: 556, startPoint y: 368, endPoint x: 553, endPoint y: 363, distance: 6.2
click at [553, 363] on div at bounding box center [541, 351] width 76 height 43
click at [18, 95] on div at bounding box center [18, 96] width 9 height 9
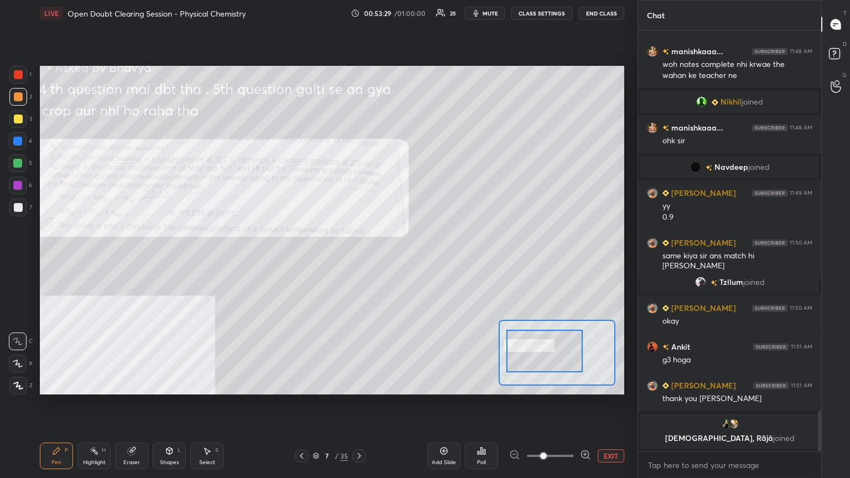
drag, startPoint x: 566, startPoint y: 364, endPoint x: 574, endPoint y: 366, distance: 8.1
click at [574, 366] on div at bounding box center [545, 351] width 76 height 43
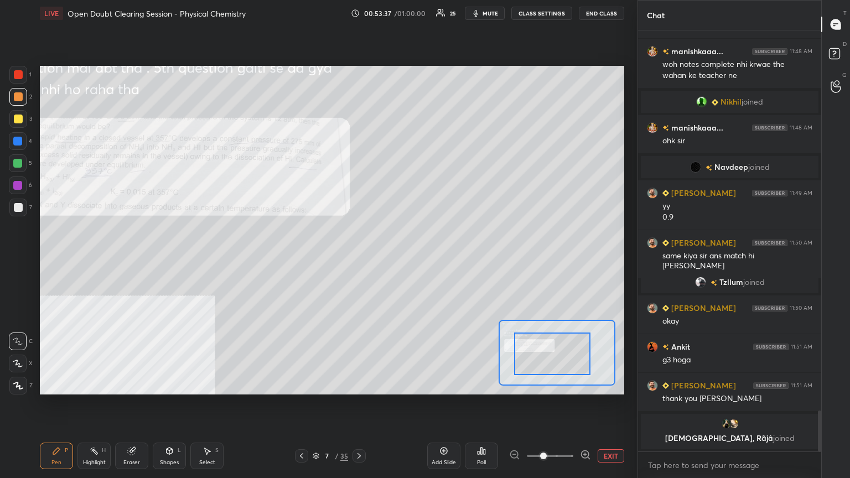
click at [549, 370] on div at bounding box center [552, 354] width 76 height 43
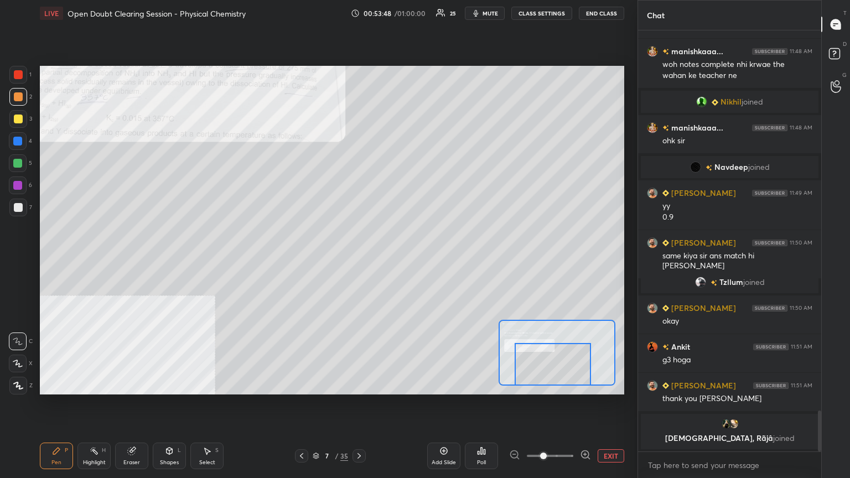
drag, startPoint x: 553, startPoint y: 361, endPoint x: 553, endPoint y: 367, distance: 6.1
click at [553, 368] on div at bounding box center [553, 364] width 76 height 43
click at [551, 373] on div at bounding box center [547, 364] width 76 height 43
click at [303, 384] on icon at bounding box center [301, 456] width 9 height 9
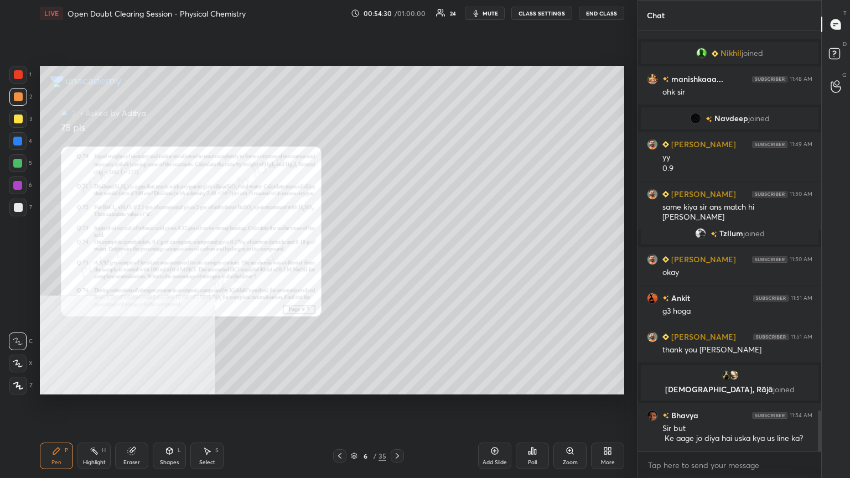
scroll to position [3950, 0]
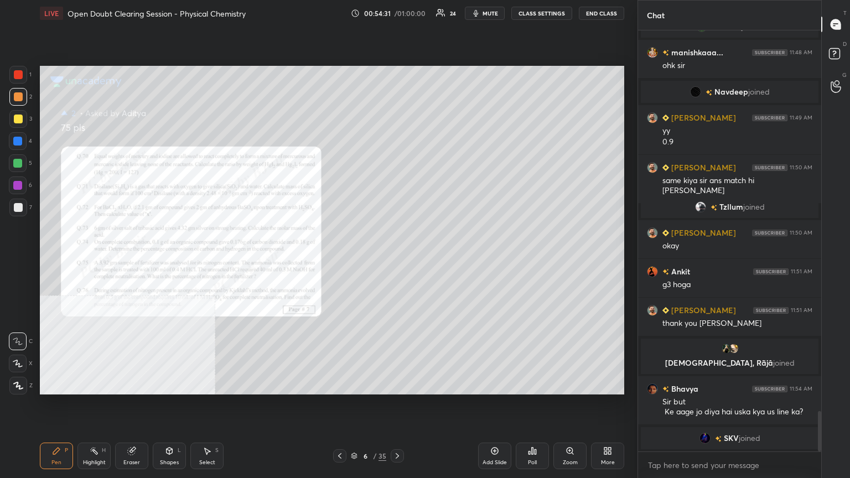
click at [397, 384] on icon at bounding box center [397, 456] width 9 height 9
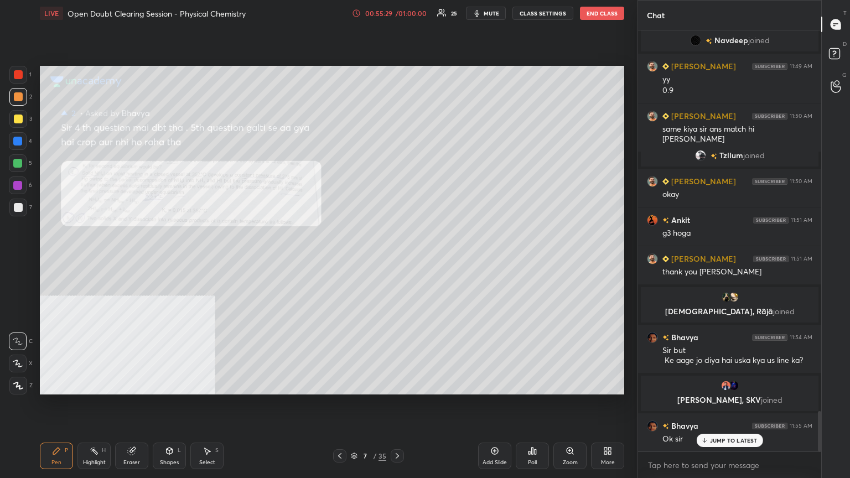
scroll to position [4002, 0]
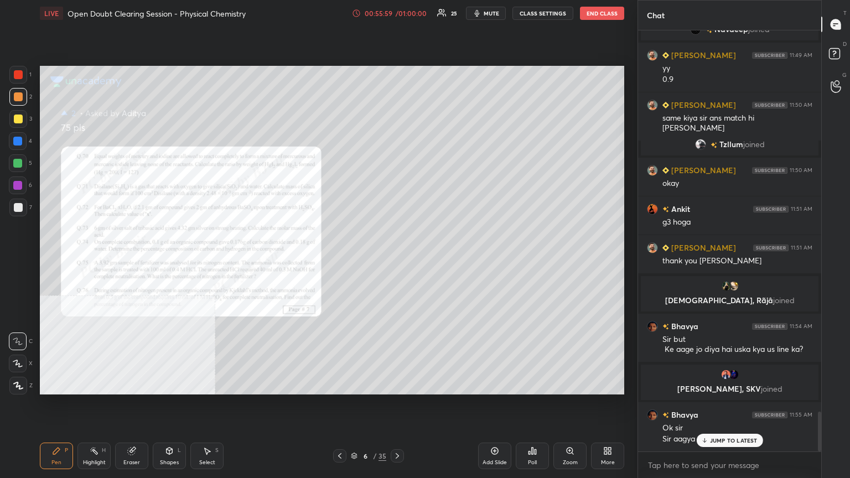
click at [169, 384] on div "Shapes" at bounding box center [169, 463] width 19 height 6
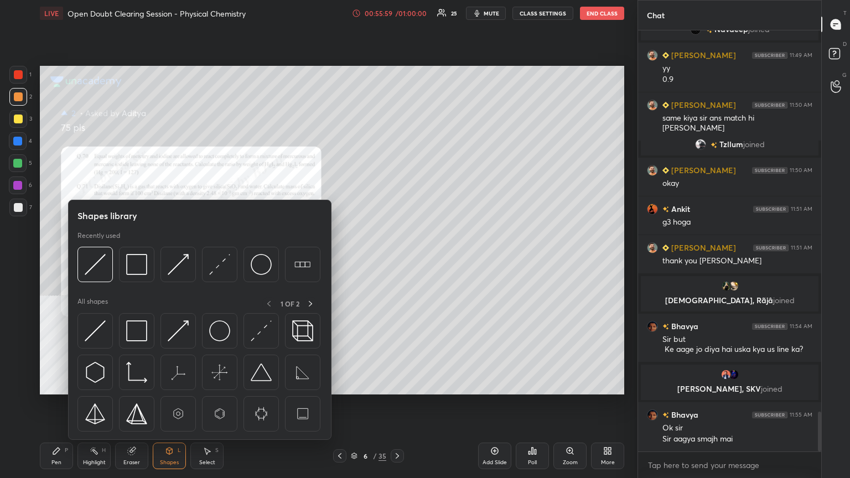
scroll to position [4041, 0]
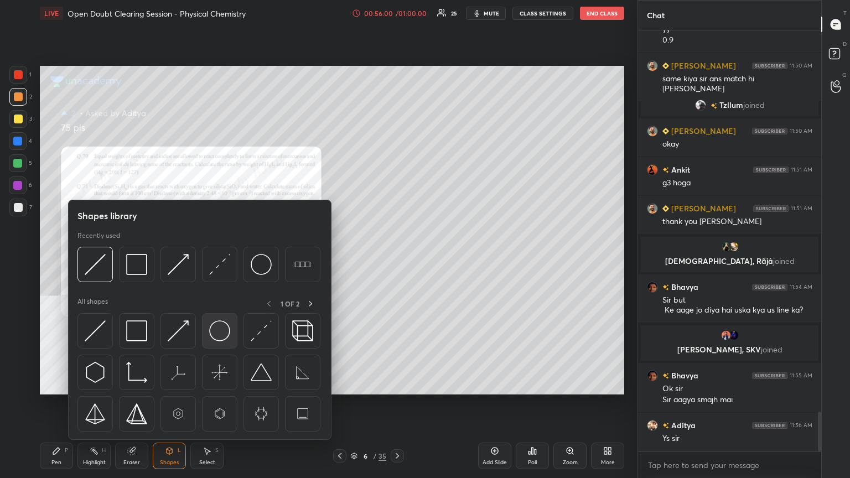
click at [221, 331] on img at bounding box center [219, 331] width 21 height 21
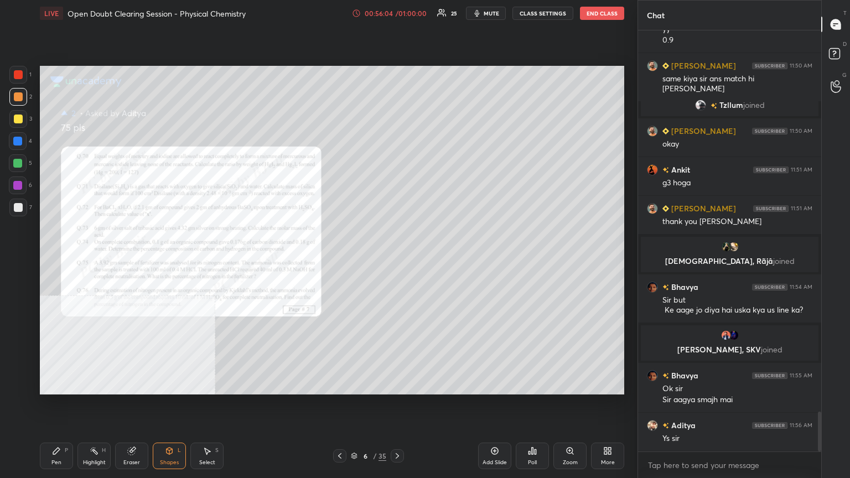
drag, startPoint x: 60, startPoint y: 460, endPoint x: 65, endPoint y: 429, distance: 31.3
click at [59, 384] on div "Pen" at bounding box center [56, 463] width 10 height 6
click at [397, 384] on icon at bounding box center [397, 456] width 9 height 9
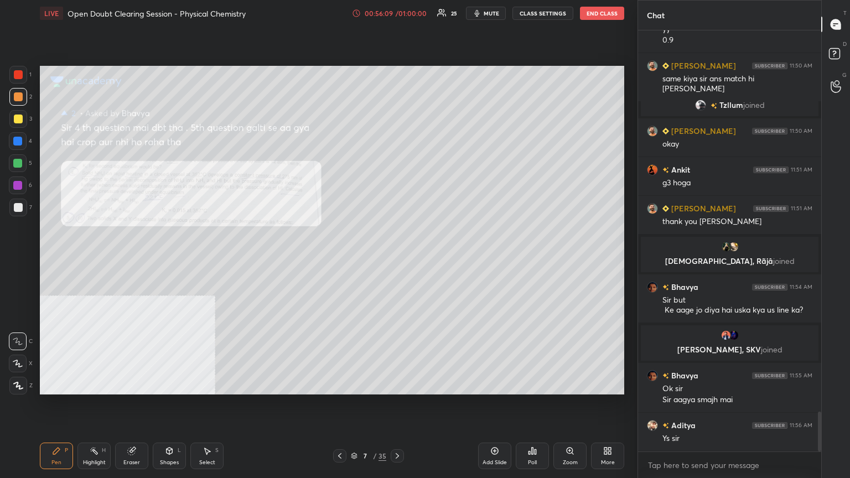
click at [398, 384] on icon at bounding box center [397, 456] width 3 height 6
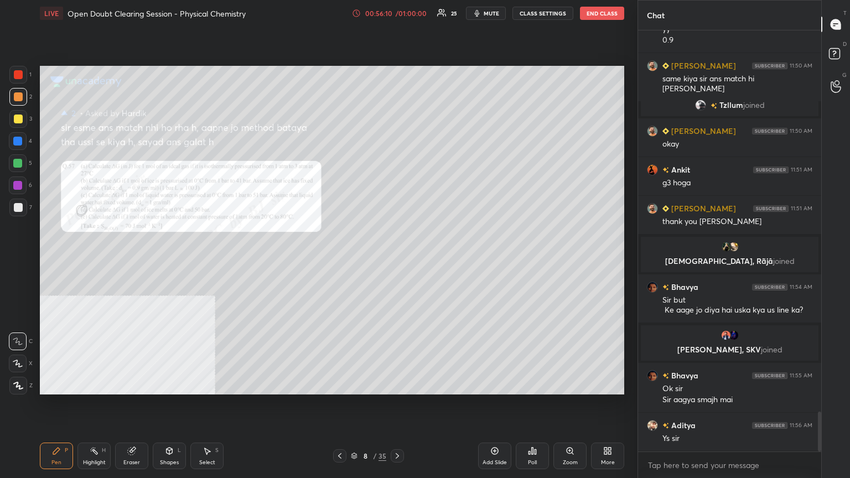
click at [399, 384] on icon at bounding box center [397, 456] width 9 height 9
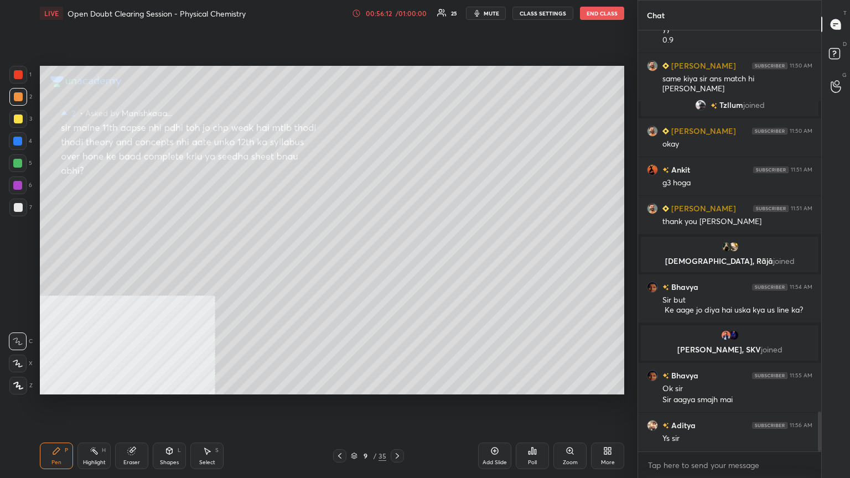
click at [339, 384] on icon at bounding box center [339, 456] width 9 height 9
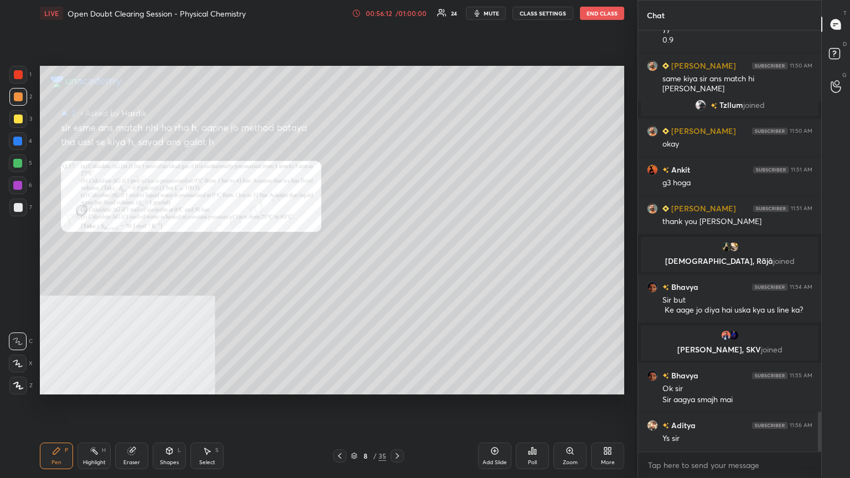
click at [339, 384] on icon at bounding box center [339, 456] width 9 height 9
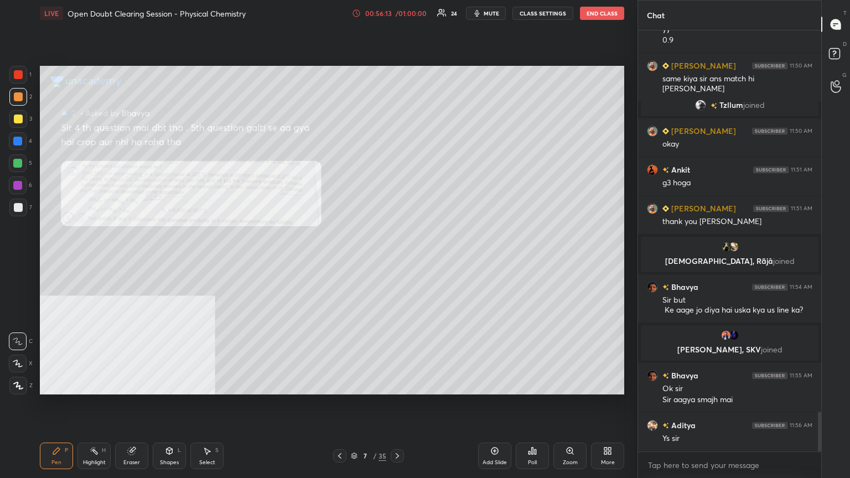
click at [341, 384] on icon at bounding box center [339, 456] width 9 height 9
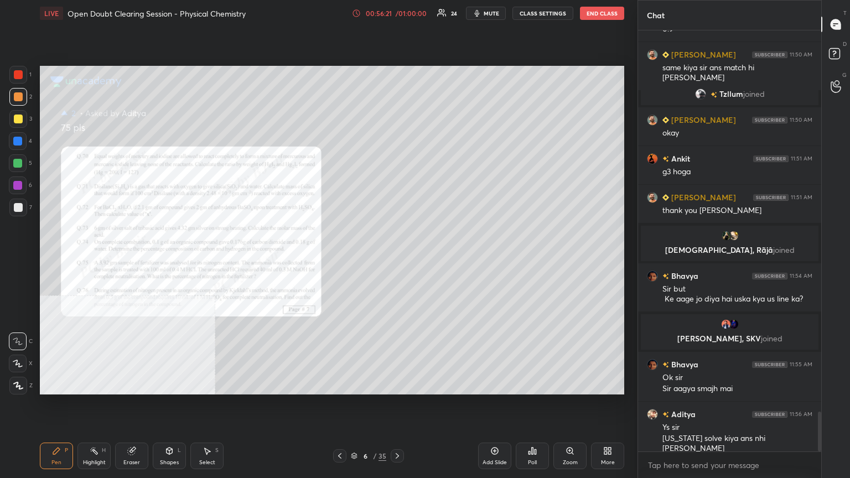
scroll to position [4063, 0]
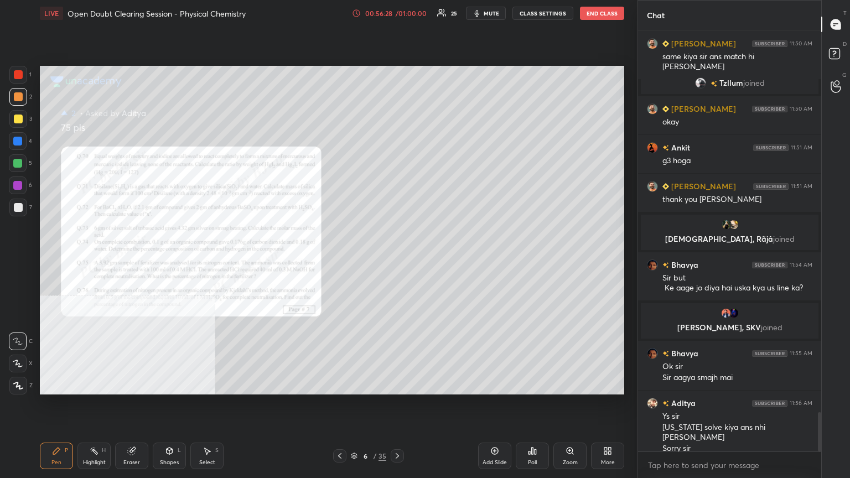
click at [23, 159] on div at bounding box center [18, 163] width 18 height 18
click at [16, 117] on div at bounding box center [18, 119] width 9 height 9
click at [17, 94] on div at bounding box center [18, 96] width 9 height 9
click at [18, 161] on div at bounding box center [17, 163] width 9 height 9
click at [135, 384] on icon at bounding box center [131, 451] width 9 height 9
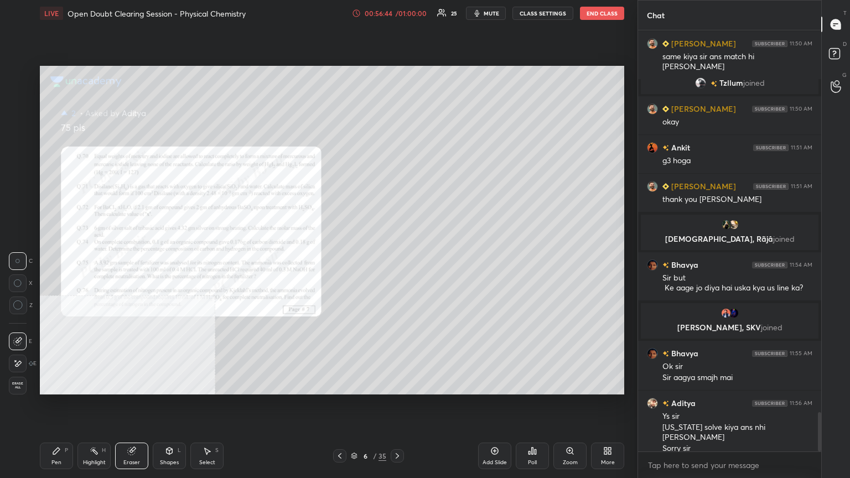
drag, startPoint x: 56, startPoint y: 458, endPoint x: 4, endPoint y: 327, distance: 141.4
click at [56, 384] on div "Pen P" at bounding box center [56, 456] width 33 height 27
click at [16, 94] on div at bounding box center [18, 96] width 9 height 9
click at [15, 166] on div at bounding box center [17, 163] width 9 height 9
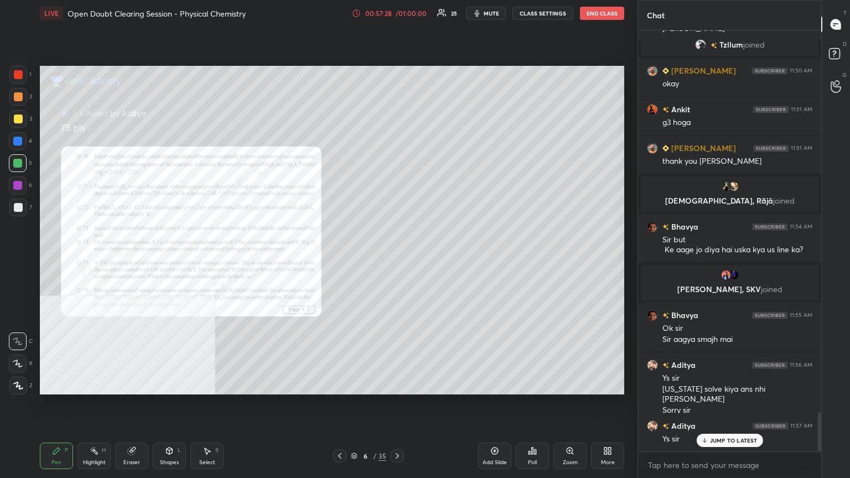
scroll to position [4128, 0]
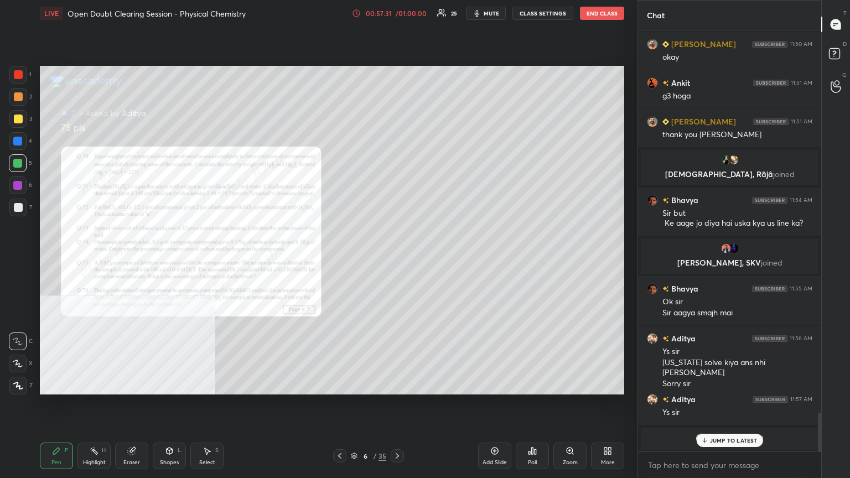
click at [18, 121] on div at bounding box center [18, 119] width 9 height 9
click at [11, 160] on div at bounding box center [18, 163] width 18 height 18
click at [14, 120] on div at bounding box center [18, 119] width 9 height 9
drag, startPoint x: 16, startPoint y: 166, endPoint x: 34, endPoint y: 165, distance: 18.9
click at [17, 165] on div at bounding box center [17, 163] width 9 height 9
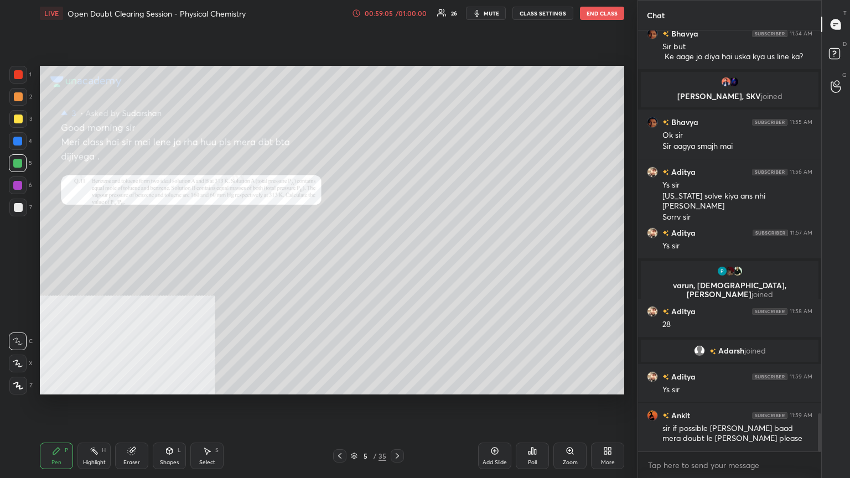
scroll to position [4256, 0]
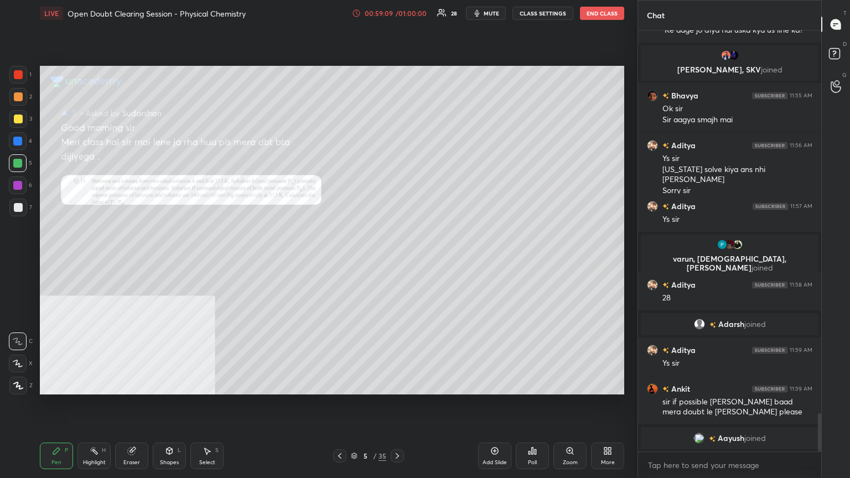
click at [338, 384] on icon at bounding box center [339, 456] width 9 height 9
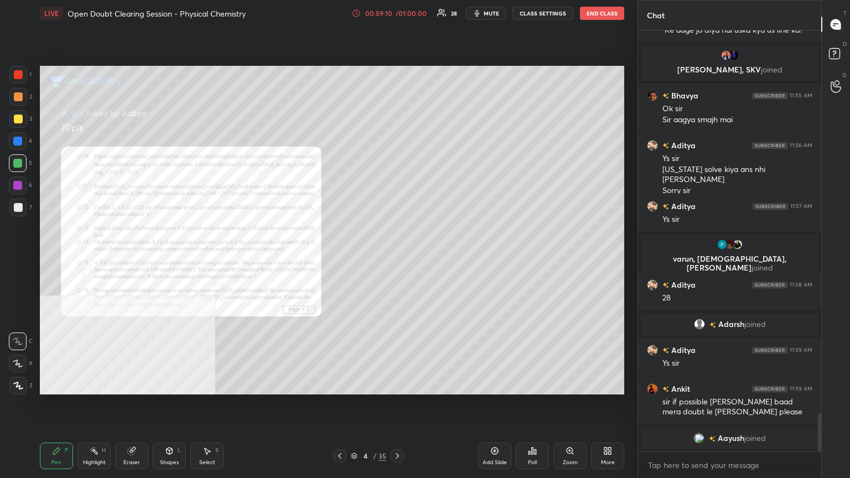
click at [339, 384] on icon at bounding box center [339, 456] width 9 height 9
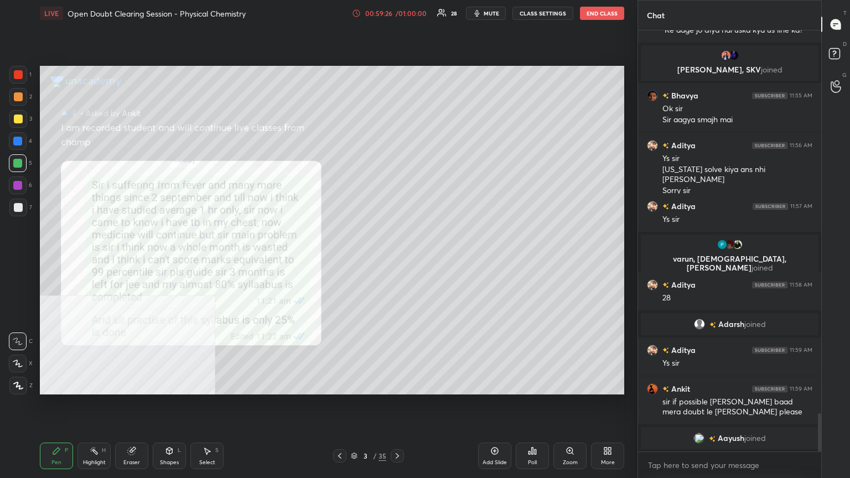
click at [14, 121] on div at bounding box center [18, 119] width 9 height 9
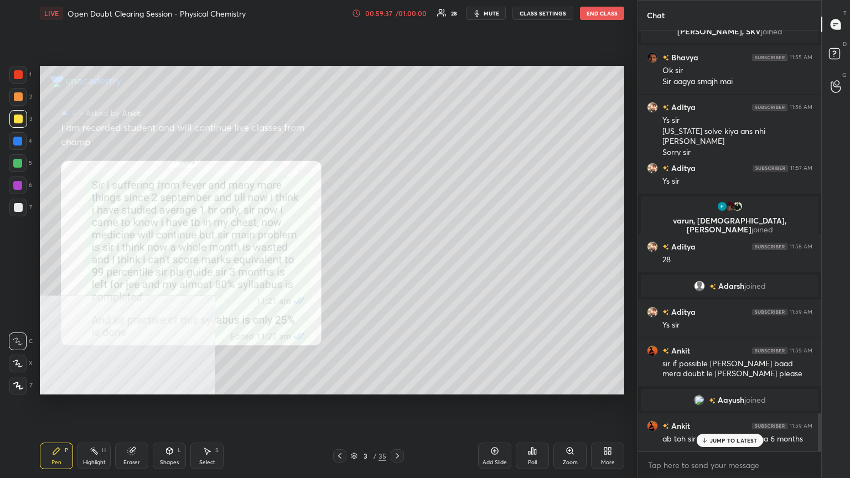
click at [712, 384] on p "JUMP TO LATEST" at bounding box center [734, 440] width 48 height 7
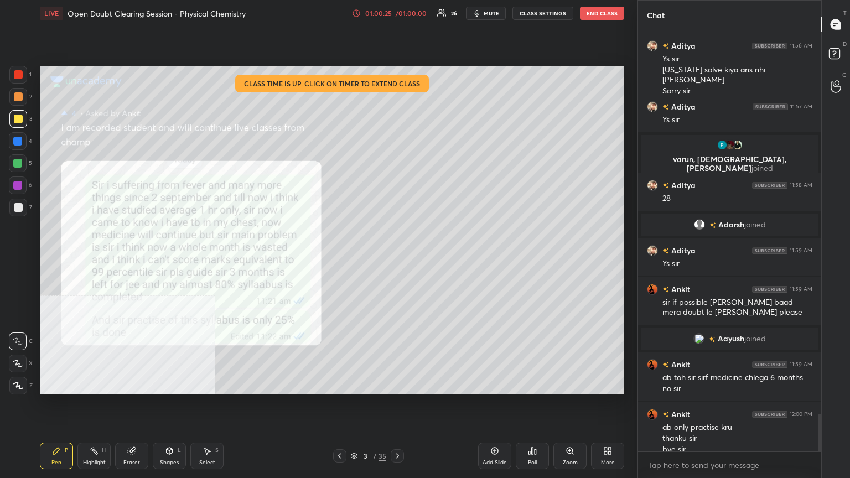
scroll to position [4324, 0]
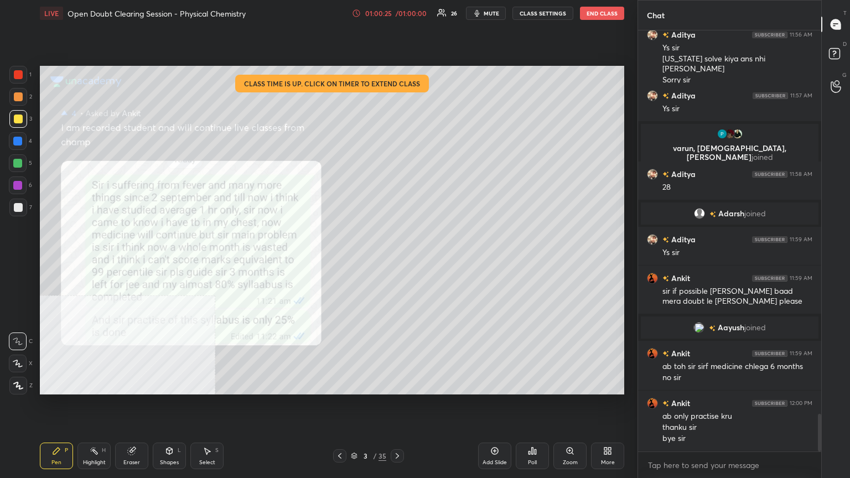
click at [608, 17] on button "End Class" at bounding box center [602, 13] width 44 height 13
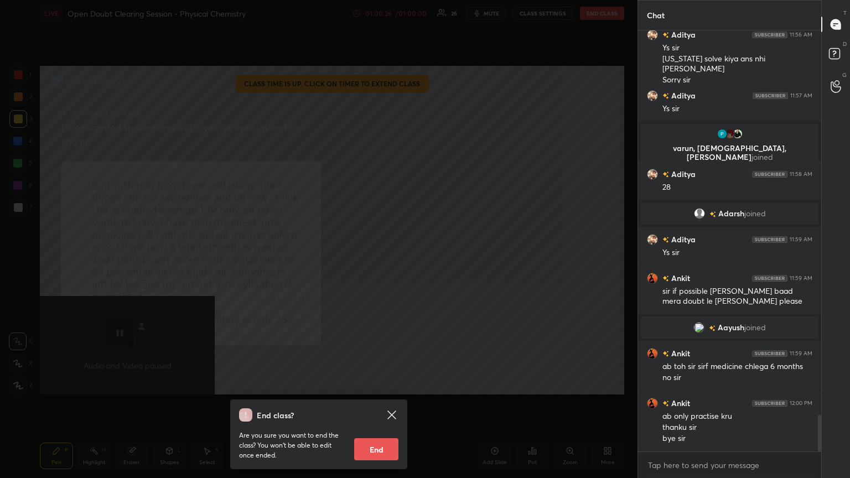
scroll to position [4411, 0]
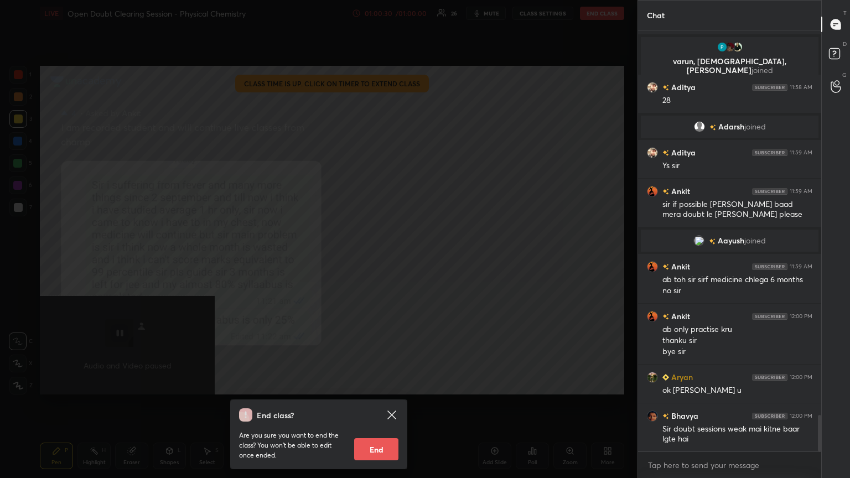
click at [391, 384] on icon at bounding box center [391, 415] width 13 height 13
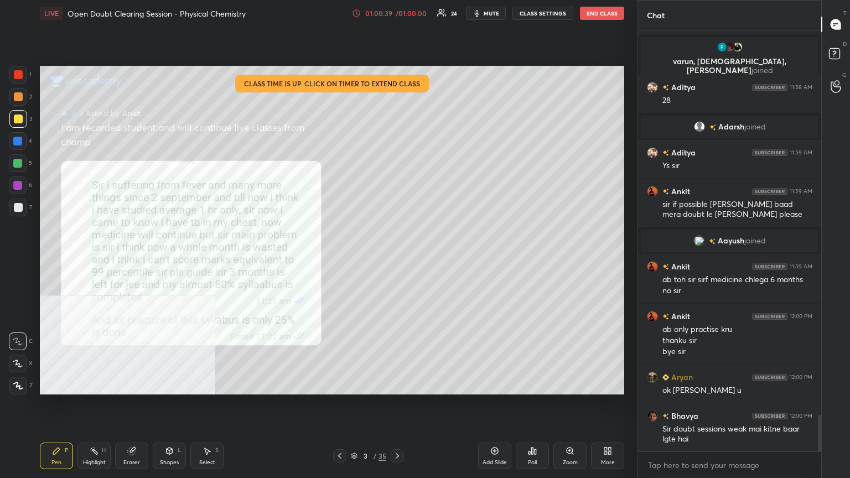
click at [618, 17] on button "End Class" at bounding box center [602, 13] width 44 height 13
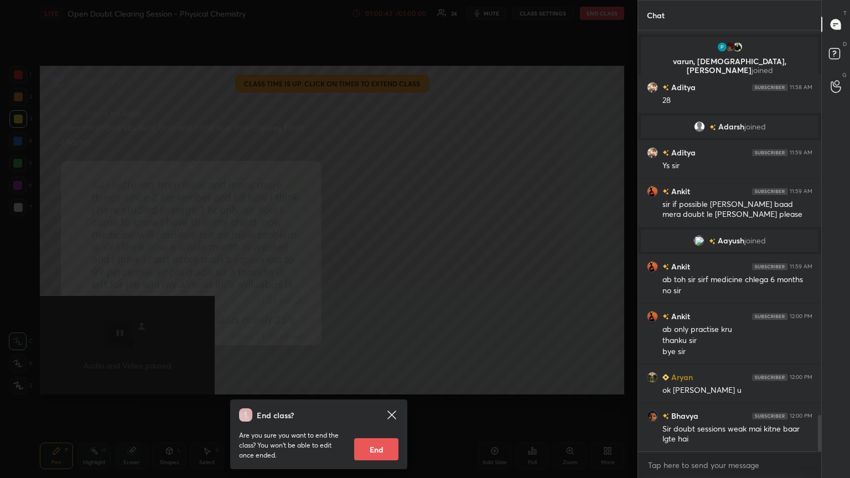
click at [374, 384] on button "End" at bounding box center [376, 449] width 44 height 22
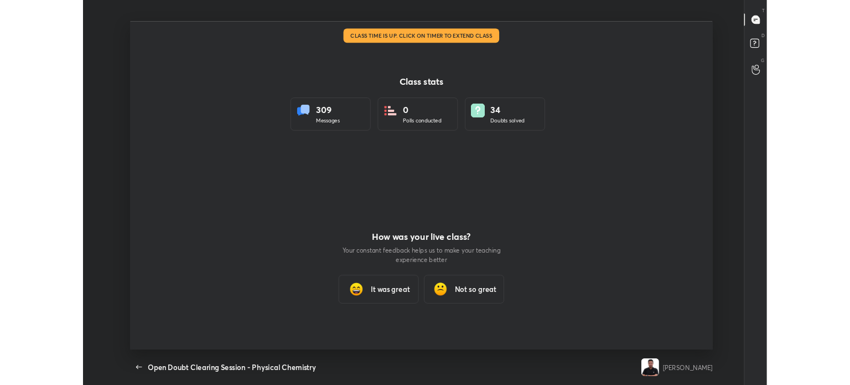
scroll to position [55047, 54520]
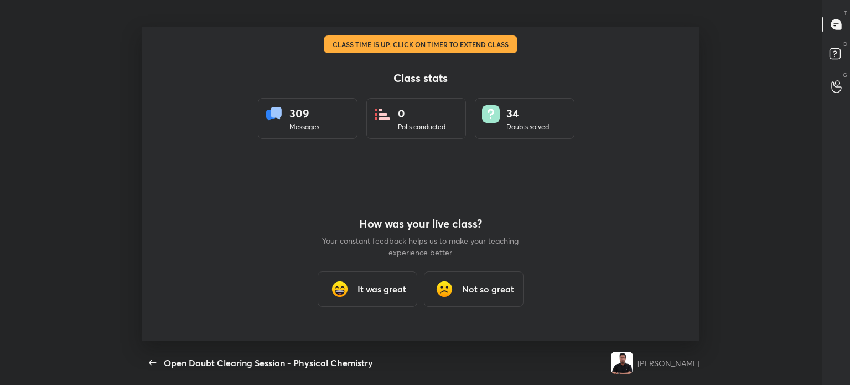
type textarea "x"
